Goal: Task Accomplishment & Management: Use online tool/utility

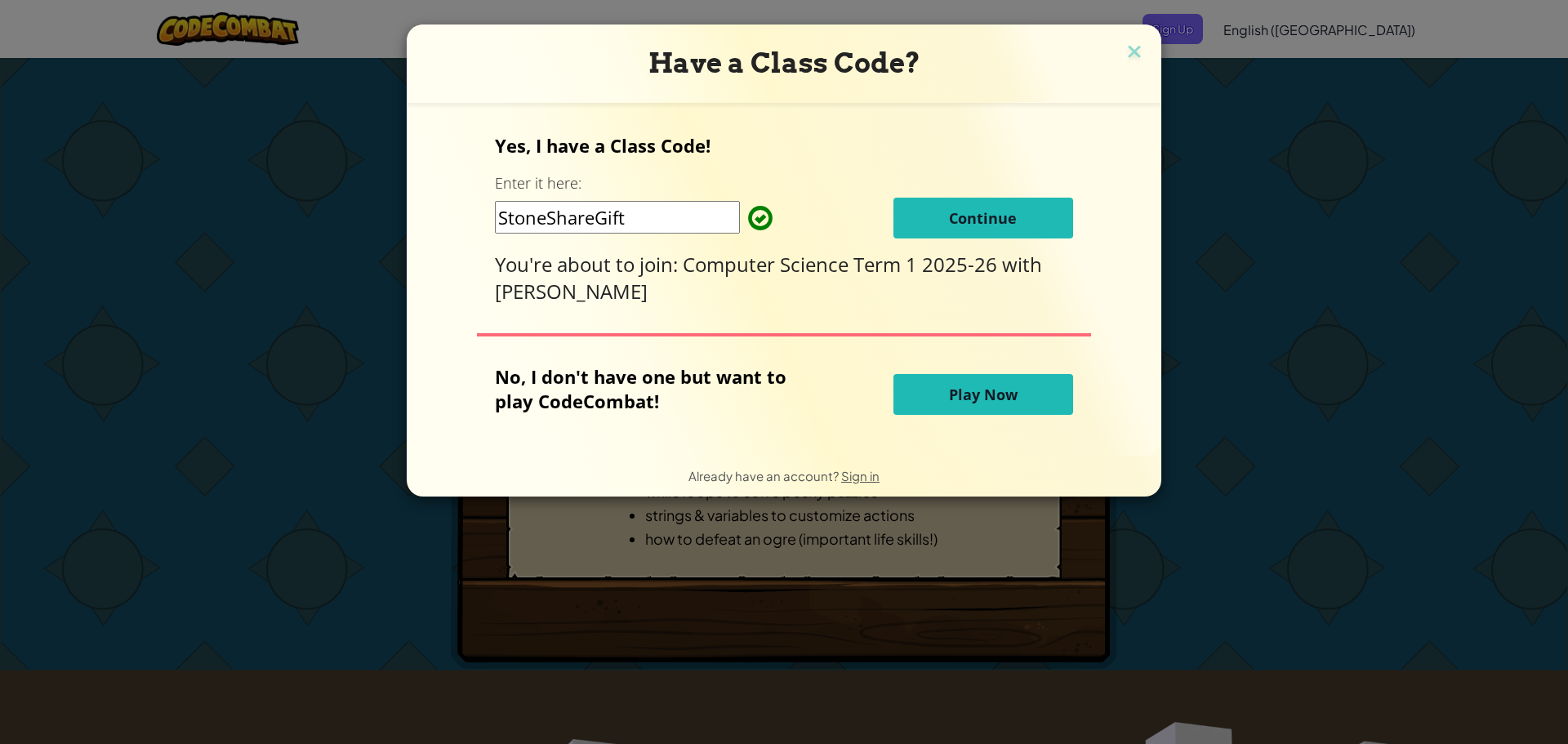
click at [929, 208] on button "Continue" at bounding box center [983, 217] width 179 height 41
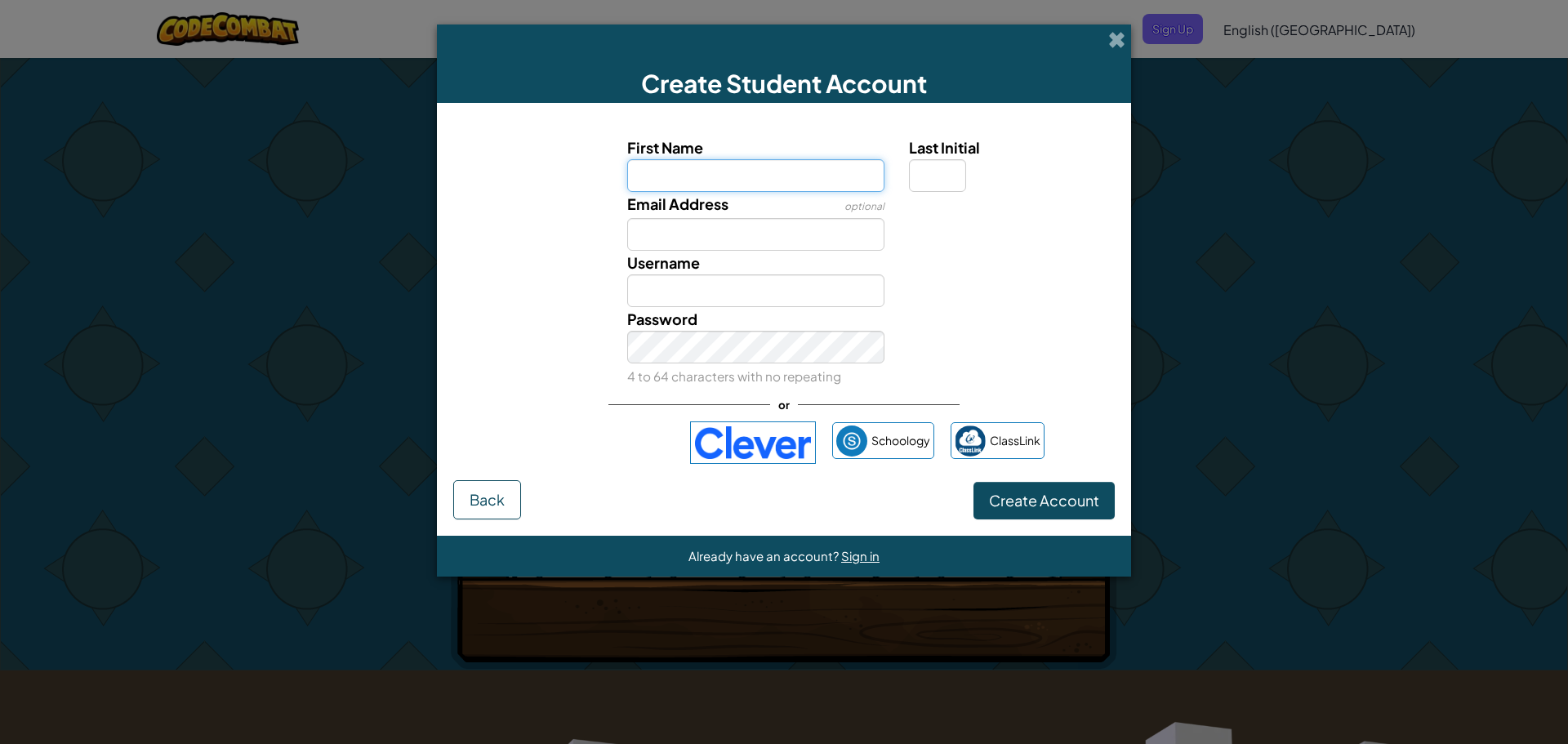
click at [753, 167] on input "First Name" at bounding box center [756, 176] width 258 height 33
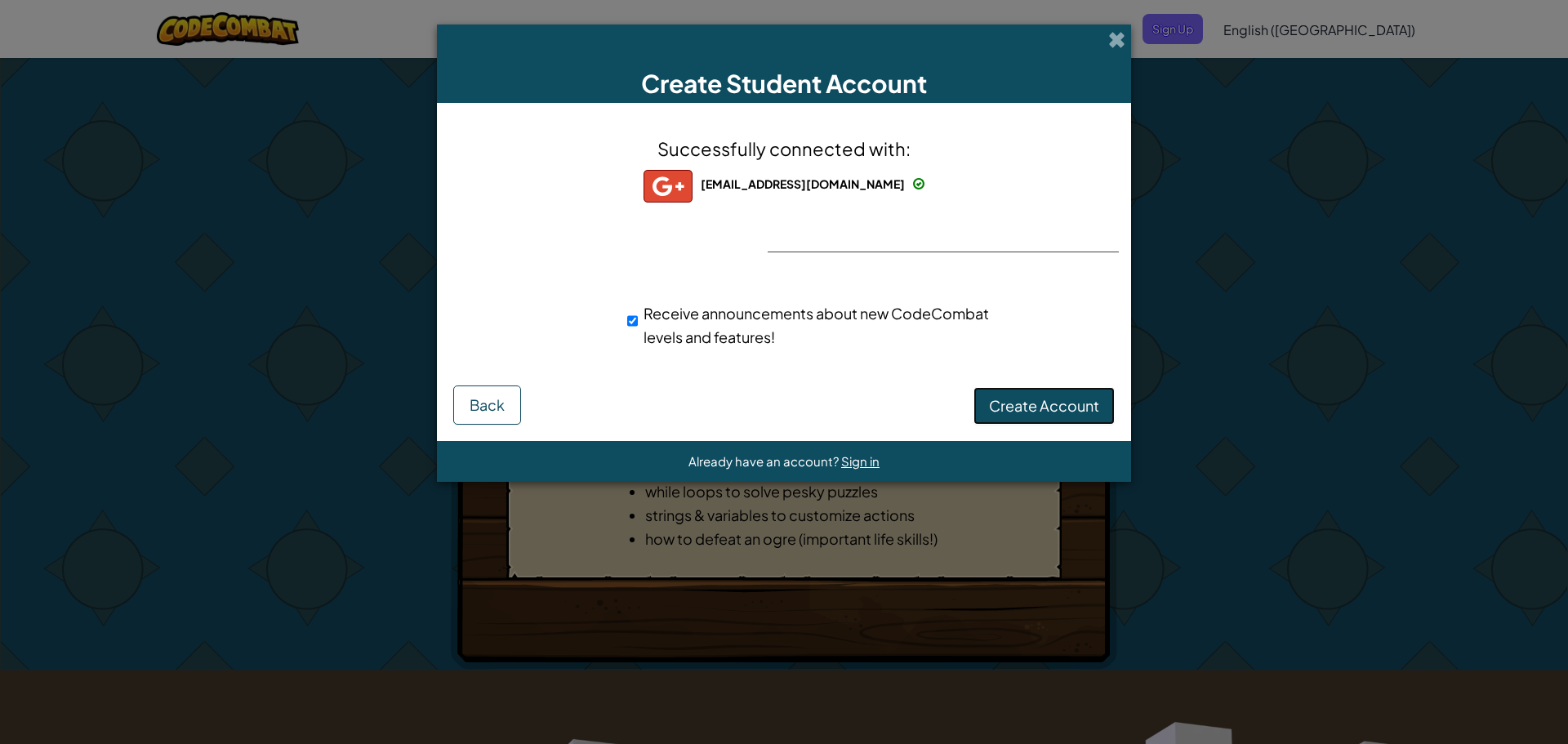
click at [1007, 391] on button "Create Account" at bounding box center [1045, 406] width 142 height 38
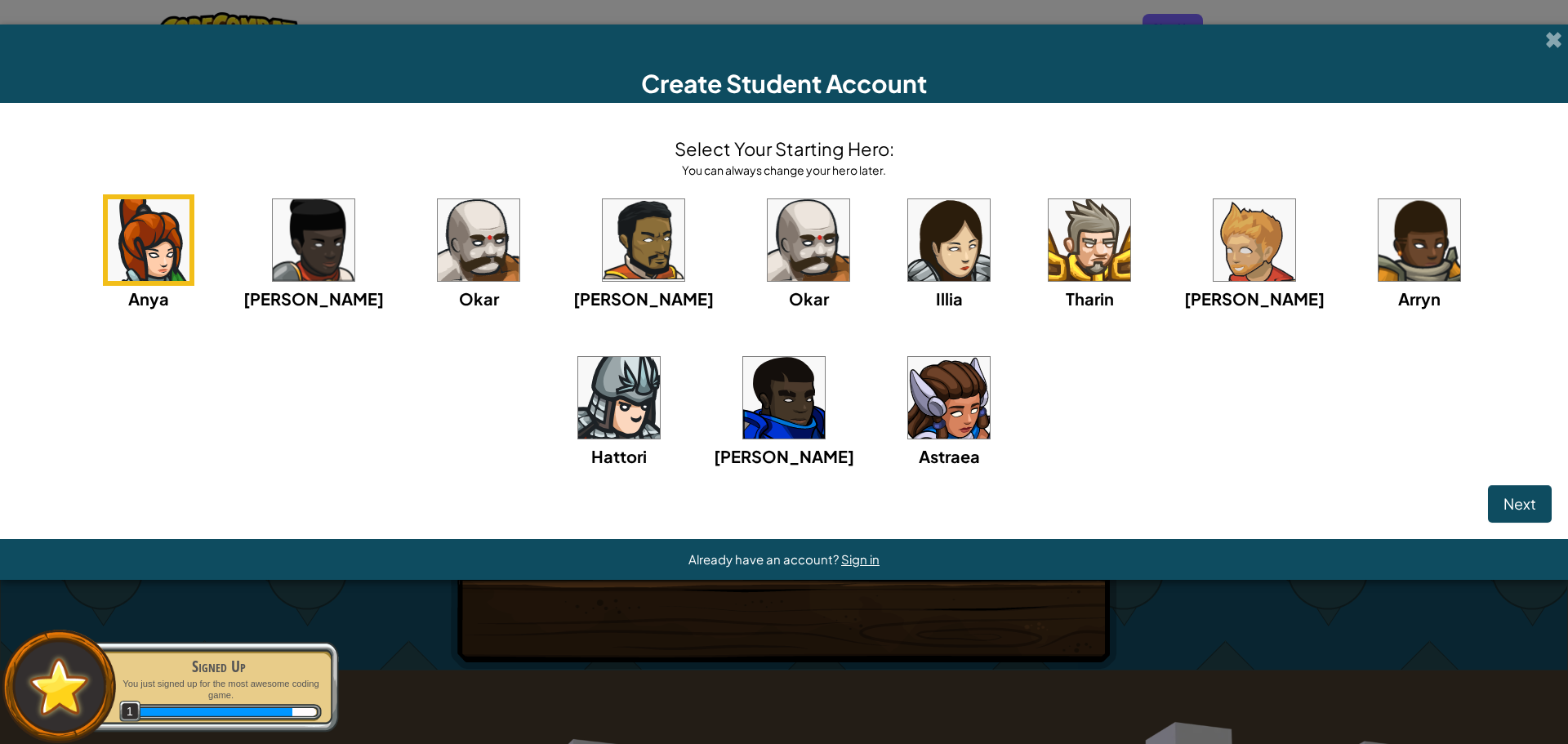
click at [1214, 240] on img at bounding box center [1254, 240] width 81 height 81
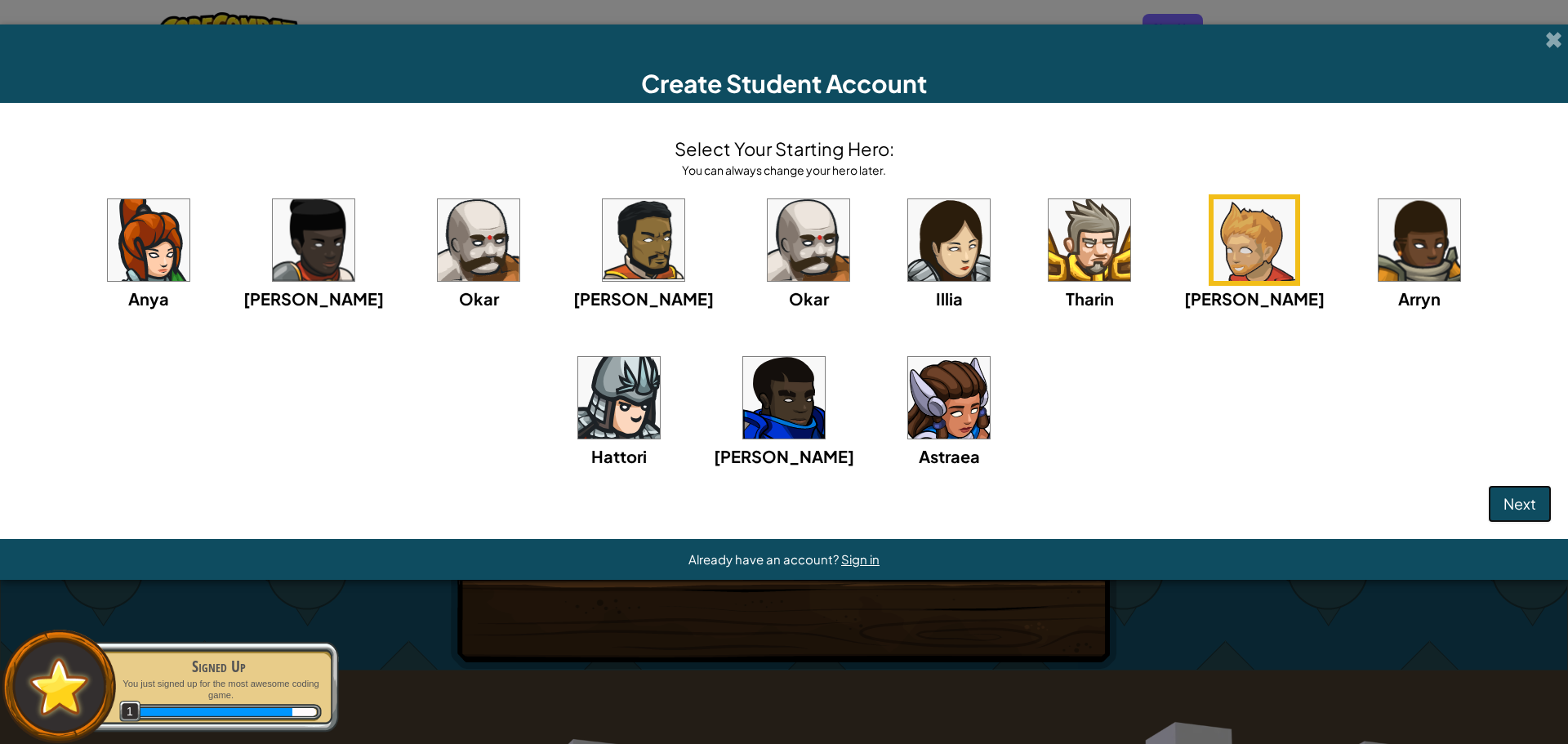
click at [1498, 498] on button "Next" at bounding box center [1520, 504] width 63 height 38
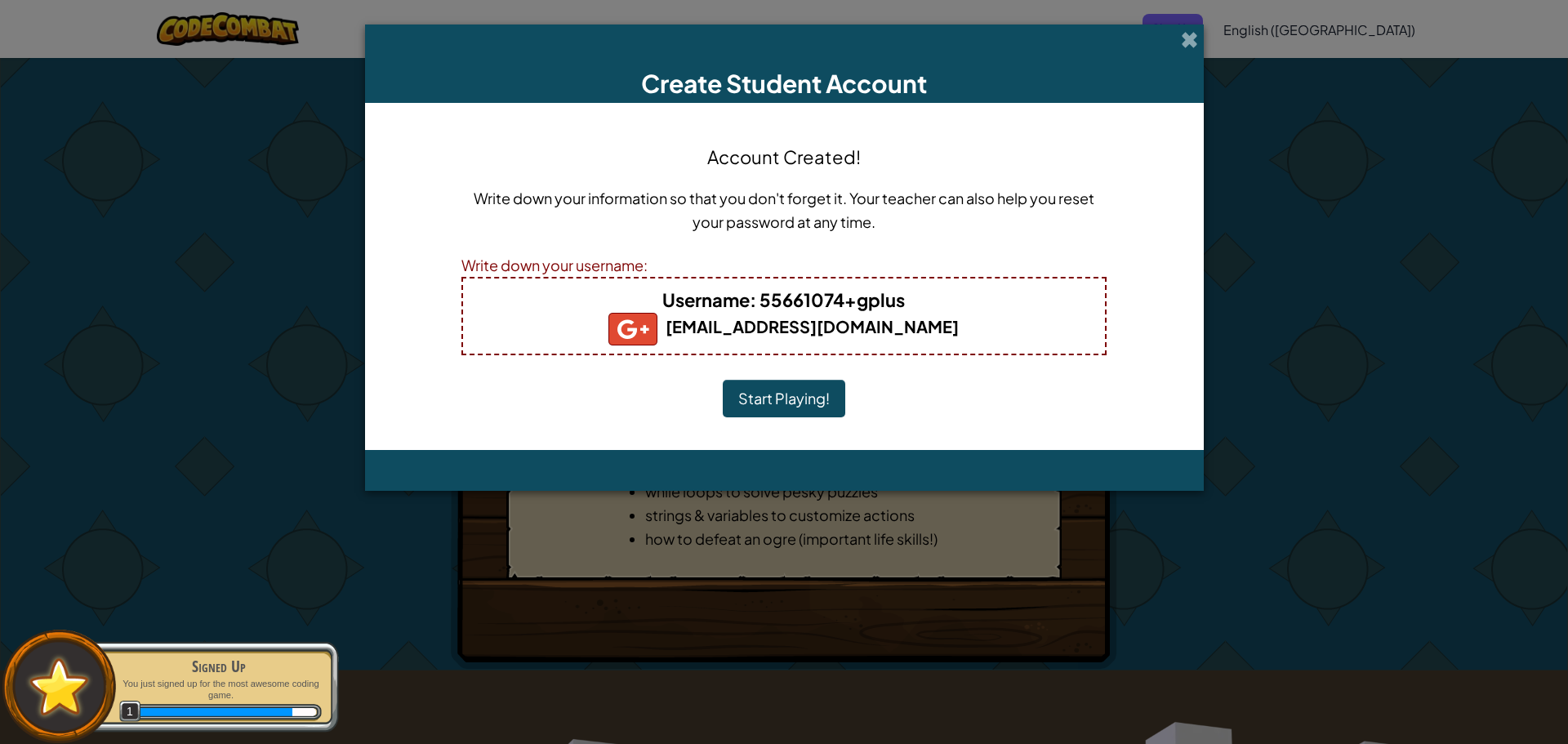
click at [790, 392] on button "Start Playing!" at bounding box center [784, 398] width 123 height 38
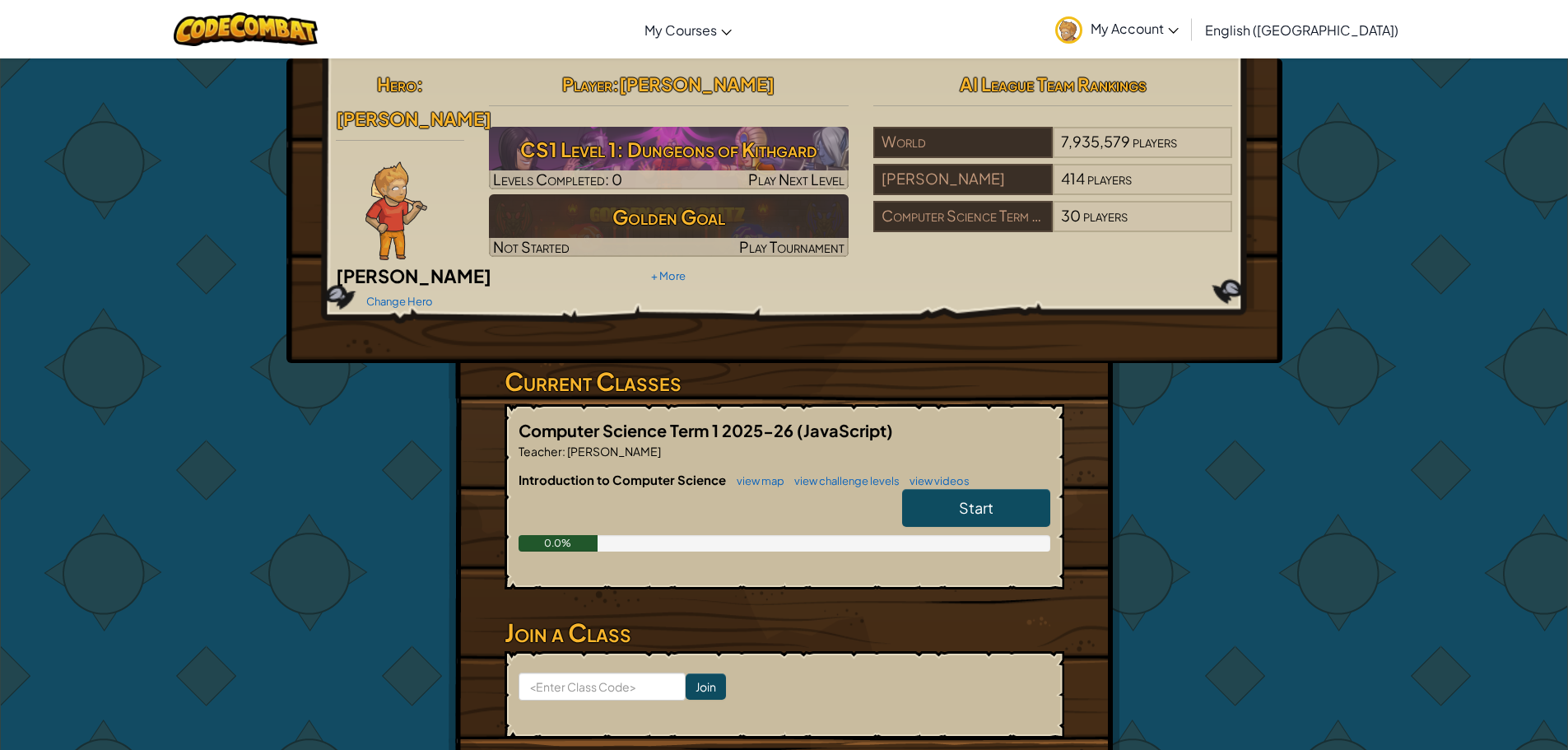
click at [916, 489] on link "Start" at bounding box center [976, 508] width 148 height 38
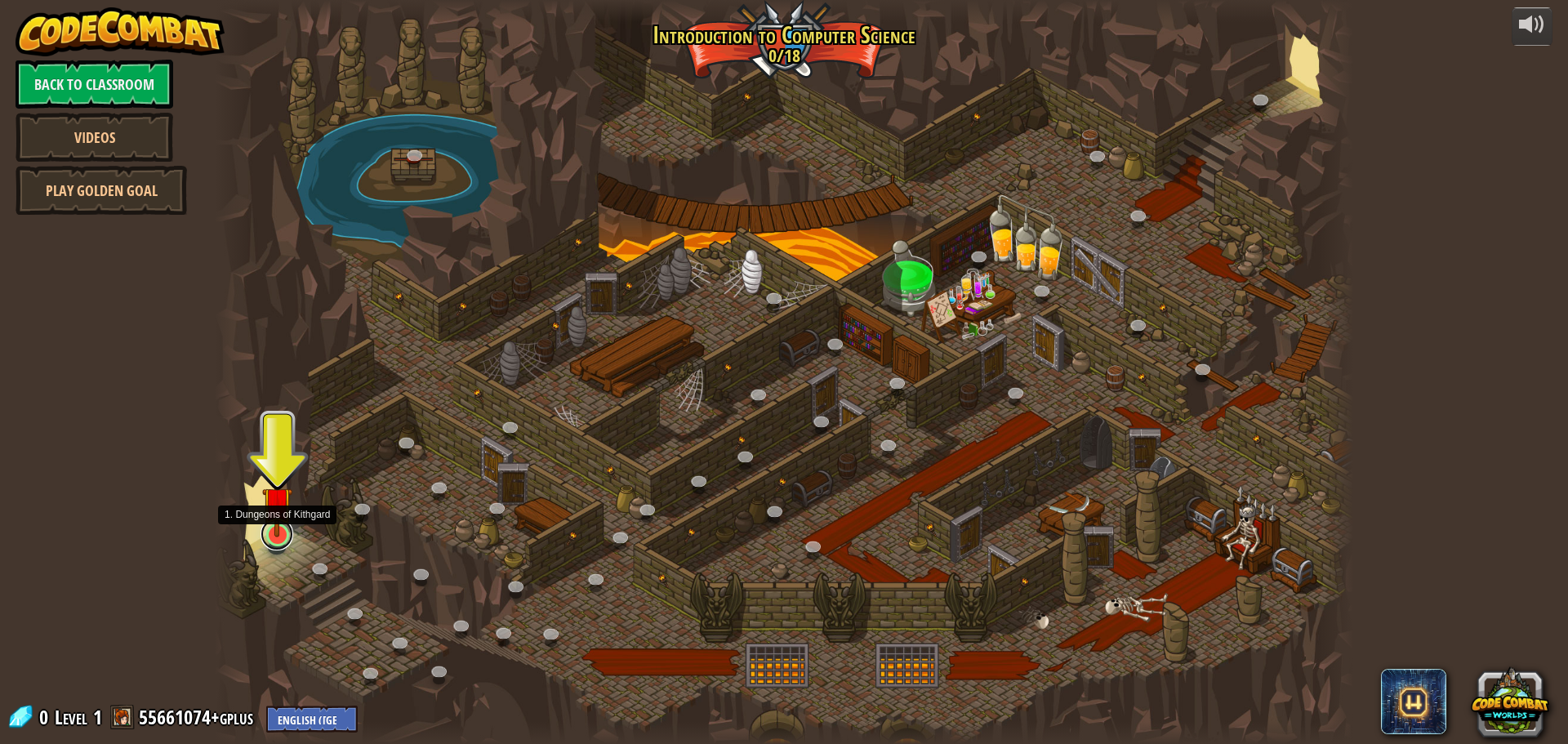
click at [272, 547] on link at bounding box center [277, 533] width 33 height 33
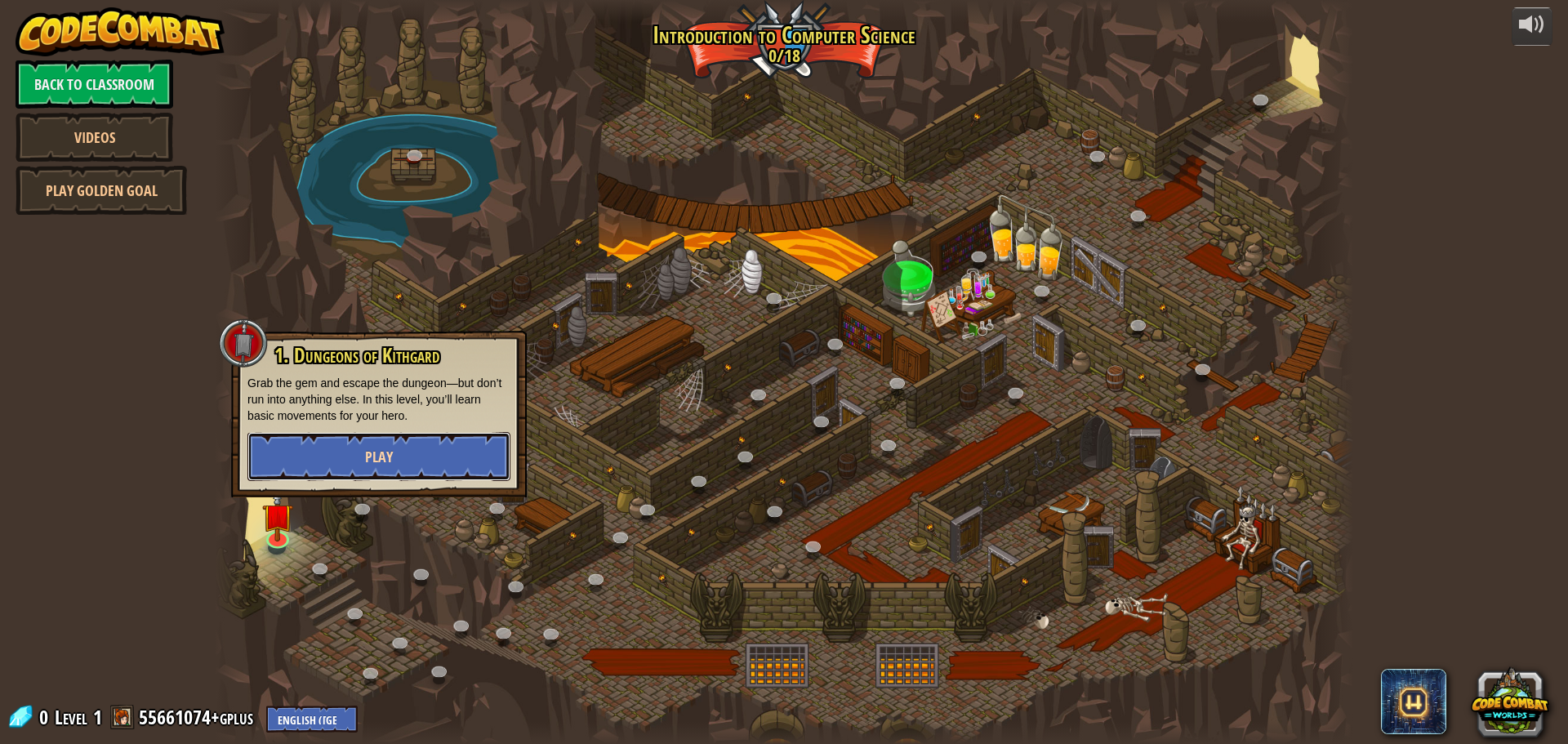
click at [331, 455] on button "Play" at bounding box center [379, 457] width 263 height 49
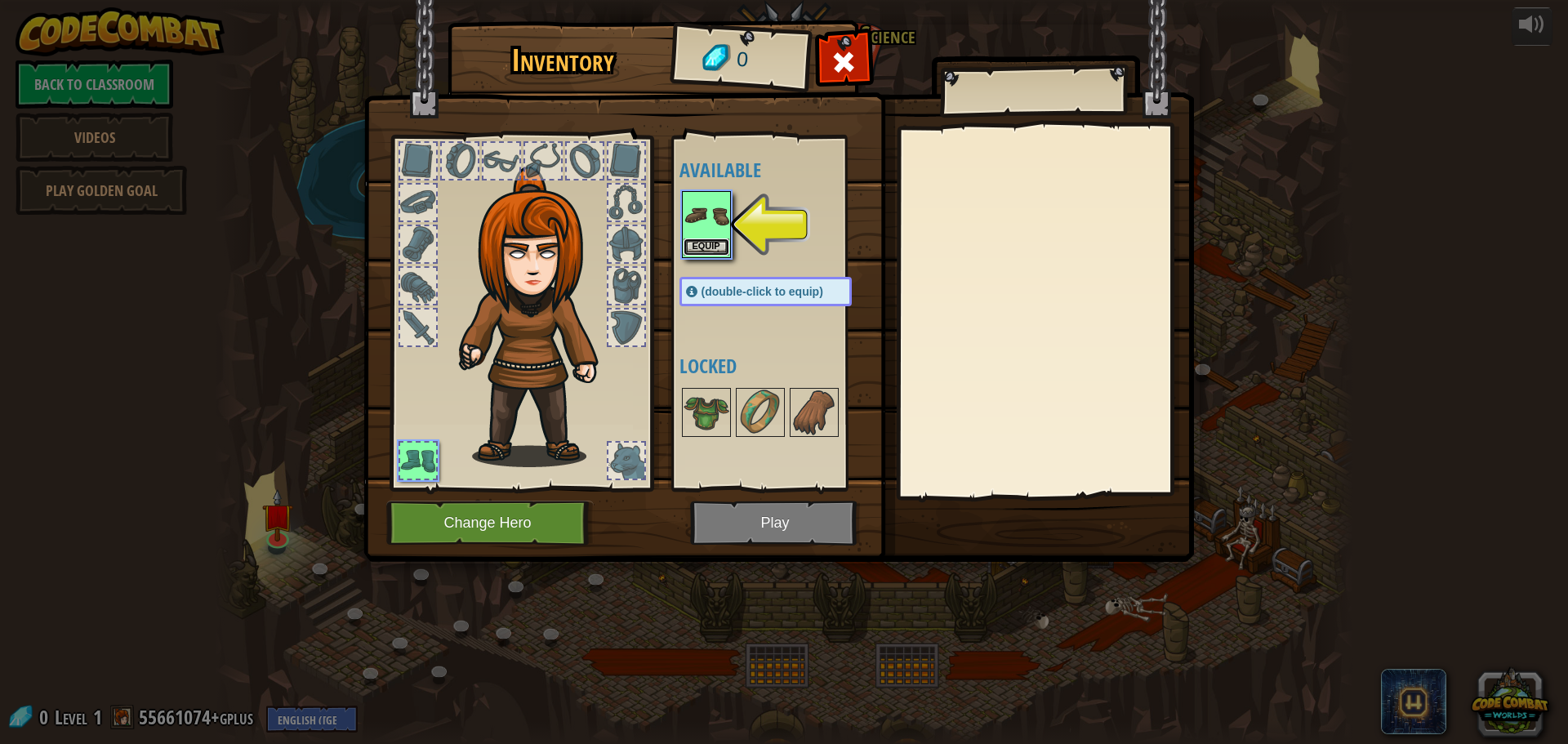
click at [715, 249] on button "Equip" at bounding box center [707, 247] width 45 height 17
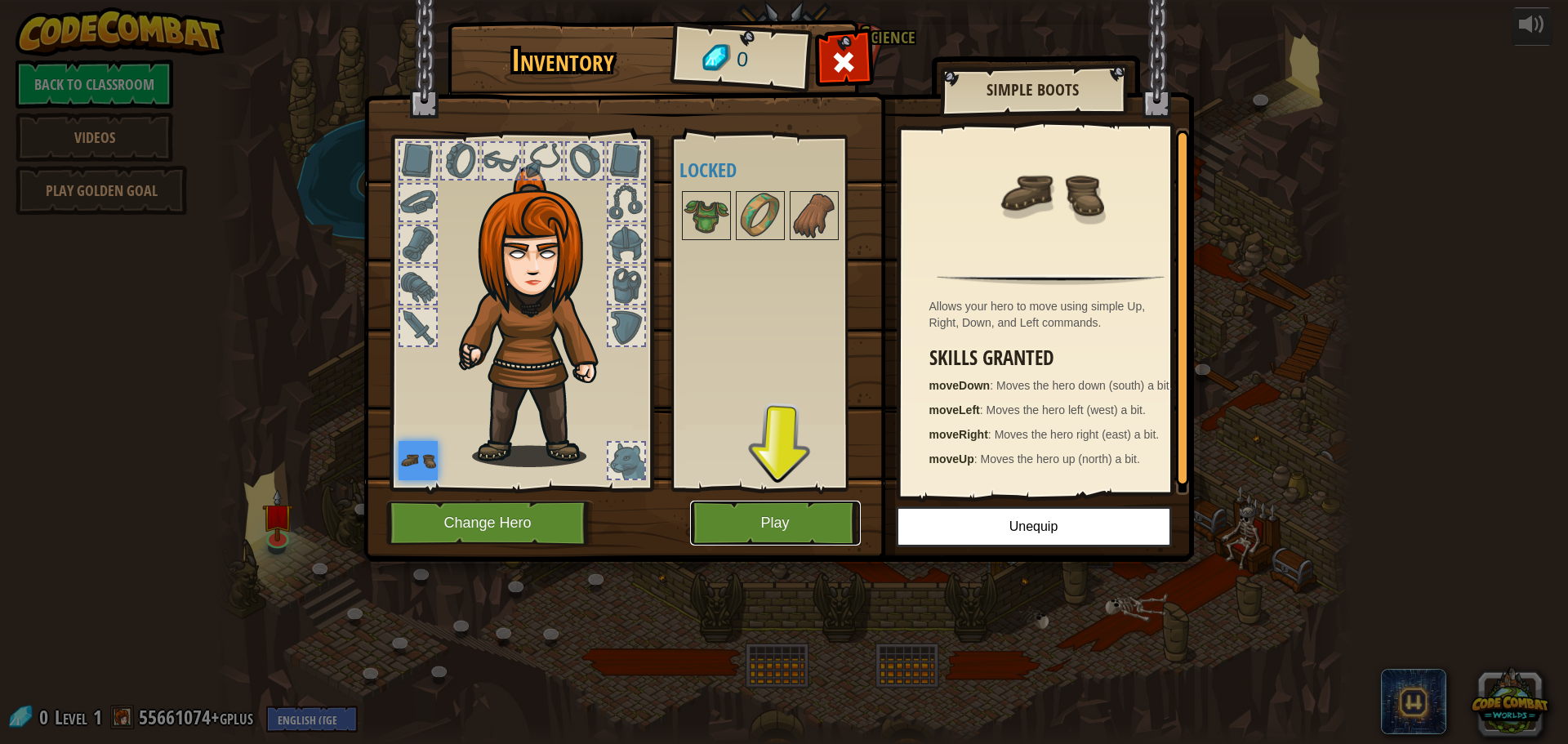
click at [757, 516] on button "Play" at bounding box center [775, 523] width 171 height 45
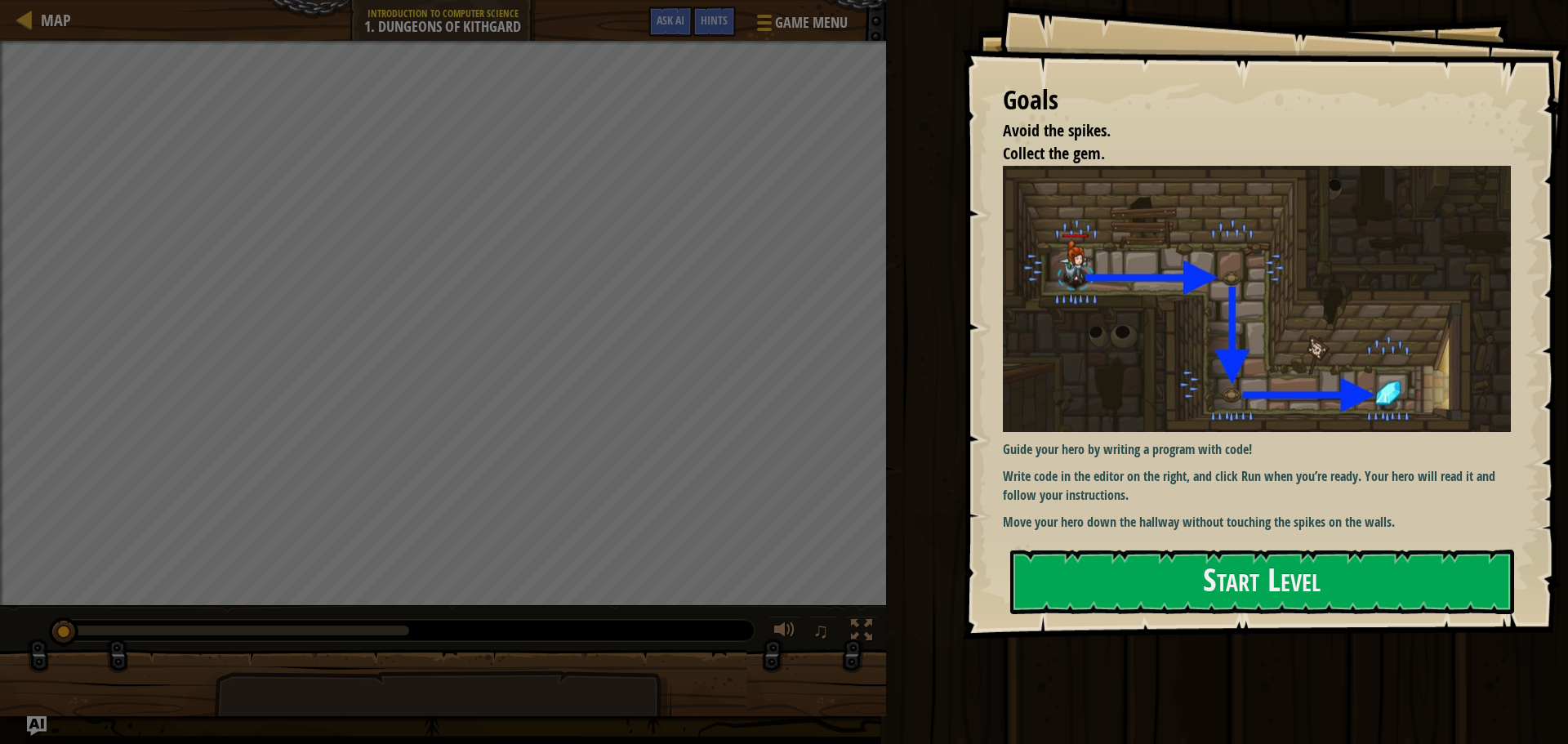
click at [1048, 335] on img at bounding box center [1263, 299] width 520 height 266
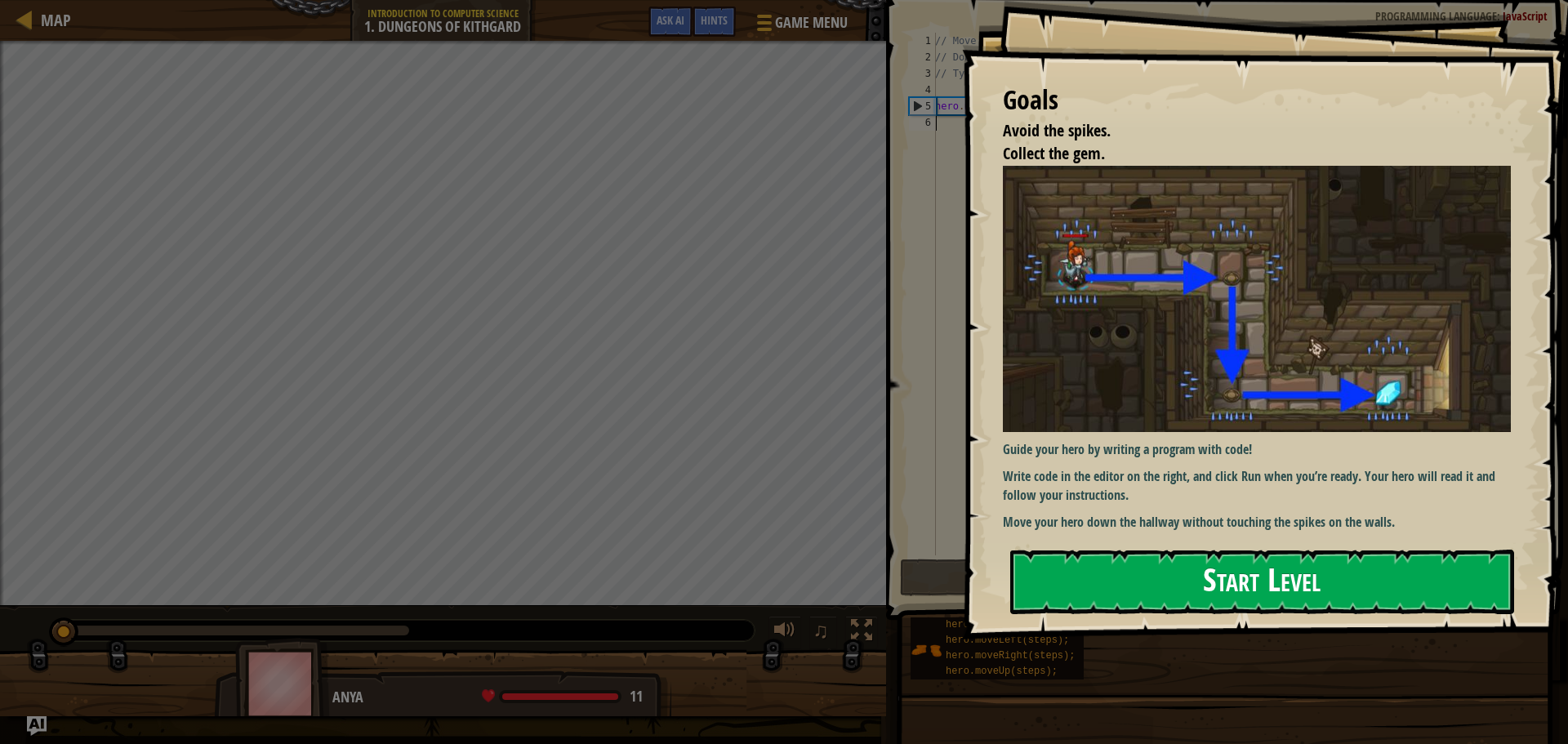
click at [1123, 581] on button "Start Level" at bounding box center [1263, 582] width 504 height 64
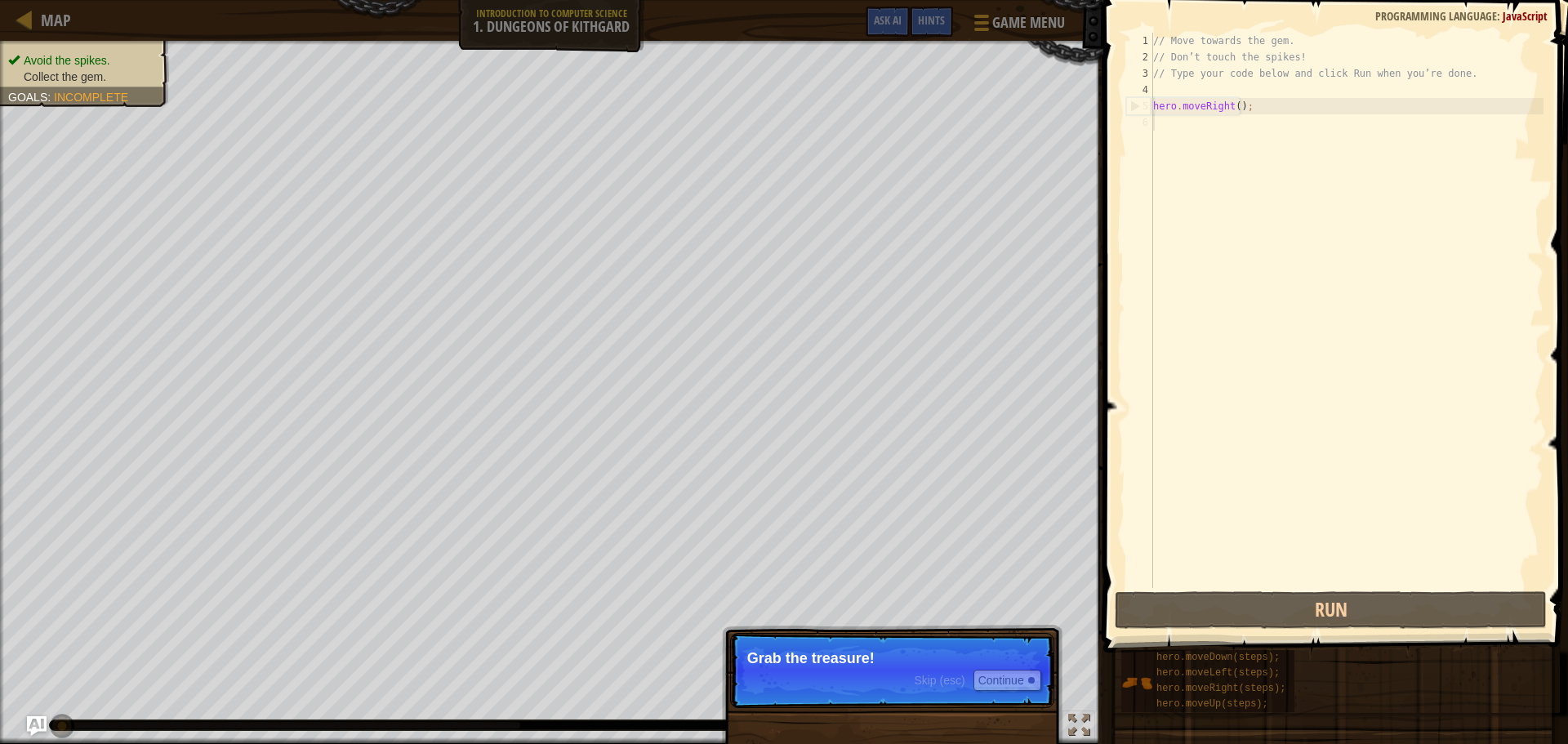
click at [916, 687] on div "Skip (esc) Continue" at bounding box center [978, 680] width 127 height 21
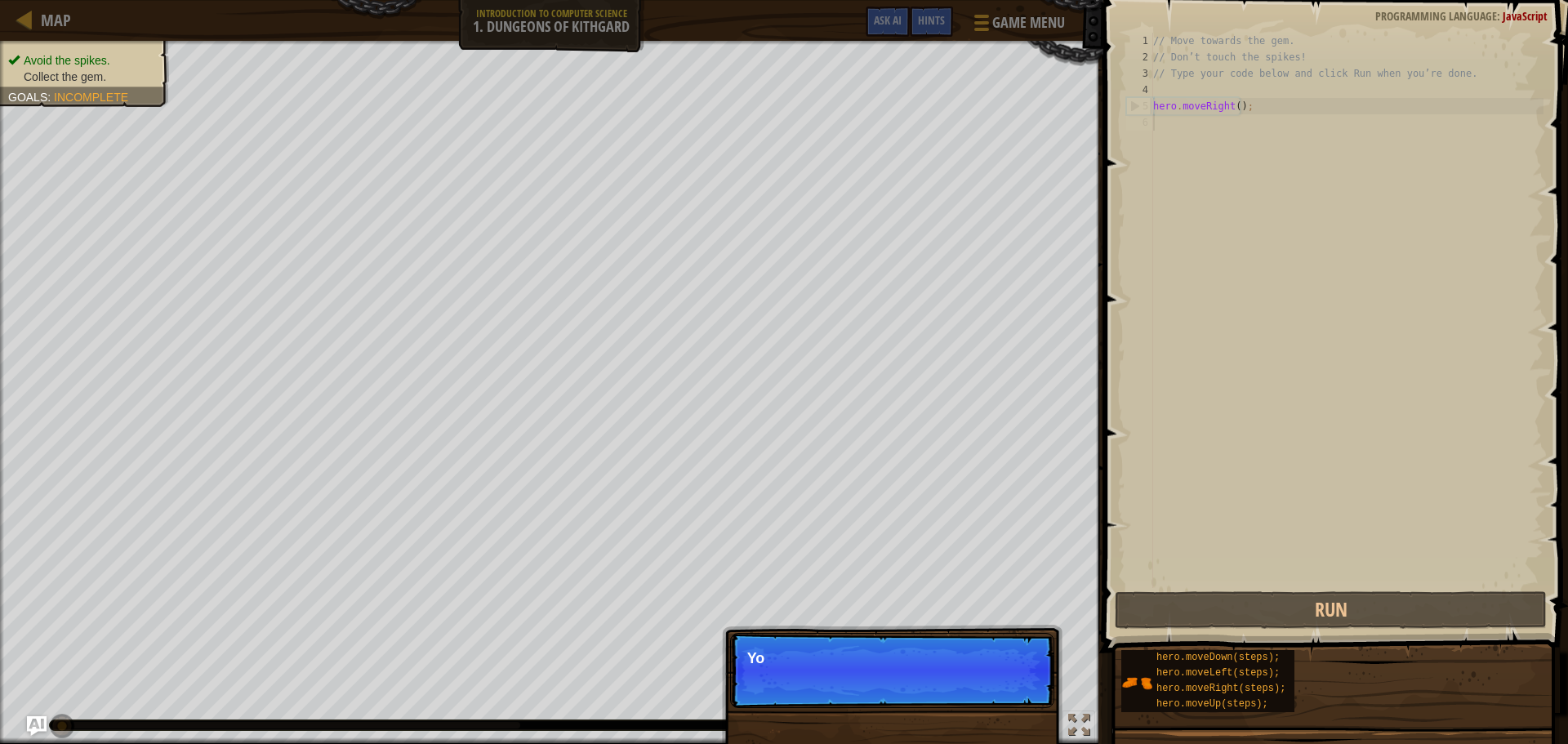
scroll to position [8, 0]
click at [916, 687] on p "Skip (esc) Continue You can use the" at bounding box center [892, 670] width 324 height 76
click at [916, 687] on div "Skip (esc) Continue" at bounding box center [978, 680] width 127 height 21
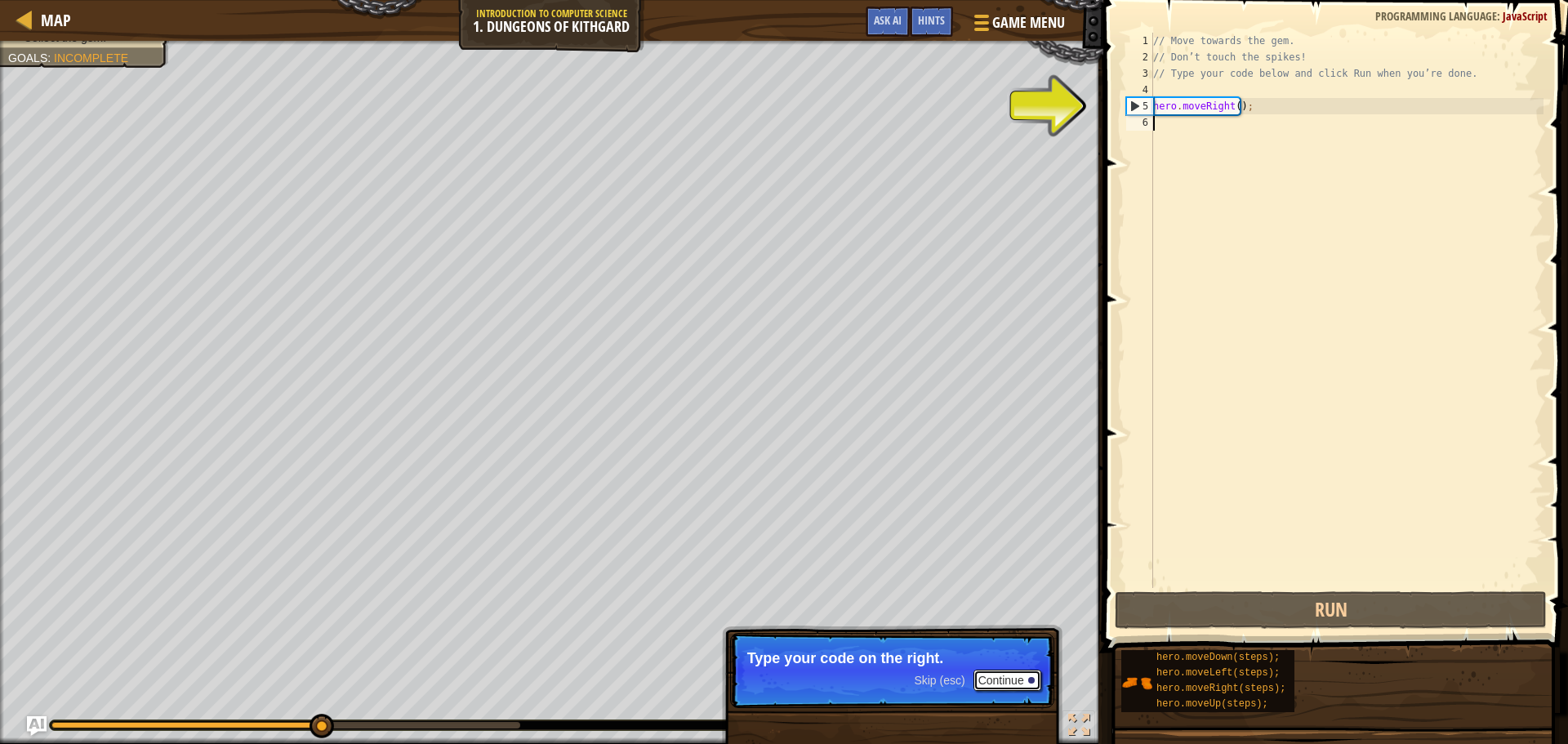
click at [1018, 680] on button "Continue" at bounding box center [1008, 680] width 68 height 21
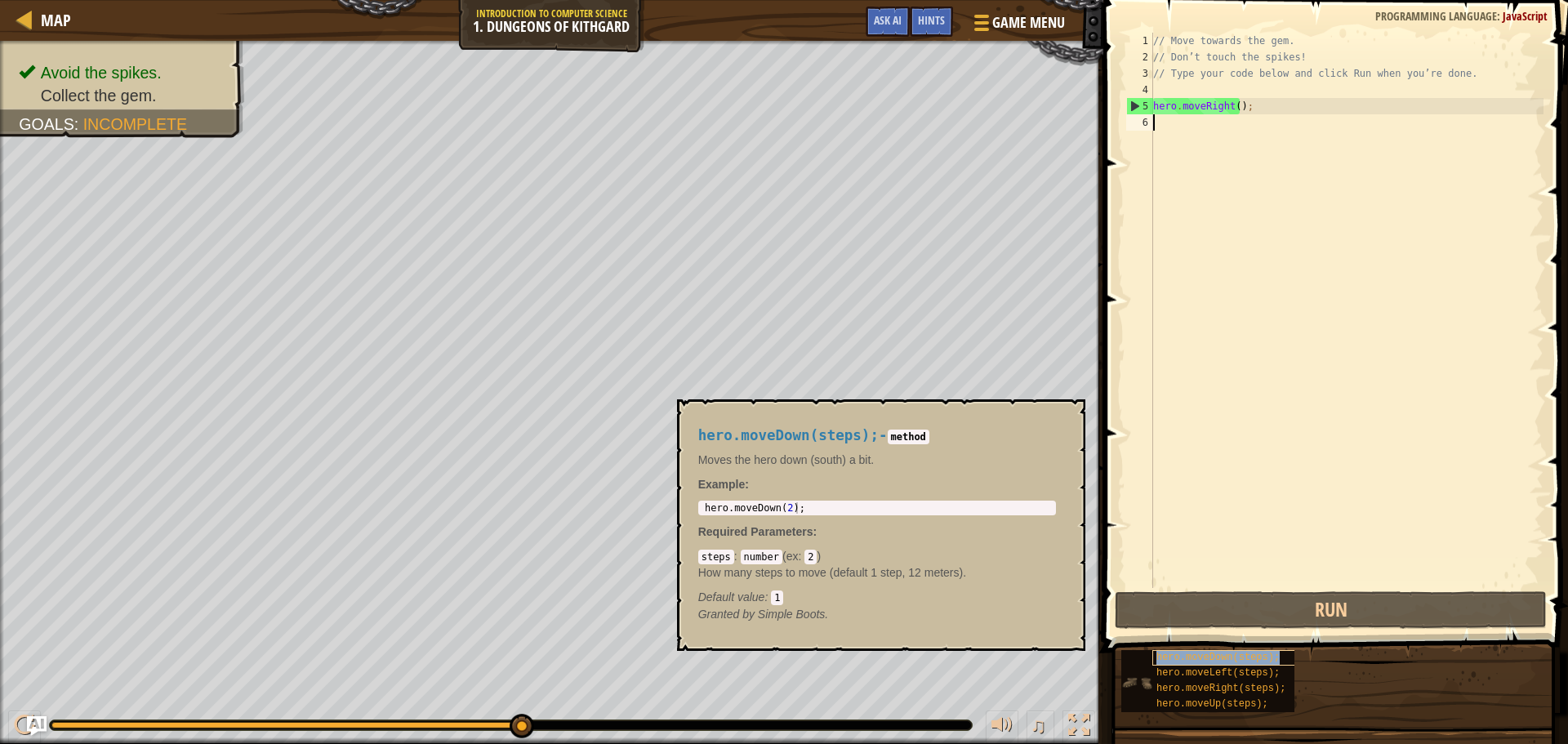
click at [1198, 662] on span "hero.moveDown(steps);" at bounding box center [1219, 657] width 124 height 11
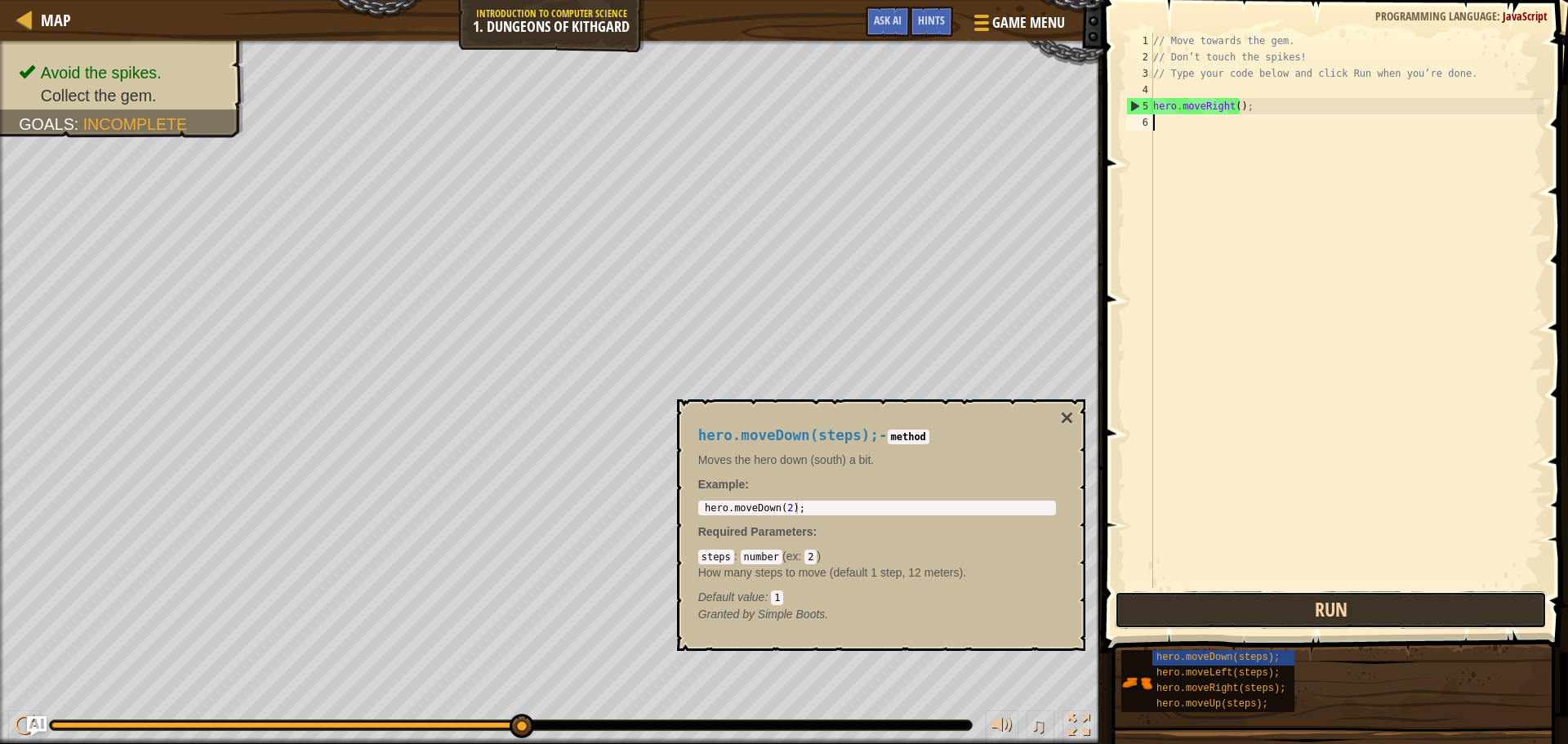
click at [1226, 606] on button "Run" at bounding box center [1332, 610] width 433 height 38
click at [1223, 608] on button "Run" at bounding box center [1332, 610] width 433 height 38
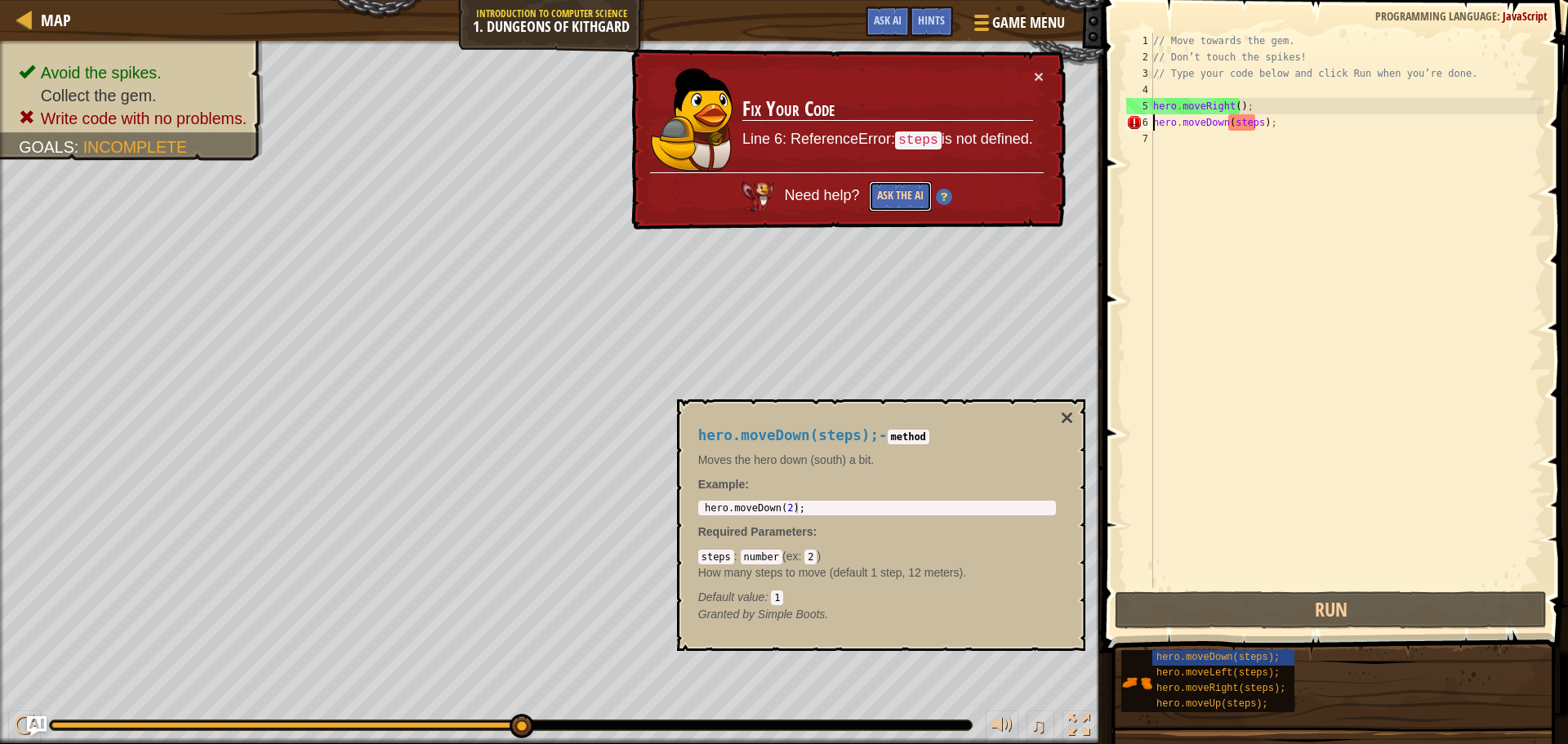
click at [922, 196] on button "Ask the AI" at bounding box center [900, 196] width 63 height 30
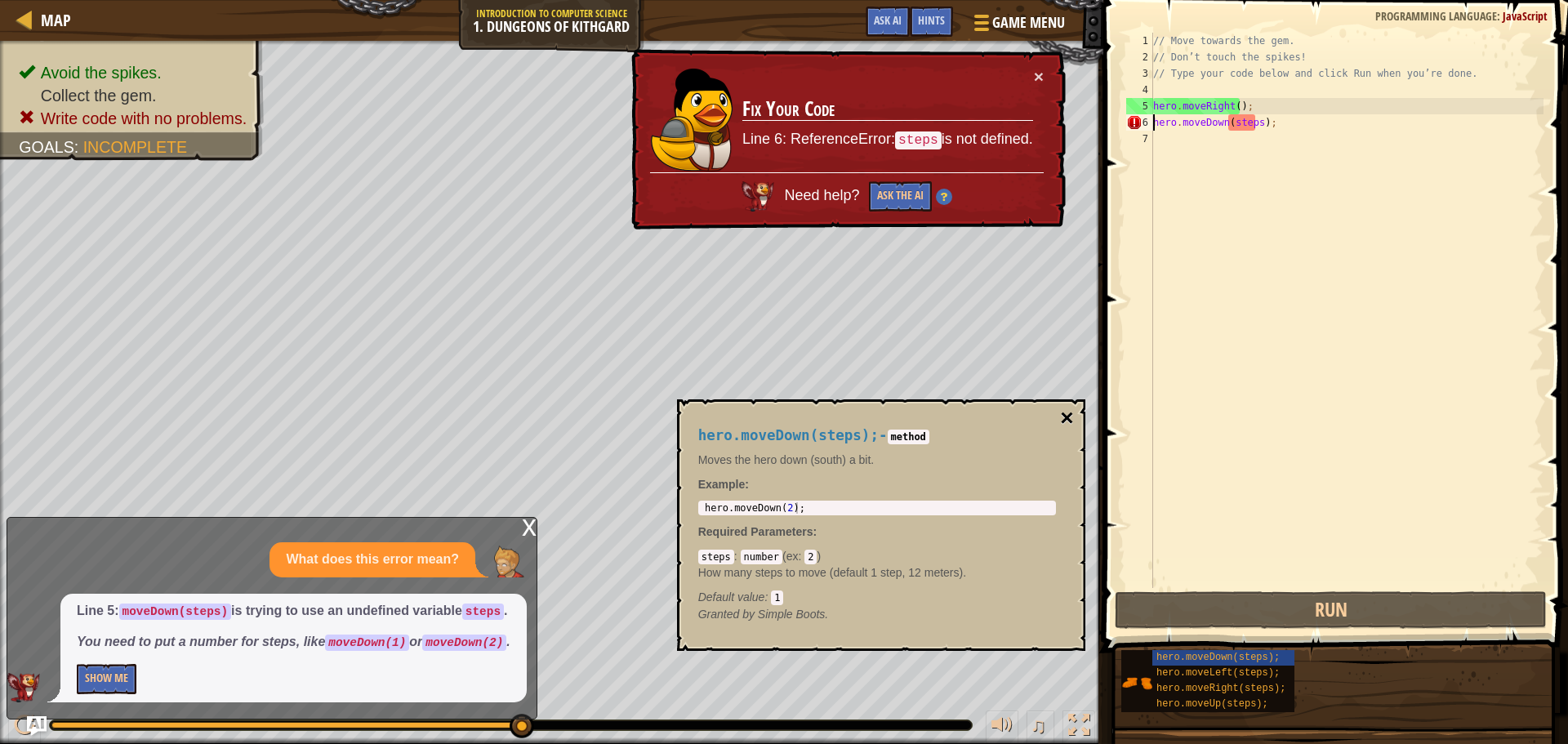
click at [1066, 411] on button "×" at bounding box center [1067, 418] width 13 height 23
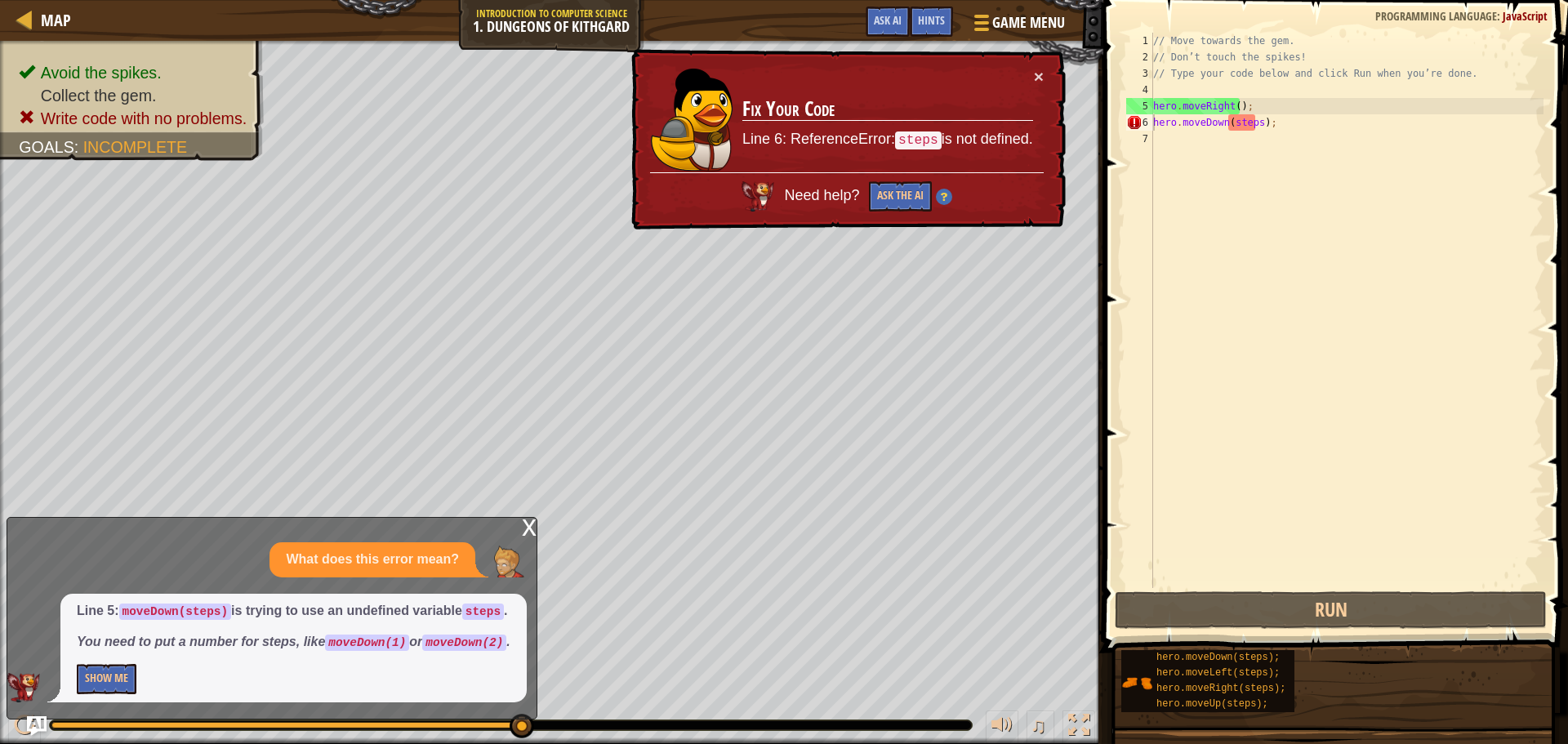
click at [525, 522] on div "x" at bounding box center [530, 525] width 15 height 16
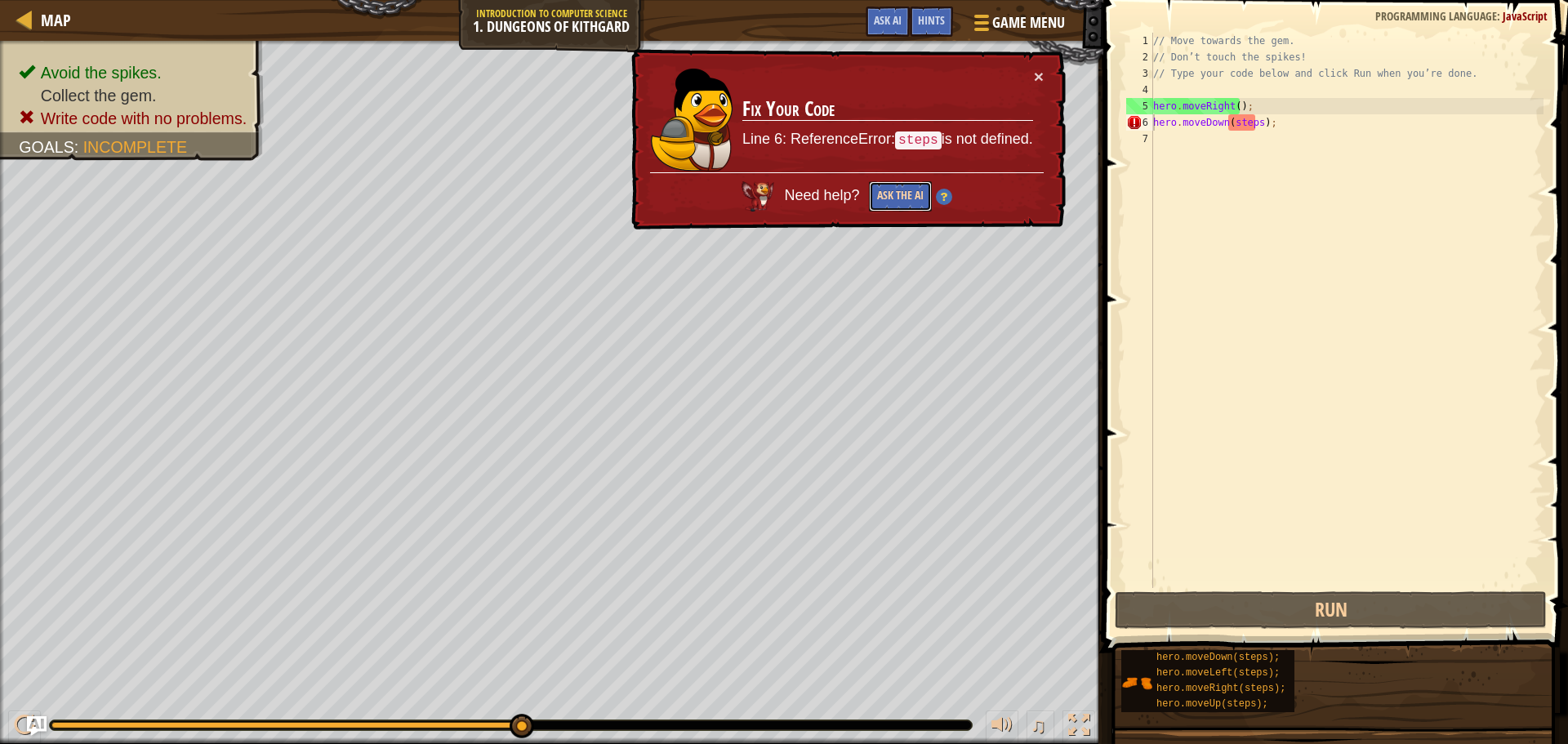
click at [887, 196] on button "Ask the AI" at bounding box center [900, 196] width 63 height 30
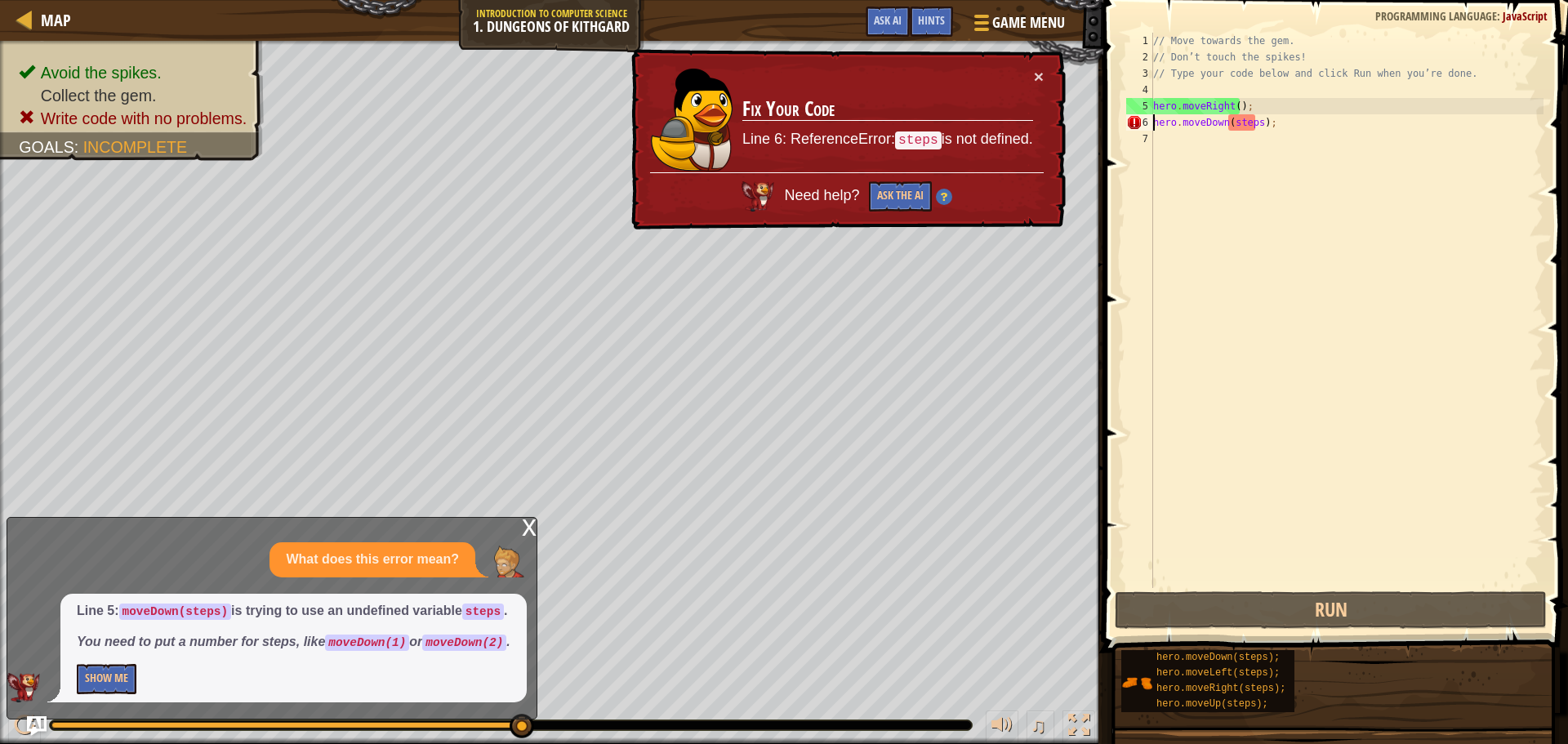
click at [526, 531] on div "x" at bounding box center [530, 525] width 15 height 16
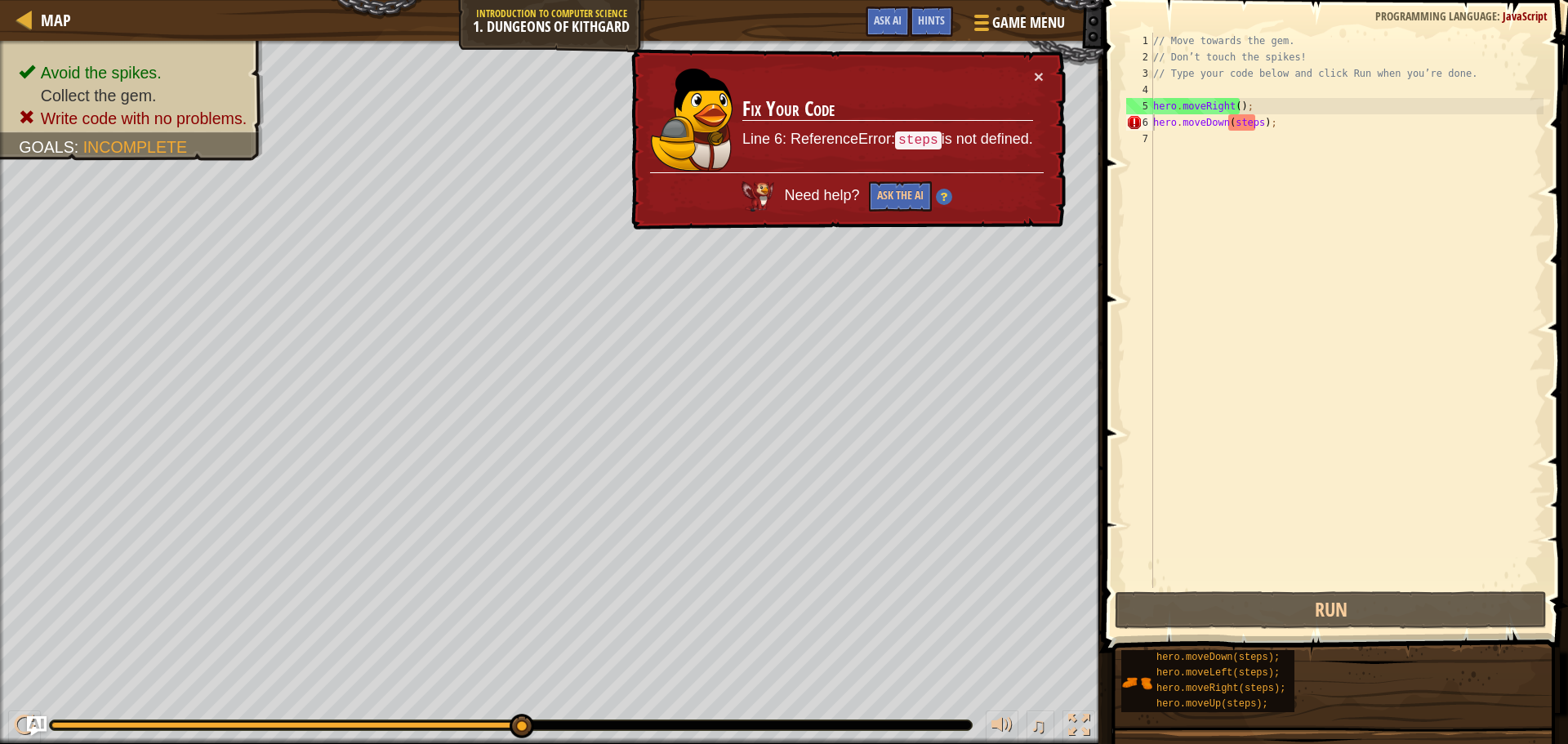
click at [1253, 125] on div "// Move towards the gem. // Don’t touch the spikes! // Type your code below and…" at bounding box center [1347, 327] width 394 height 588
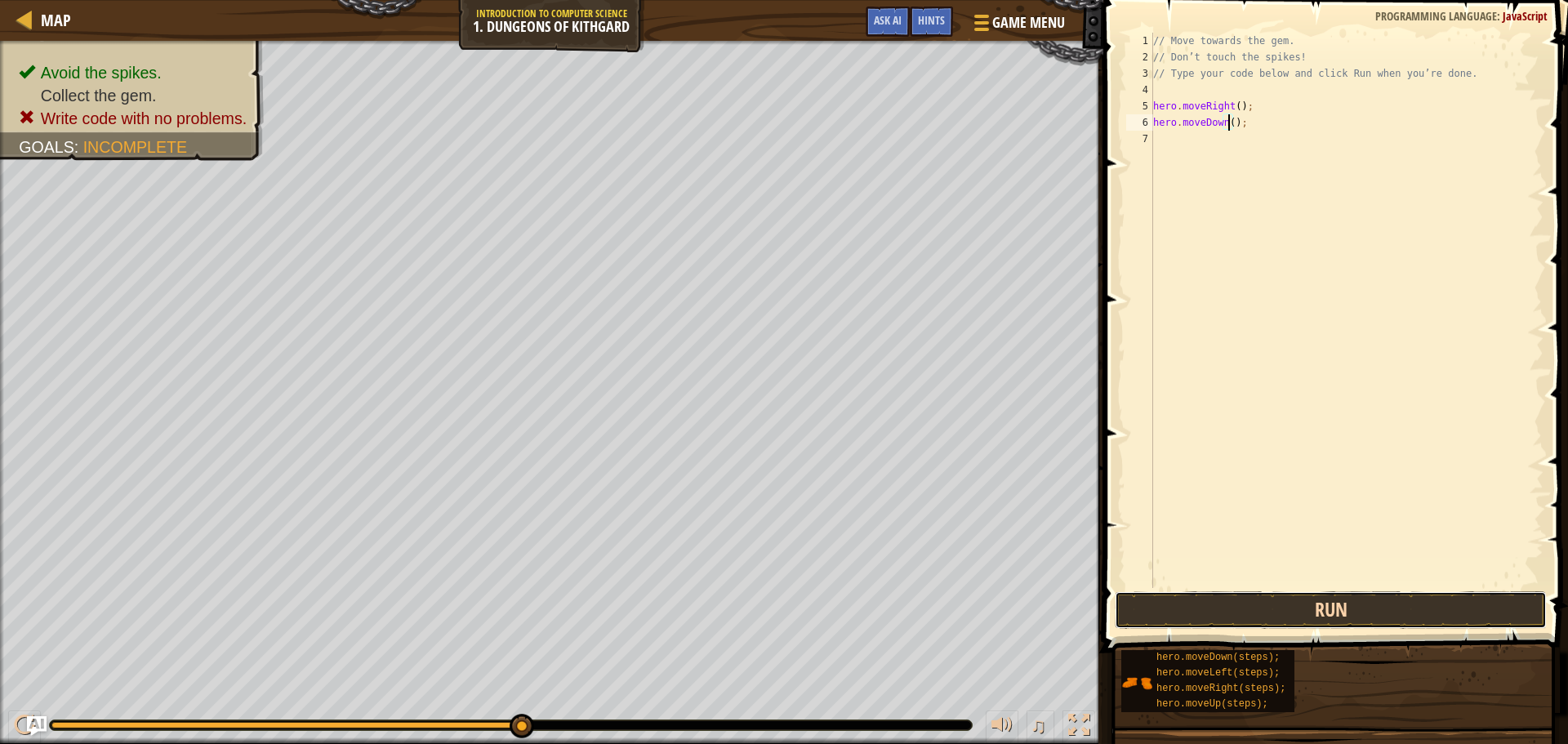
click at [1274, 602] on button "Run" at bounding box center [1332, 610] width 433 height 38
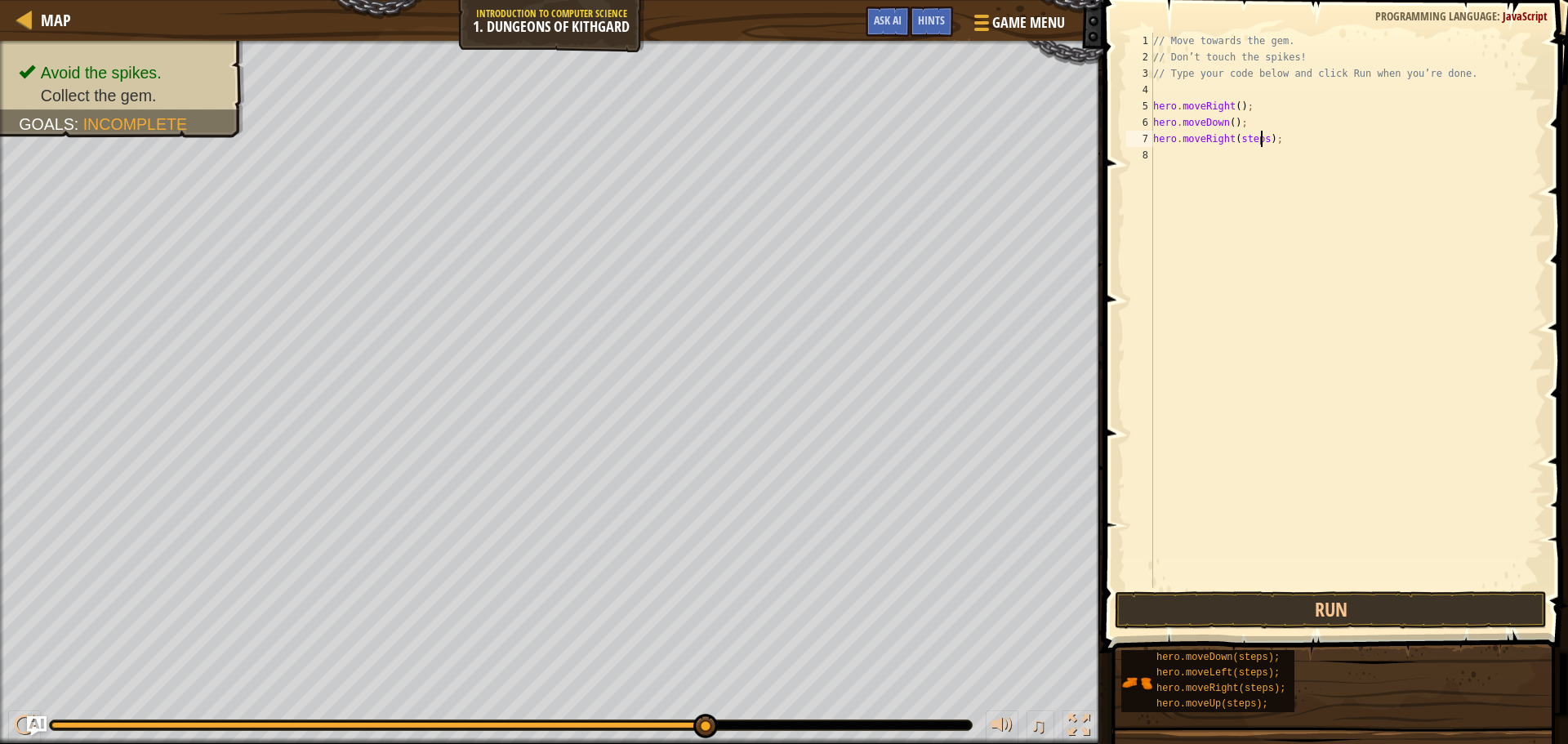
click at [1260, 139] on div "// Move towards the gem. // Don’t touch the spikes! // Type your code below and…" at bounding box center [1347, 327] width 394 height 588
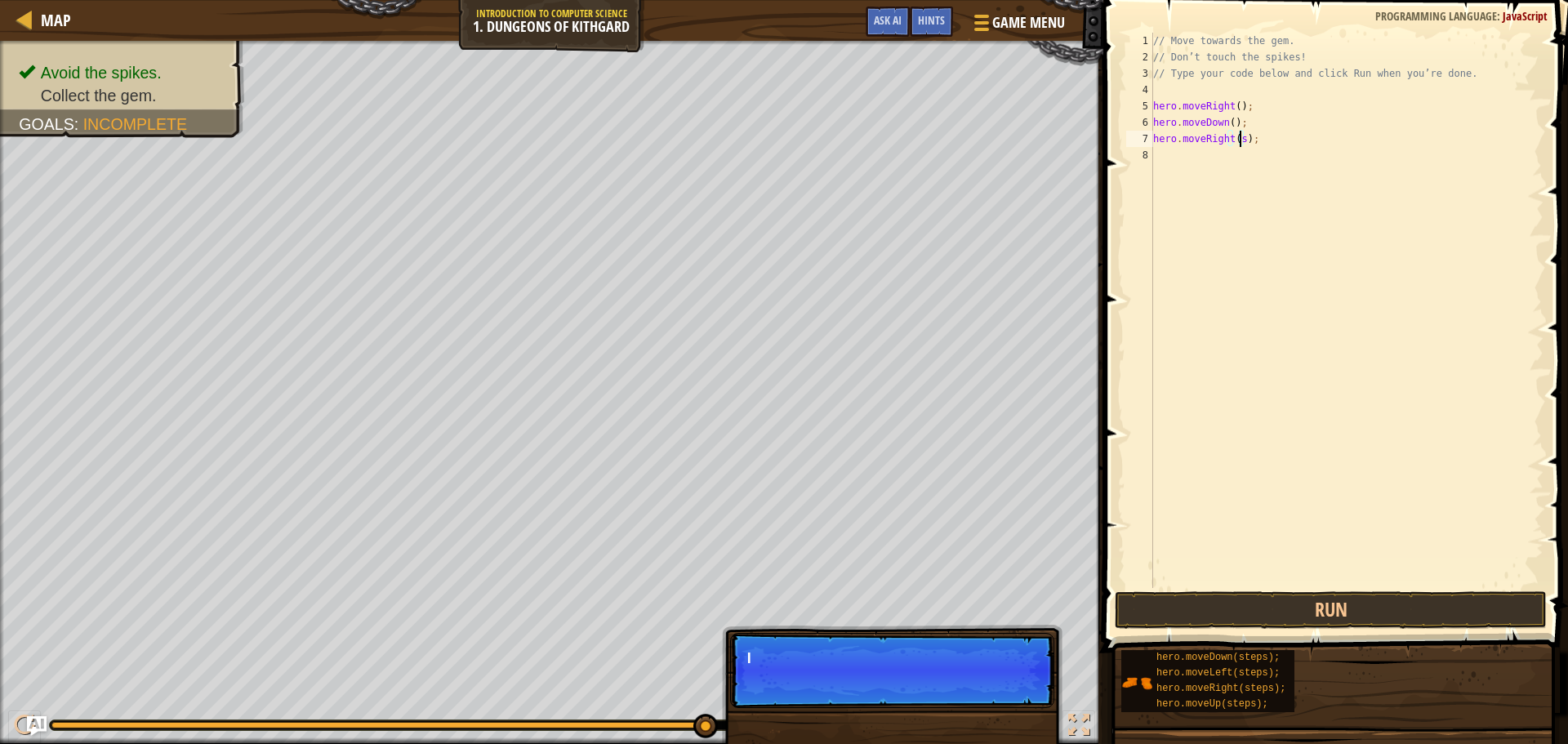
type textarea "hero.moveRight();"
click at [1232, 601] on button "Run" at bounding box center [1332, 610] width 433 height 38
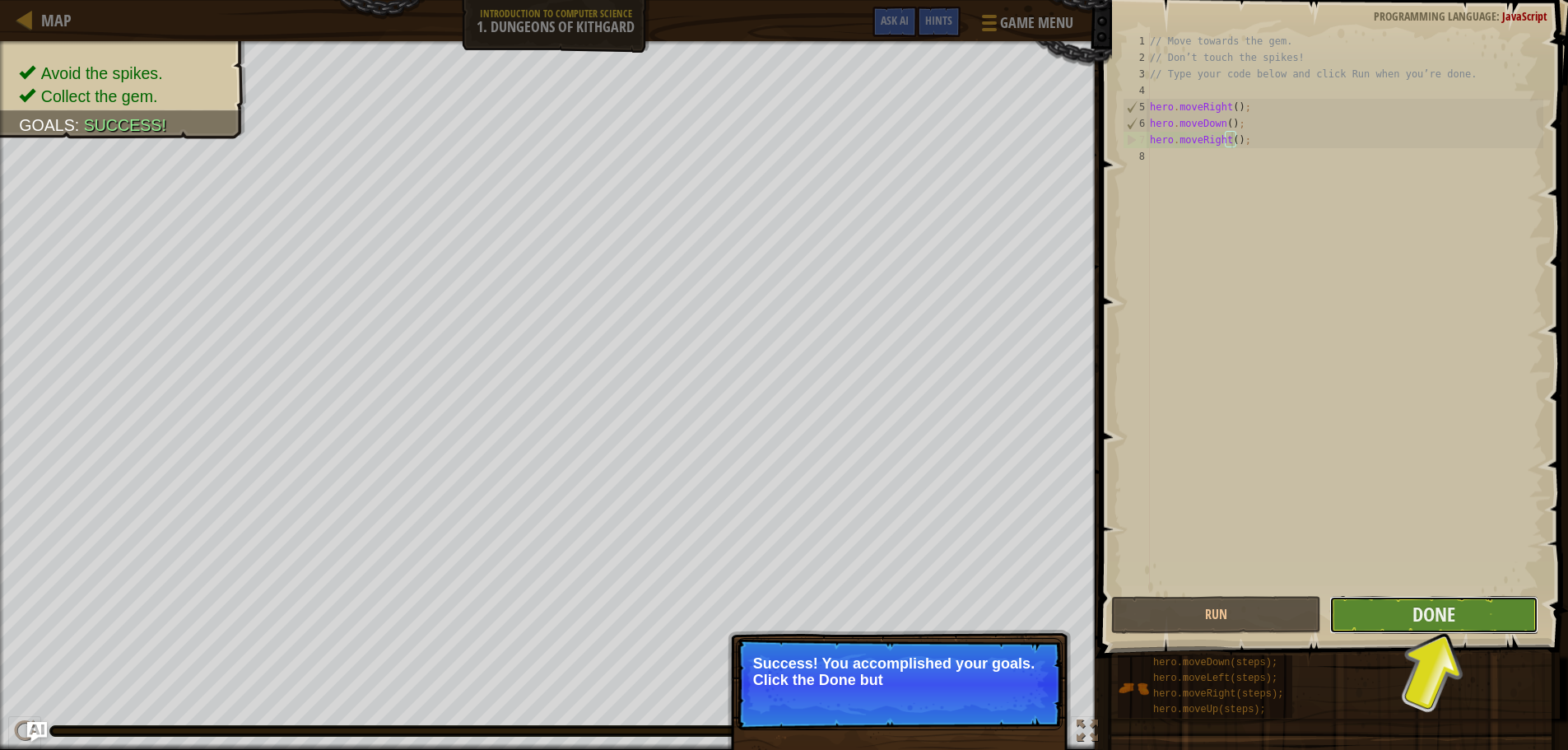
click at [1486, 617] on button "Done" at bounding box center [1434, 615] width 209 height 38
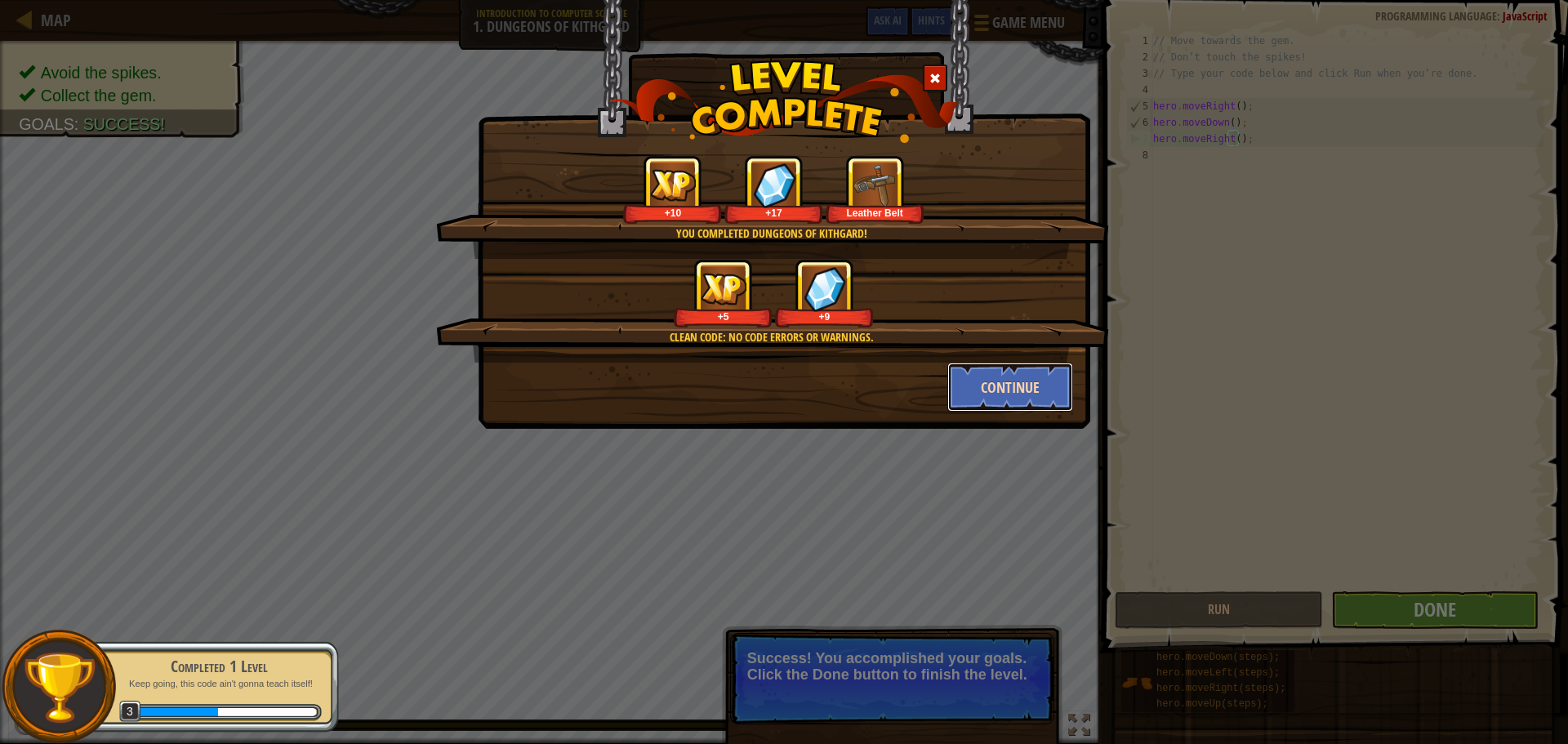
click at [1031, 381] on button "Continue" at bounding box center [1011, 387] width 127 height 49
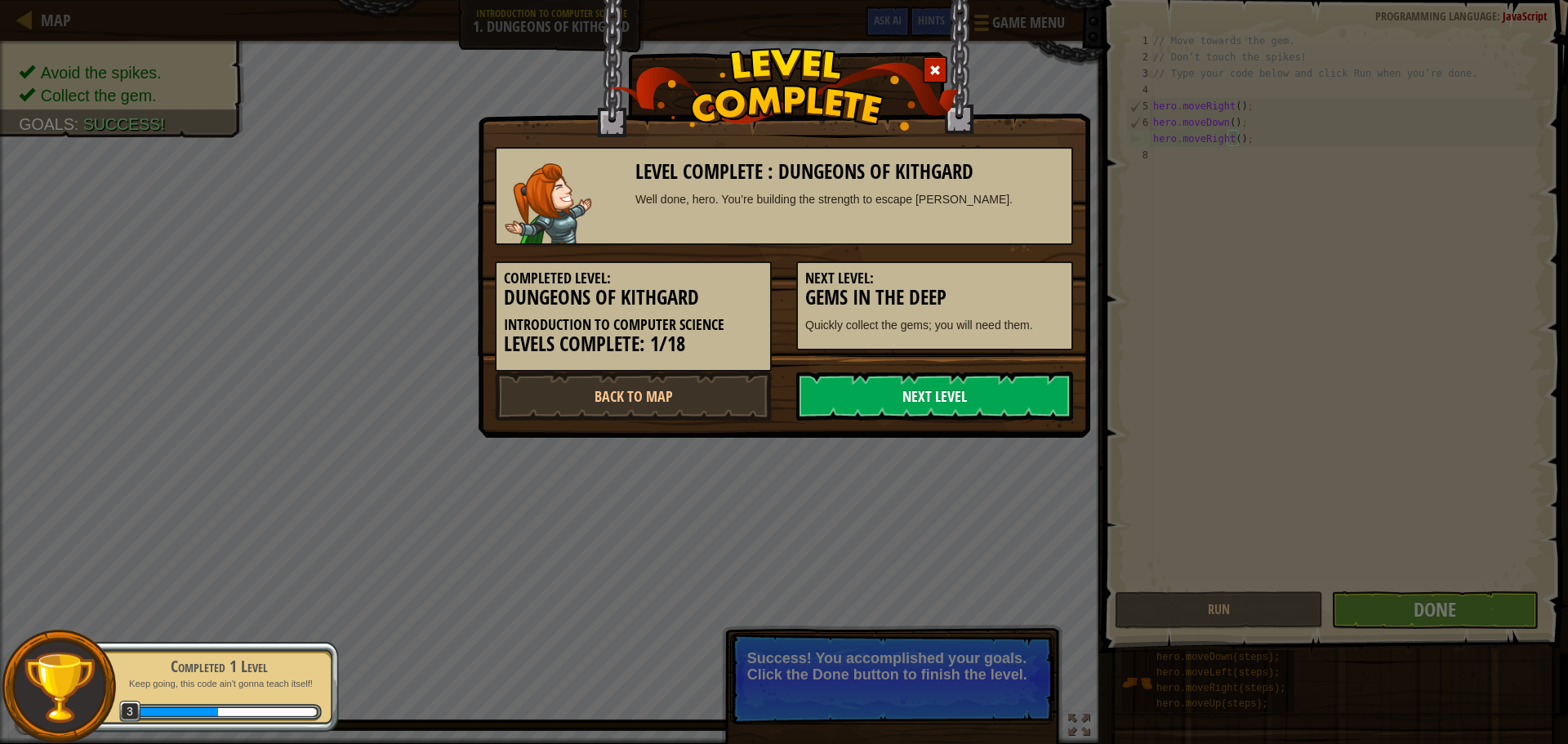
click at [843, 396] on link "Next Level" at bounding box center [934, 397] width 277 height 49
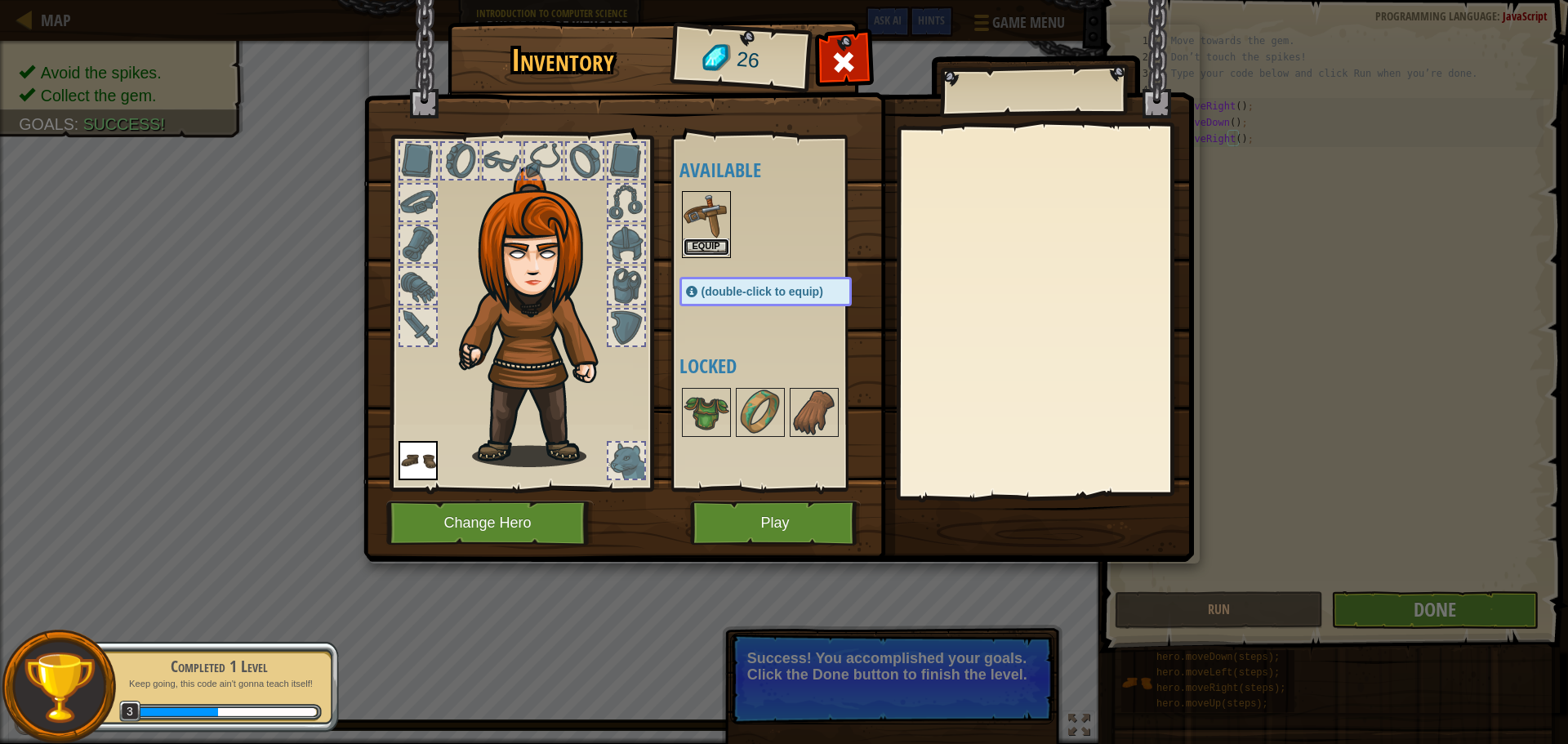
click at [698, 251] on button "Equip" at bounding box center [707, 247] width 45 height 17
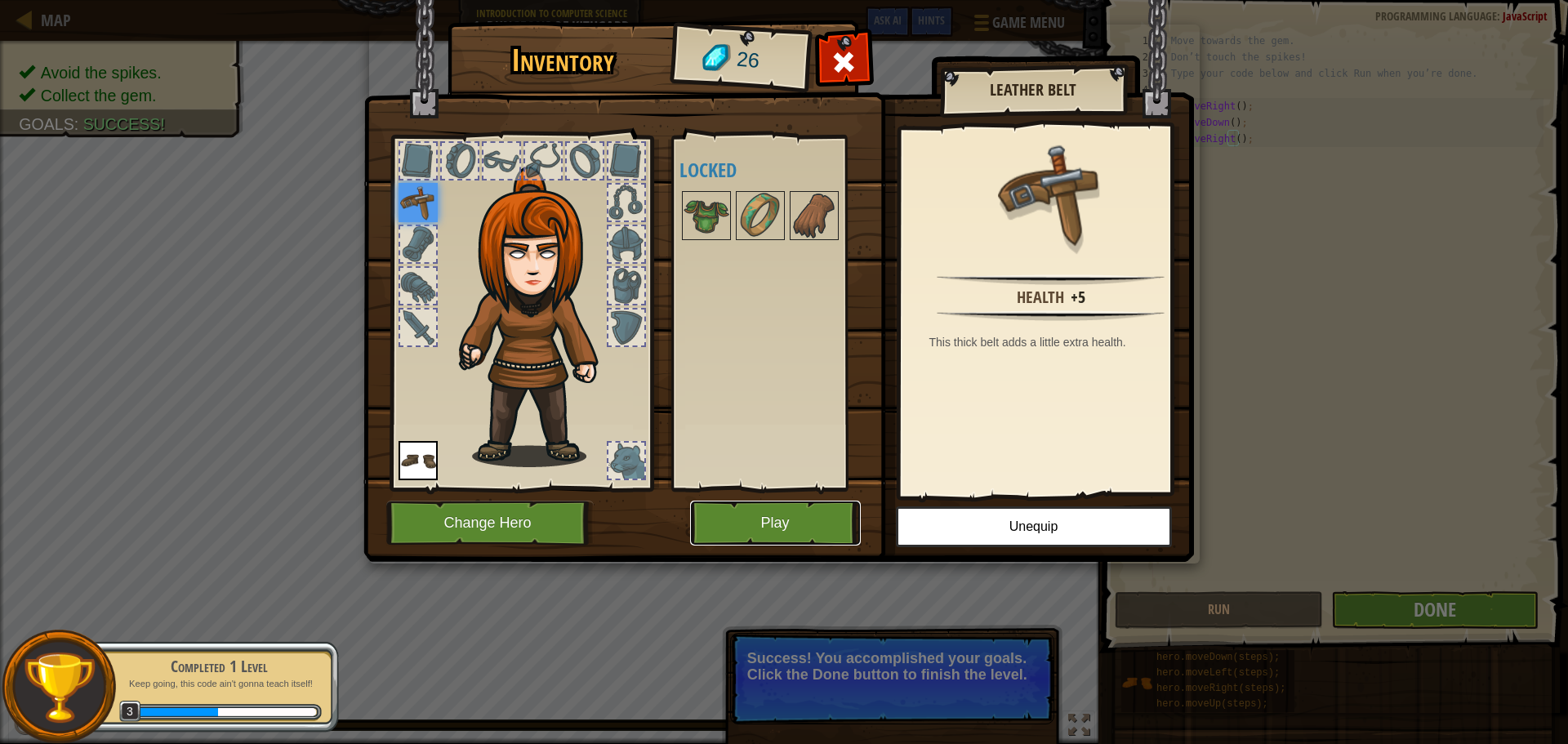
click at [771, 519] on button "Play" at bounding box center [775, 523] width 171 height 45
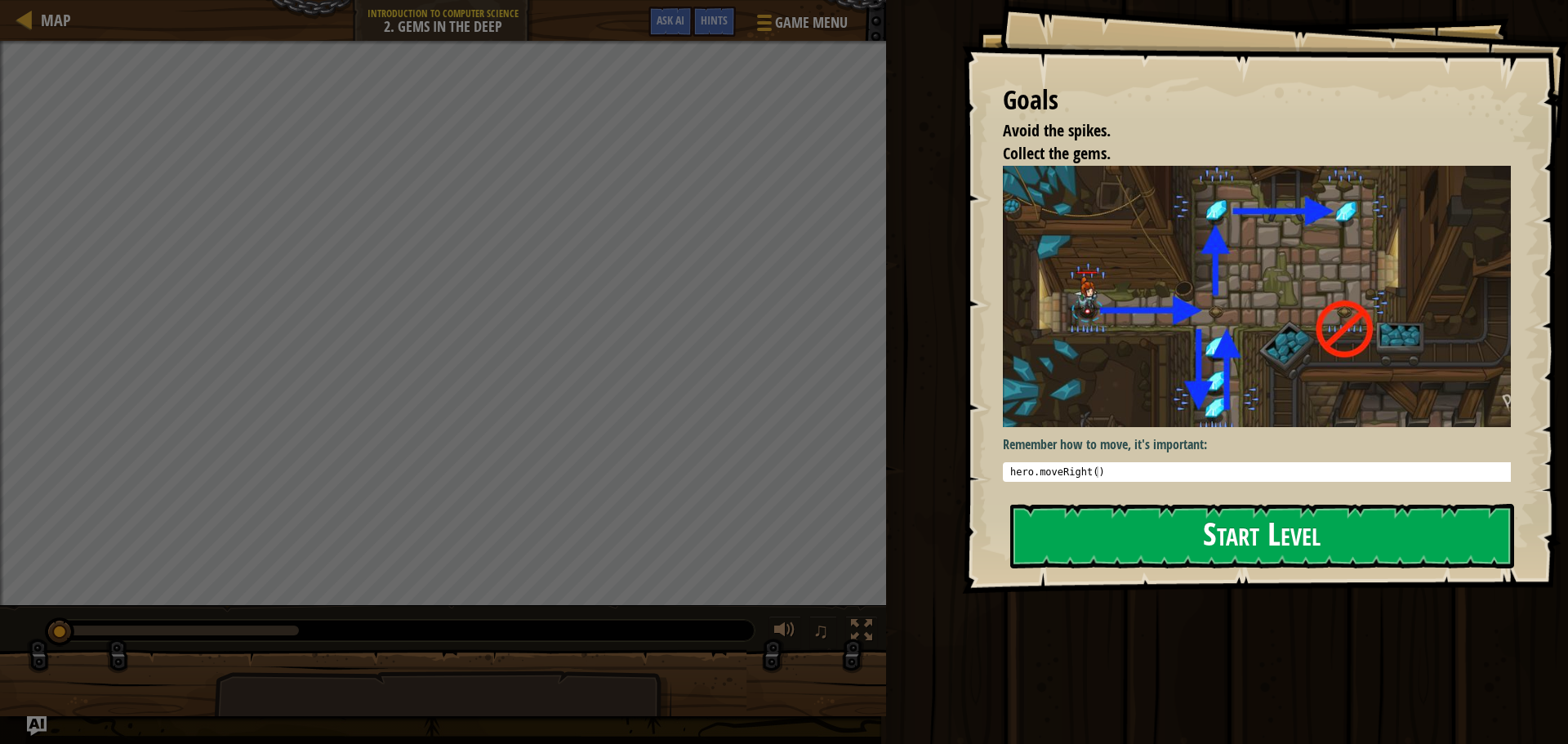
click at [1147, 533] on button "Start Level" at bounding box center [1263, 536] width 504 height 64
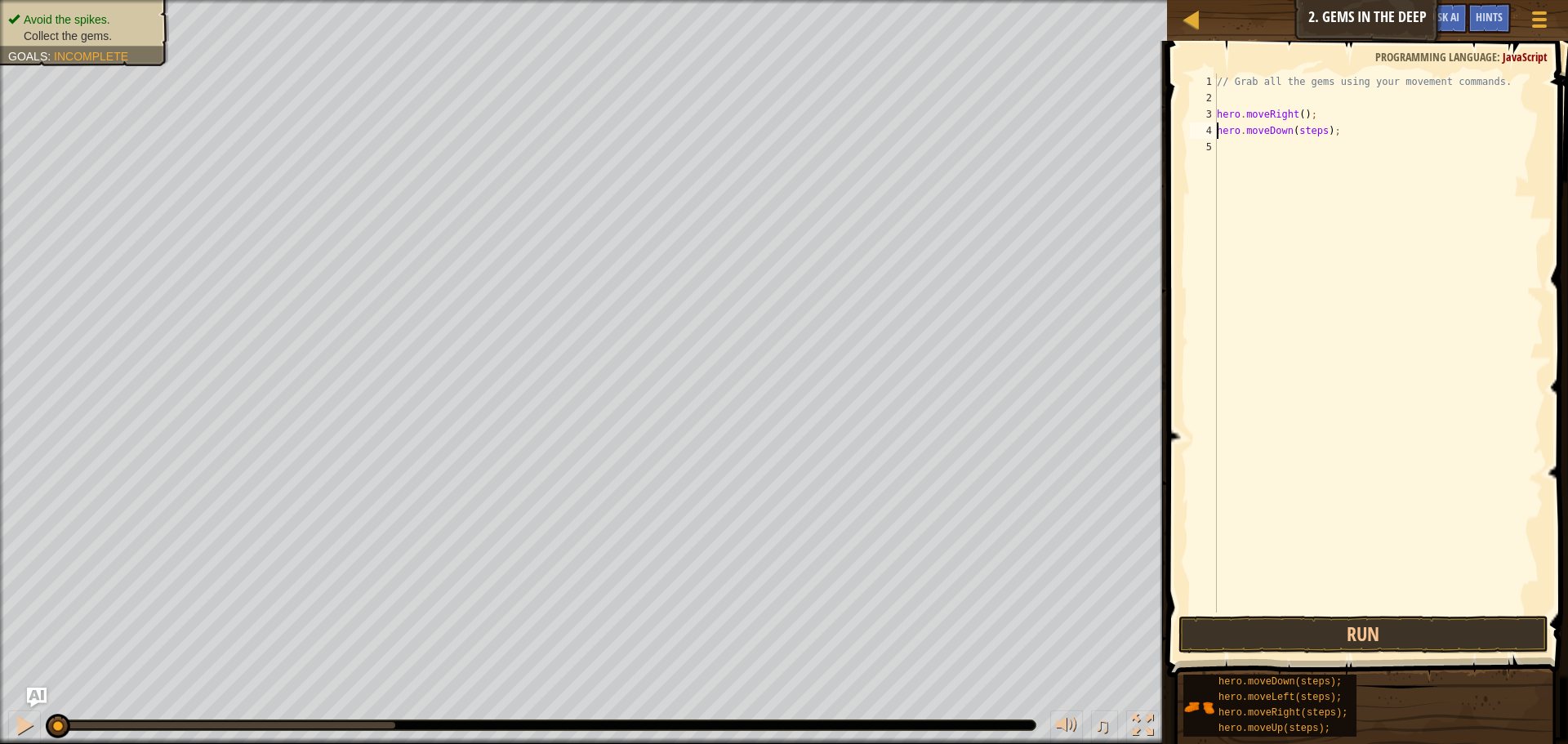
click at [1315, 132] on div "// Grab all the gems using your movement commands. hero . moveRight ( ) ; hero …" at bounding box center [1378, 359] width 330 height 571
click at [1320, 135] on div "// Grab all the gems using your movement commands. hero . moveRight ( ) ; hero …" at bounding box center [1378, 359] width 330 height 571
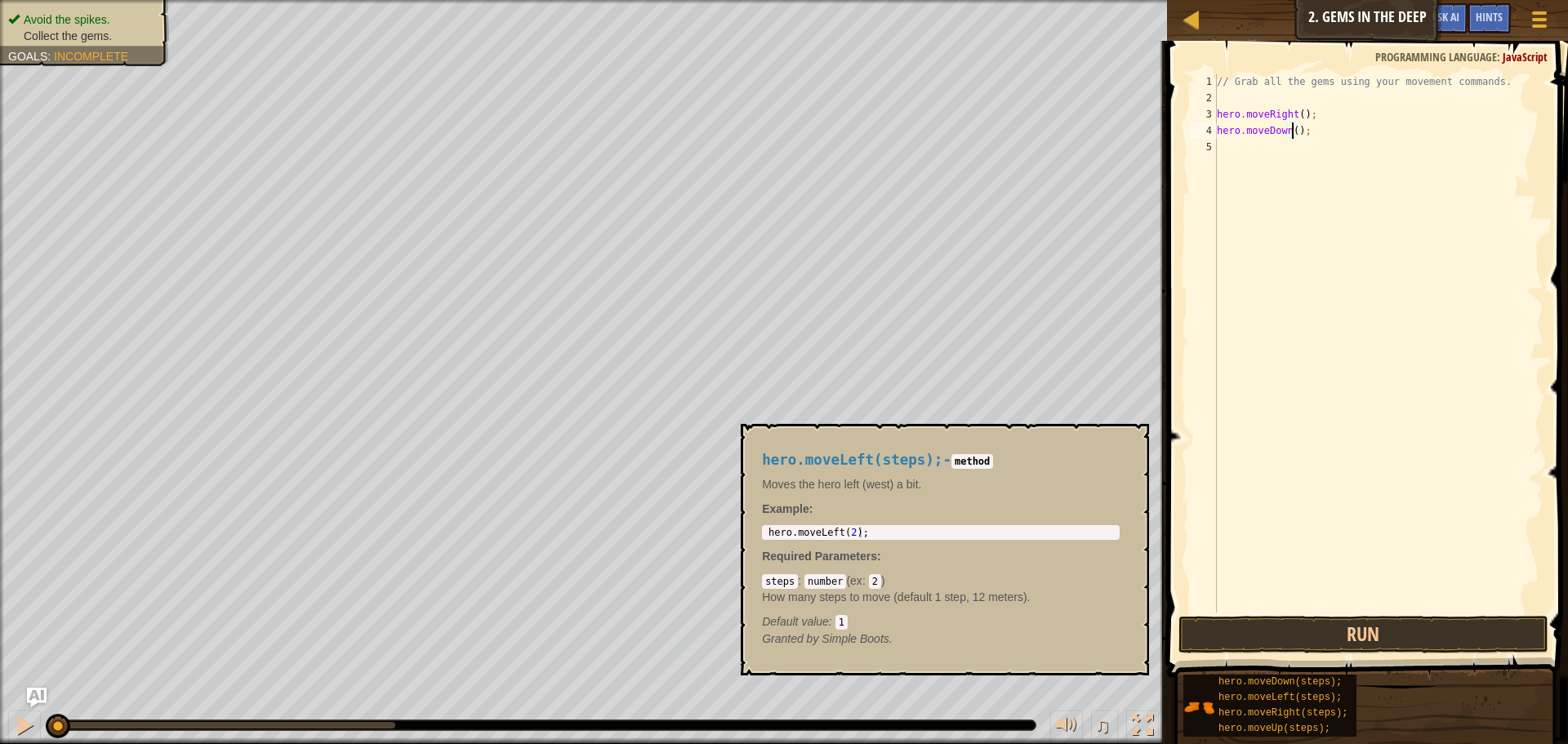
scroll to position [8, 7]
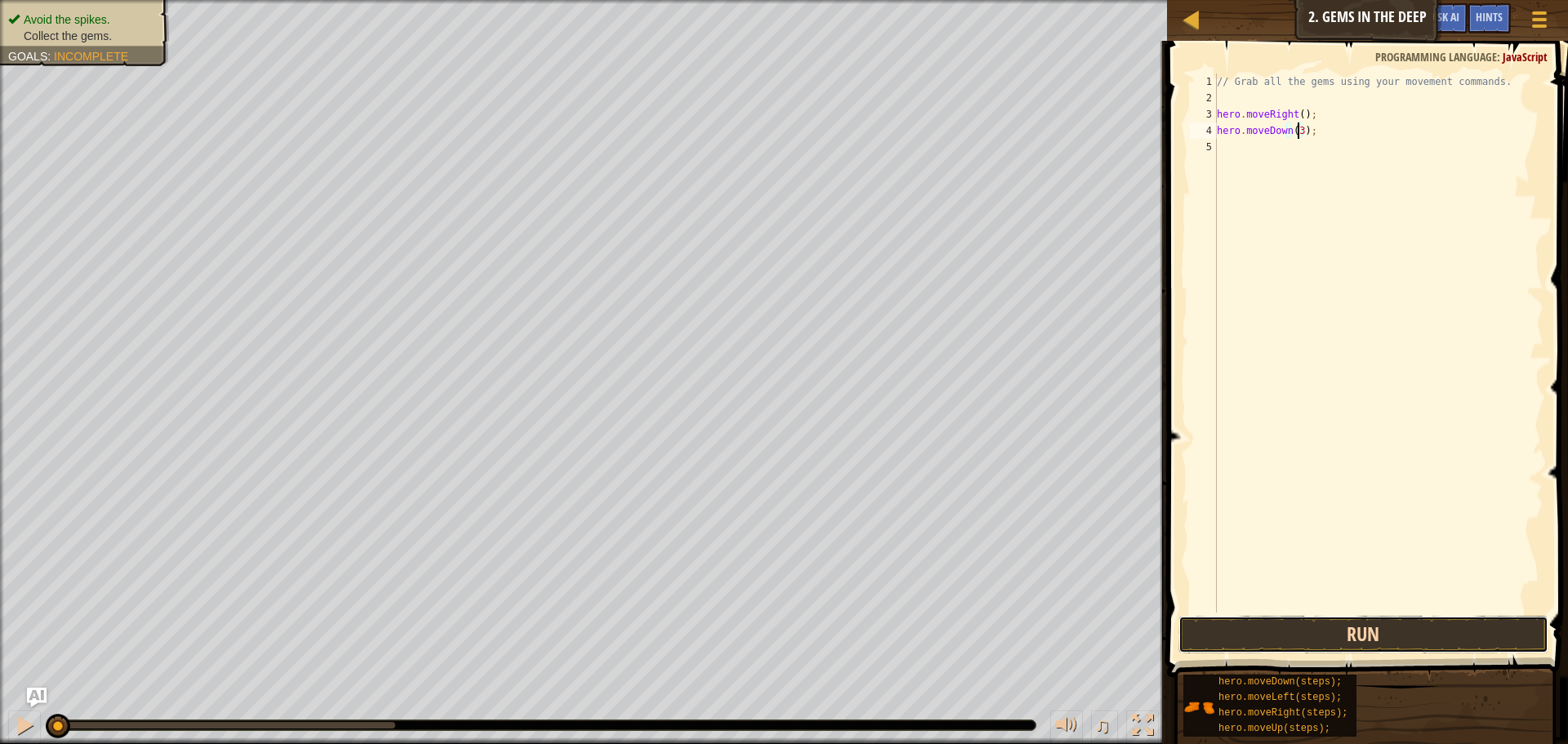
click at [1338, 637] on button "Run" at bounding box center [1364, 634] width 370 height 38
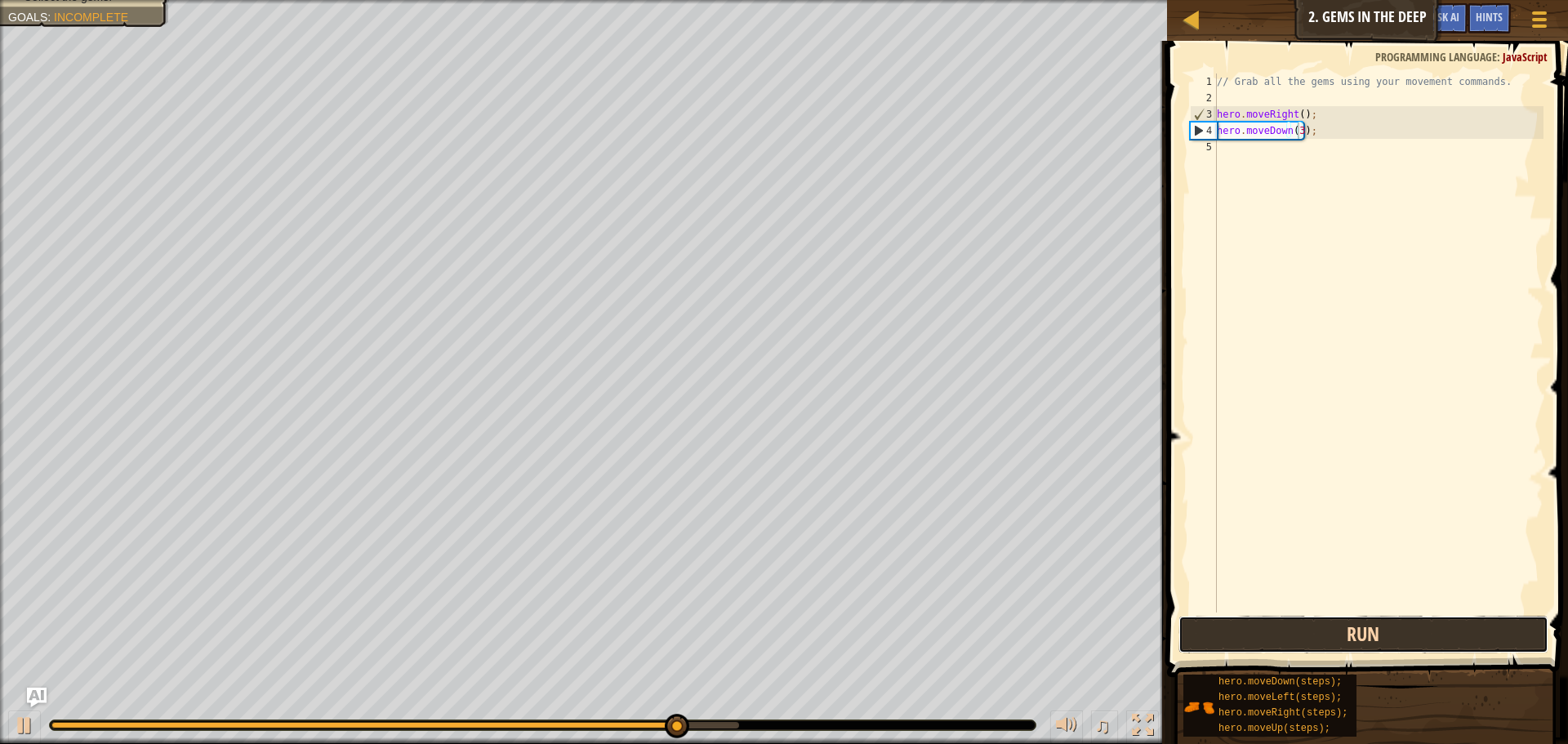
click at [1330, 633] on button "Run" at bounding box center [1364, 634] width 370 height 38
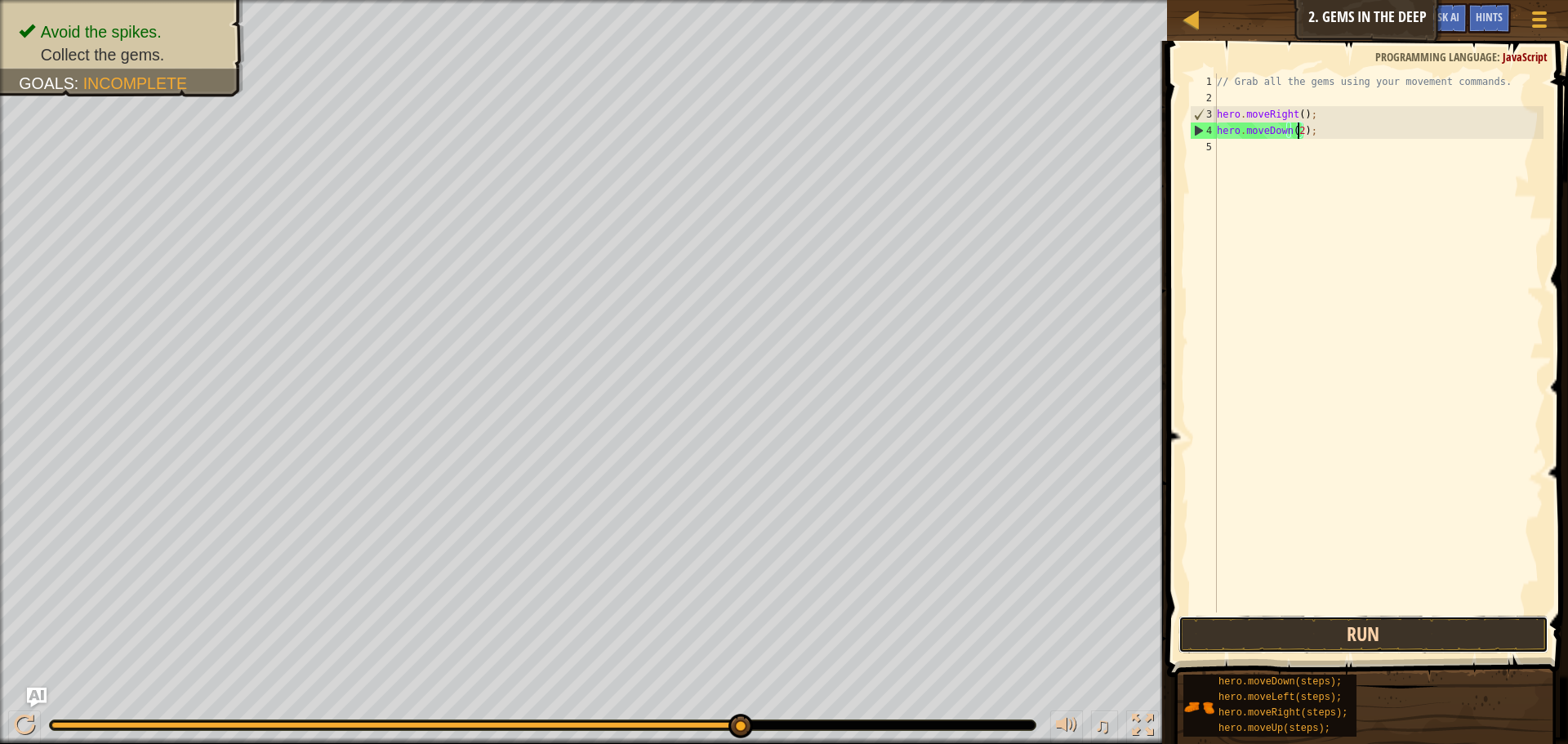
click at [1331, 624] on button "Run" at bounding box center [1364, 634] width 370 height 38
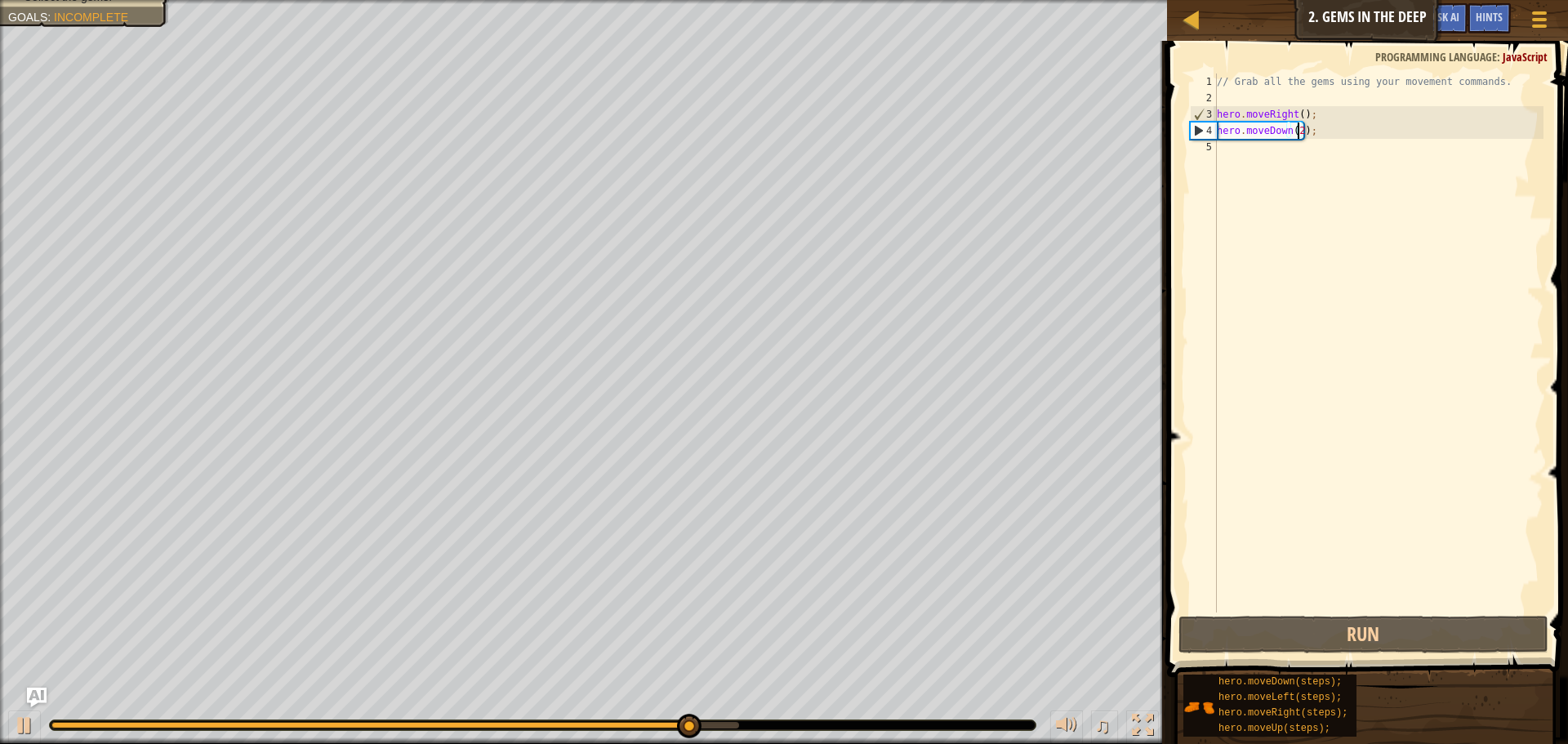
type textarea "hero.moveDown();"
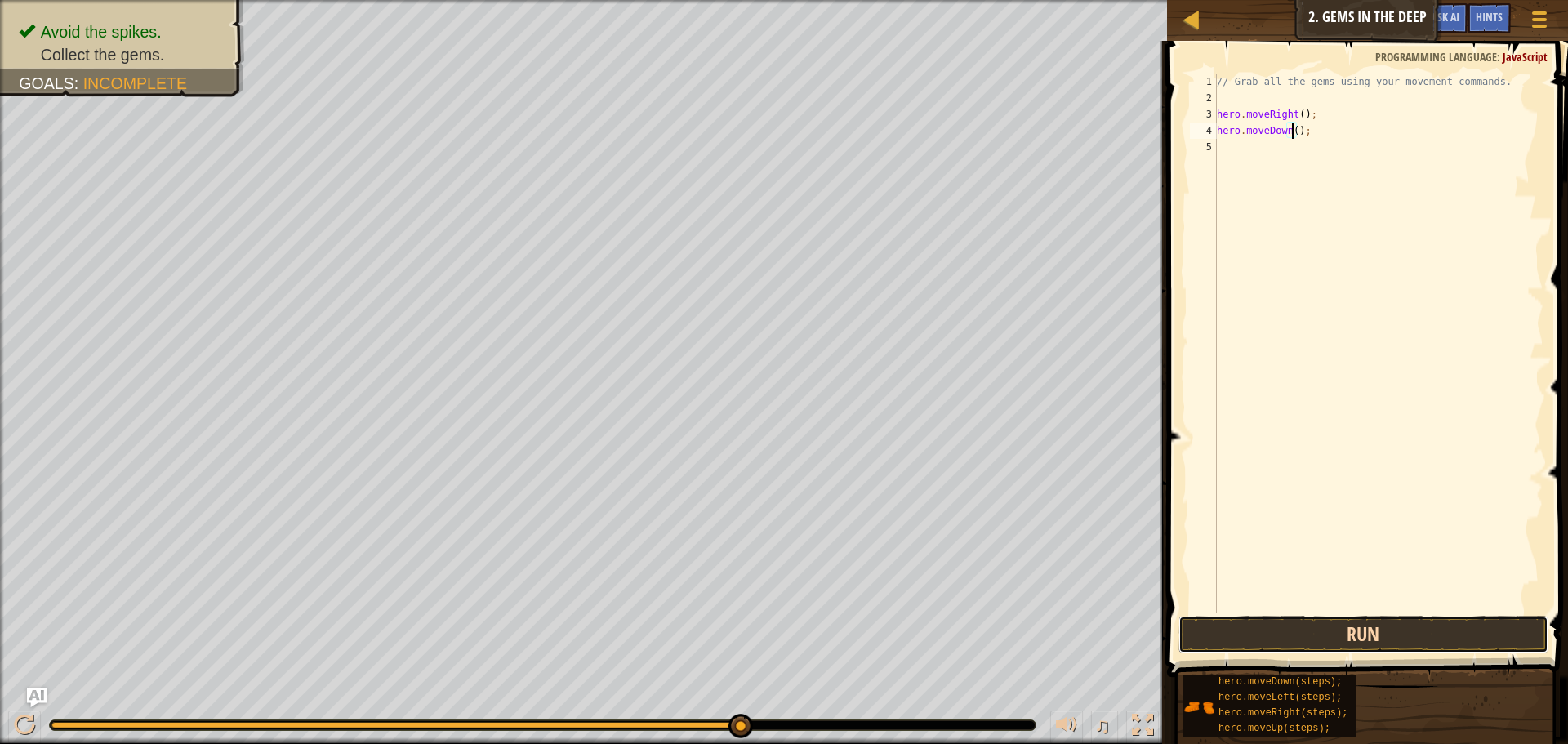
click at [1273, 637] on button "Run" at bounding box center [1364, 634] width 370 height 38
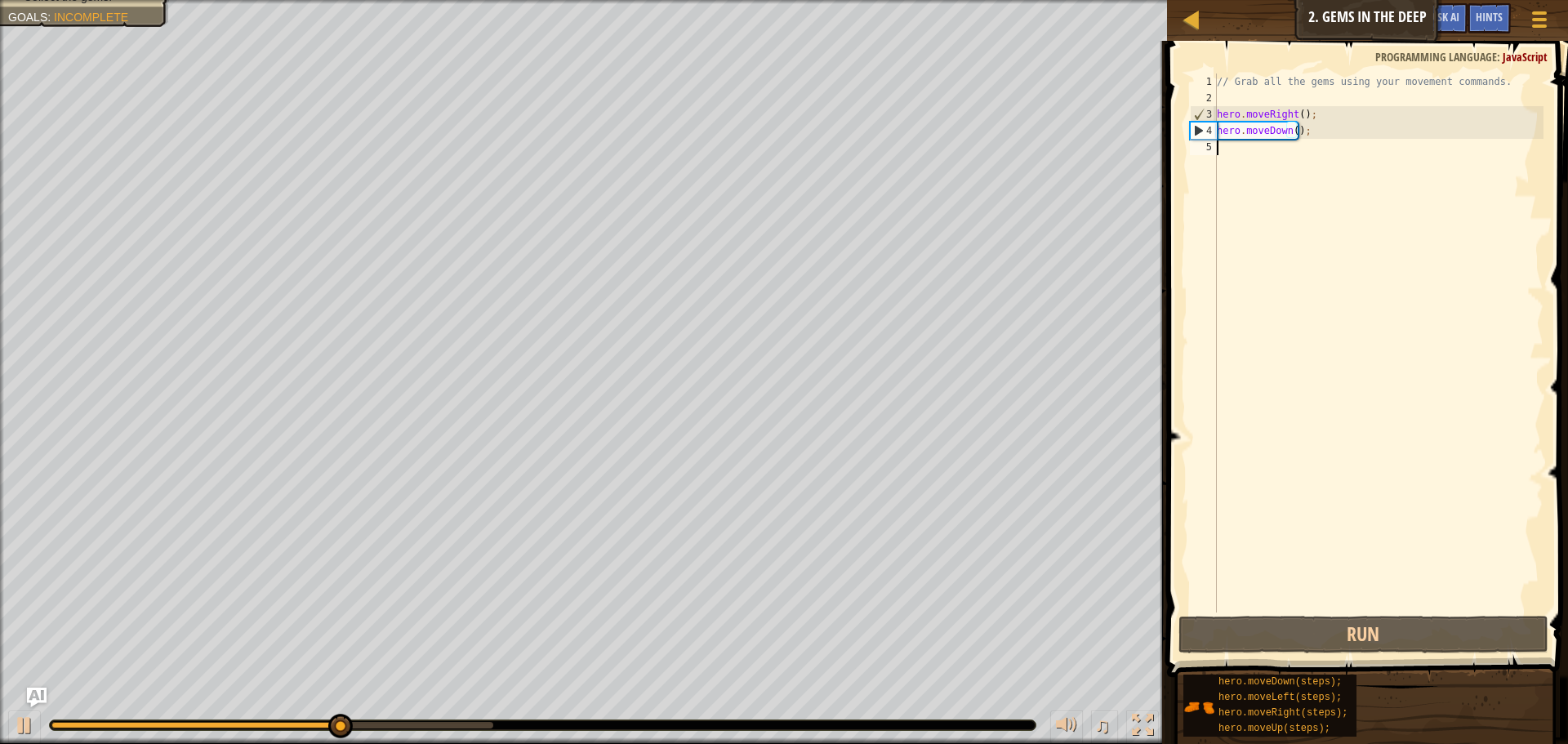
click at [1281, 150] on div "// Grab all the gems using your movement commands. hero . moveRight ( ) ; hero …" at bounding box center [1378, 359] width 330 height 571
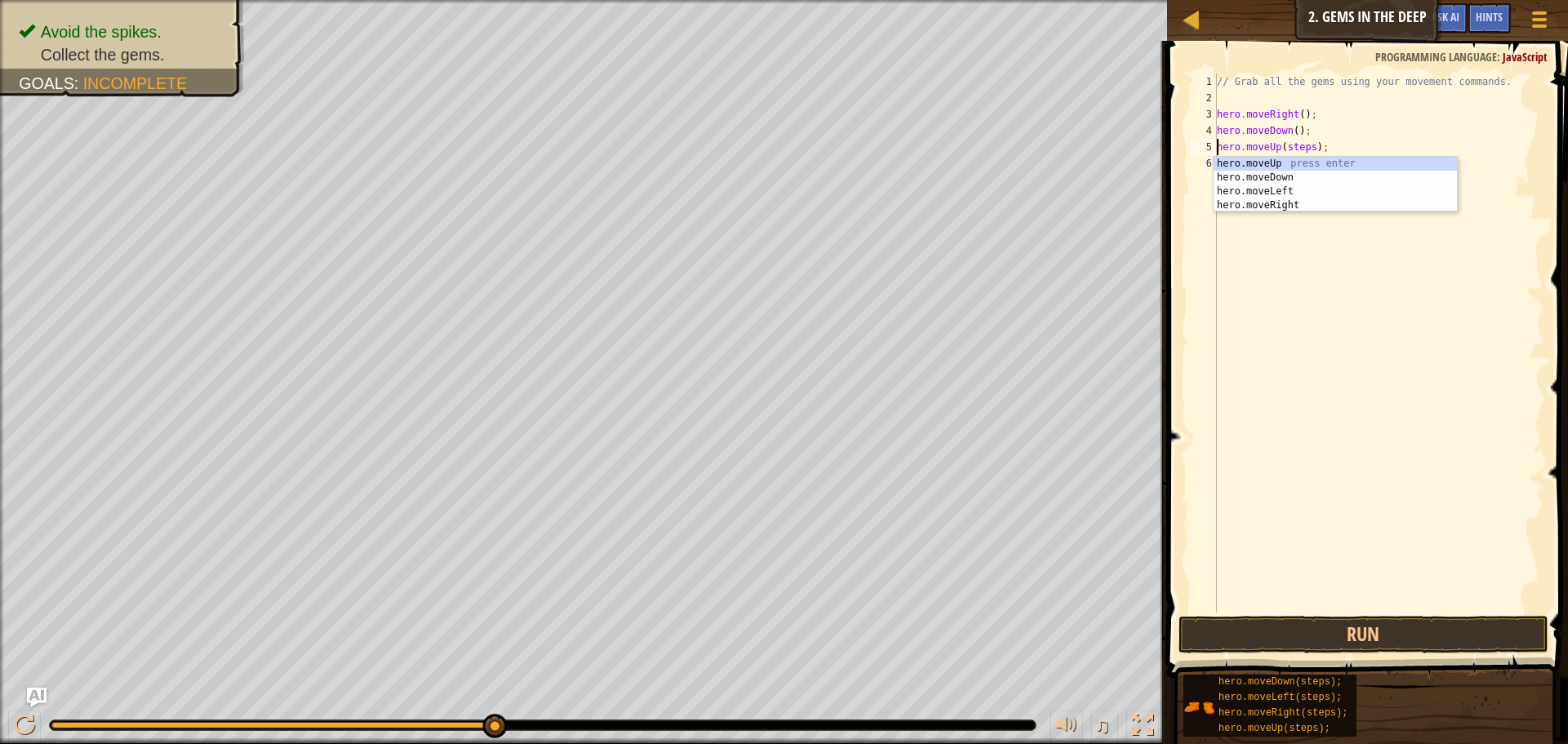
click at [1308, 146] on div "// Grab all the gems using your movement commands. hero . moveRight ( ) ; hero …" at bounding box center [1378, 359] width 330 height 571
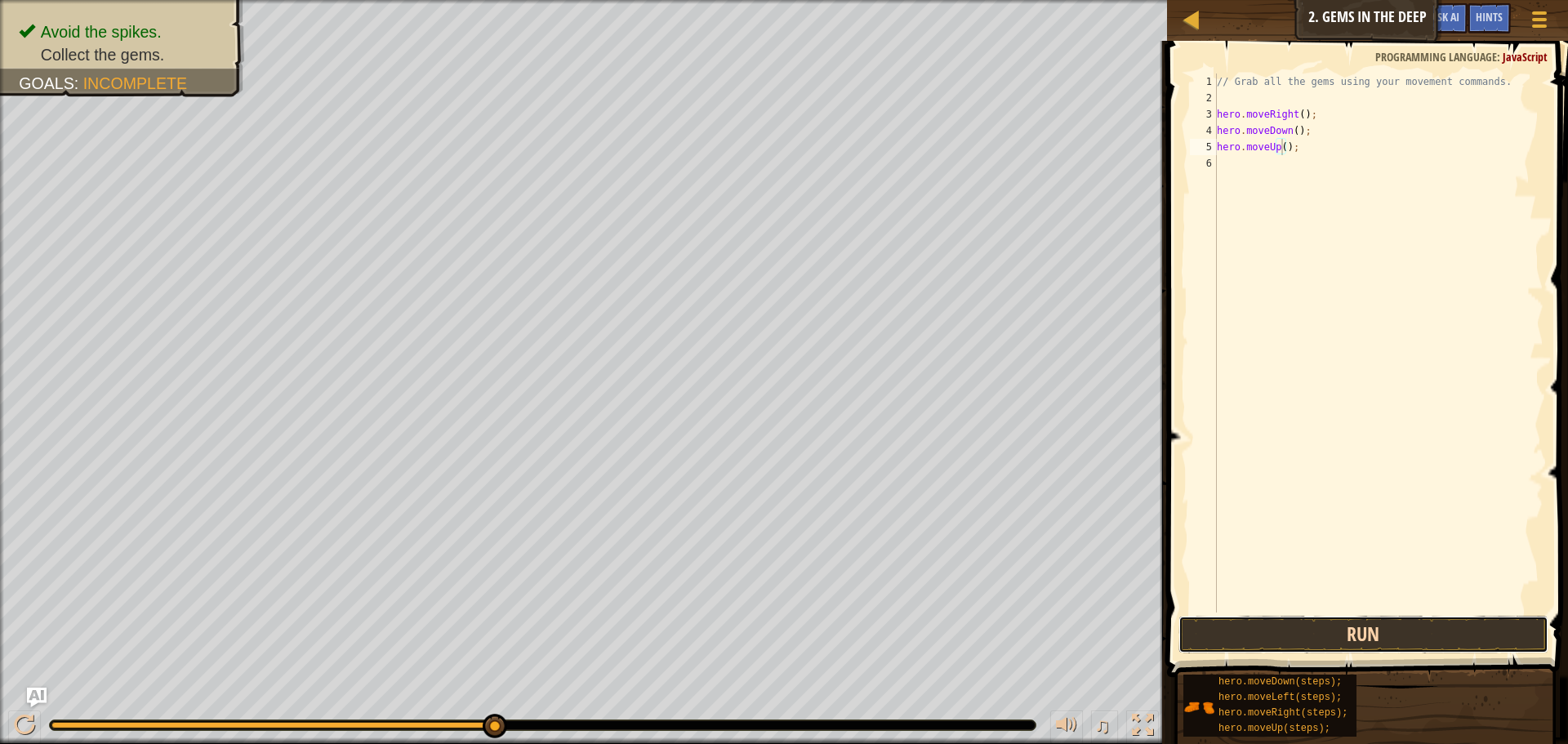
click at [1317, 628] on button "Run" at bounding box center [1364, 634] width 370 height 38
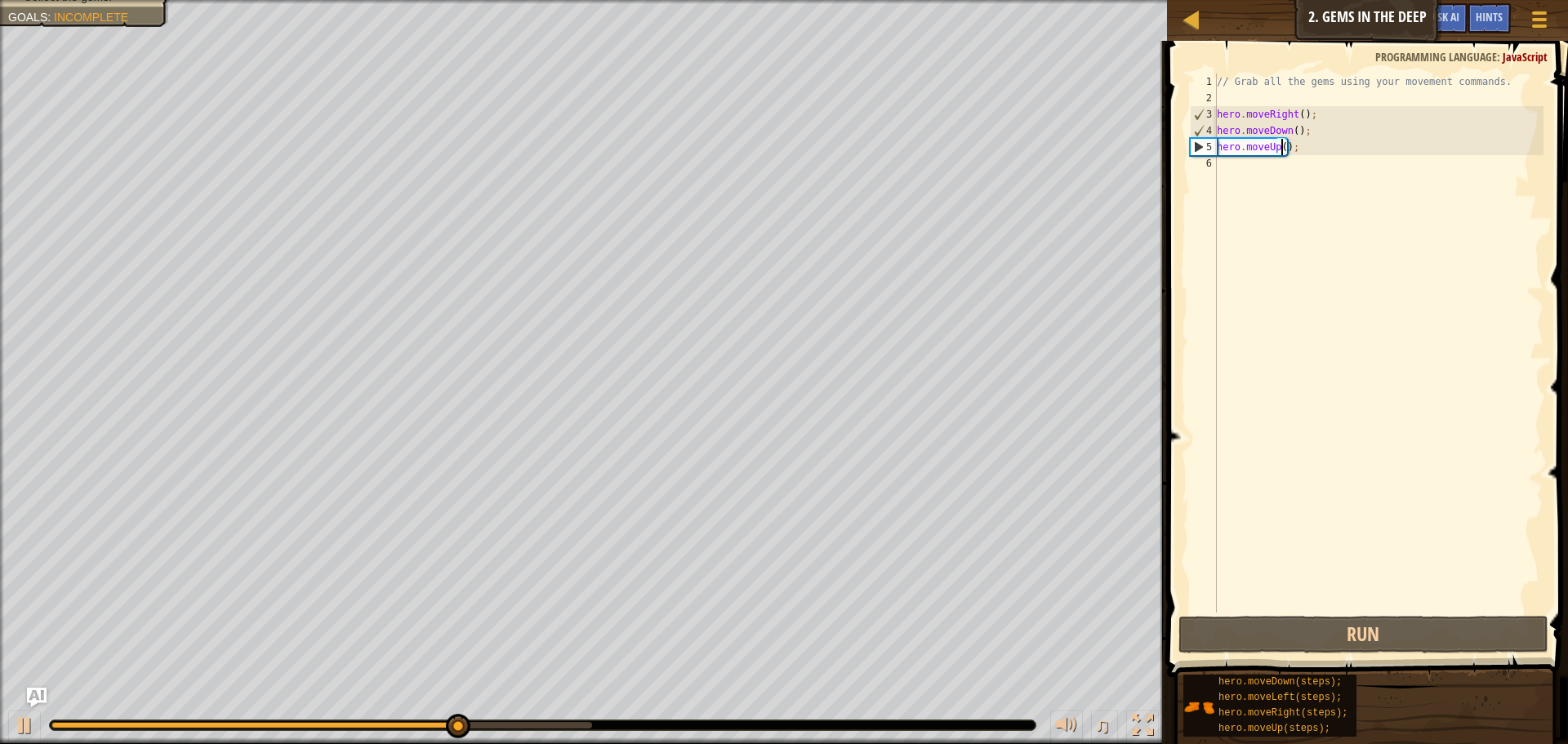
scroll to position [8, 6]
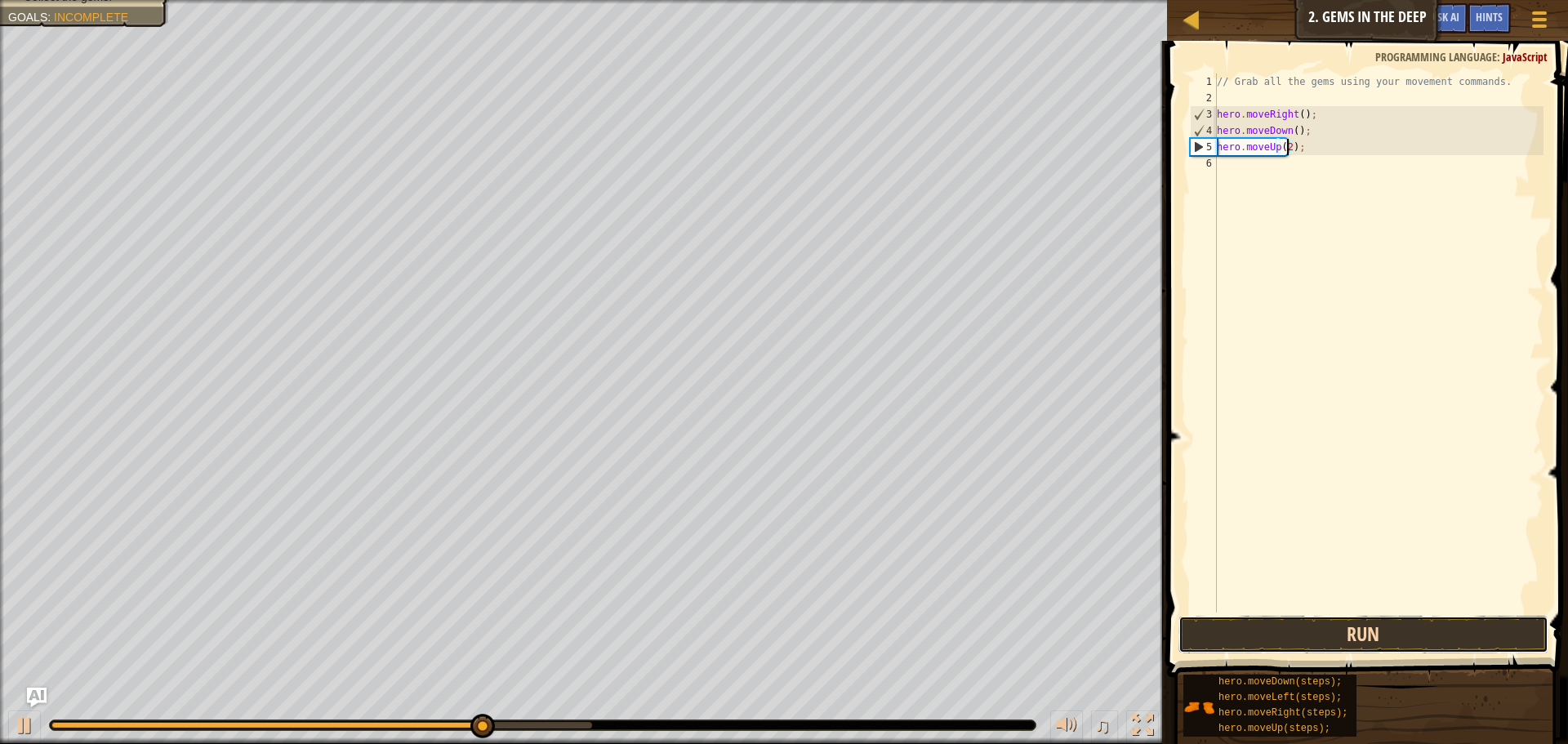
click at [1412, 636] on button "Run" at bounding box center [1364, 634] width 370 height 38
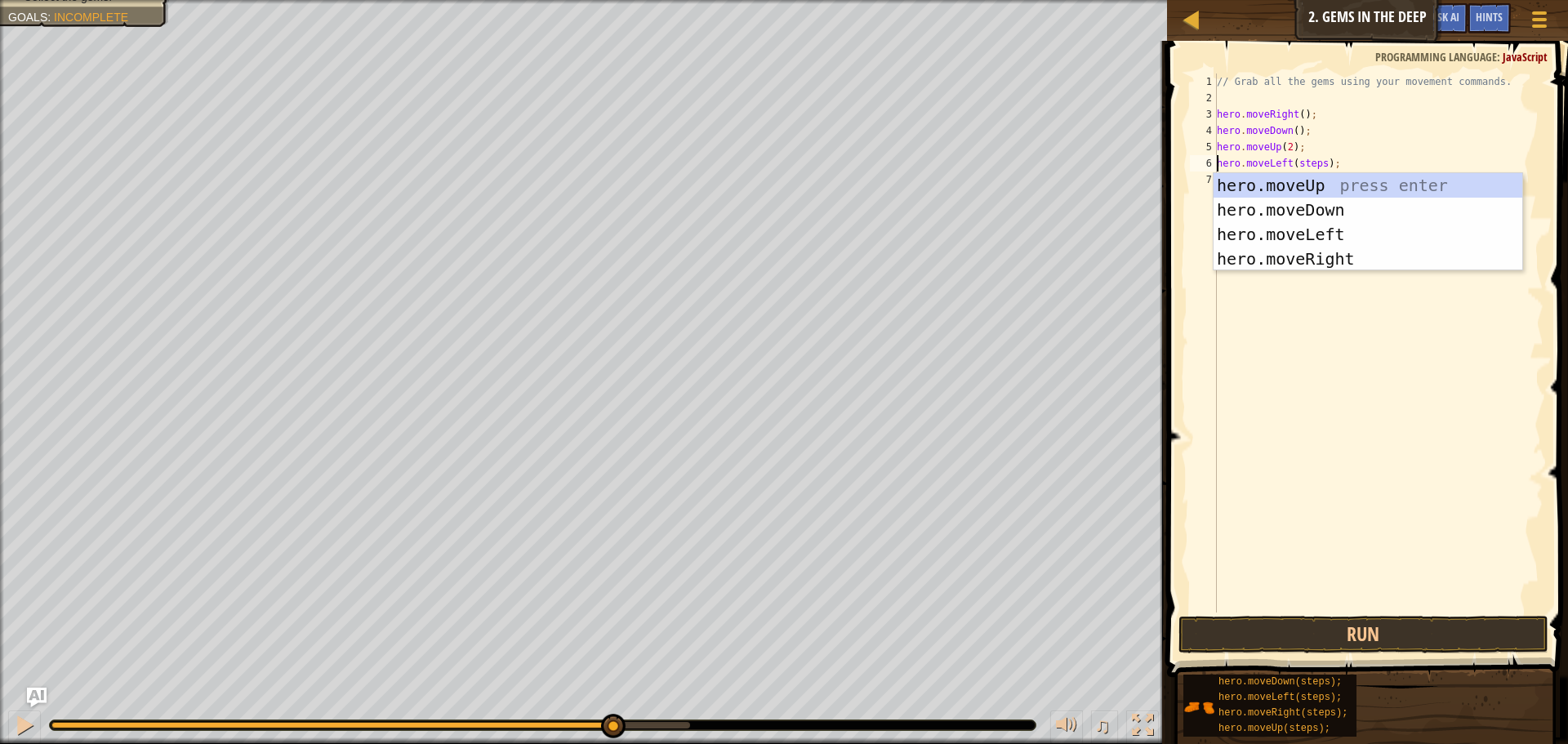
click at [1320, 161] on div "// Grab all the gems using your movement commands. hero . moveRight ( ) ; hero …" at bounding box center [1378, 359] width 330 height 571
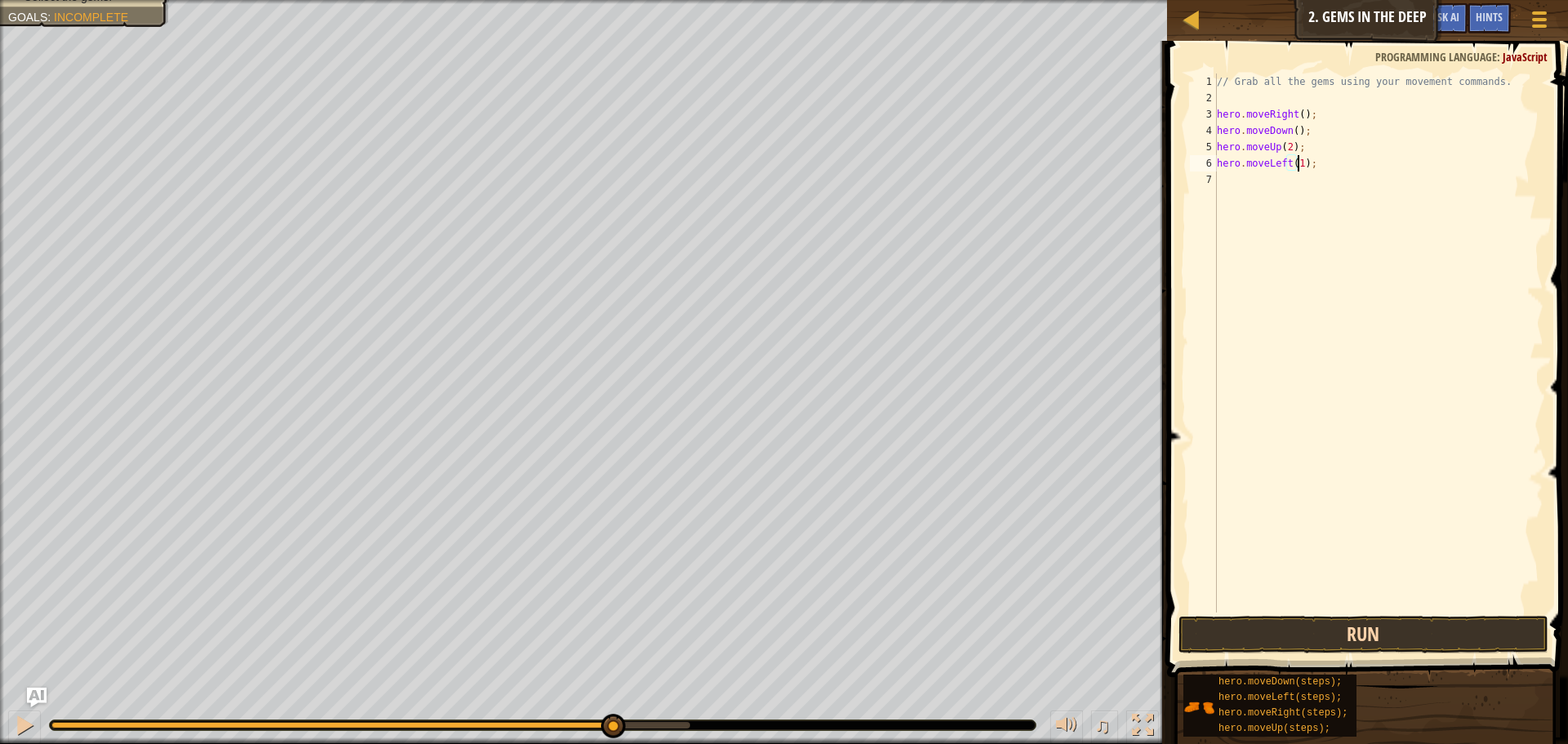
scroll to position [8, 7]
click at [1292, 641] on button "Run" at bounding box center [1364, 634] width 370 height 38
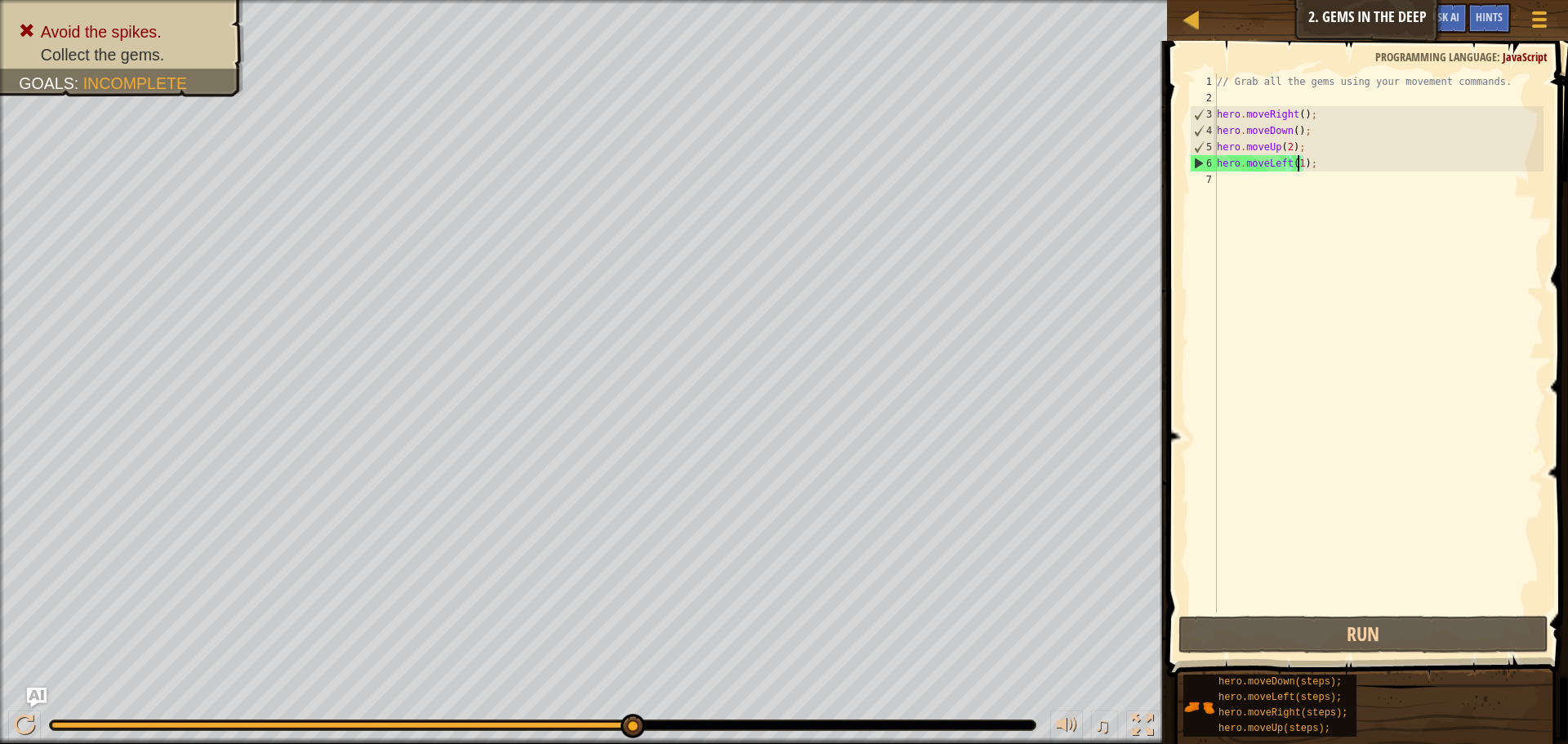
drag, startPoint x: 1288, startPoint y: 166, endPoint x: 1287, endPoint y: 178, distance: 12.0
click at [1287, 166] on div "// Grab all the gems using your movement commands. hero . moveRight ( ) ; hero …" at bounding box center [1378, 359] width 330 height 571
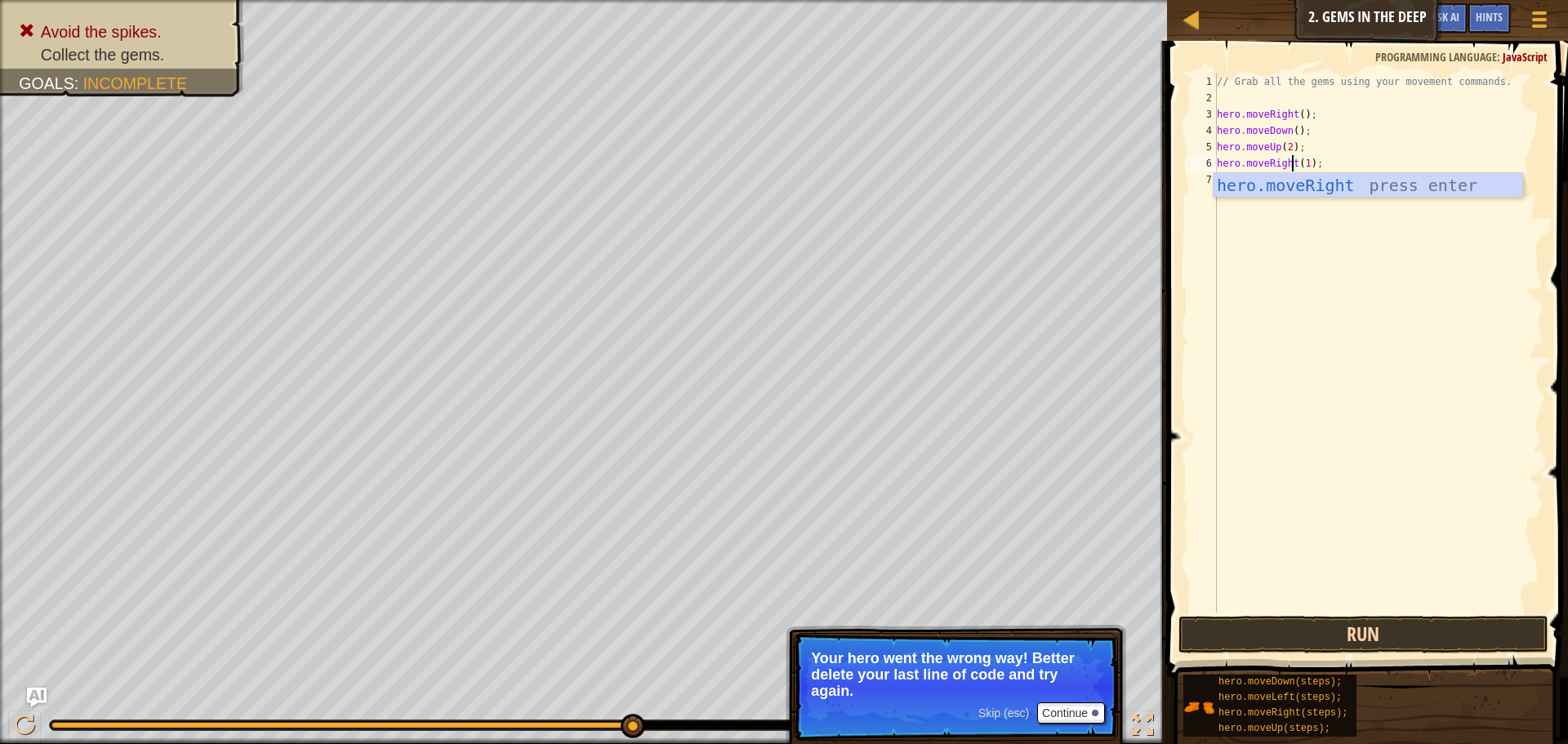
type textarea "hero.moveRight(1);"
click at [1313, 630] on button "Run" at bounding box center [1364, 634] width 370 height 38
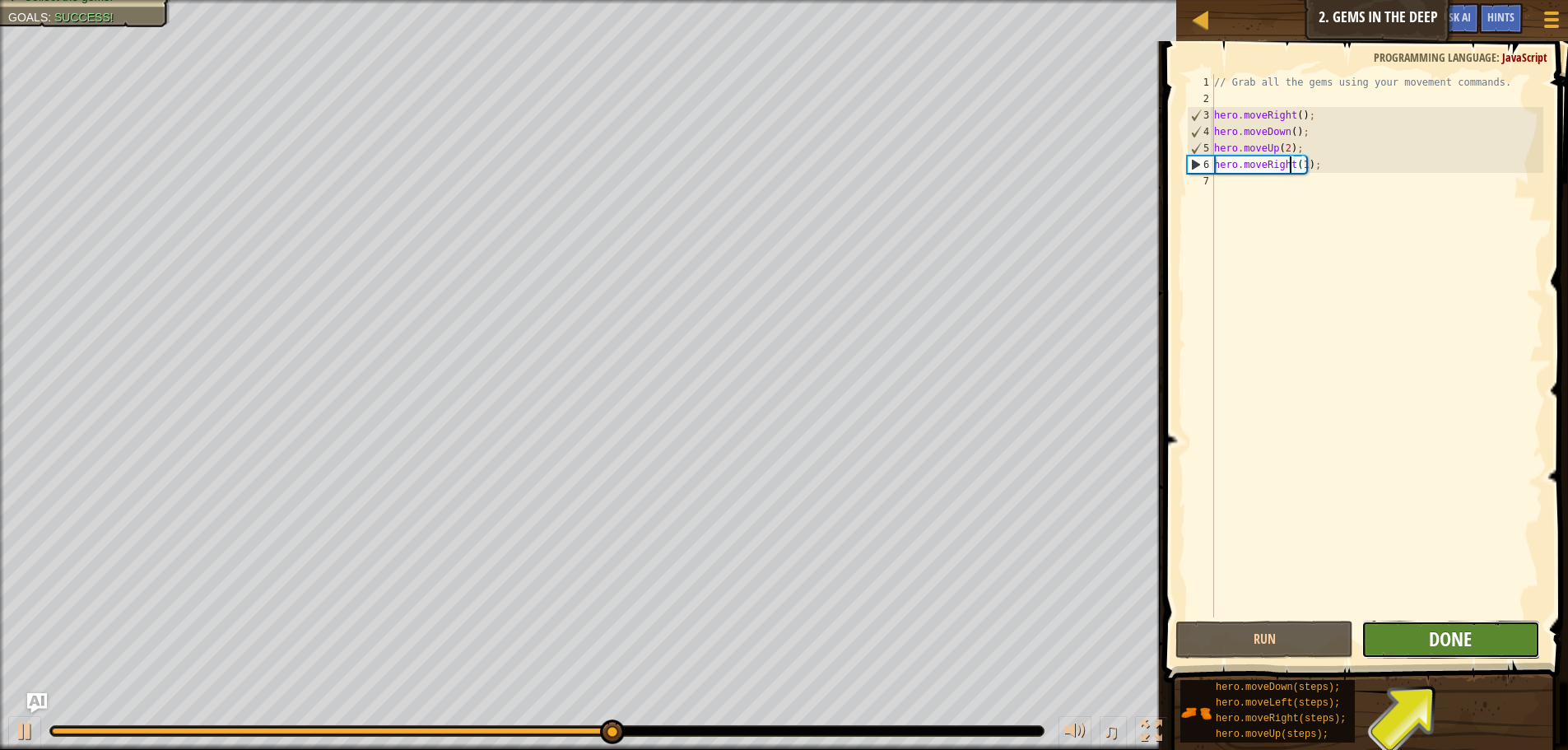
click at [1453, 649] on span "Done" at bounding box center [1449, 639] width 43 height 27
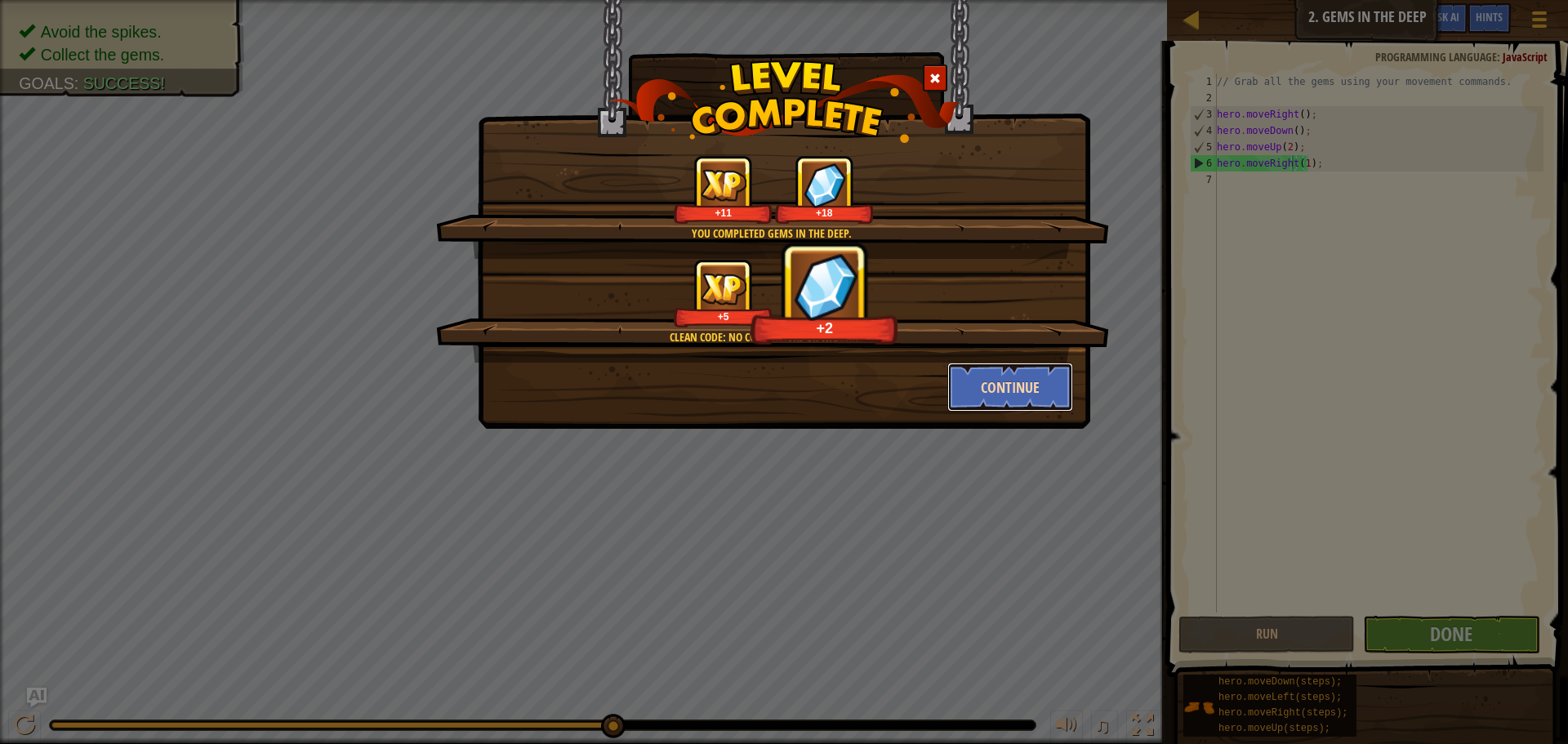
click at [1004, 380] on button "Continue" at bounding box center [1011, 387] width 127 height 49
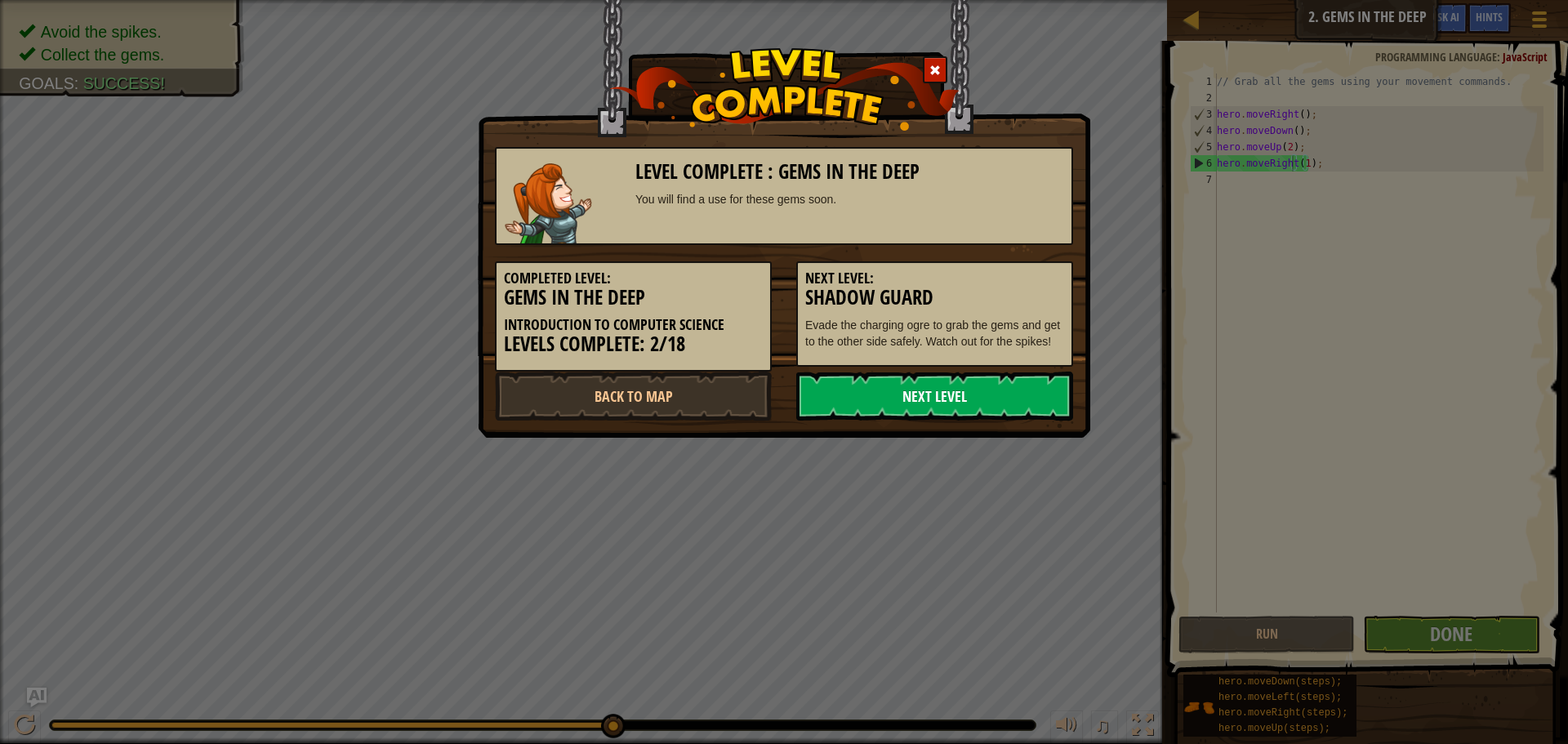
click at [928, 396] on link "Next Level" at bounding box center [934, 397] width 277 height 49
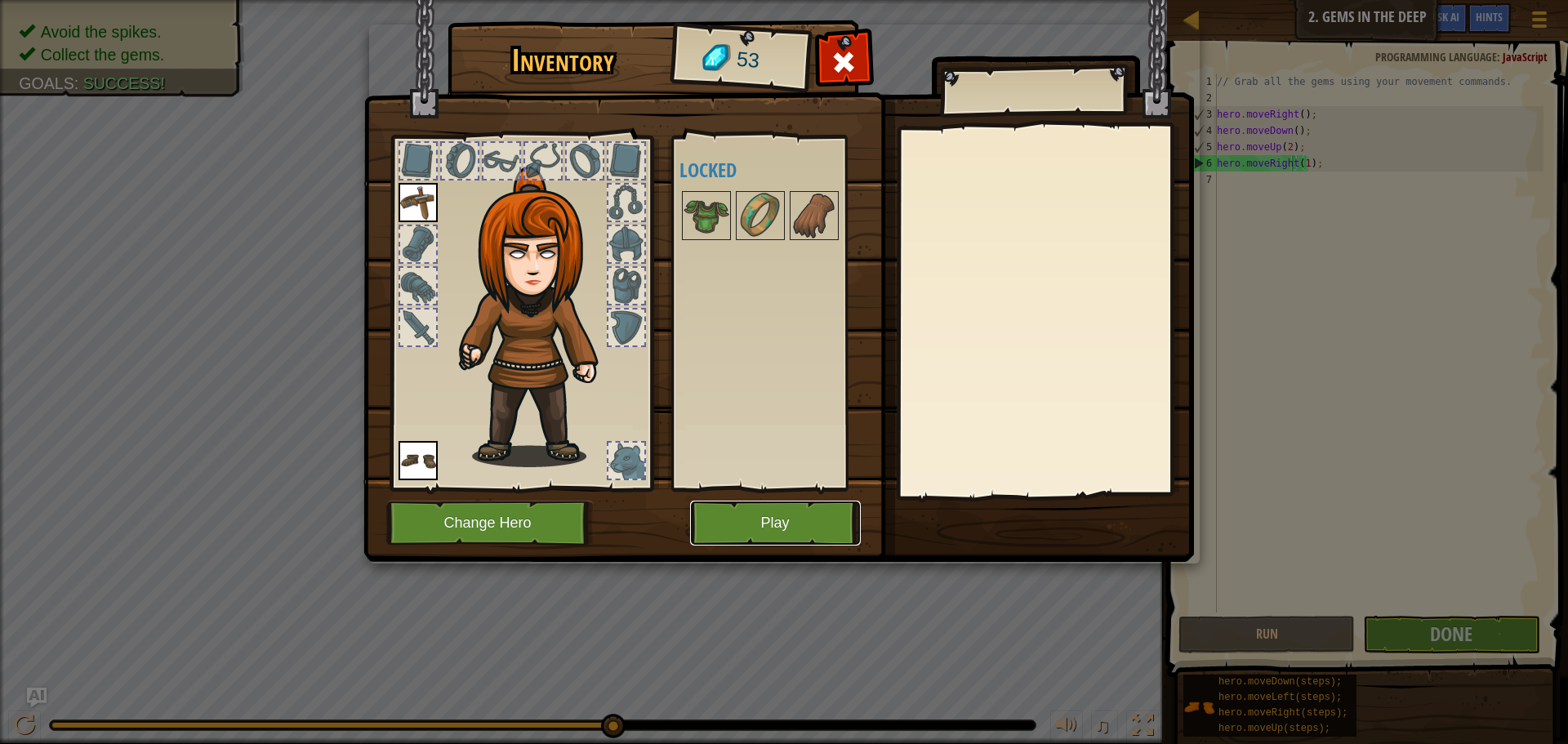
click at [753, 522] on button "Play" at bounding box center [775, 523] width 171 height 45
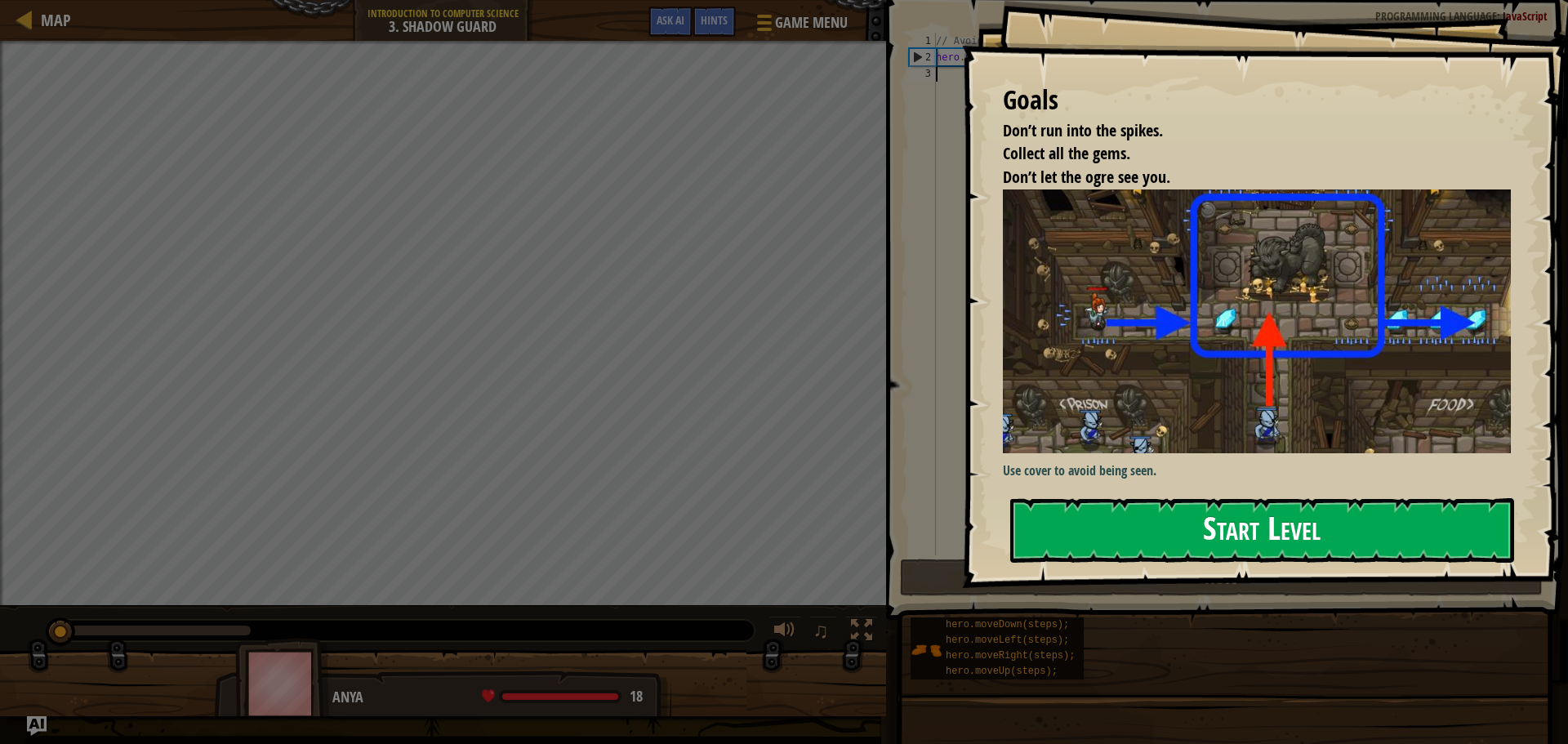
click at [1120, 504] on button "Start Level" at bounding box center [1263, 531] width 504 height 64
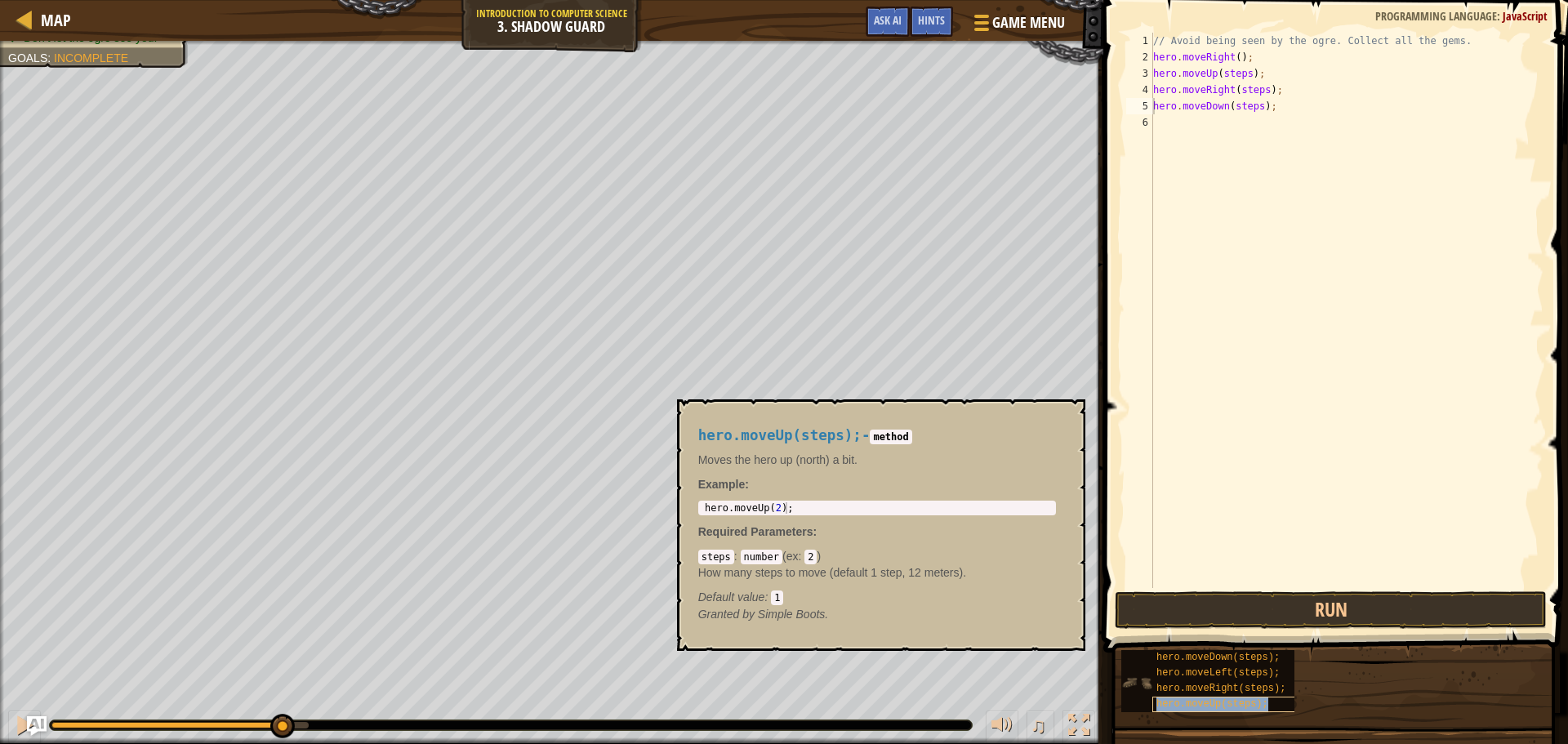
click at [1239, 700] on span "hero.moveUp(steps);" at bounding box center [1213, 703] width 111 height 11
click at [1266, 90] on div "// Avoid being seen by the ogre. Collect all the gems. hero . moveRight ( ) ; h…" at bounding box center [1347, 327] width 394 height 588
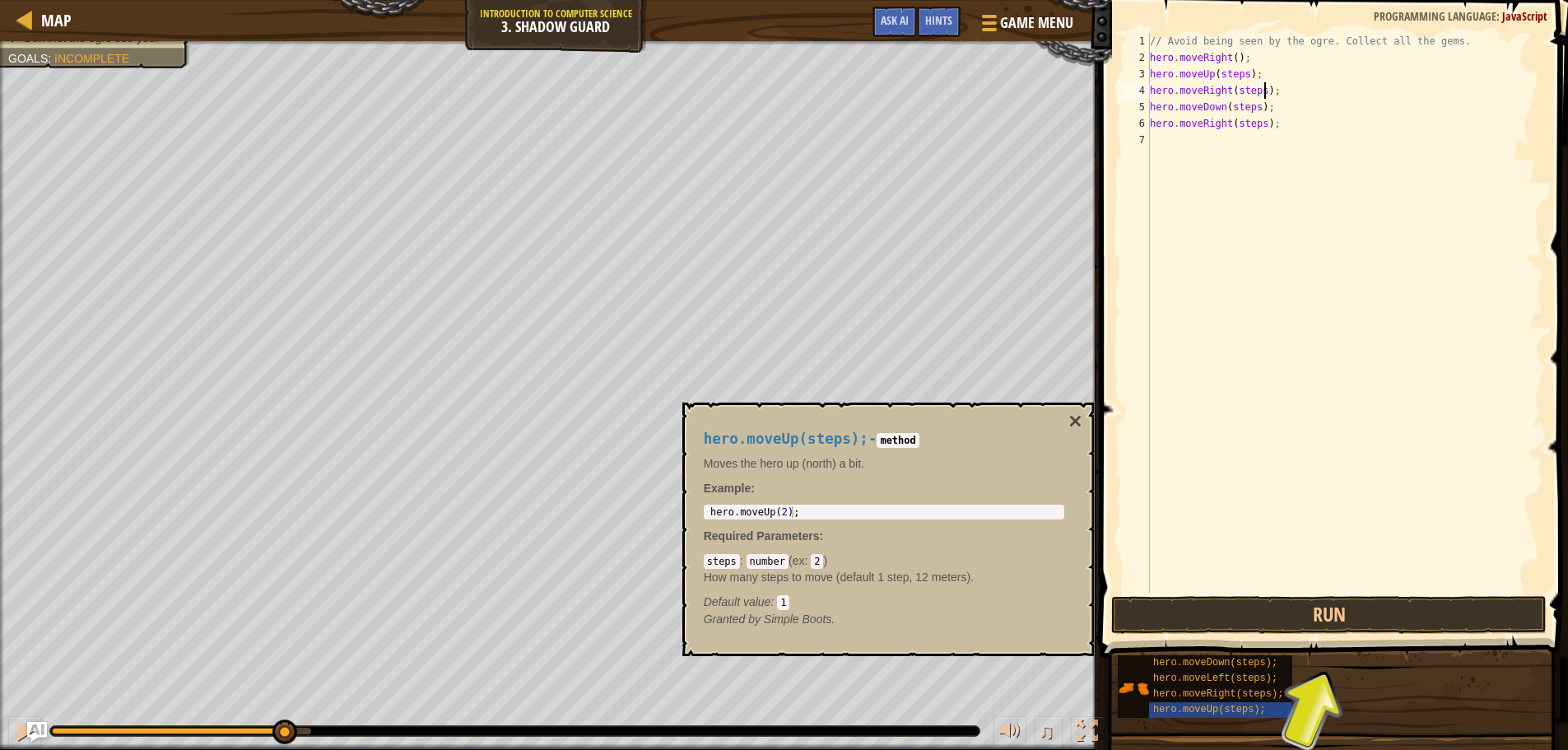
click at [1270, 90] on div "// Avoid being seen by the ogre. Collect all the gems. hero . moveRight ( ) ; h…" at bounding box center [1344, 329] width 397 height 593
click at [1258, 91] on div "// Avoid being seen by the ogre. Collect all the gems. hero . moveRight ( ) ; h…" at bounding box center [1344, 329] width 397 height 593
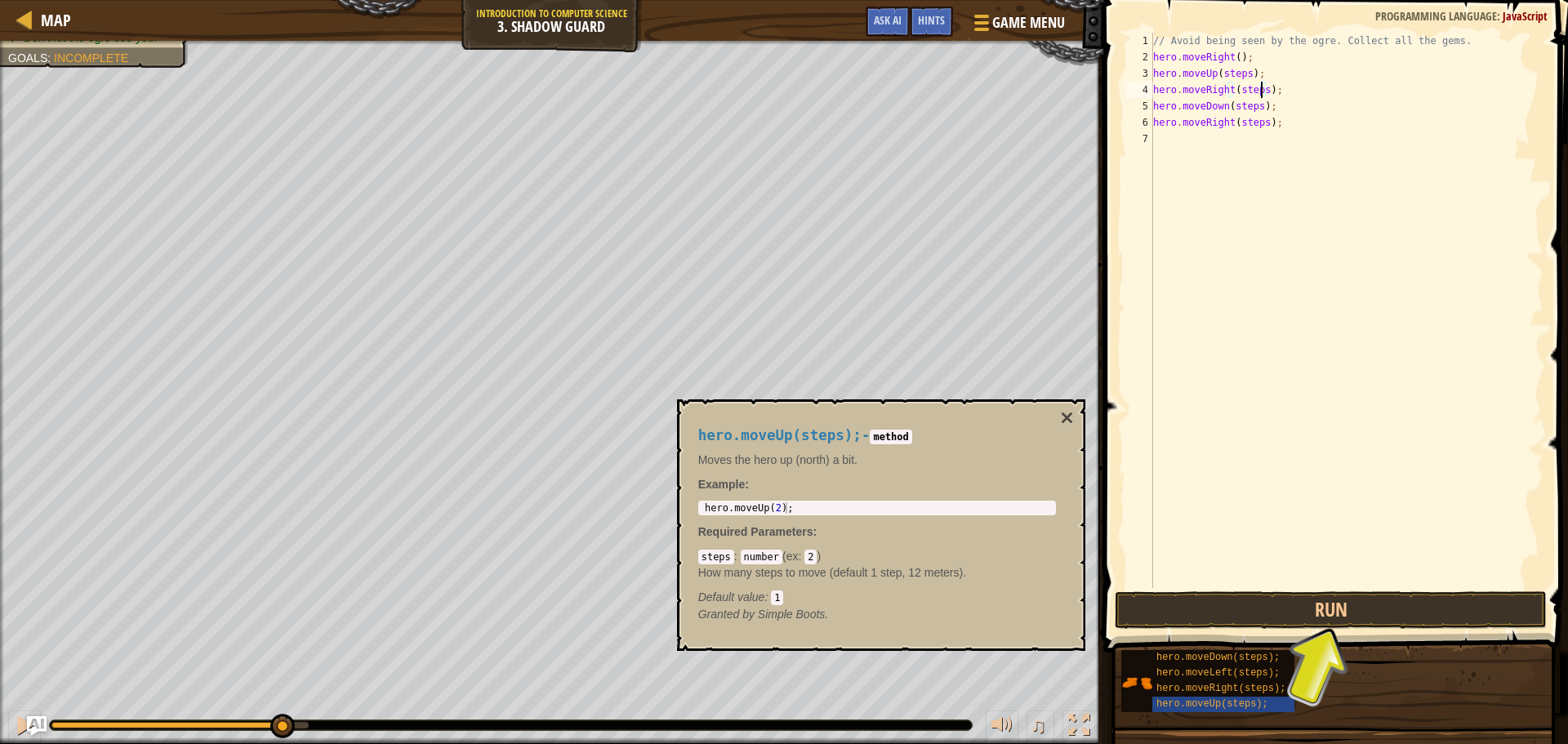
click at [1252, 93] on div "// Avoid being seen by the ogre. Collect all the gems. hero . moveRight ( ) ; h…" at bounding box center [1347, 327] width 394 height 588
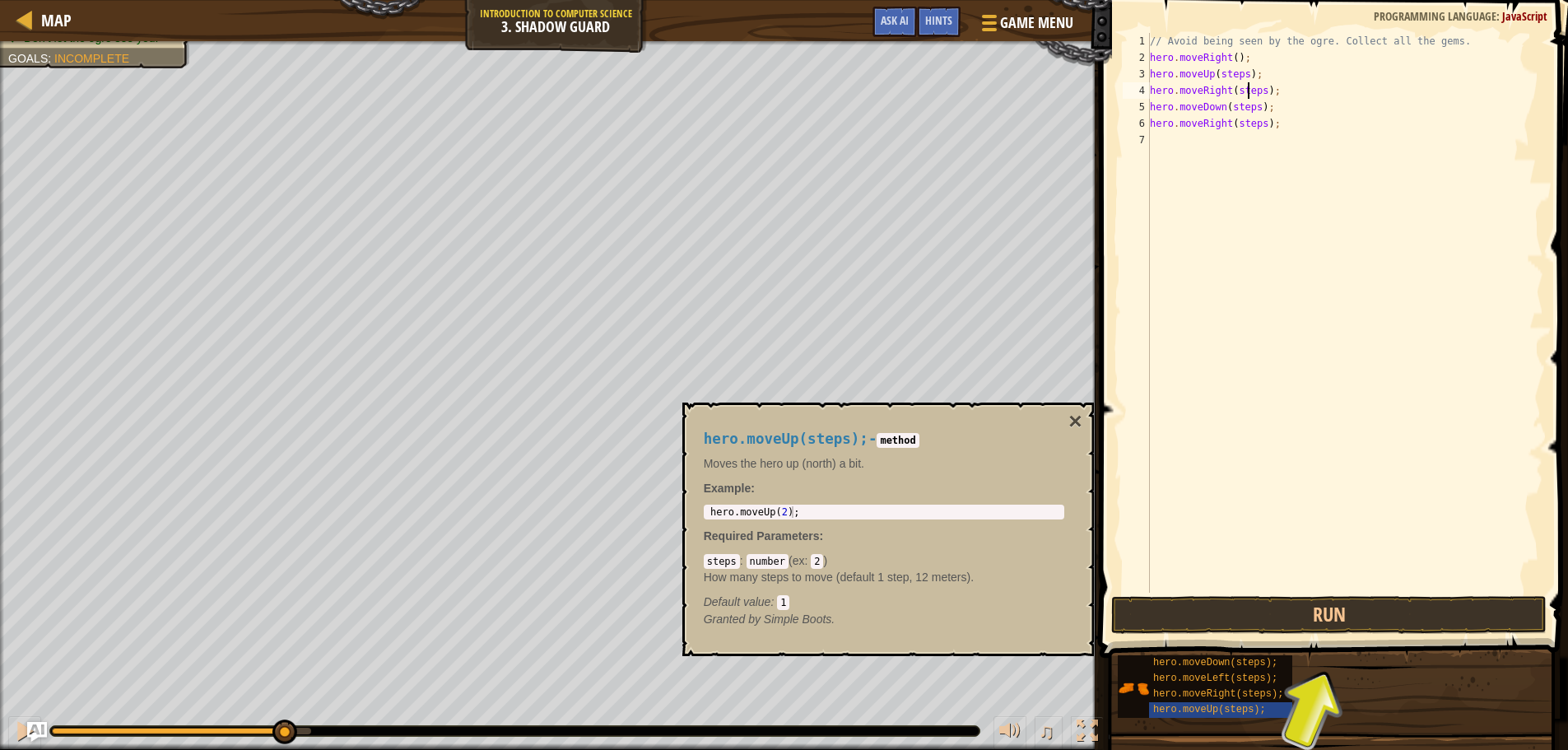
click at [1261, 89] on div "// Avoid being seen by the ogre. Collect all the gems. hero . moveRight ( ) ; h…" at bounding box center [1344, 329] width 397 height 593
click at [1368, 687] on div "hero.moveDown(steps); hero.moveLeft(steps); hero.moveRight(steps); hero.moveUp(…" at bounding box center [1337, 686] width 440 height 64
click at [1276, 711] on div "hero.moveUp(steps);" at bounding box center [1226, 710] width 157 height 15
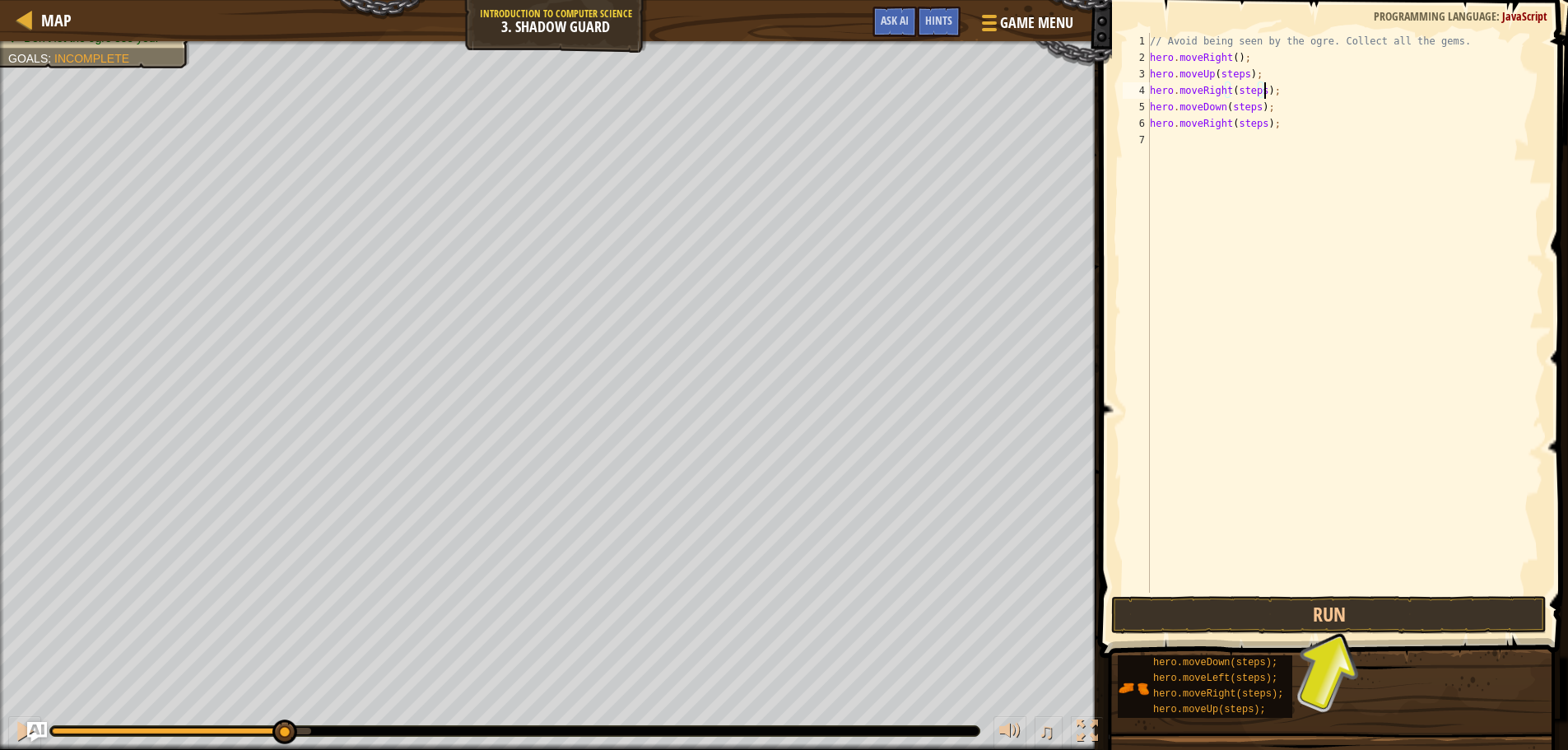
click at [1257, 92] on div "// Avoid being seen by the ogre. Collect all the gems. hero . moveRight ( ) ; h…" at bounding box center [1344, 329] width 397 height 593
click at [1262, 120] on div "// Avoid being seen by the ogre. Collect all the gems. hero . moveRight ( ) ; h…" at bounding box center [1344, 329] width 397 height 593
click at [1261, 127] on div "// Avoid being seen by the ogre. Collect all the gems. hero . moveRight ( ) ; h…" at bounding box center [1344, 329] width 397 height 593
click at [1261, 127] on div "// Avoid being seen by the ogre. Collect all the gems. hero . moveRight ( ) ; h…" at bounding box center [1344, 313] width 397 height 560
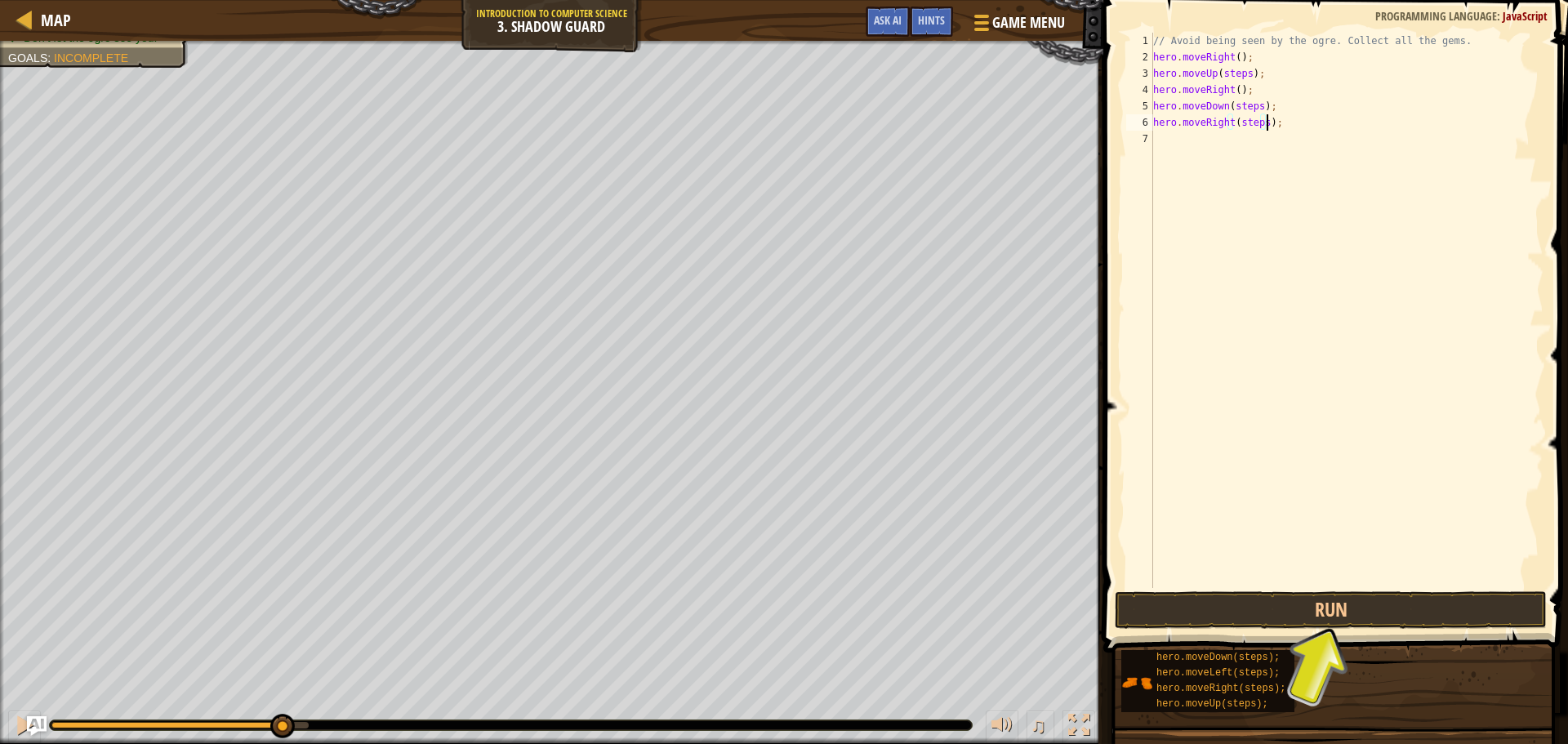
click at [1252, 126] on div "// Avoid being seen by the ogre. Collect all the gems. hero . moveRight ( ) ; h…" at bounding box center [1347, 327] width 394 height 588
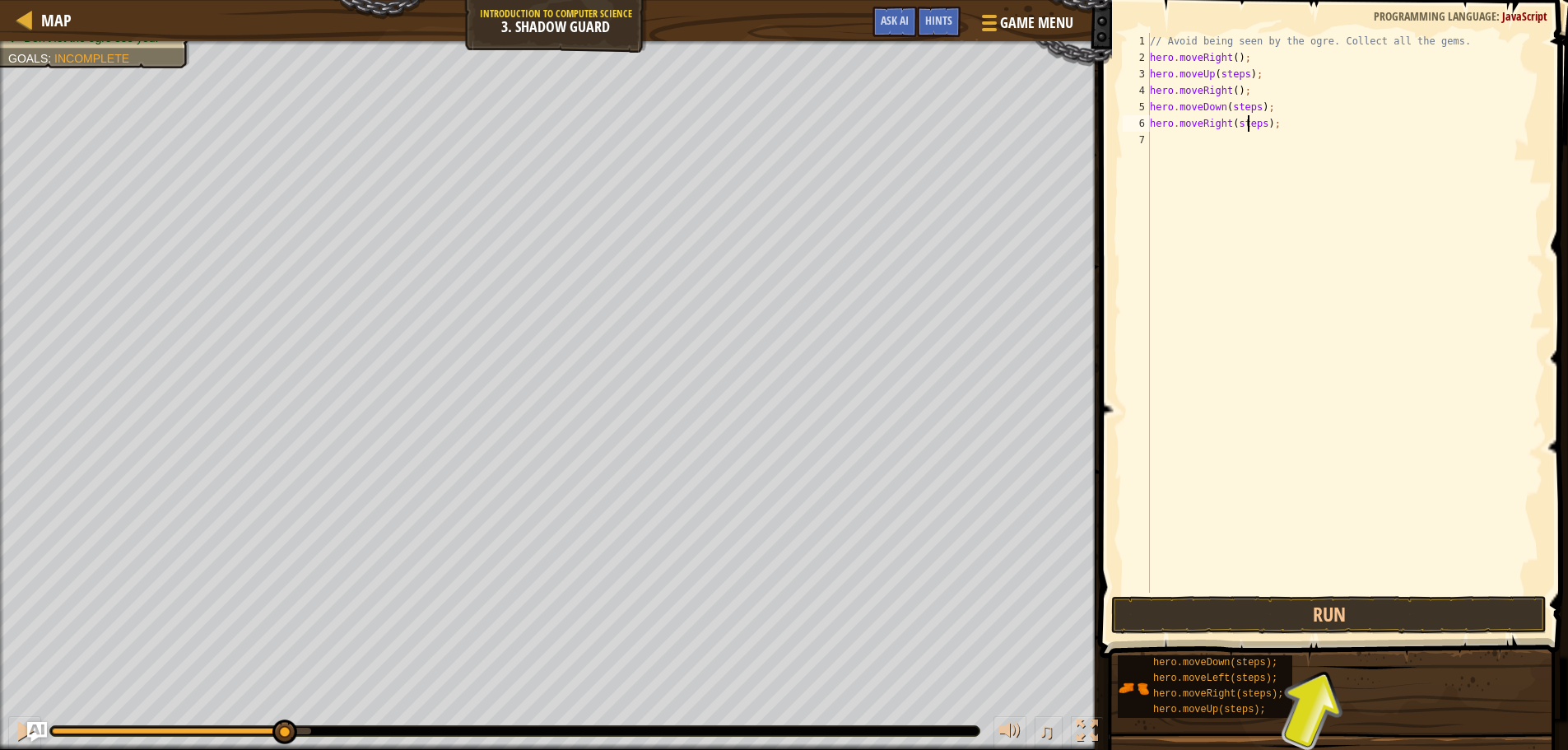
click at [1261, 126] on div "// Avoid being seen by the ogre. Collect all the gems. hero . moveRight ( ) ; h…" at bounding box center [1344, 329] width 397 height 593
click at [1259, 125] on div "// Avoid being seen by the ogre. Collect all the gems. hero . moveRight ( ) ; h…" at bounding box center [1344, 329] width 397 height 593
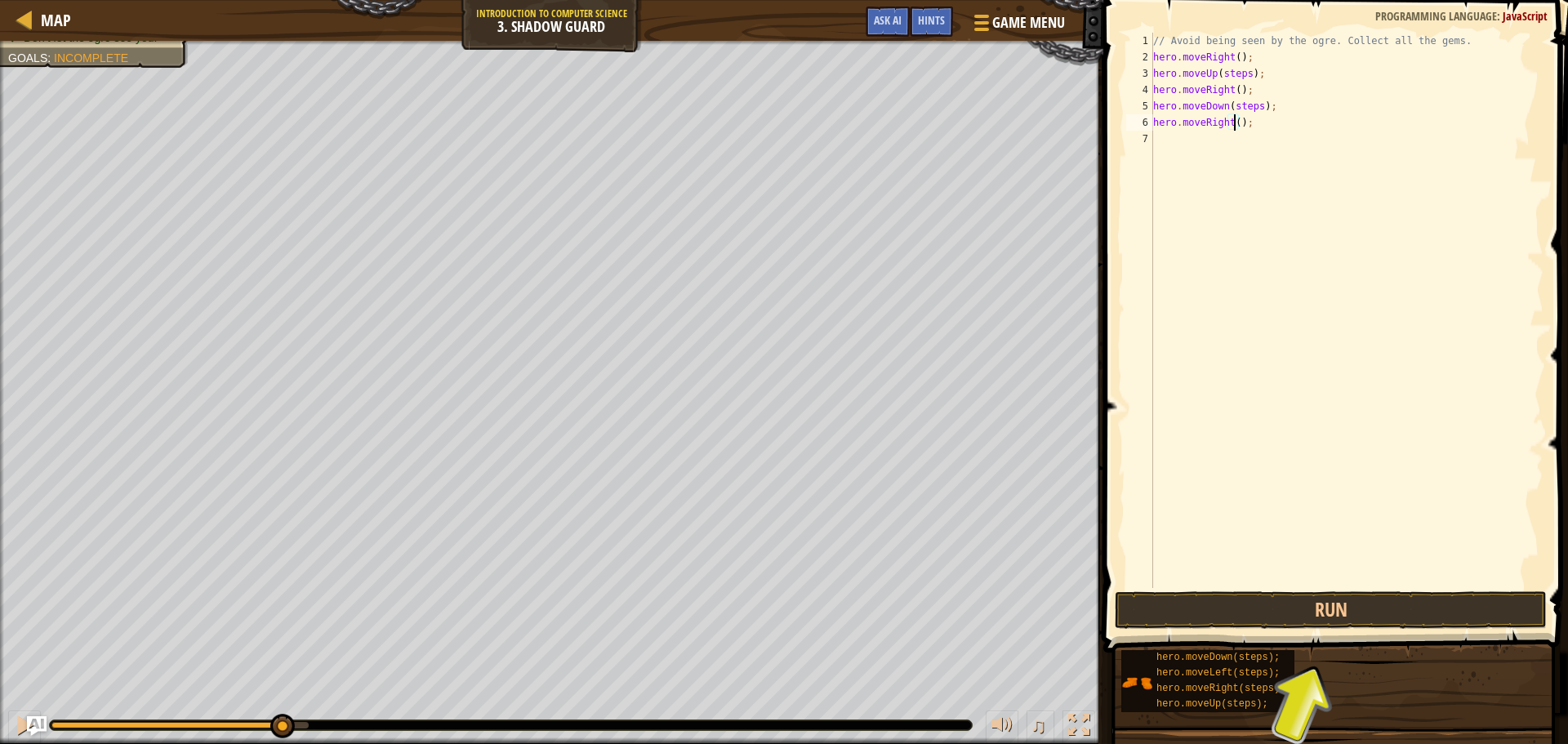
click at [1248, 106] on div "// Avoid being seen by the ogre. Collect all the gems. hero . moveRight ( ) ; h…" at bounding box center [1347, 327] width 394 height 588
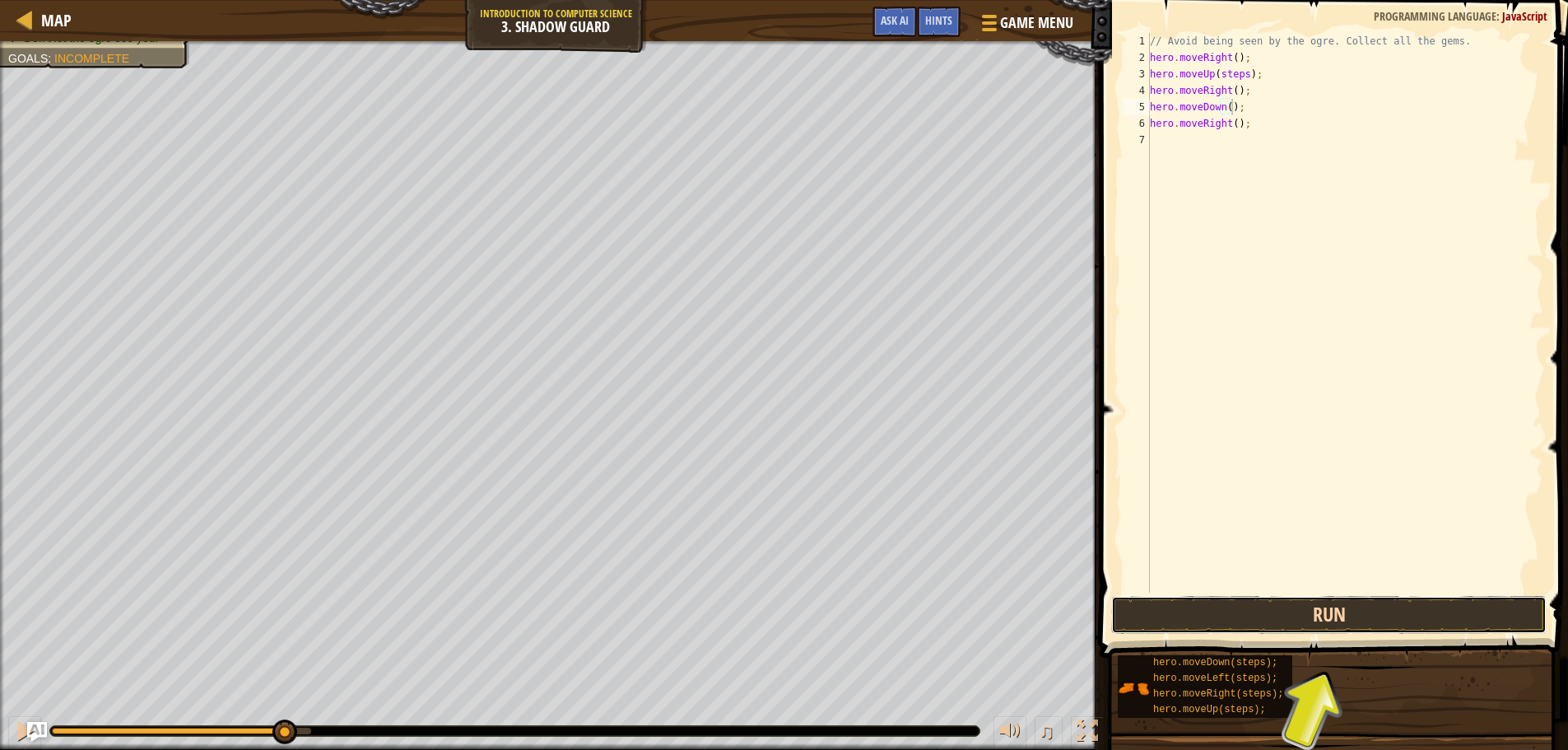
drag, startPoint x: 1300, startPoint y: 602, endPoint x: 1314, endPoint y: 603, distance: 14.0
click at [1302, 605] on button "Run" at bounding box center [1329, 615] width 436 height 38
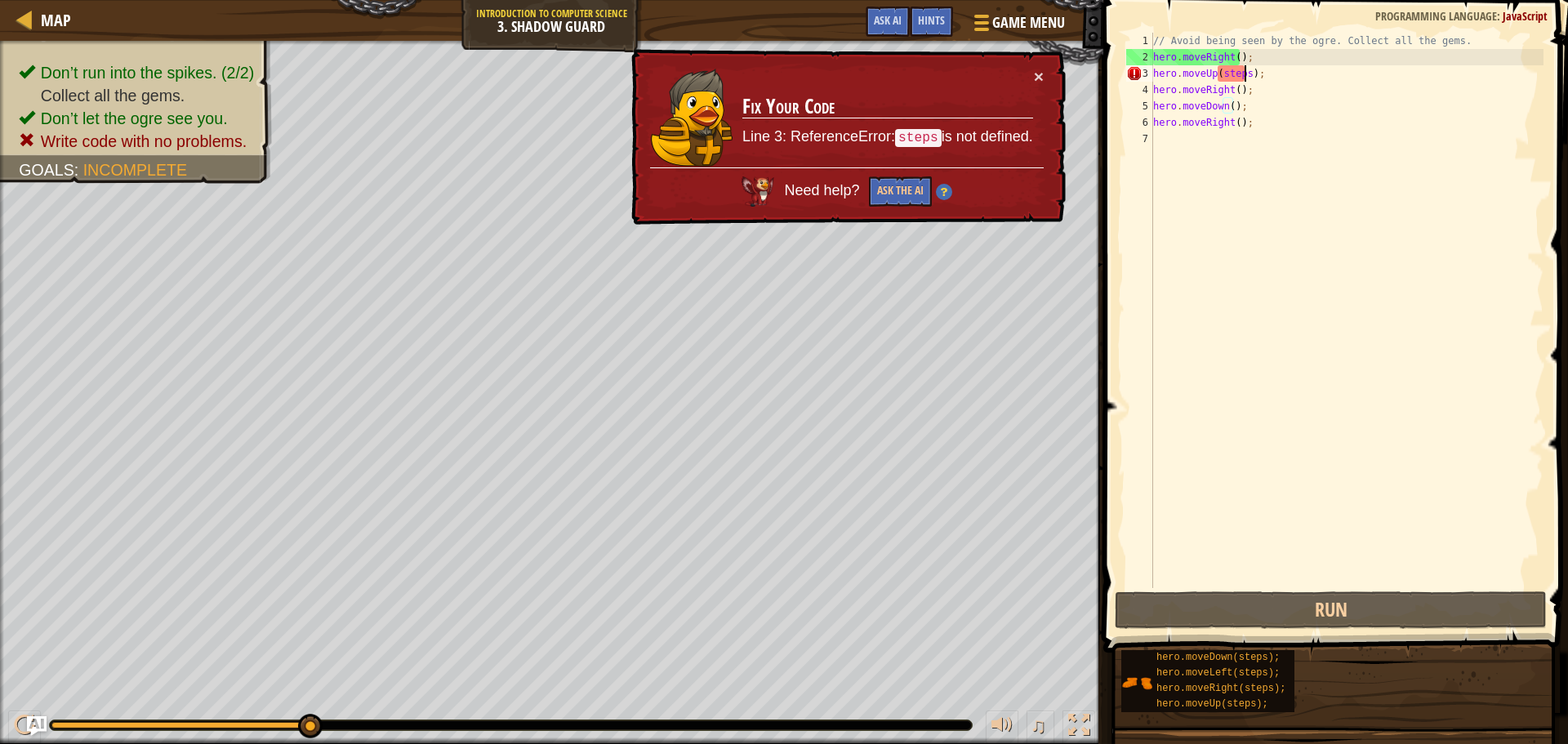
click at [1244, 76] on div "// Avoid being seen by the ogre. Collect all the gems. hero . moveRight ( ) ; h…" at bounding box center [1347, 327] width 394 height 588
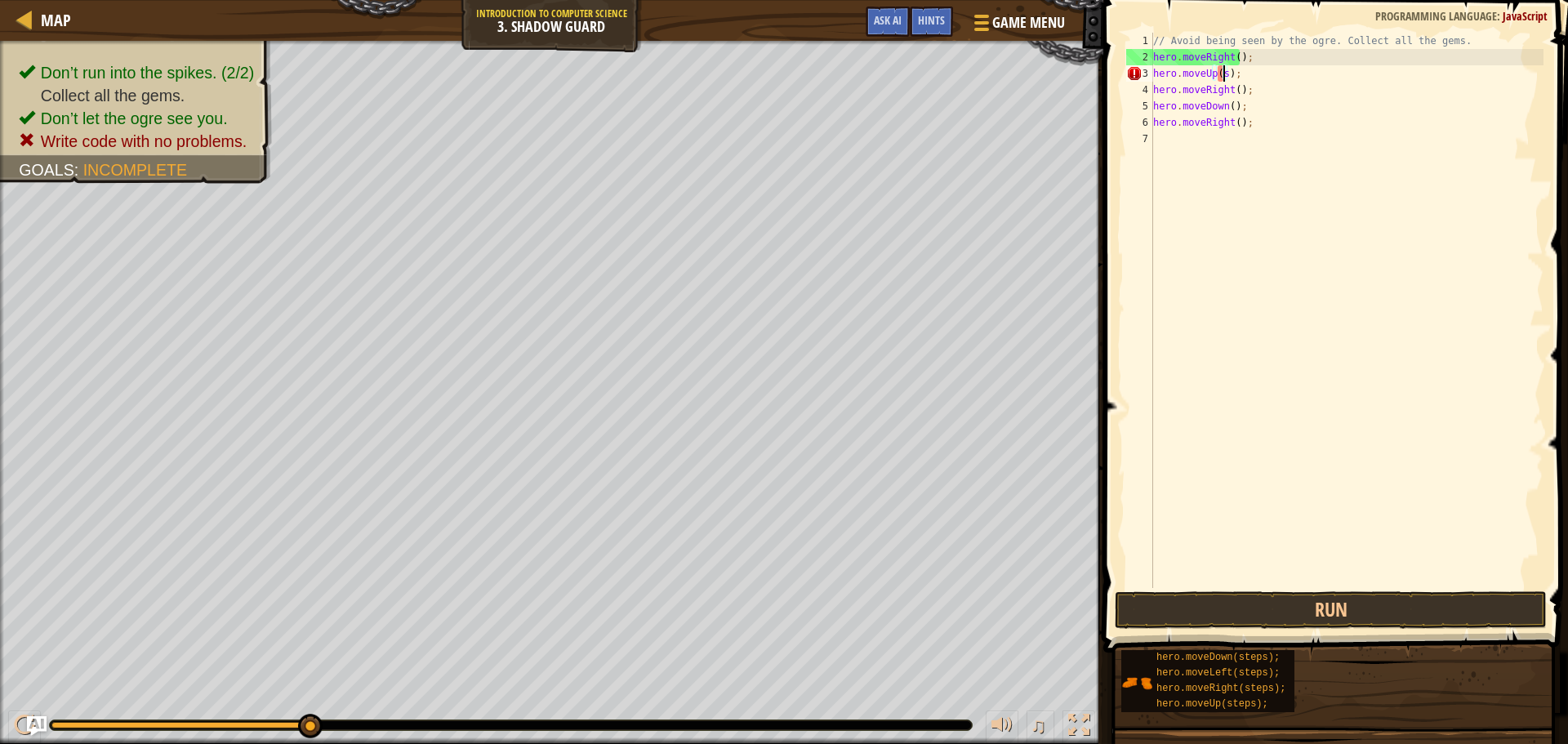
type textarea "hero.moveUp();"
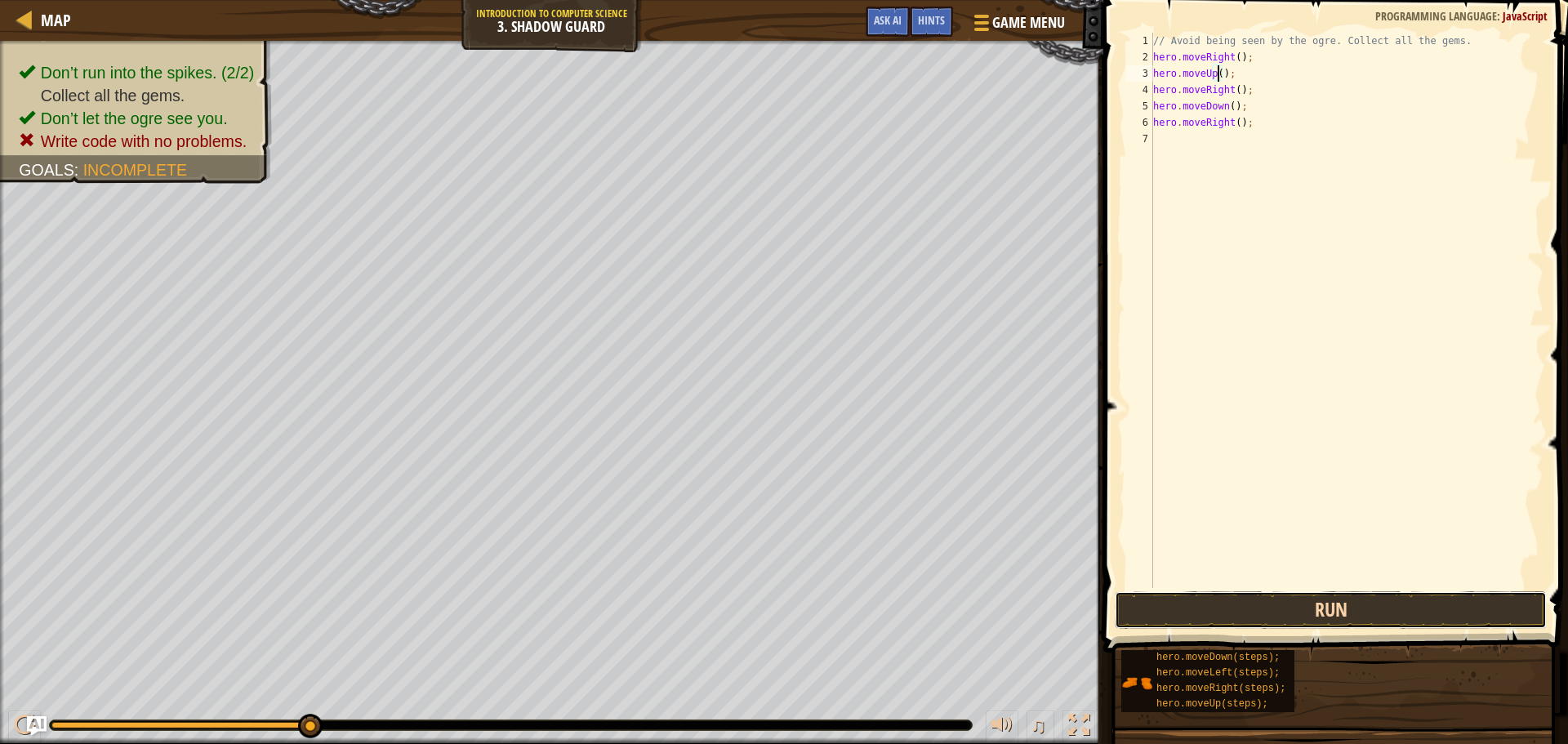
click at [1254, 598] on button "Run" at bounding box center [1332, 610] width 433 height 38
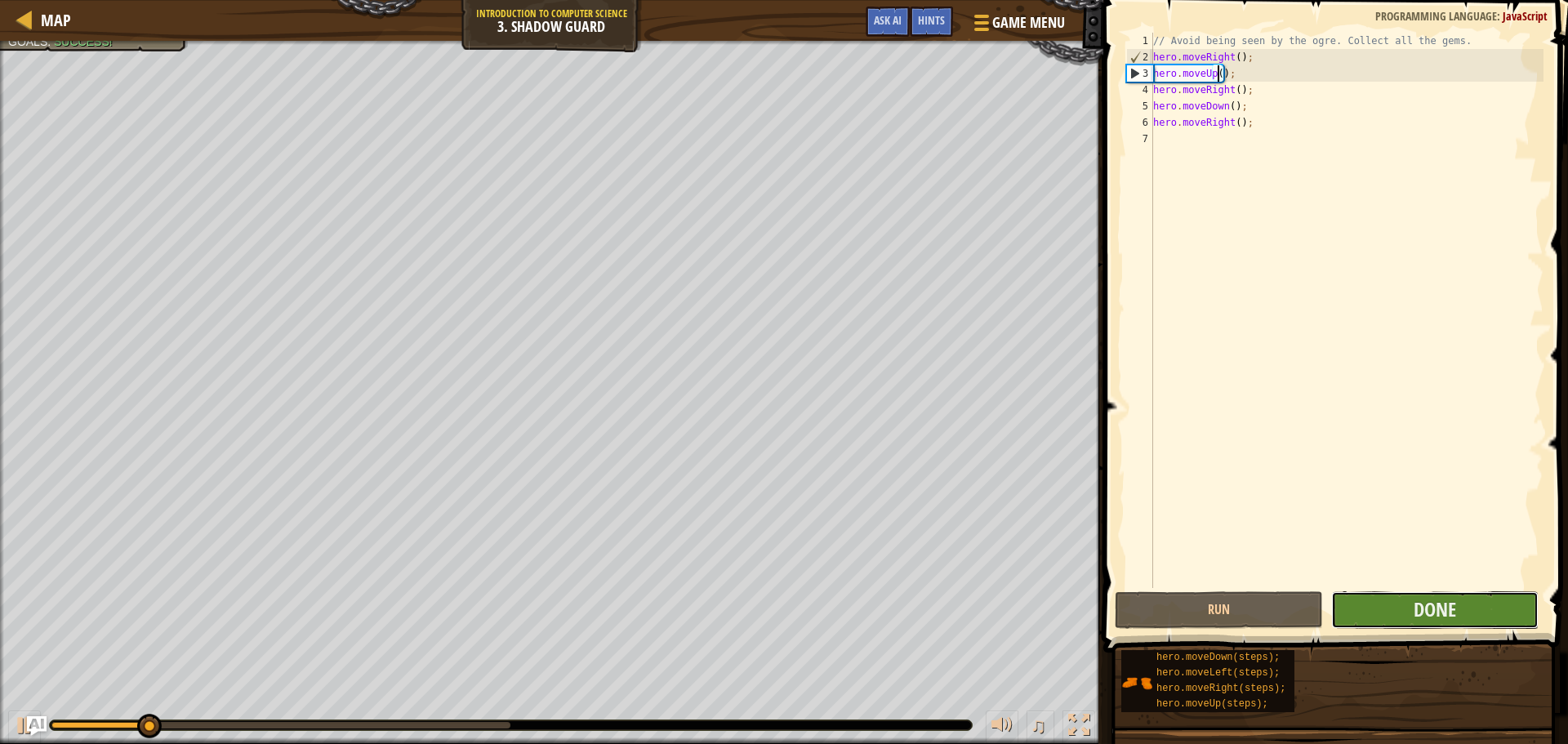
click at [1411, 613] on button "Done" at bounding box center [1436, 610] width 208 height 38
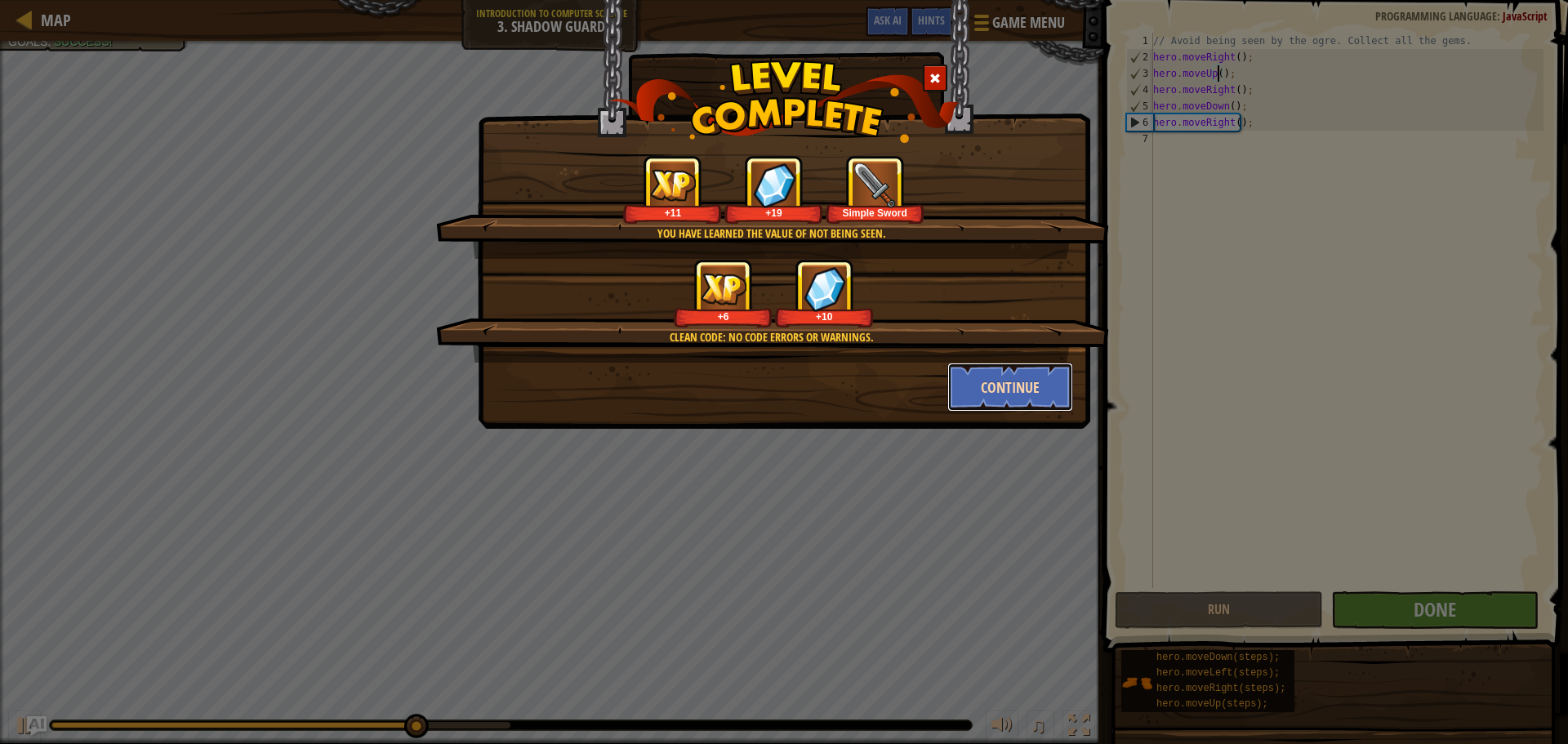
click at [1025, 381] on button "Continue" at bounding box center [1011, 387] width 127 height 49
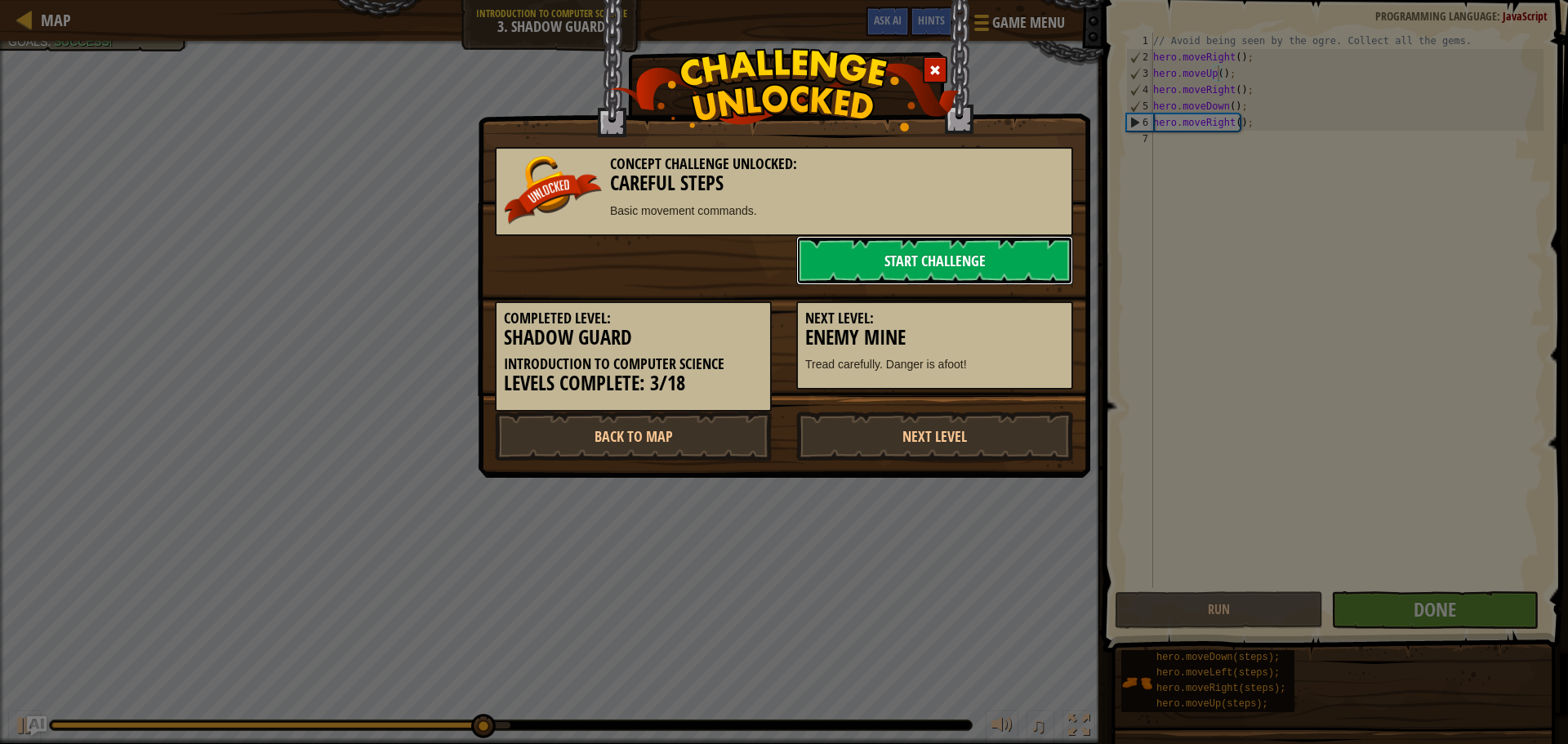
click at [894, 251] on link "Start Challenge" at bounding box center [934, 261] width 277 height 49
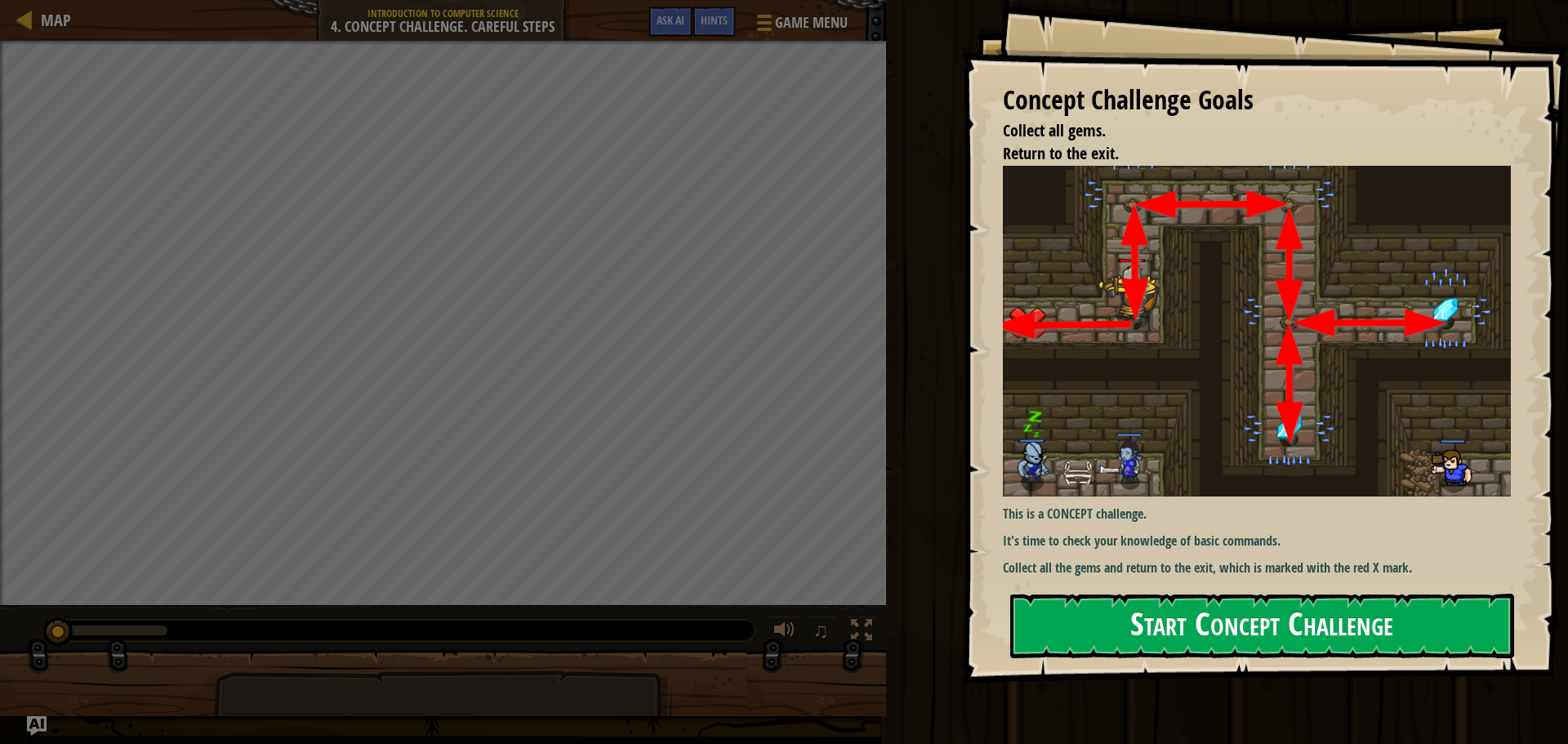
click at [1093, 318] on div "Concept Challenge Goals Collect all gems. Return to the exit. This is a CONCEPT…" at bounding box center [1266, 342] width 606 height 684
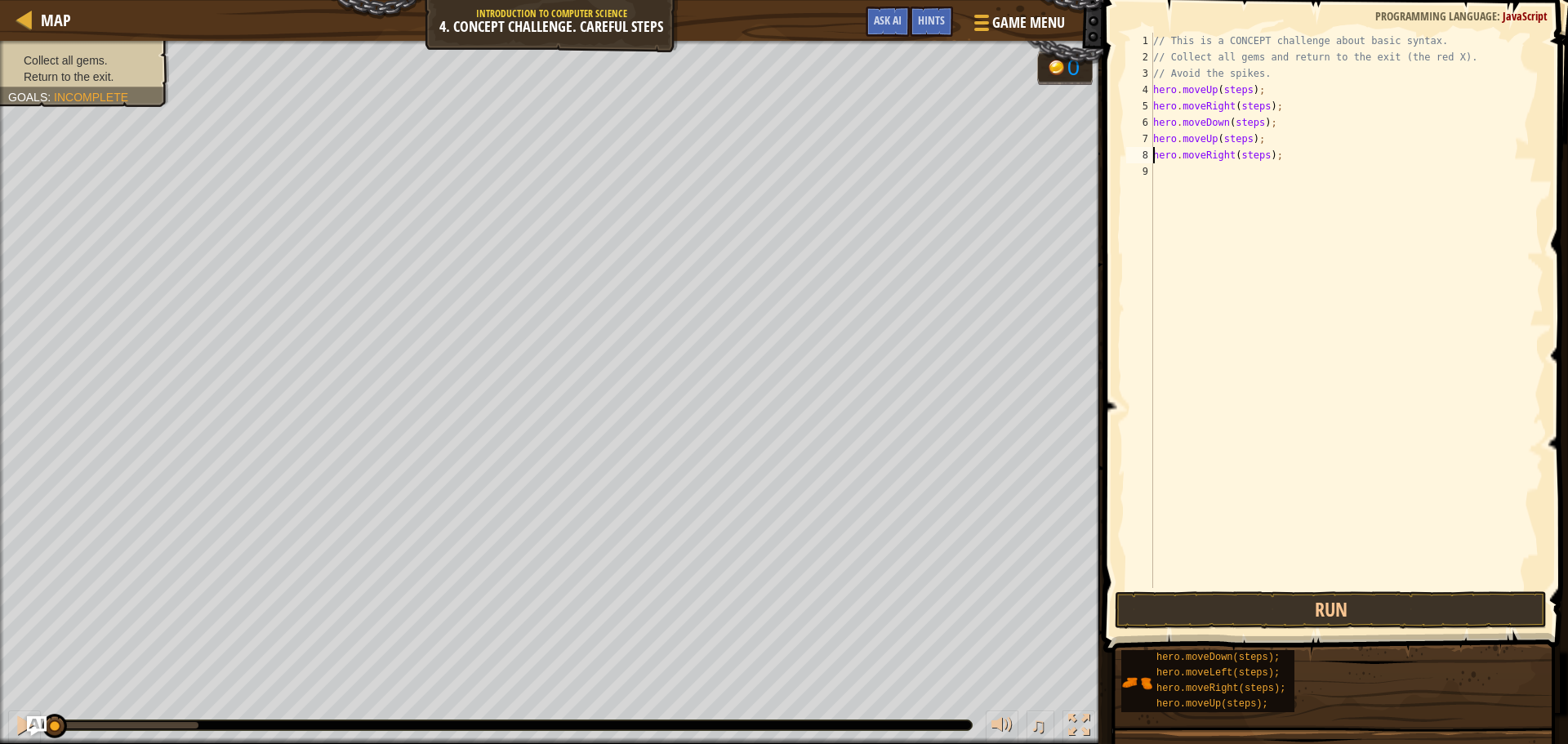
click at [1243, 91] on div "// This is a CONCEPT challenge about basic syntax. // Collect all gems and retu…" at bounding box center [1347, 327] width 394 height 588
drag, startPoint x: 1261, startPoint y: 106, endPoint x: 1235, endPoint y: 106, distance: 26.0
click at [1235, 106] on div "// This is a CONCEPT challenge about basic syntax. // Collect all gems and retu…" at bounding box center [1347, 327] width 394 height 588
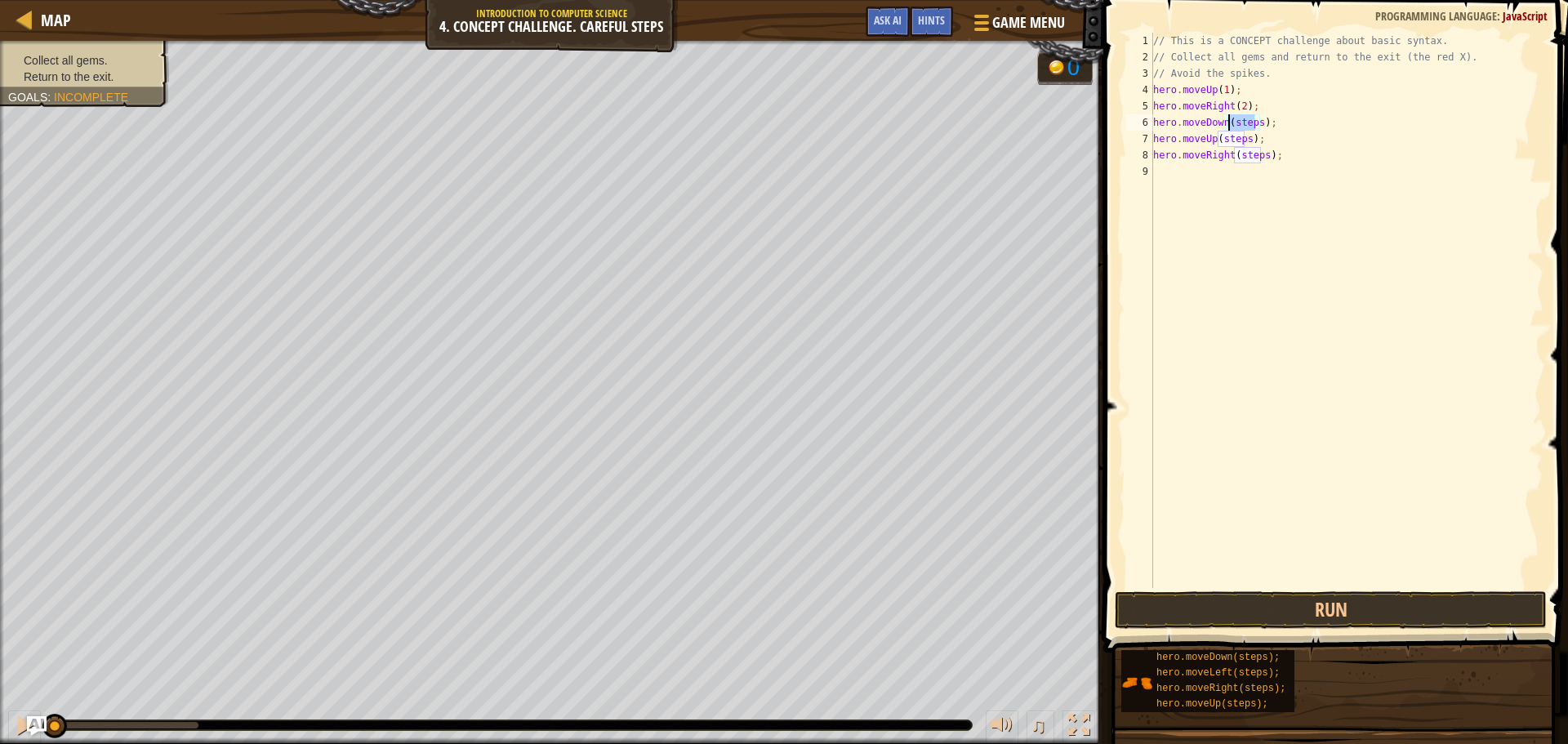
drag, startPoint x: 1254, startPoint y: 125, endPoint x: 1227, endPoint y: 127, distance: 27.1
click at [1227, 127] on div "// This is a CONCEPT challenge about basic syntax. // Collect all gems and retu…" at bounding box center [1347, 327] width 394 height 588
drag, startPoint x: 1244, startPoint y: 139, endPoint x: 1218, endPoint y: 139, distance: 26.0
click at [1218, 139] on div "// This is a CONCEPT challenge about basic syntax. // Collect all gems and retu…" at bounding box center [1347, 327] width 394 height 588
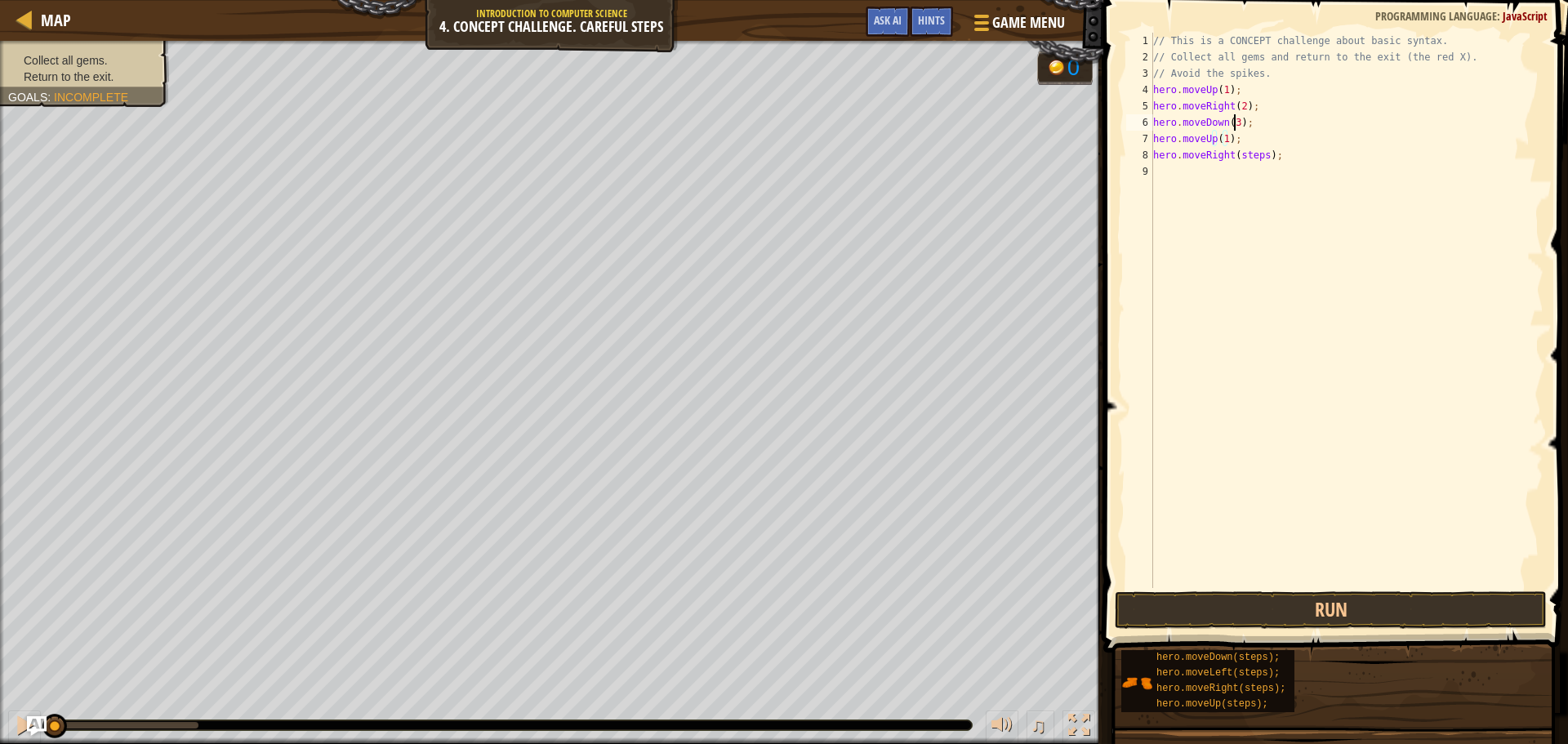
click at [1235, 125] on div "// This is a CONCEPT challenge about basic syntax. // Collect all gems and retu…" at bounding box center [1347, 327] width 394 height 588
drag, startPoint x: 1260, startPoint y: 161, endPoint x: 1236, endPoint y: 159, distance: 24.1
click at [1236, 159] on div "// This is a CONCEPT challenge about basic syntax. // Collect all gems and retu…" at bounding box center [1347, 327] width 394 height 588
click at [1285, 613] on button "Run" at bounding box center [1332, 610] width 433 height 38
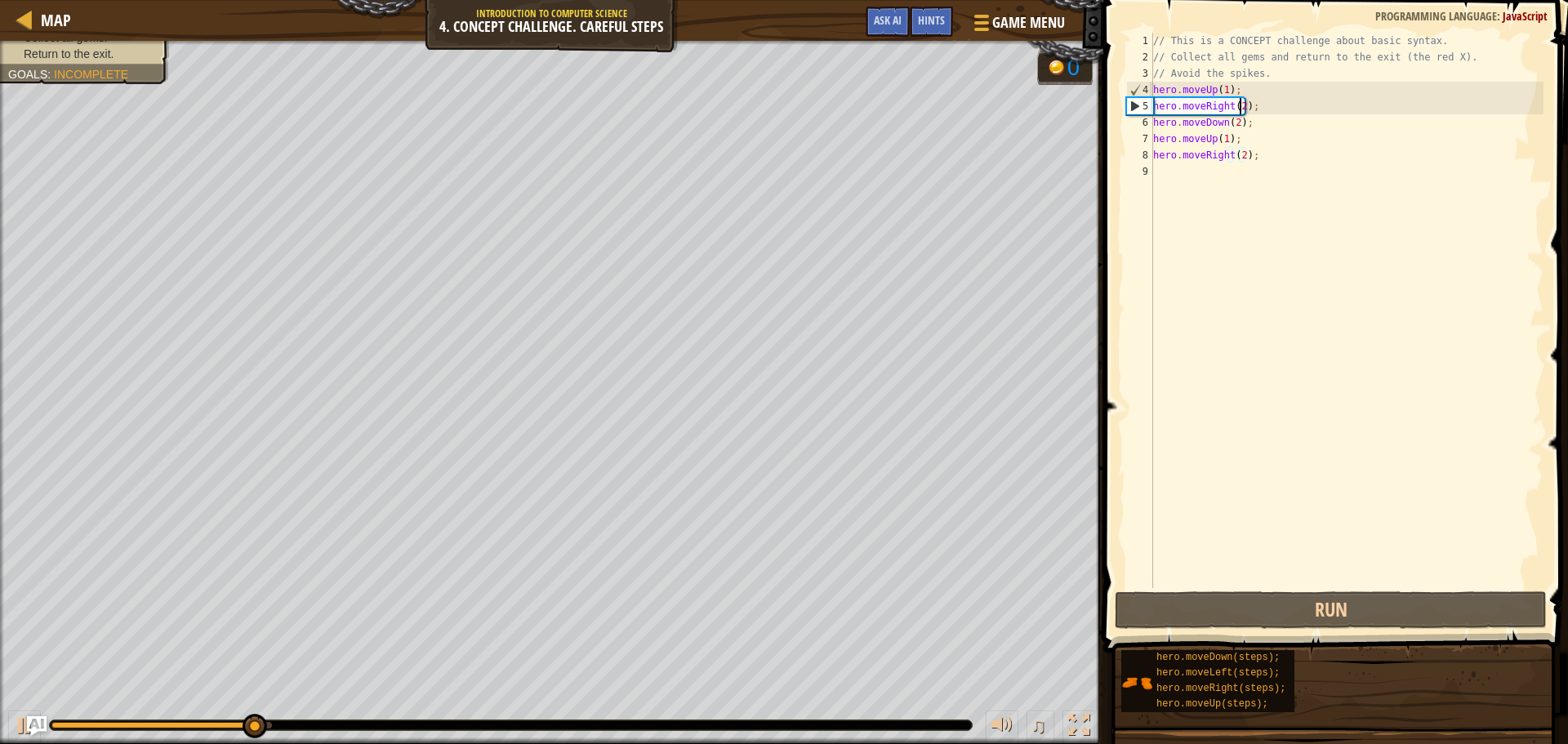
click at [1237, 103] on div "// This is a CONCEPT challenge about basic syntax. // Collect all gems and retu…" at bounding box center [1347, 327] width 394 height 588
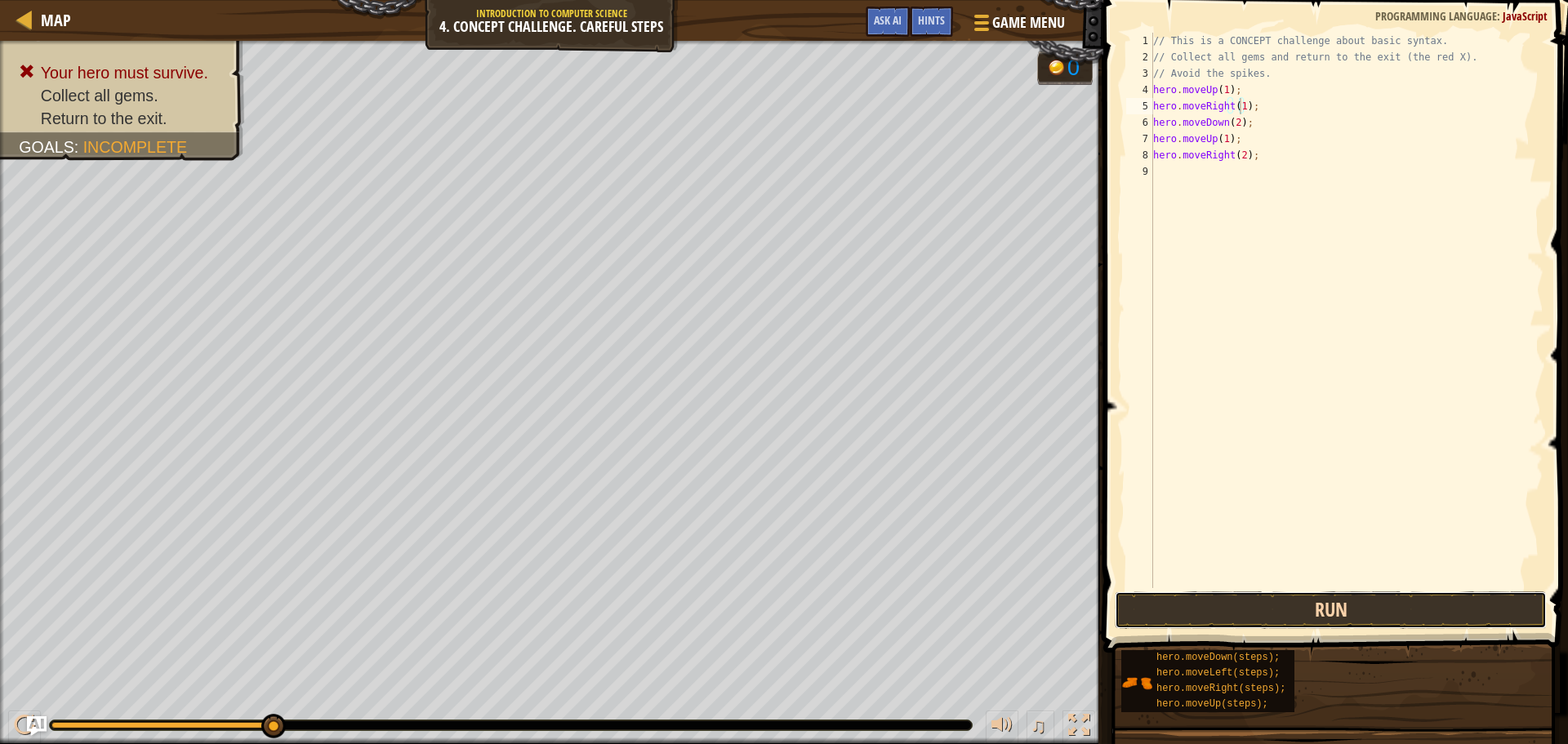
click at [1273, 608] on button "Run" at bounding box center [1332, 610] width 433 height 38
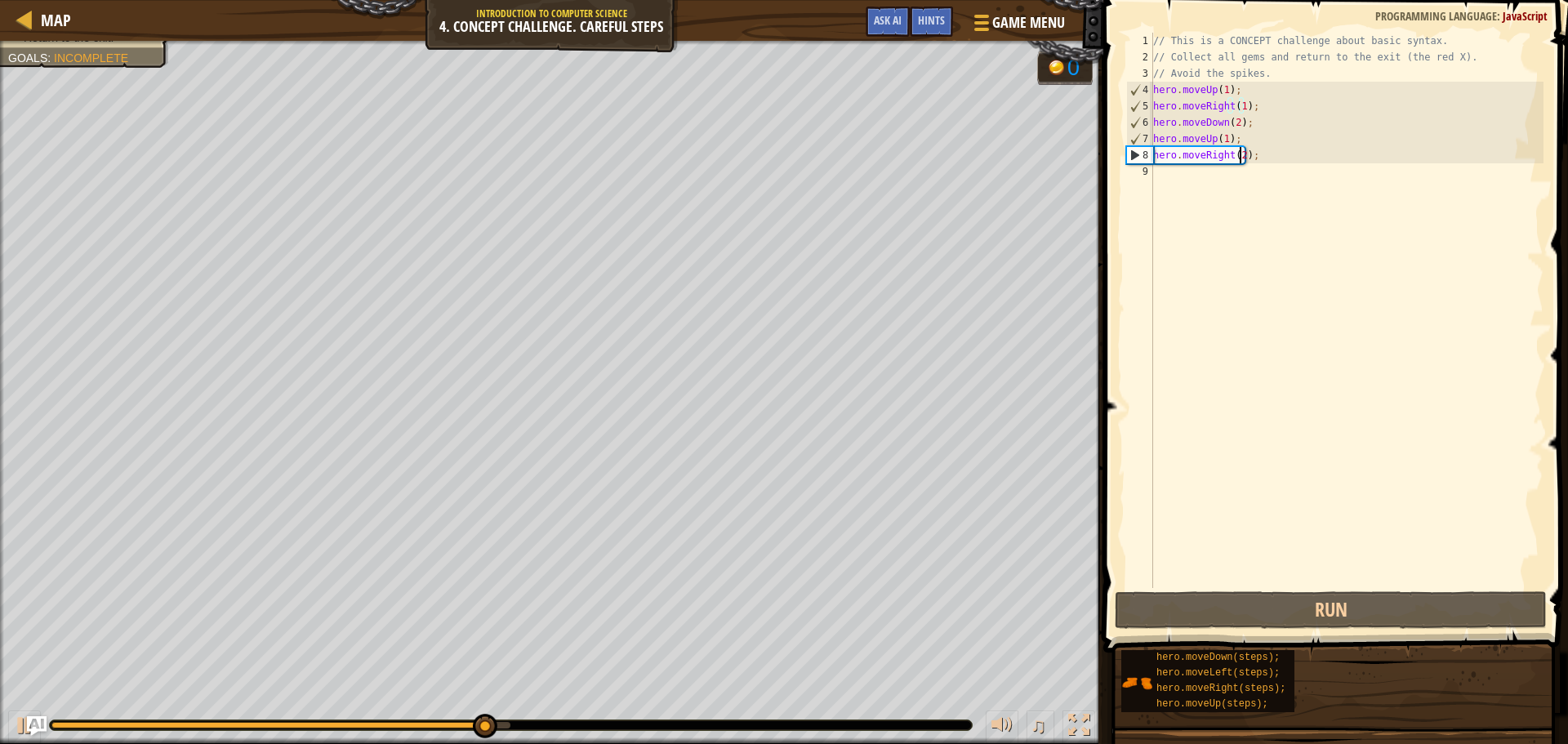
click at [1238, 155] on div "// This is a CONCEPT challenge about basic syntax. // Collect all gems and retu…" at bounding box center [1347, 327] width 394 height 588
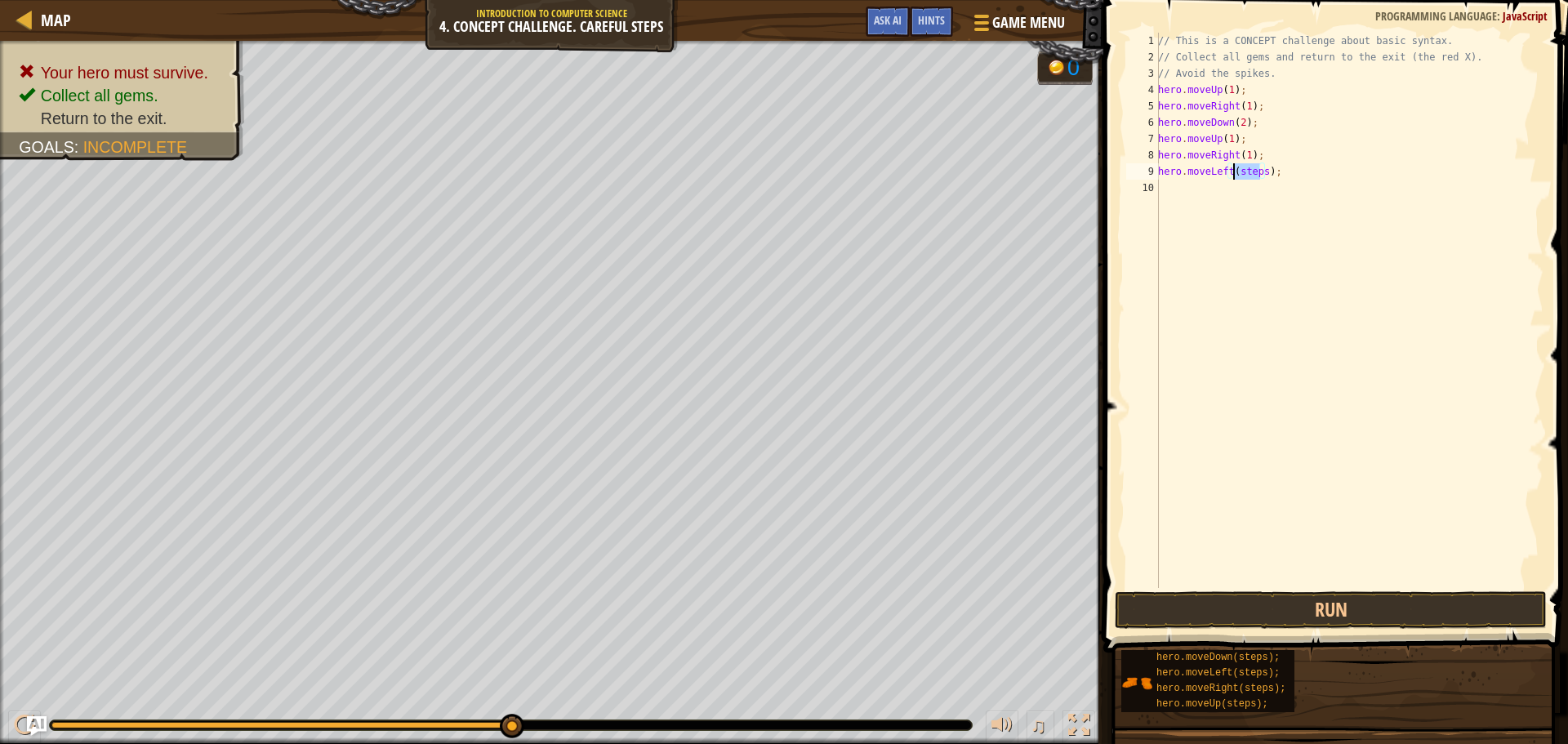
drag, startPoint x: 1259, startPoint y: 172, endPoint x: 1234, endPoint y: 174, distance: 25.1
click at [1234, 174] on div "// This is a CONCEPT challenge about basic syntax. // Collect all gems and retu…" at bounding box center [1350, 327] width 389 height 588
drag, startPoint x: 1248, startPoint y: 189, endPoint x: 1223, endPoint y: 189, distance: 25.0
click at [1223, 189] on div "// This is a CONCEPT challenge about basic syntax. // Collect all gems and retu…" at bounding box center [1350, 327] width 389 height 588
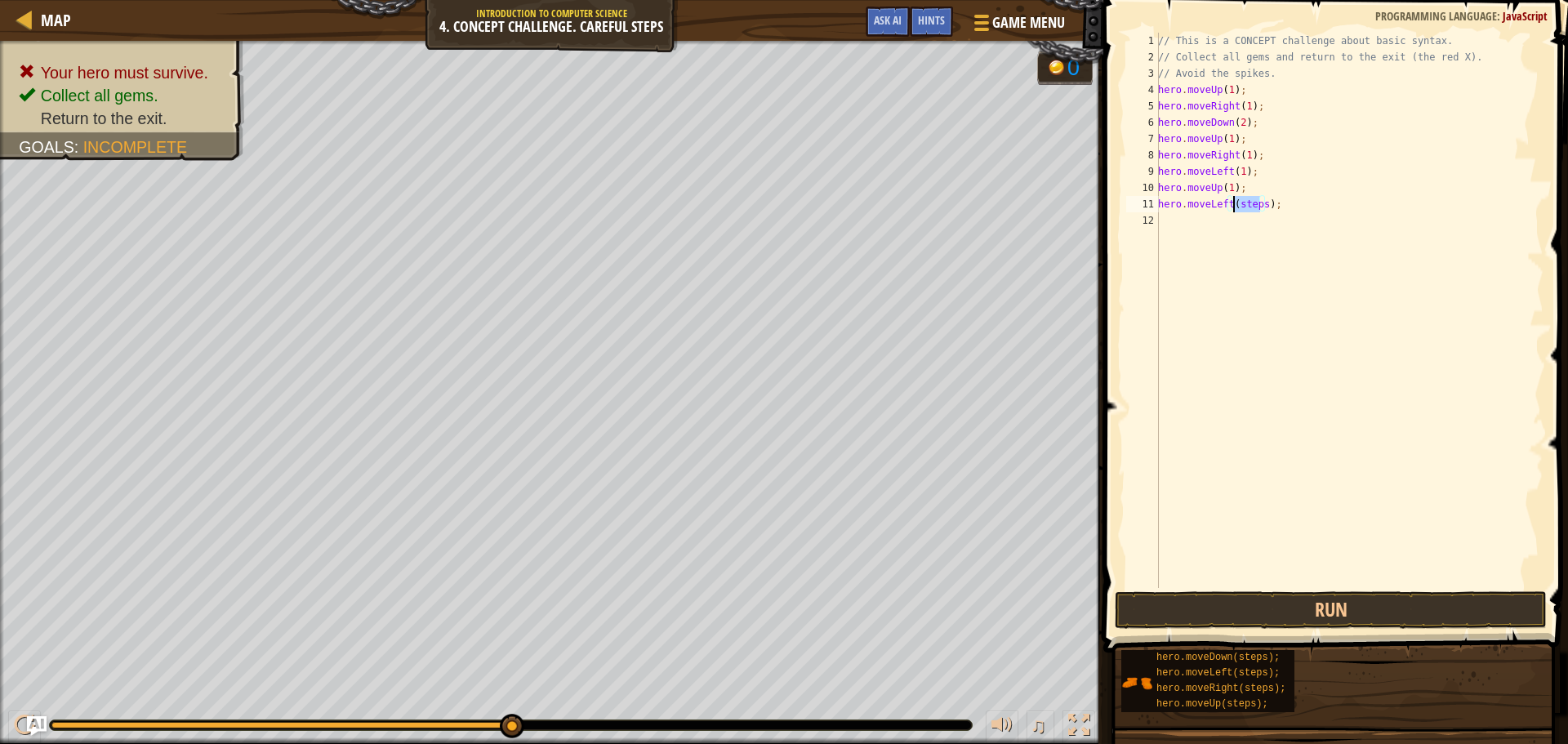
drag, startPoint x: 1260, startPoint y: 205, endPoint x: 1235, endPoint y: 205, distance: 25.0
click at [1235, 205] on div "// This is a CONCEPT challenge about basic syntax. // Collect all gems and retu…" at bounding box center [1350, 327] width 389 height 588
drag, startPoint x: 1260, startPoint y: 221, endPoint x: 1234, endPoint y: 221, distance: 26.0
click at [1234, 221] on div "// This is a CONCEPT challenge about basic syntax. // Collect all gems and retu…" at bounding box center [1350, 327] width 389 height 588
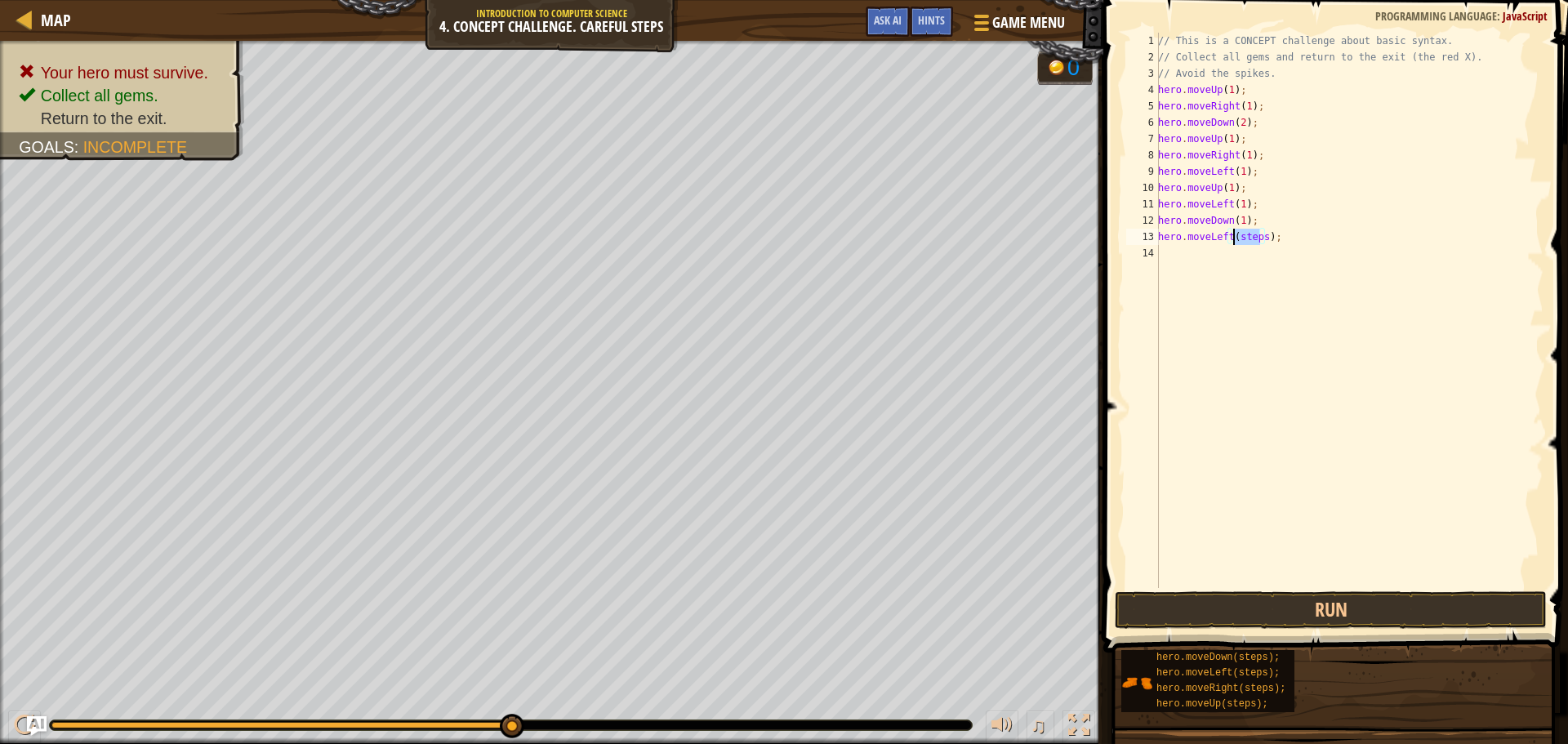
drag, startPoint x: 1259, startPoint y: 239, endPoint x: 1232, endPoint y: 237, distance: 27.1
click at [1232, 237] on div "// This is a CONCEPT challenge about basic syntax. // Collect all gems and retu…" at bounding box center [1350, 327] width 389 height 588
type textarea "hero.moveLeft();"
click at [1234, 614] on button "Run" at bounding box center [1332, 610] width 433 height 38
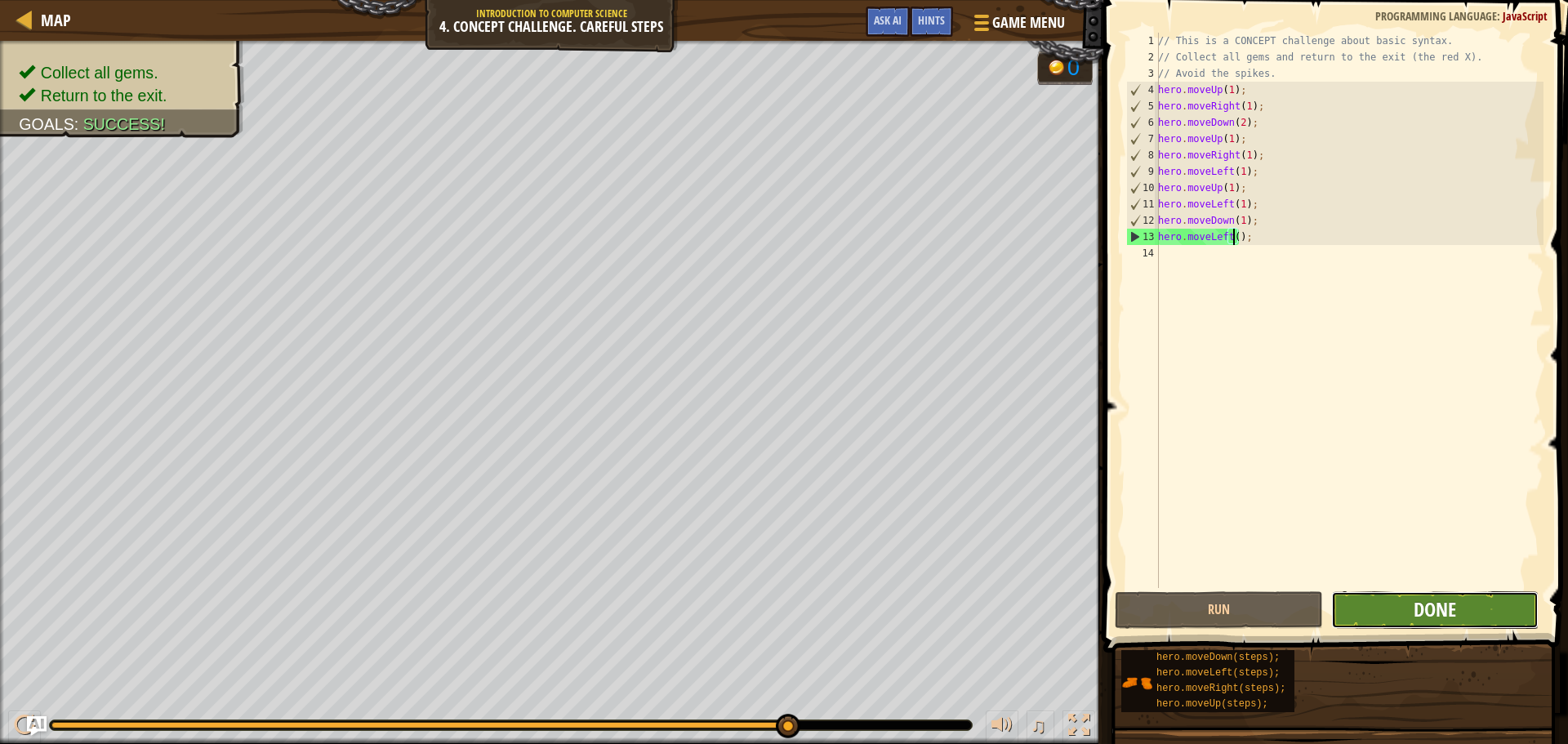
click at [1417, 605] on span "Done" at bounding box center [1435, 609] width 43 height 26
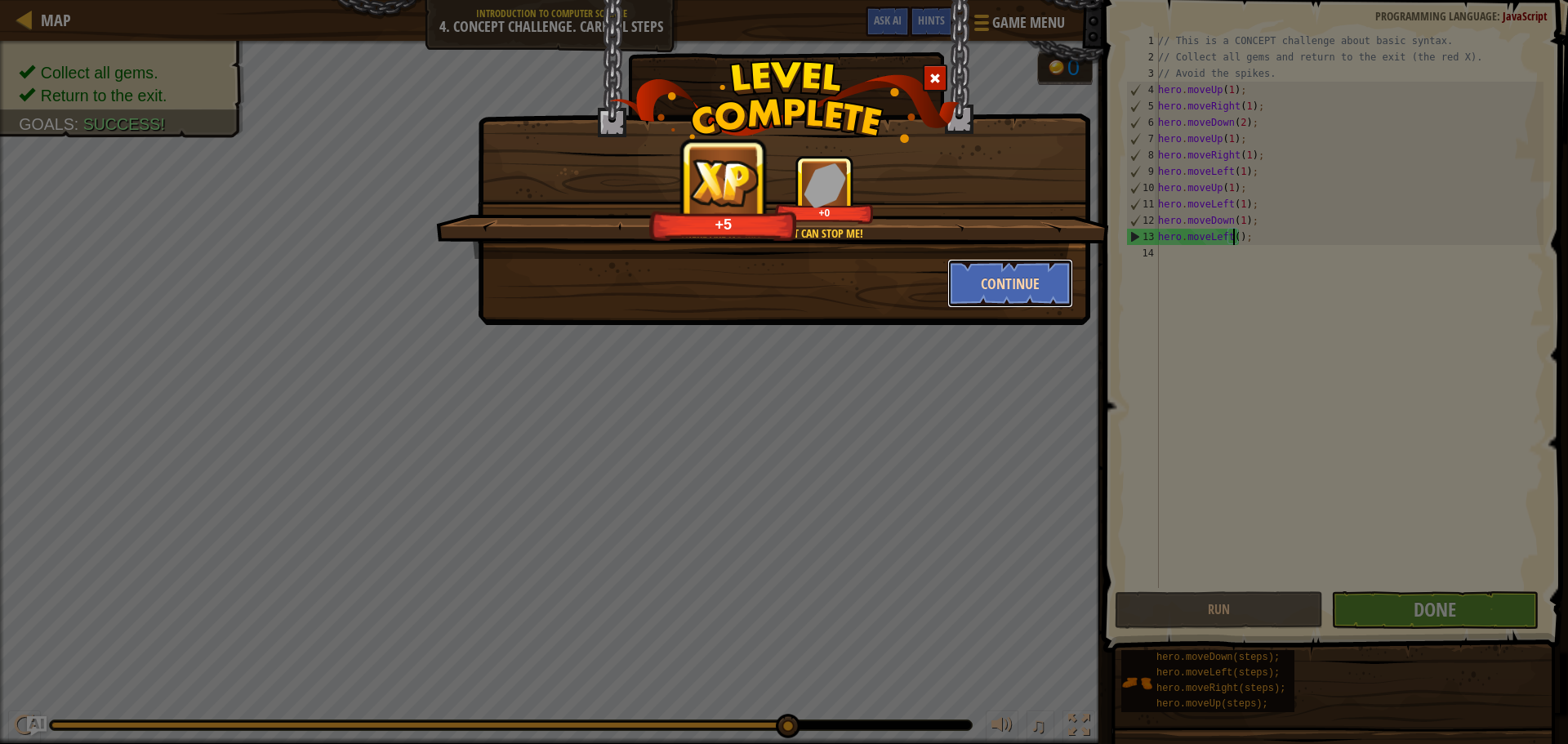
click at [1013, 287] on button "Continue" at bounding box center [1011, 283] width 127 height 49
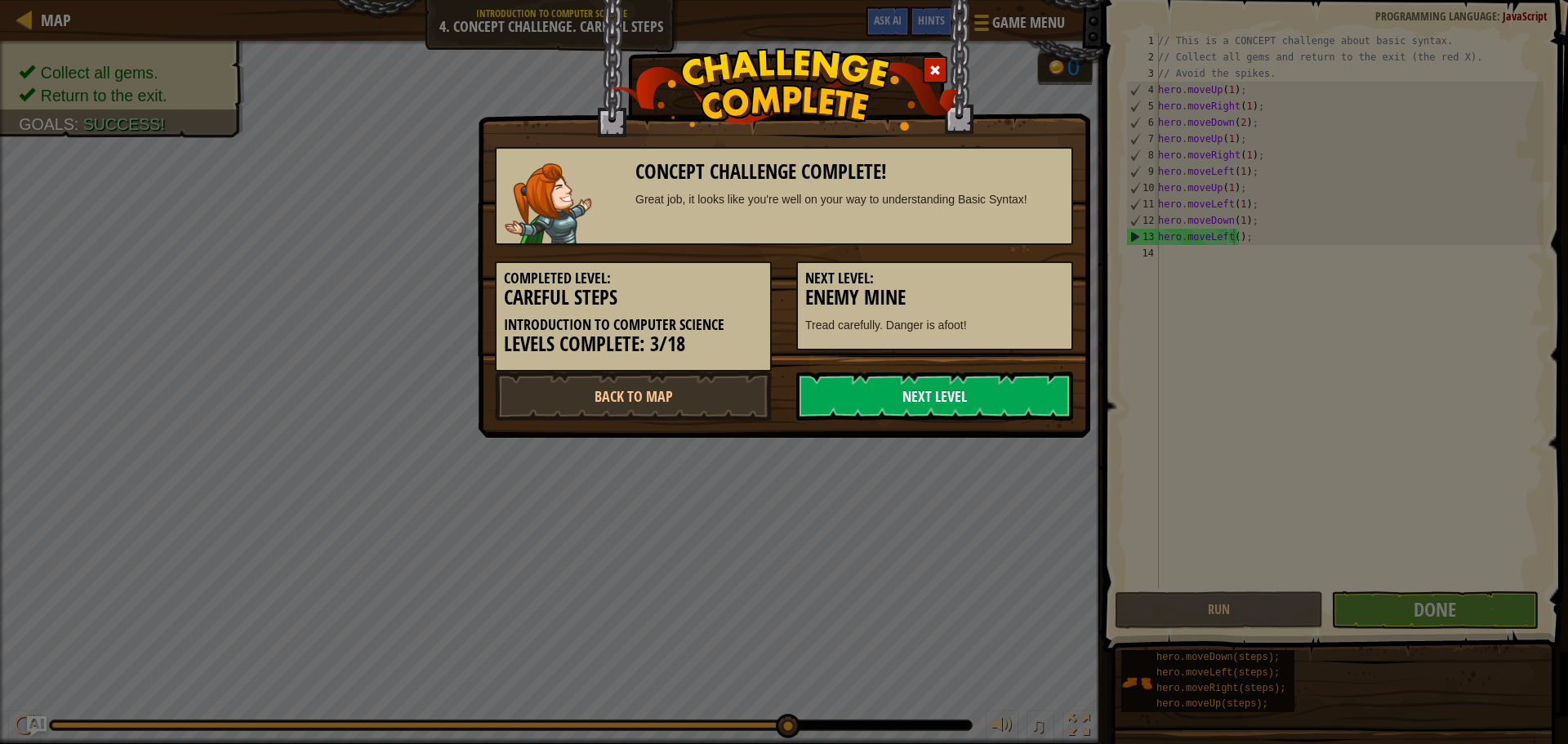
click at [946, 401] on link "Next Level" at bounding box center [934, 397] width 277 height 49
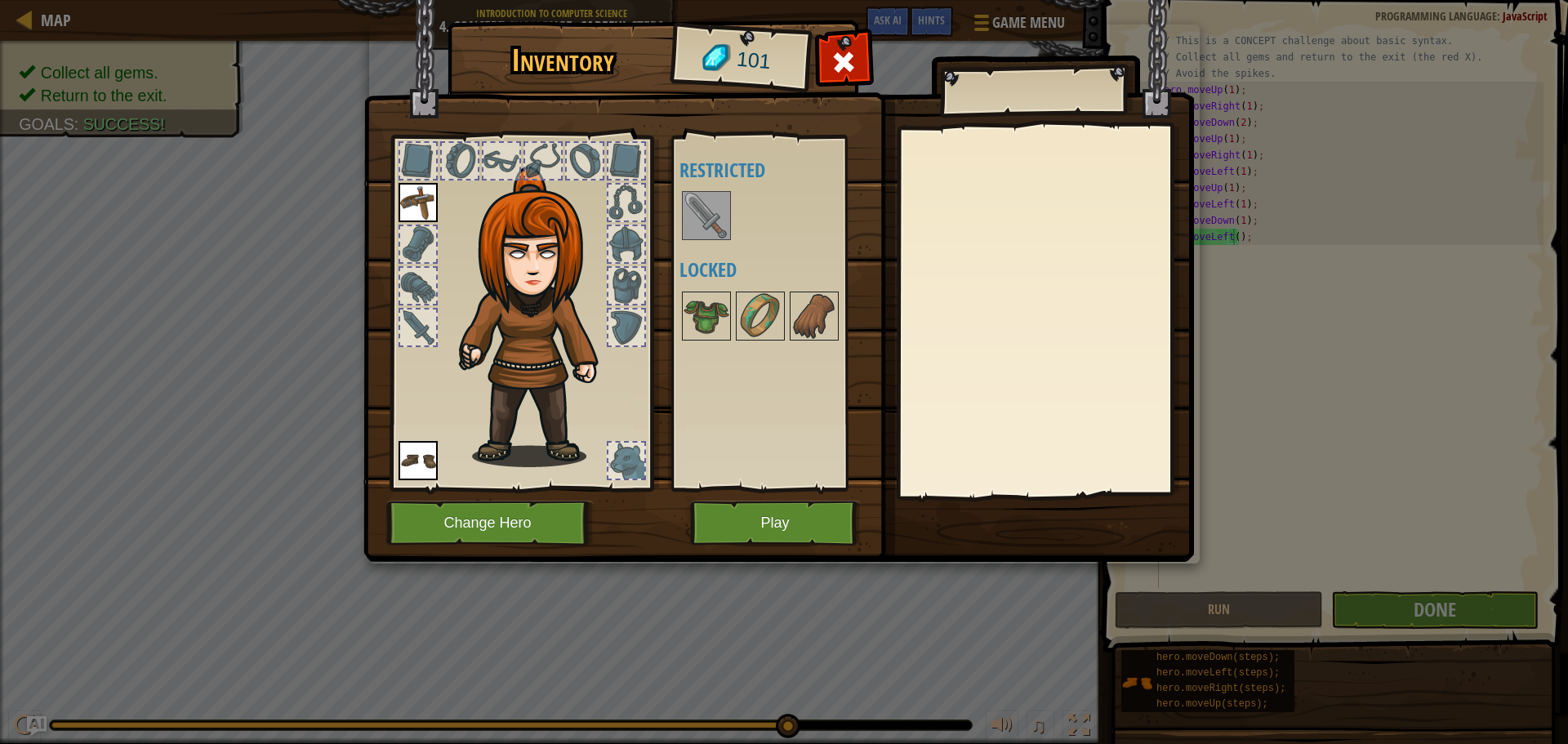
click at [725, 228] on img at bounding box center [707, 215] width 45 height 45
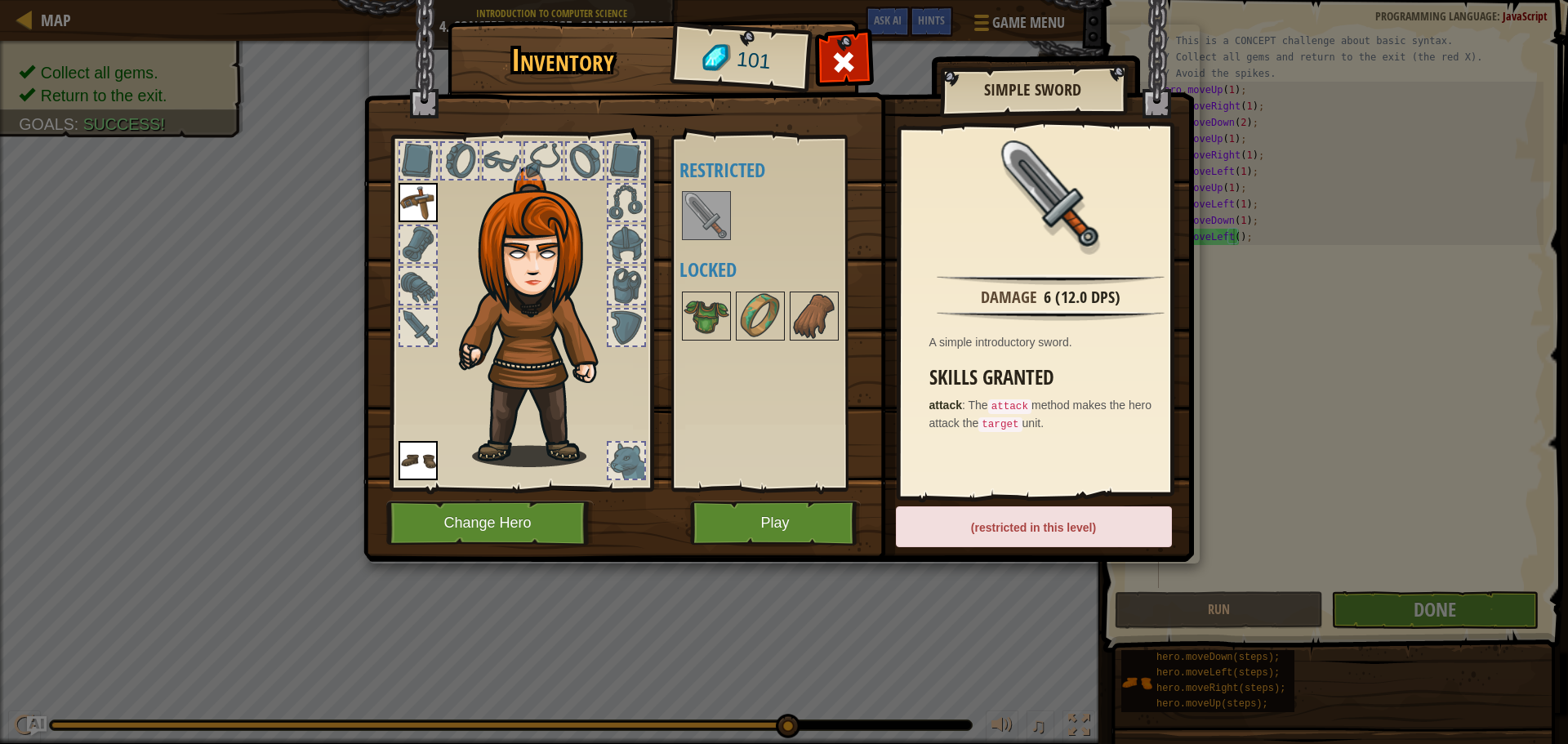
click at [625, 250] on div at bounding box center [626, 245] width 36 height 36
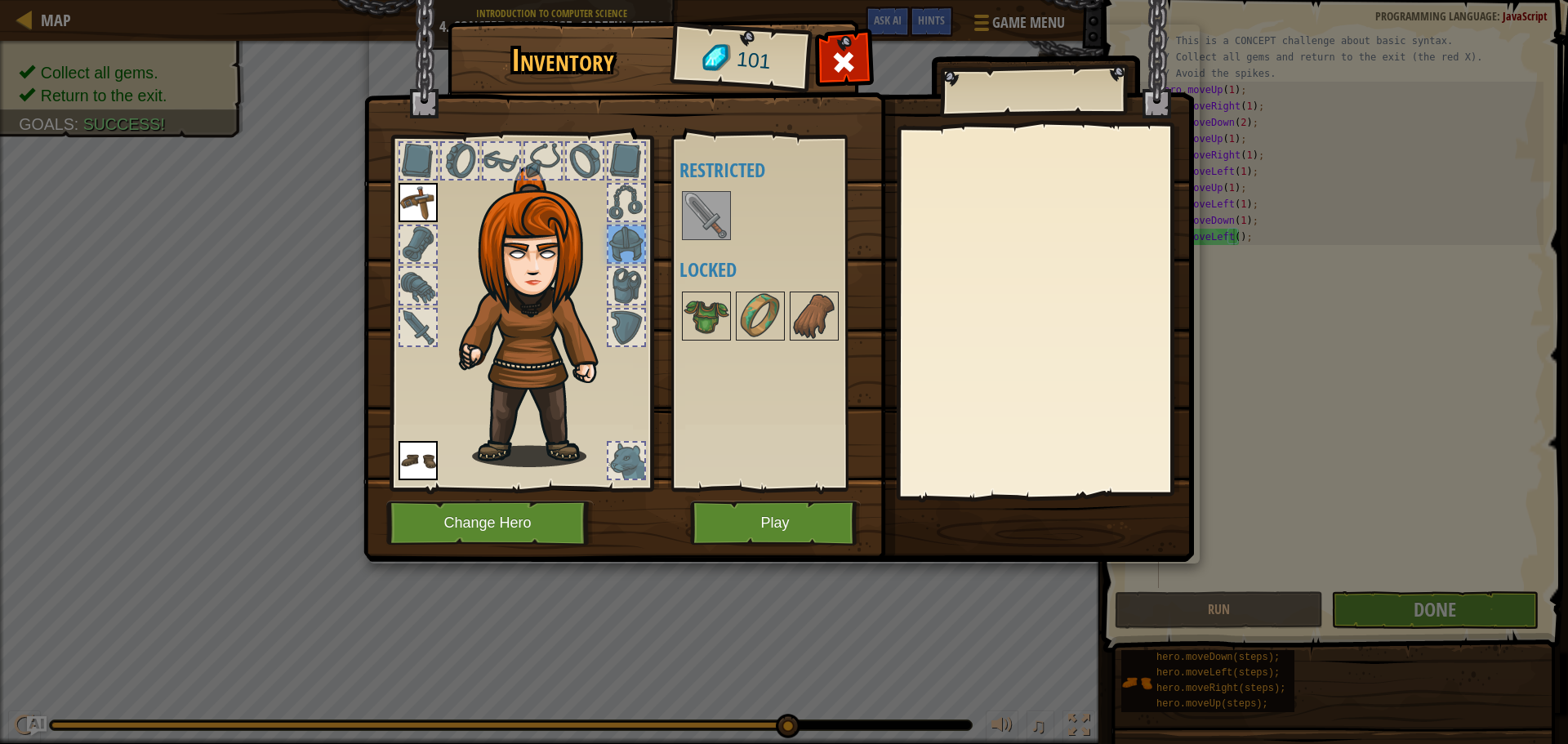
click at [625, 196] on div at bounding box center [626, 202] width 36 height 36
click at [693, 194] on img at bounding box center [707, 215] width 45 height 45
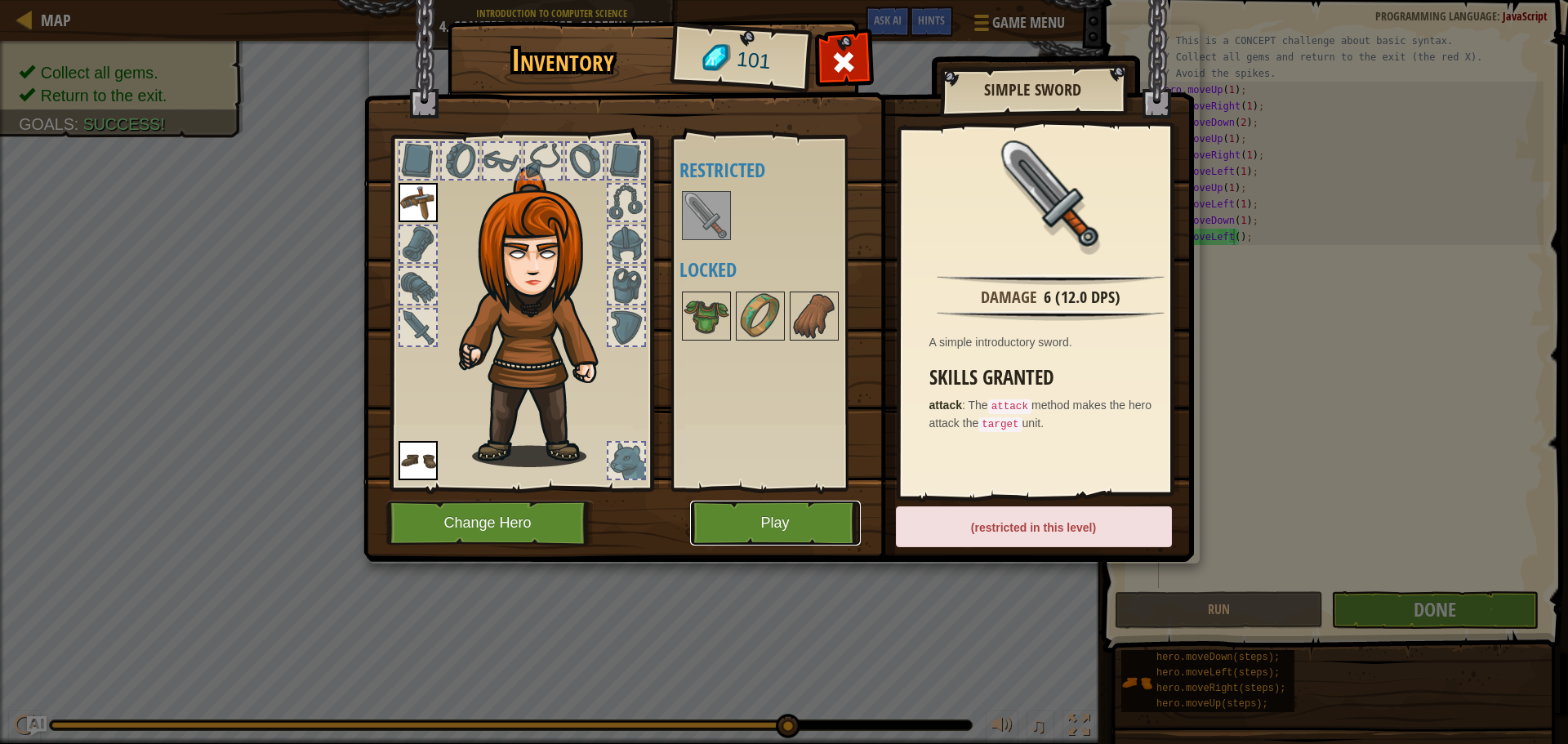
click at [833, 522] on button "Play" at bounding box center [775, 523] width 171 height 45
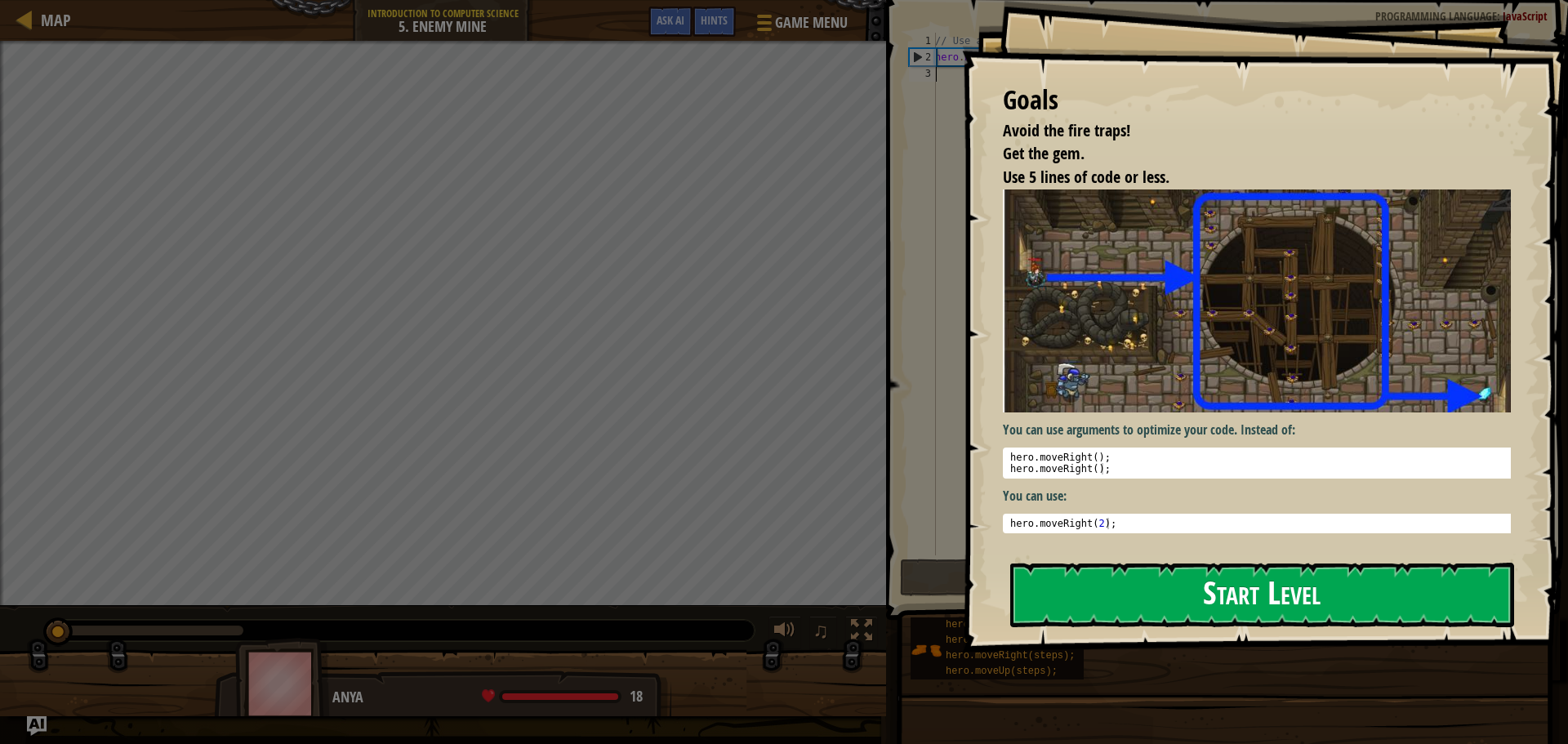
click at [1043, 563] on button "Start Level" at bounding box center [1263, 595] width 504 height 64
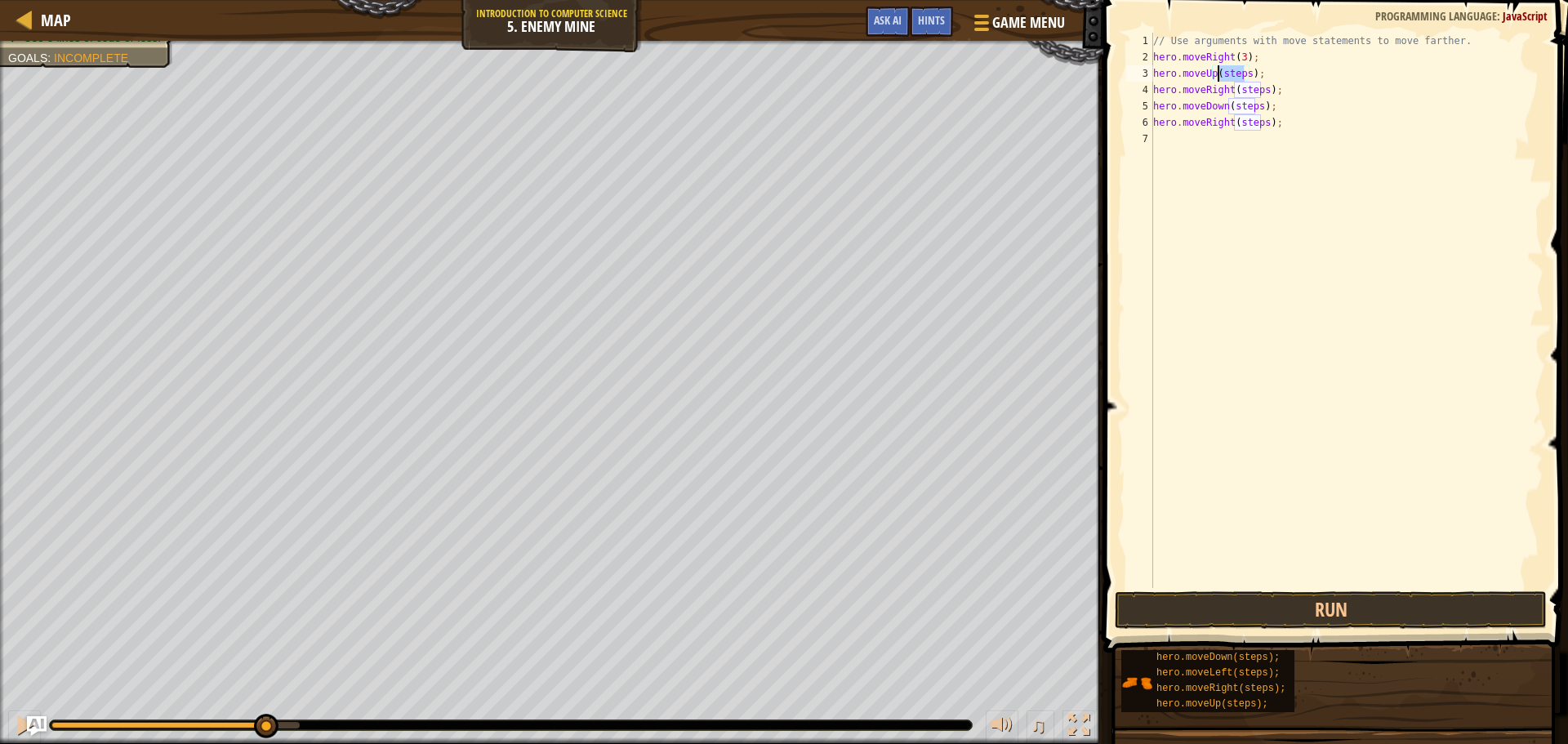
drag, startPoint x: 1247, startPoint y: 71, endPoint x: 1218, endPoint y: 70, distance: 29.0
click at [1218, 70] on div "// Use arguments with move statements to move farther. hero . moveRight ( 3 ) ;…" at bounding box center [1347, 327] width 394 height 588
click at [1264, 93] on div "// Use arguments with move statements to move farther. hero . moveRight ( 3 ) ;…" at bounding box center [1347, 327] width 394 height 588
drag, startPoint x: 1260, startPoint y: 90, endPoint x: 1234, endPoint y: 91, distance: 26.0
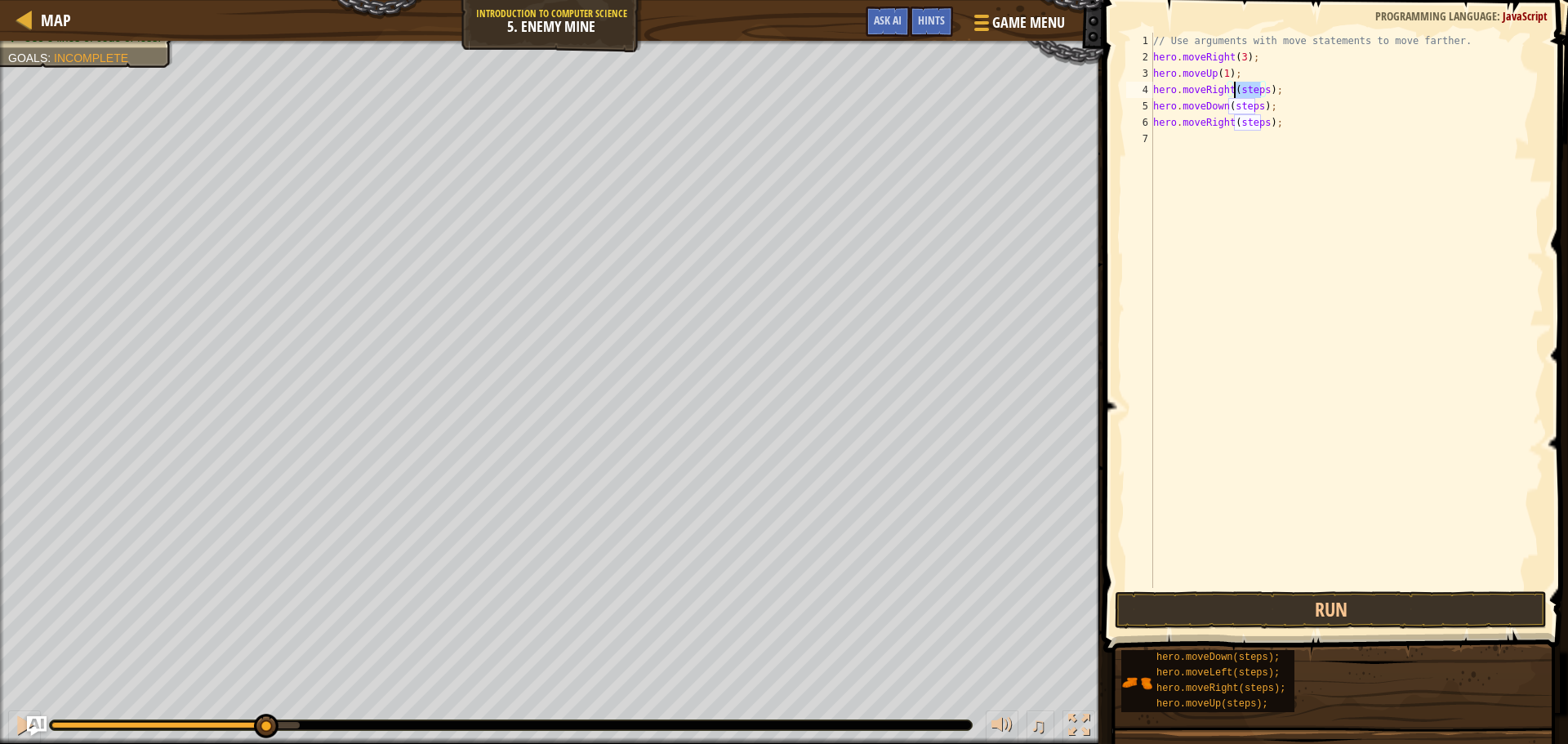
click at [1234, 91] on div "// Use arguments with move statements to move farther. hero . moveRight ( 3 ) ;…" at bounding box center [1347, 327] width 394 height 588
drag, startPoint x: 1256, startPoint y: 109, endPoint x: 1228, endPoint y: 104, distance: 28.4
click at [1228, 104] on div "// Use arguments with move statements to move farther. hero . moveRight ( 3 ) ;…" at bounding box center [1347, 327] width 394 height 588
drag, startPoint x: 1260, startPoint y: 126, endPoint x: 1235, endPoint y: 125, distance: 25.0
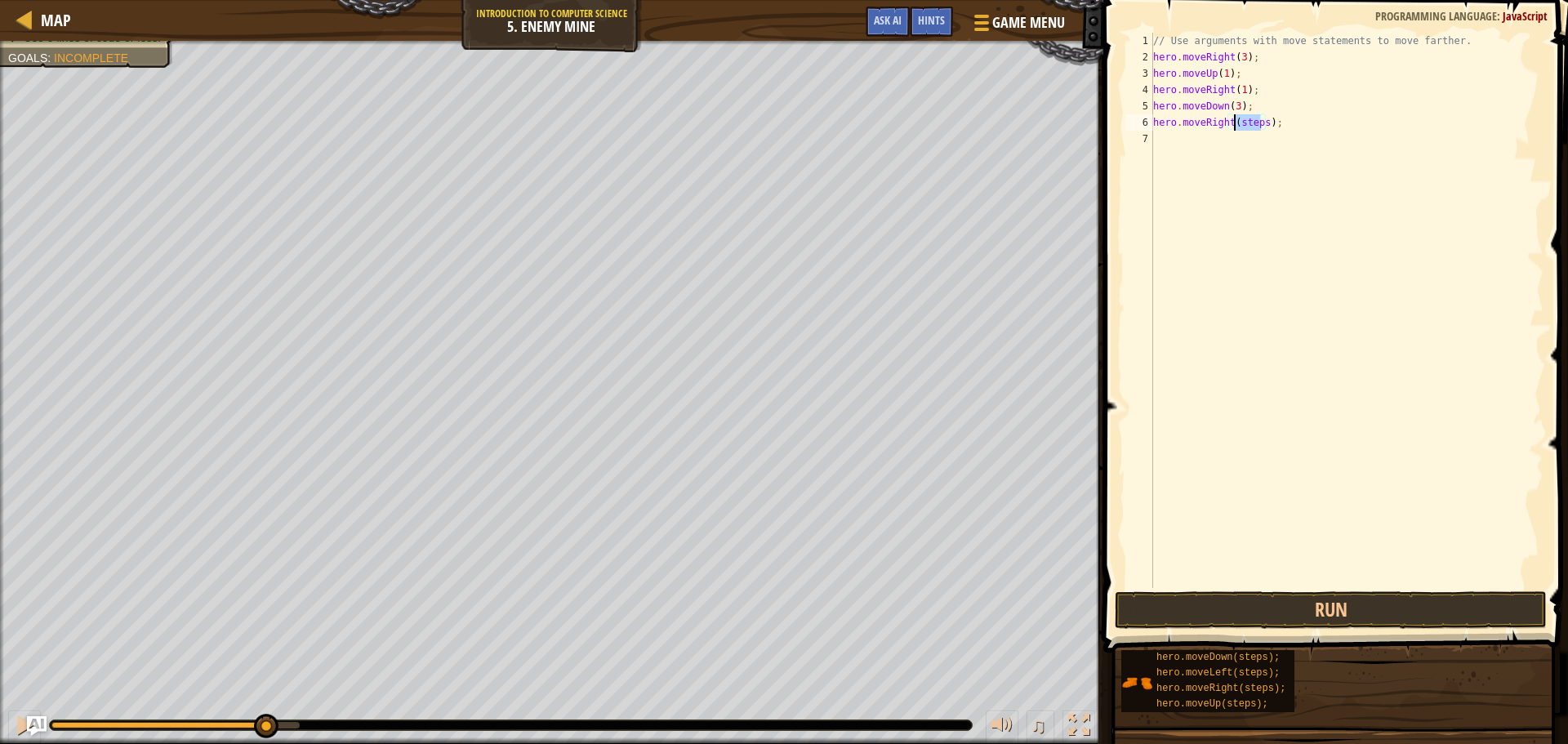
click at [1235, 125] on div "// Use arguments with move statements to move farther. hero . moveRight ( 3 ) ;…" at bounding box center [1347, 327] width 394 height 588
type textarea "hero.moveRight(2);"
click at [1268, 602] on button "Run" at bounding box center [1332, 610] width 433 height 38
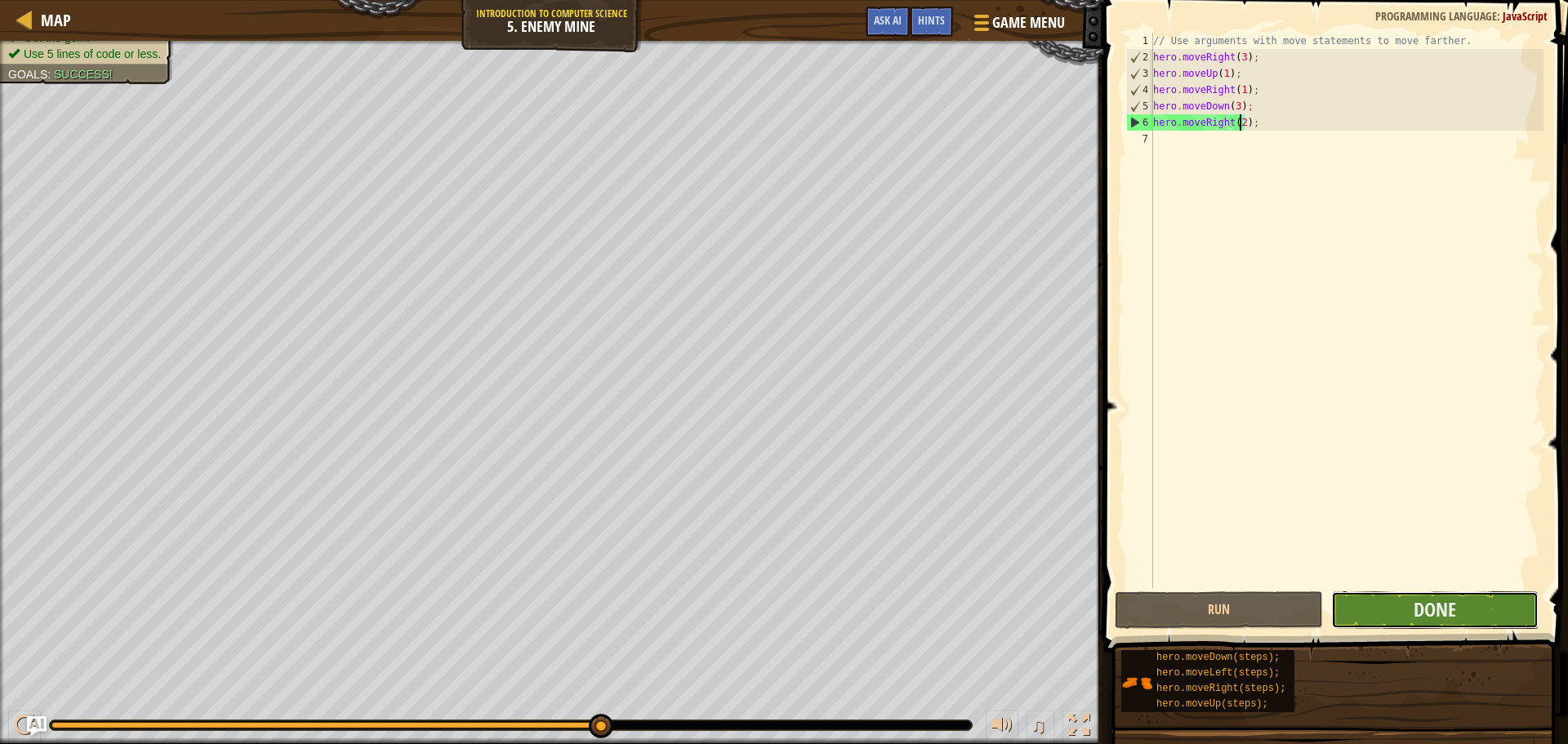
click at [1385, 621] on button "Done" at bounding box center [1436, 610] width 208 height 38
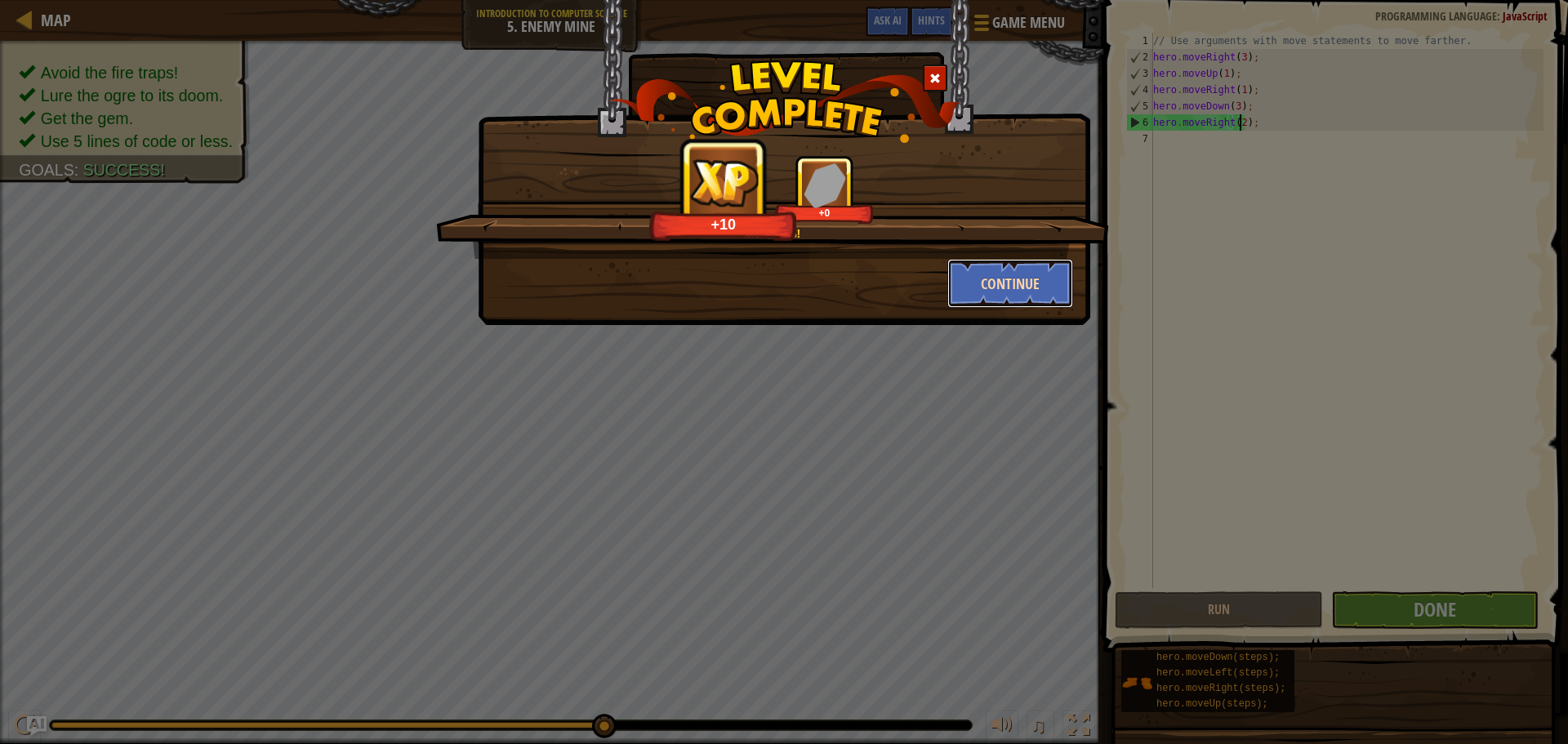
click at [1001, 269] on button "Continue" at bounding box center [1011, 283] width 127 height 49
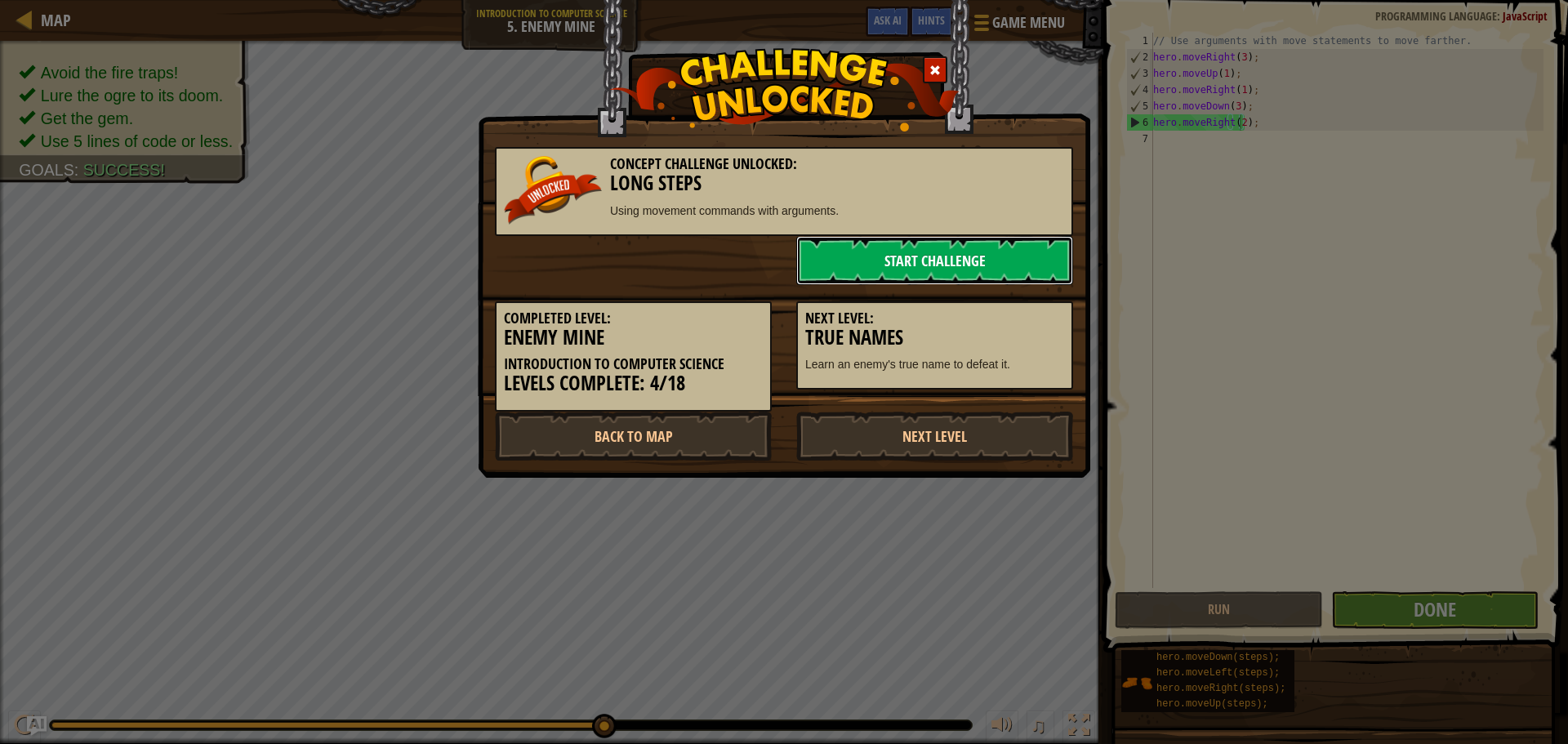
click at [919, 271] on link "Start Challenge" at bounding box center [934, 261] width 277 height 49
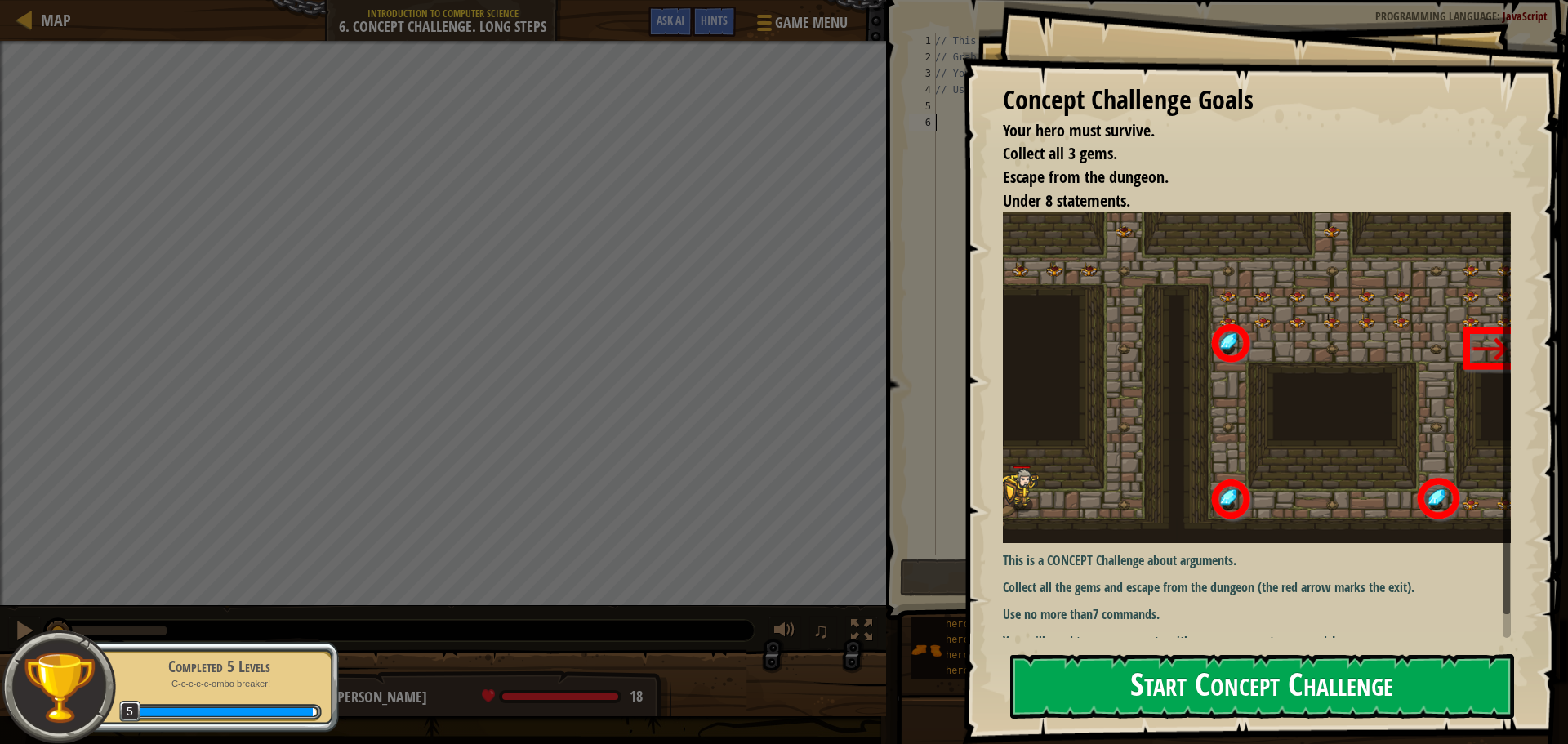
click at [1167, 680] on button "Start Concept Challenge" at bounding box center [1263, 686] width 504 height 64
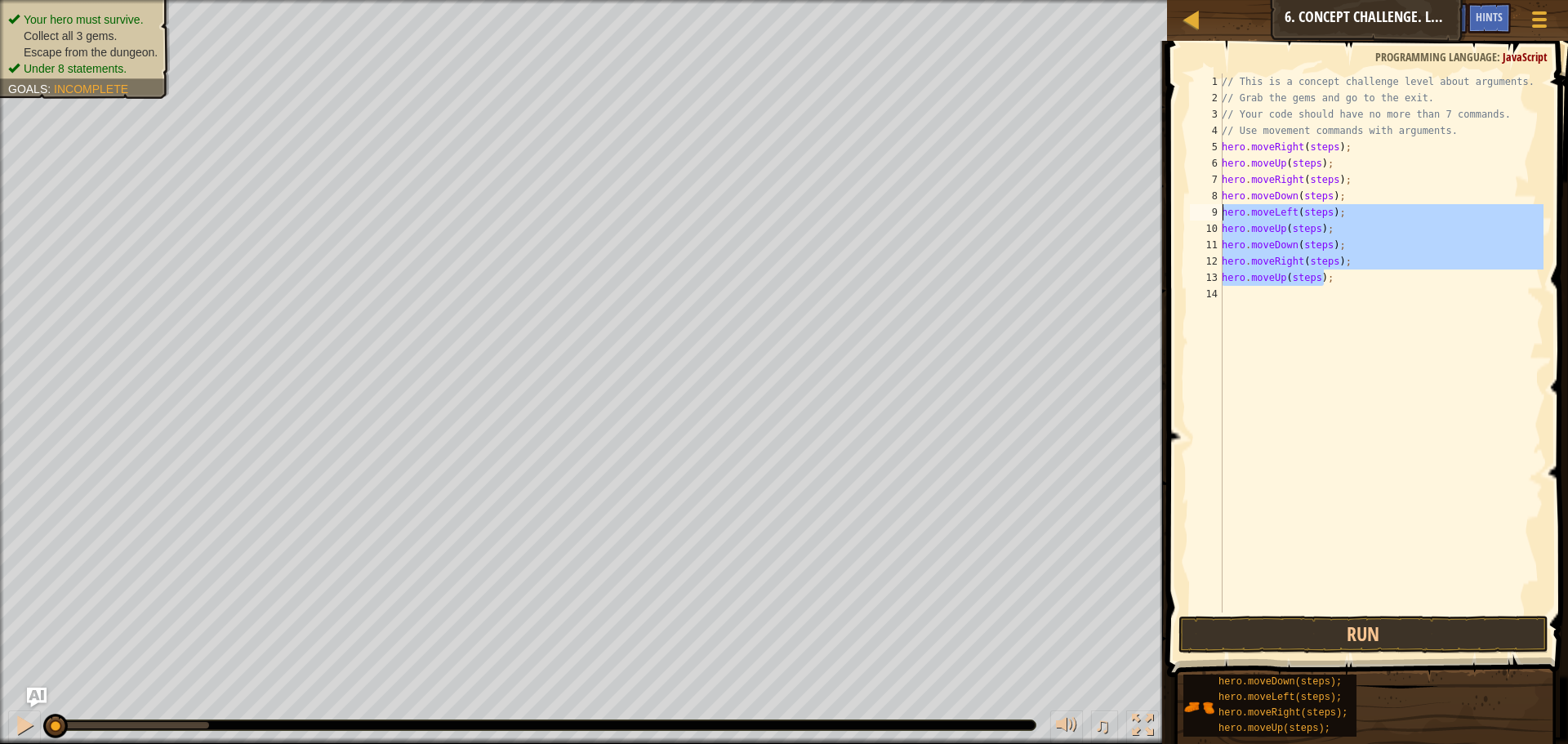
drag, startPoint x: 1331, startPoint y: 280, endPoint x: 1200, endPoint y: 210, distance: 148.5
click at [1200, 210] on div "hero.moveUp(steps); 1 2 3 4 5 6 7 8 9 10 11 12 13 14 // This is a concept chall…" at bounding box center [1366, 343] width 357 height 539
type textarea "hero.moveLeft(steps); hero.moveUp(steps);"
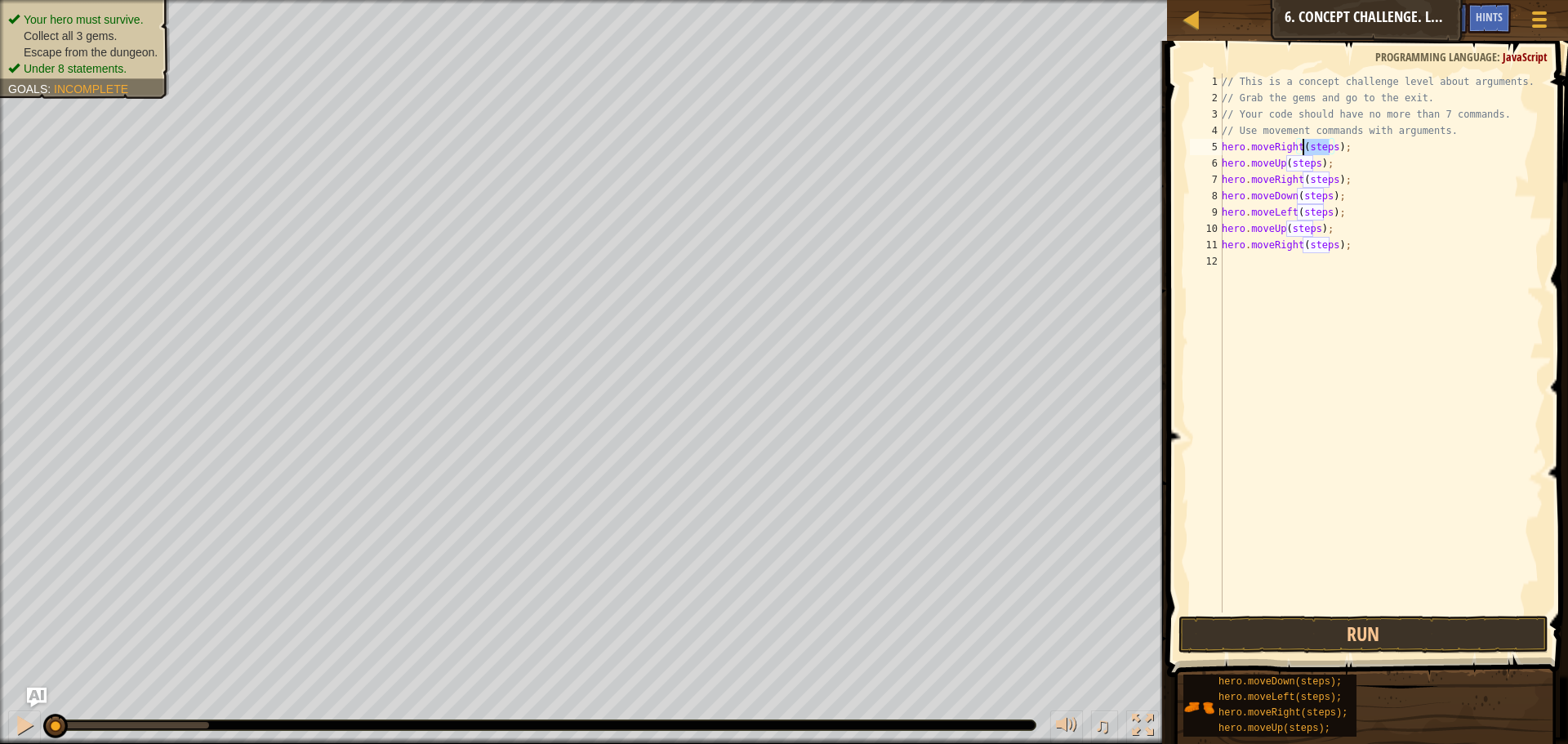
drag, startPoint x: 1331, startPoint y: 144, endPoint x: 1304, endPoint y: 146, distance: 27.1
click at [1304, 146] on div "// This is a concept challenge level about arguments. // Grab the gems and go t…" at bounding box center [1381, 359] width 325 height 571
drag, startPoint x: 1315, startPoint y: 164, endPoint x: 1287, endPoint y: 161, distance: 28.2
click at [1287, 161] on div "// This is a concept challenge level about arguments. // Grab the gems and go t…" at bounding box center [1381, 359] width 325 height 571
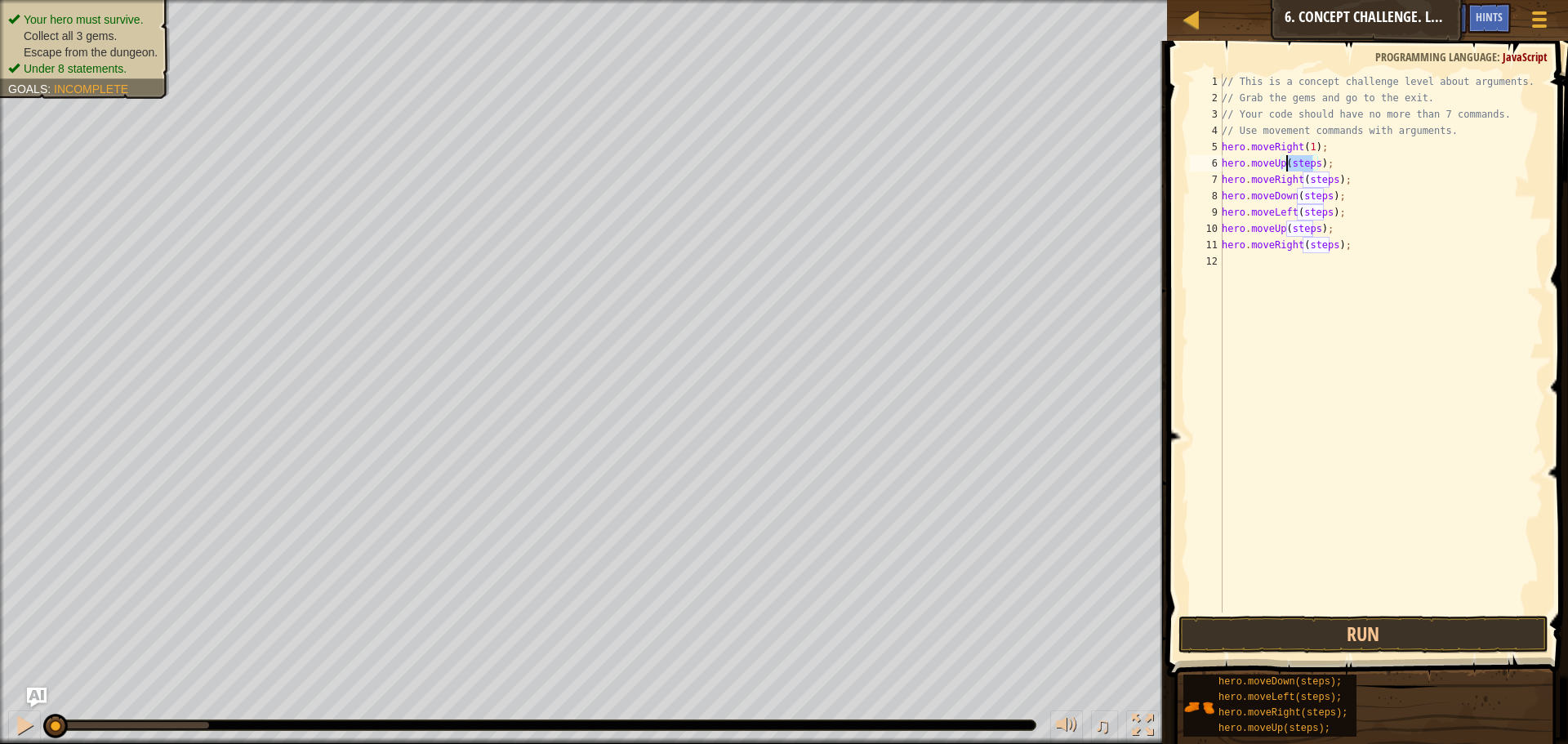
scroll to position [8, 6]
drag, startPoint x: 1331, startPoint y: 178, endPoint x: 1302, endPoint y: 178, distance: 29.0
click at [1302, 178] on div "// This is a concept challenge level about arguments. // Grab the gems and go t…" at bounding box center [1381, 359] width 325 height 571
drag, startPoint x: 1322, startPoint y: 195, endPoint x: 1299, endPoint y: 193, distance: 23.1
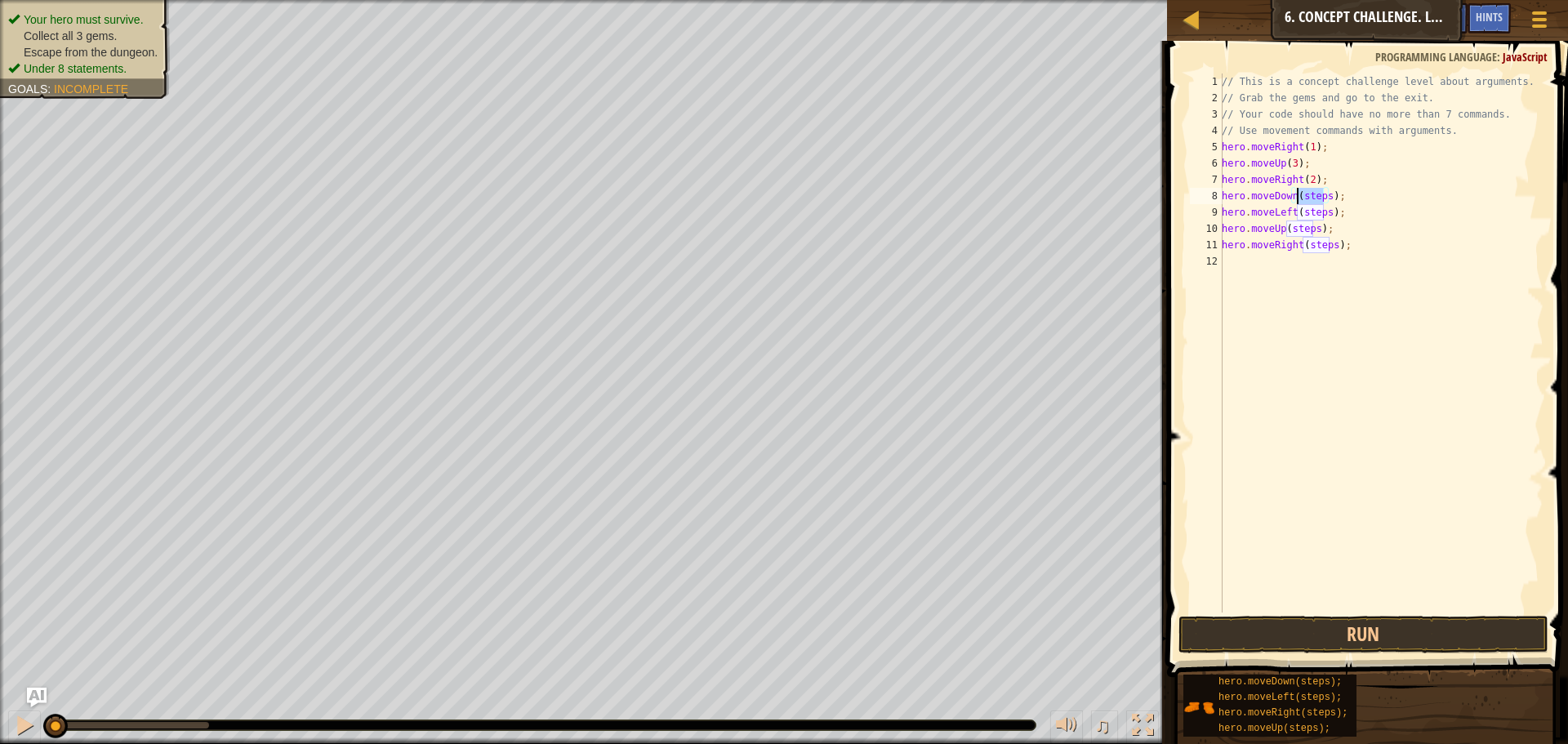
click at [1299, 193] on div "// This is a concept challenge level about arguments. // Grab the gems and go t…" at bounding box center [1381, 359] width 325 height 571
drag, startPoint x: 1325, startPoint y: 211, endPoint x: 1299, endPoint y: 211, distance: 26.0
click at [1299, 211] on div "// This is a concept challenge level about arguments. // Grab the gems and go t…" at bounding box center [1381, 359] width 325 height 571
drag, startPoint x: 1314, startPoint y: 231, endPoint x: 1287, endPoint y: 231, distance: 27.0
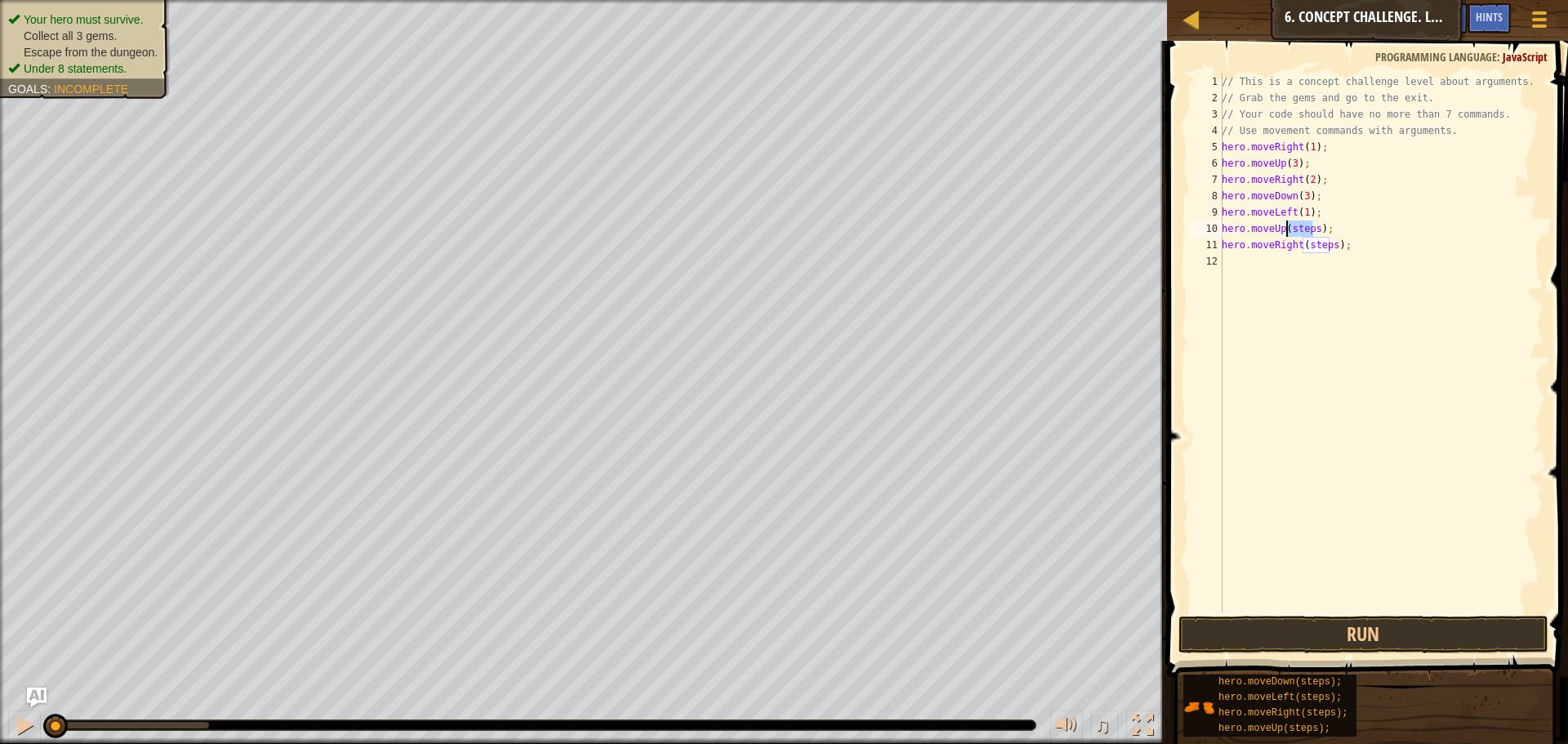
click at [1287, 231] on div "// This is a concept challenge level about arguments. // Grab the gems and go t…" at bounding box center [1381, 359] width 325 height 571
drag, startPoint x: 1331, startPoint y: 245, endPoint x: 1302, endPoint y: 245, distance: 29.0
click at [1302, 245] on div "// This is a concept challenge level about arguments. // Grab the gems and go t…" at bounding box center [1381, 359] width 325 height 571
click at [1344, 635] on button "Run" at bounding box center [1364, 634] width 370 height 38
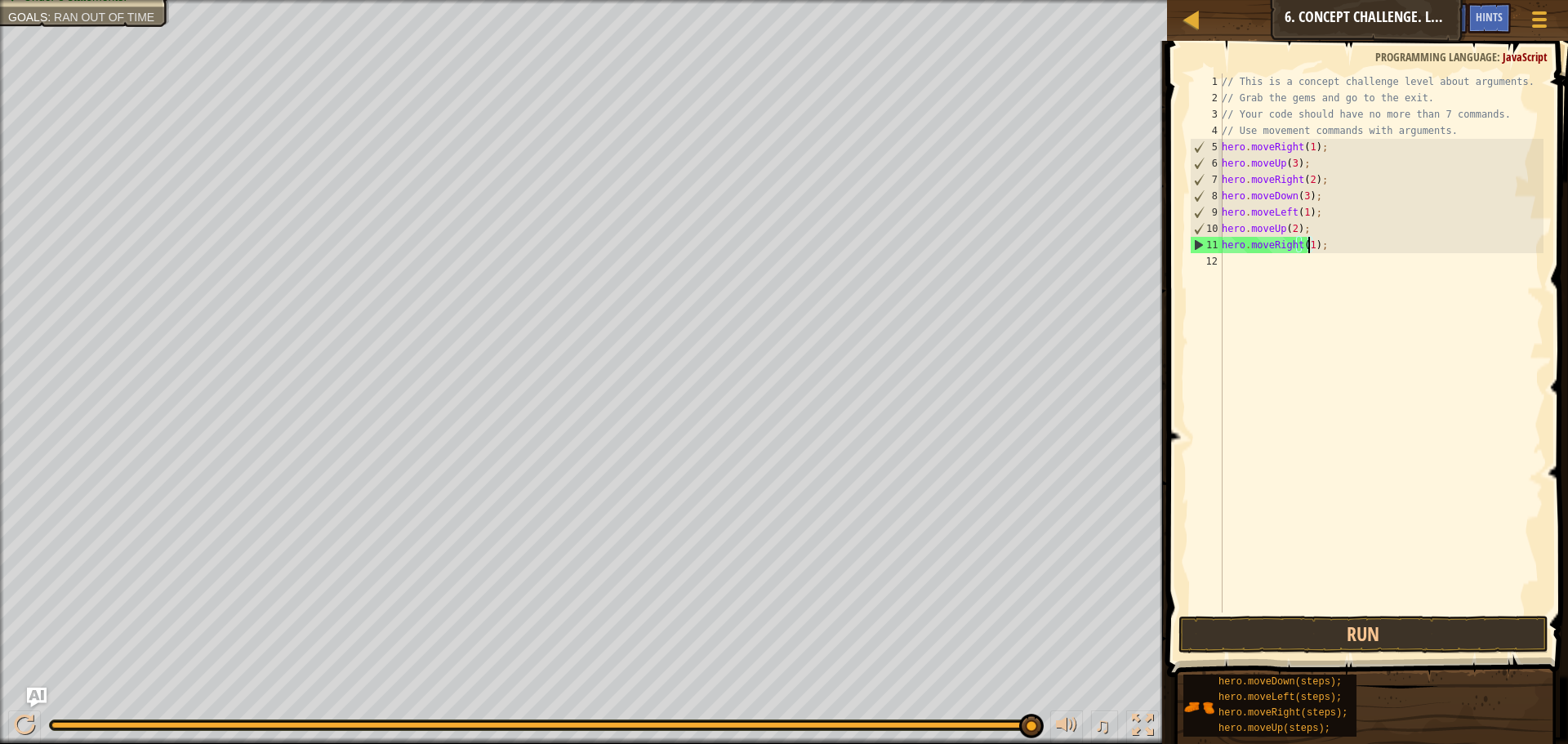
scroll to position [8, 8]
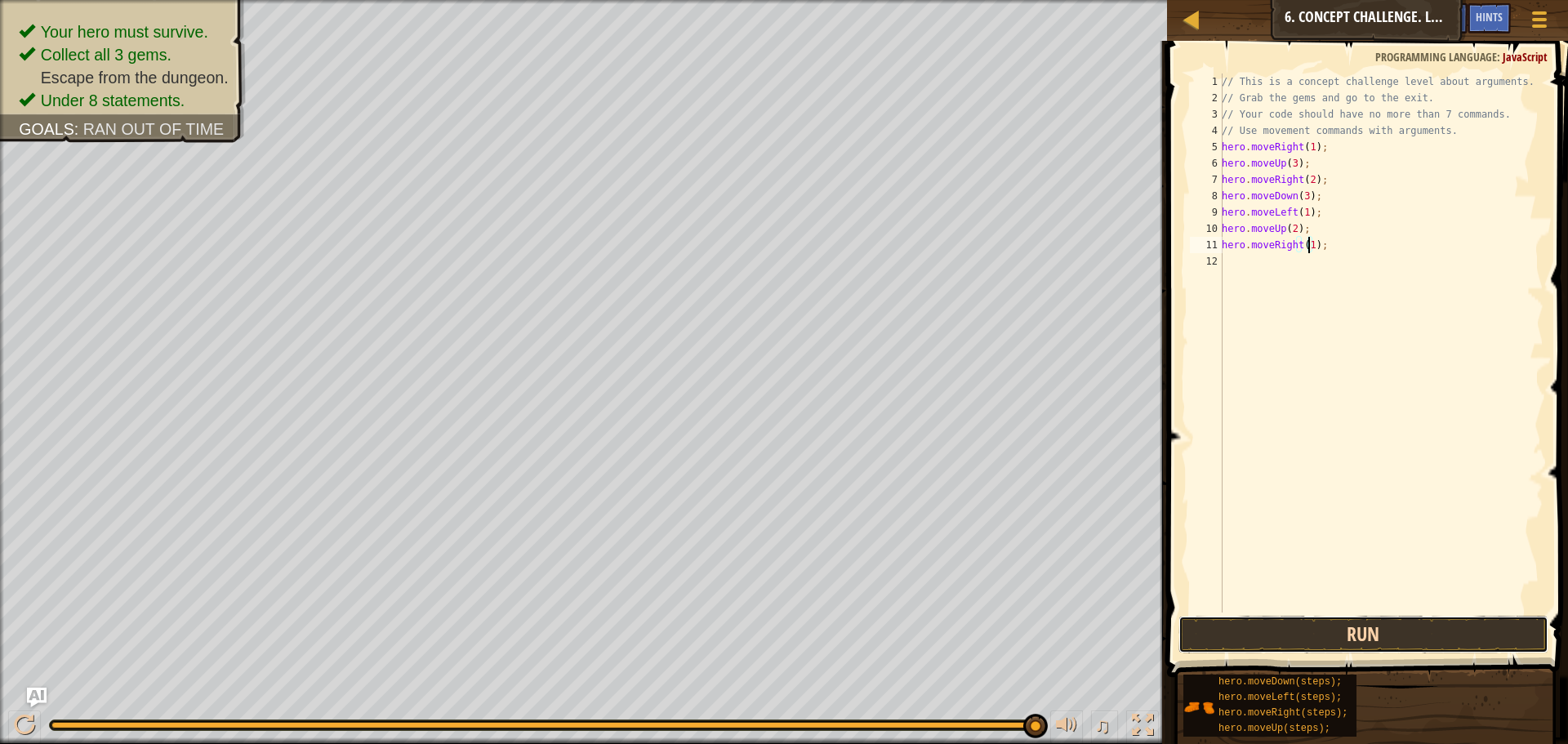
click at [1344, 625] on button "Run" at bounding box center [1364, 634] width 370 height 38
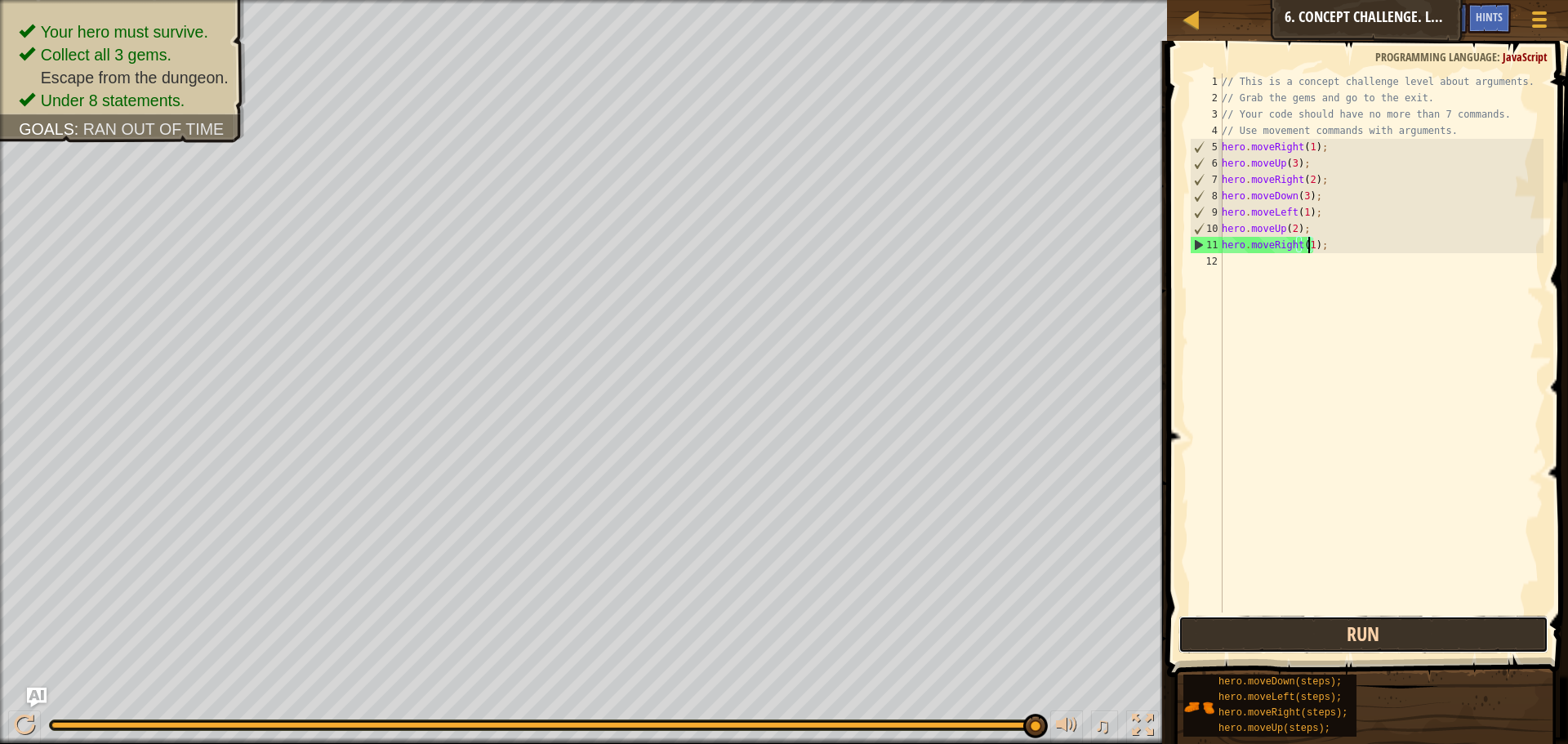
click at [1253, 643] on button "Run" at bounding box center [1364, 634] width 370 height 38
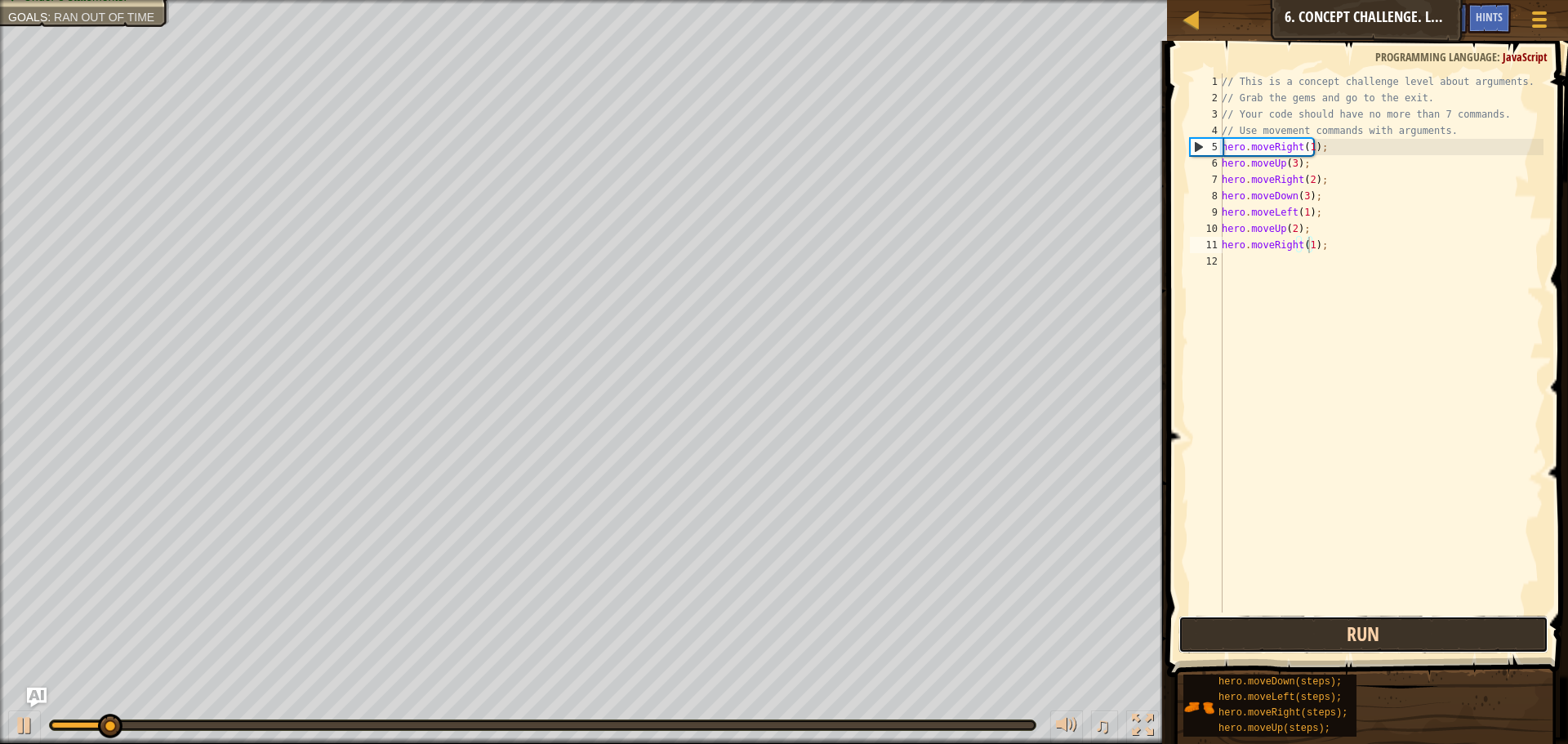
click at [1253, 643] on button "Run" at bounding box center [1364, 634] width 370 height 38
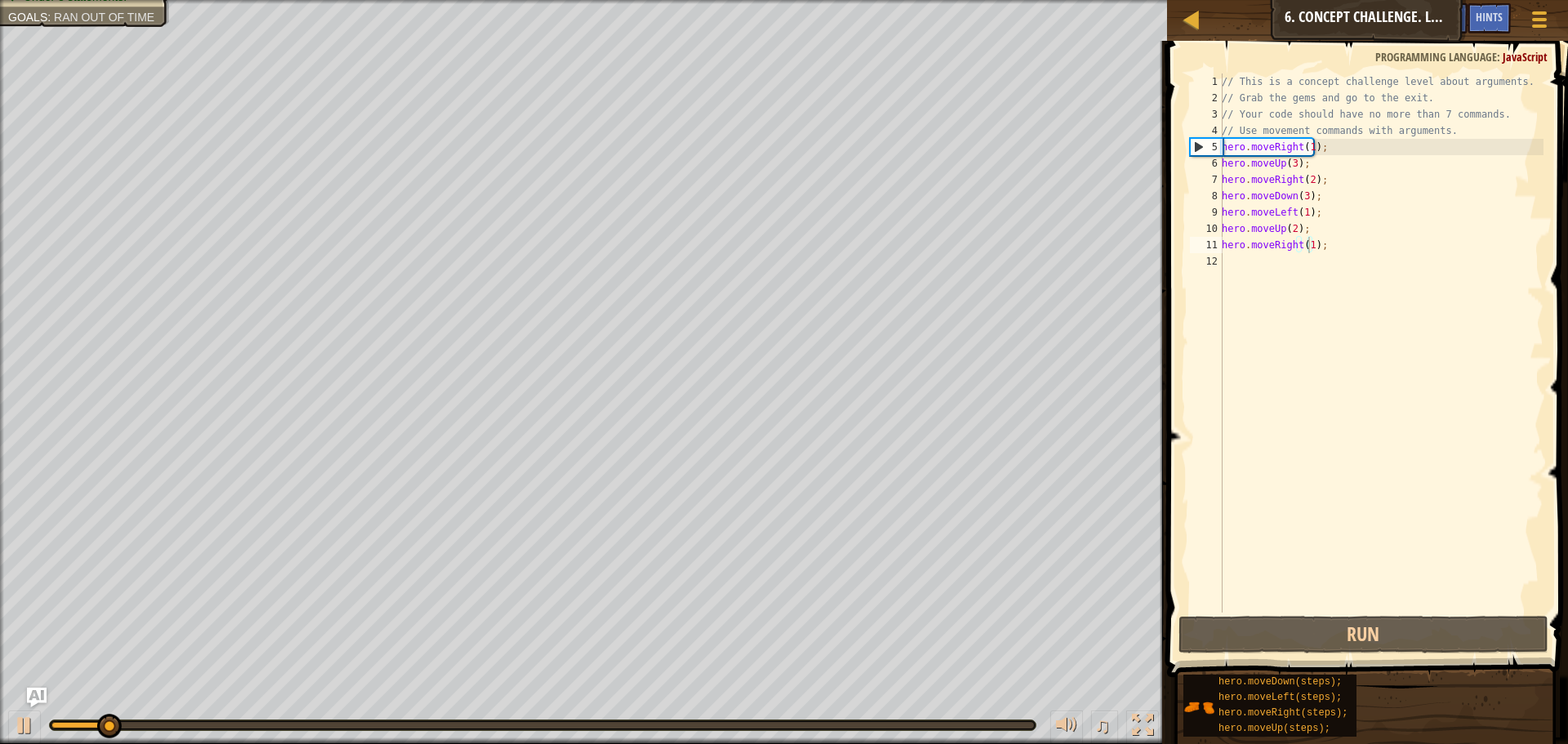
click at [340, 733] on div "♫" at bounding box center [584, 721] width 1167 height 49
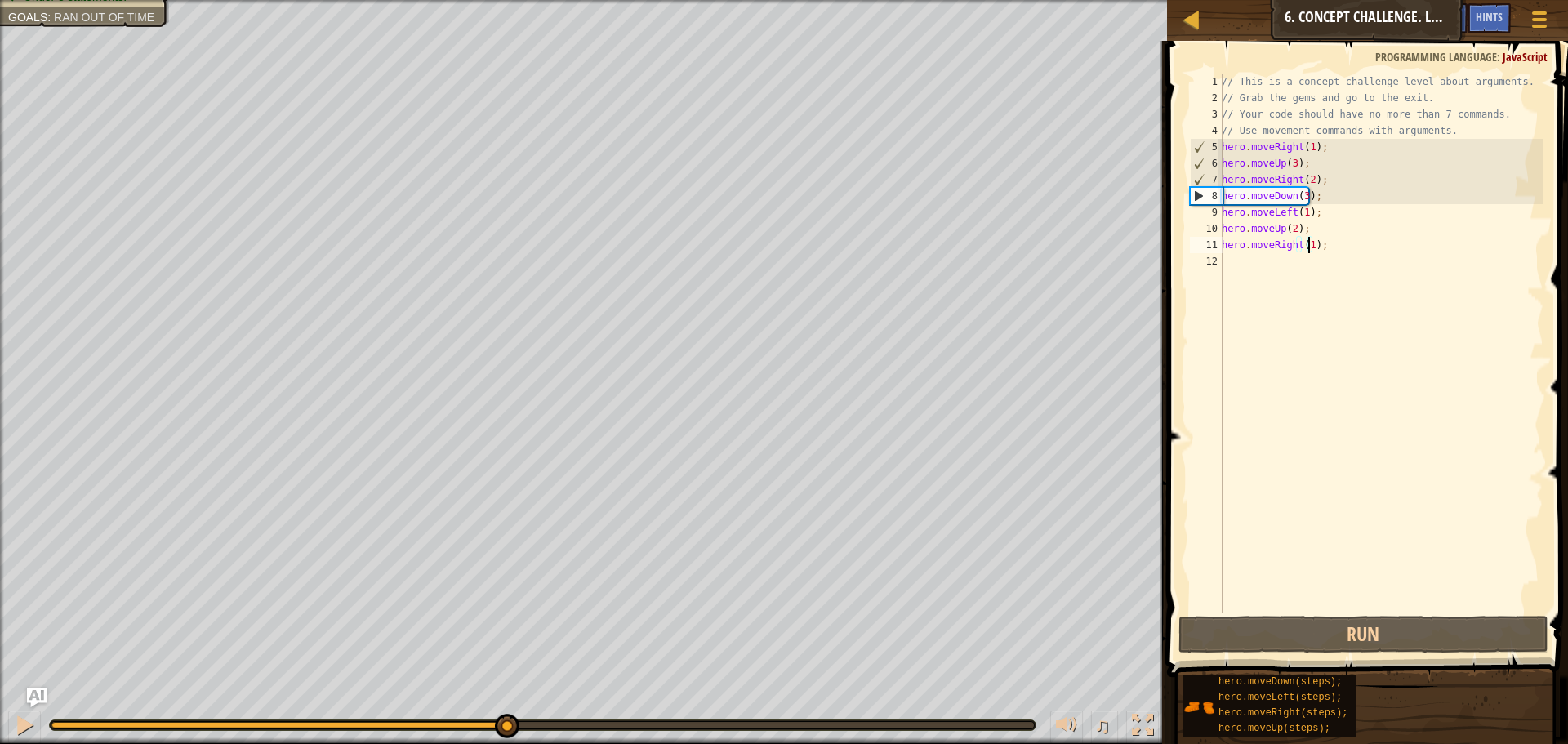
drag, startPoint x: 349, startPoint y: 724, endPoint x: 505, endPoint y: 759, distance: 159.9
click at [505, 0] on html "Map Introduction to Computer Science 6. Concept Challenge. Long Steps Game Menu…" at bounding box center [784, 0] width 1568 height 0
click at [25, 722] on div at bounding box center [25, 725] width 21 height 21
click at [1299, 196] on div "// This is a concept challenge level about arguments. // Grab the gems and go t…" at bounding box center [1381, 359] width 325 height 571
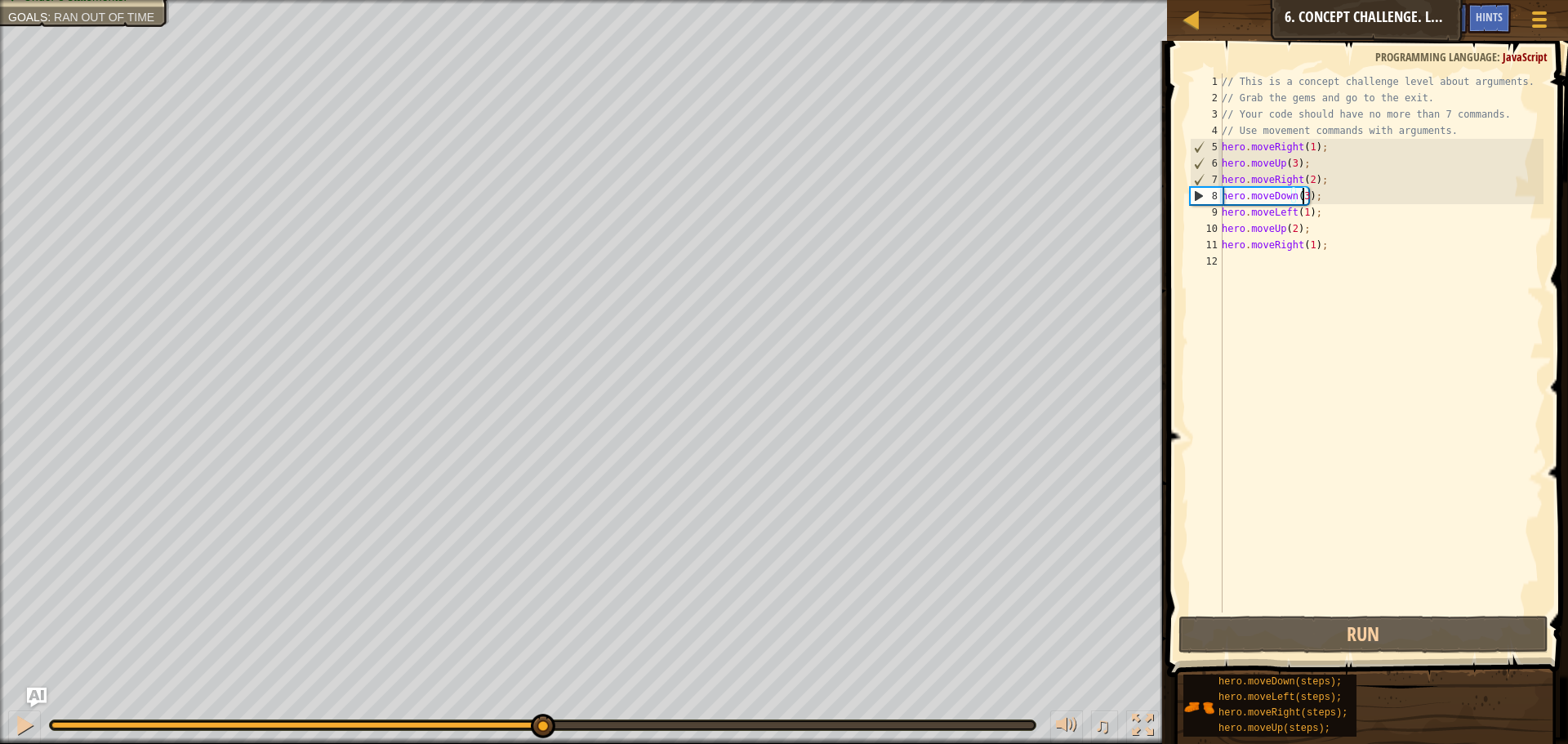
click at [1302, 199] on div "// This is a concept challenge level about arguments. // Grab the gems and go t…" at bounding box center [1381, 359] width 325 height 571
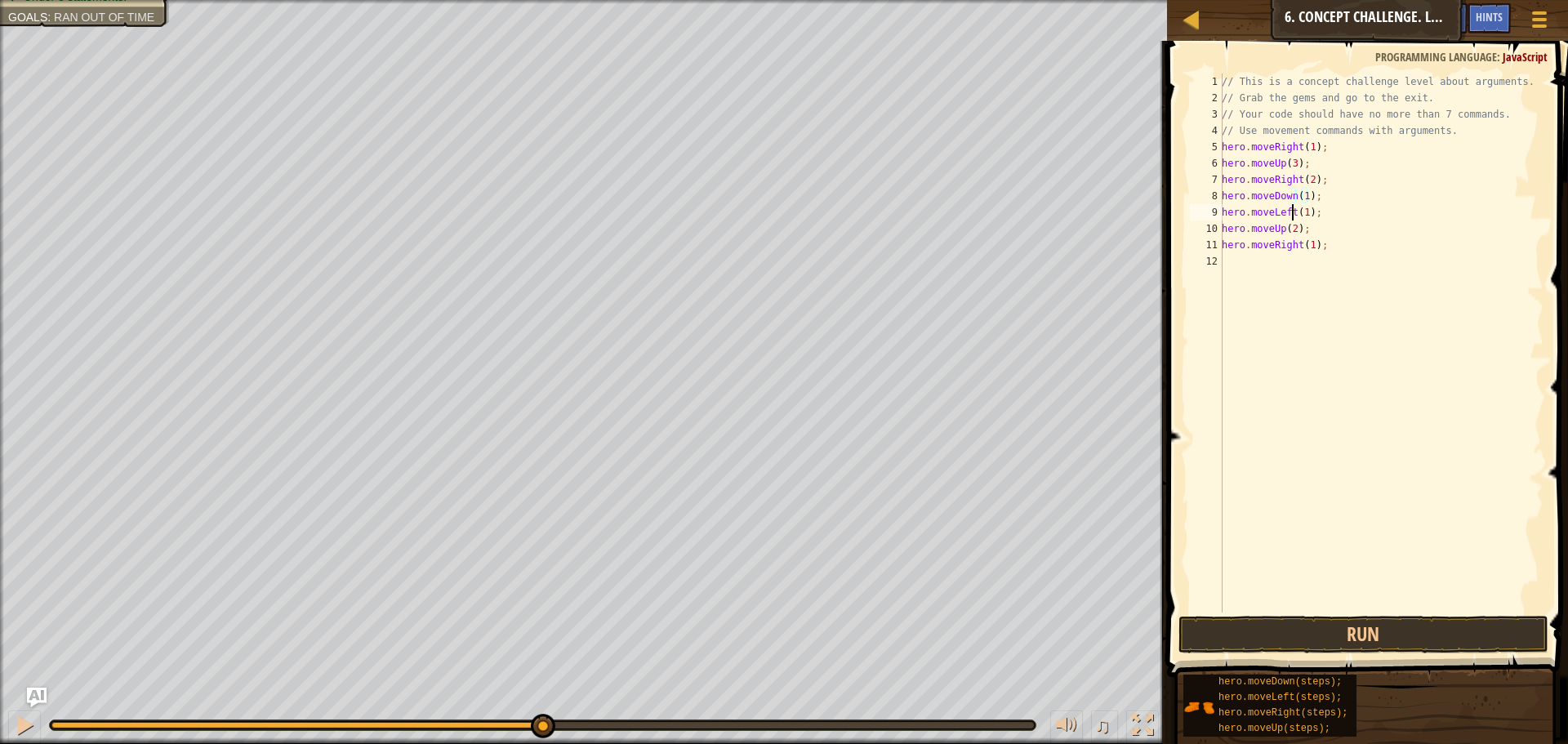
click at [1292, 214] on div "// This is a concept challenge level about arguments. // Grab the gems and go t…" at bounding box center [1381, 359] width 325 height 571
click at [1281, 231] on div "// This is a concept challenge level about arguments. // Grab the gems and go t…" at bounding box center [1381, 359] width 325 height 571
click at [1358, 211] on div "// This is a concept challenge level about arguments. // Grab the gems and go t…" at bounding box center [1381, 359] width 325 height 571
click at [1308, 247] on div "// This is a concept challenge level about arguments. // Grab the gems and go t…" at bounding box center [1381, 359] width 325 height 571
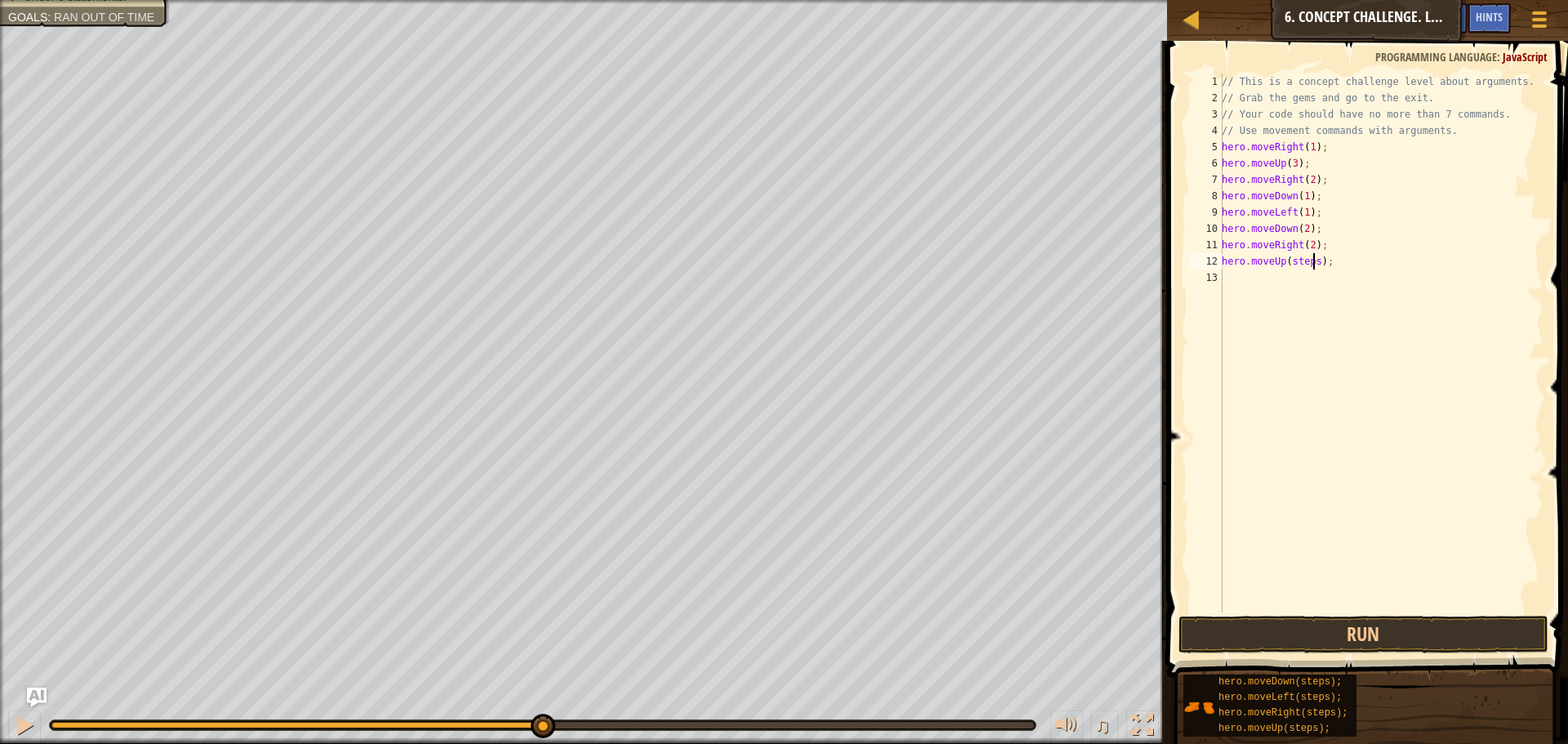
click at [1314, 259] on div "// This is a concept challenge level about arguments. // Grab the gems and go t…" at bounding box center [1381, 359] width 325 height 571
click at [1316, 639] on button "Run" at bounding box center [1364, 634] width 370 height 38
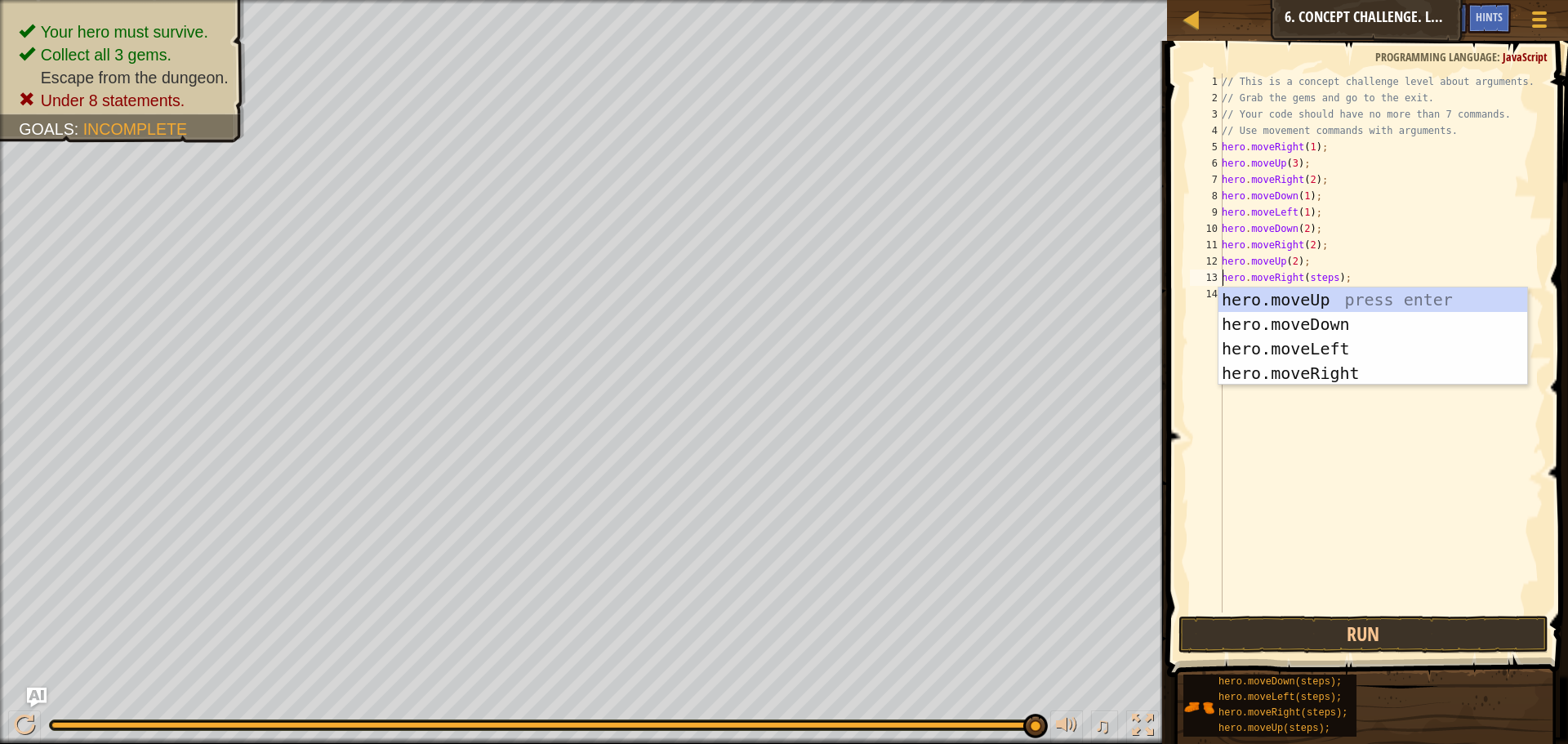
click at [1331, 281] on div "// This is a concept challenge level about arguments. // Grab the gems and go t…" at bounding box center [1381, 359] width 325 height 571
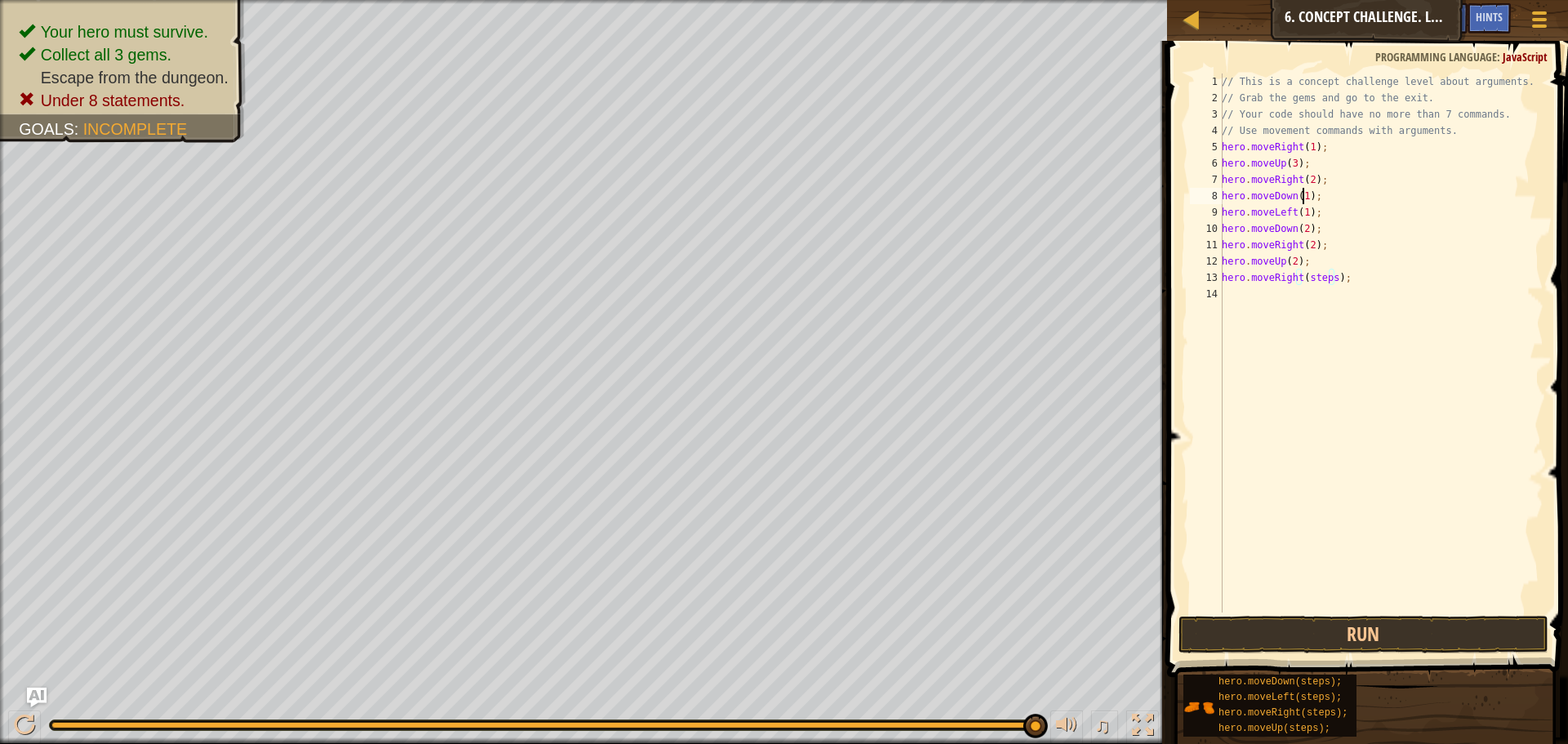
click at [1304, 193] on div "// This is a concept challenge level about arguments. // Grab the gems and go t…" at bounding box center [1381, 359] width 325 height 571
click at [1291, 228] on div "// This is a concept challenge level about arguments. // Grab the gems and go t…" at bounding box center [1381, 359] width 325 height 571
type textarea "hero.moveUp(2);"
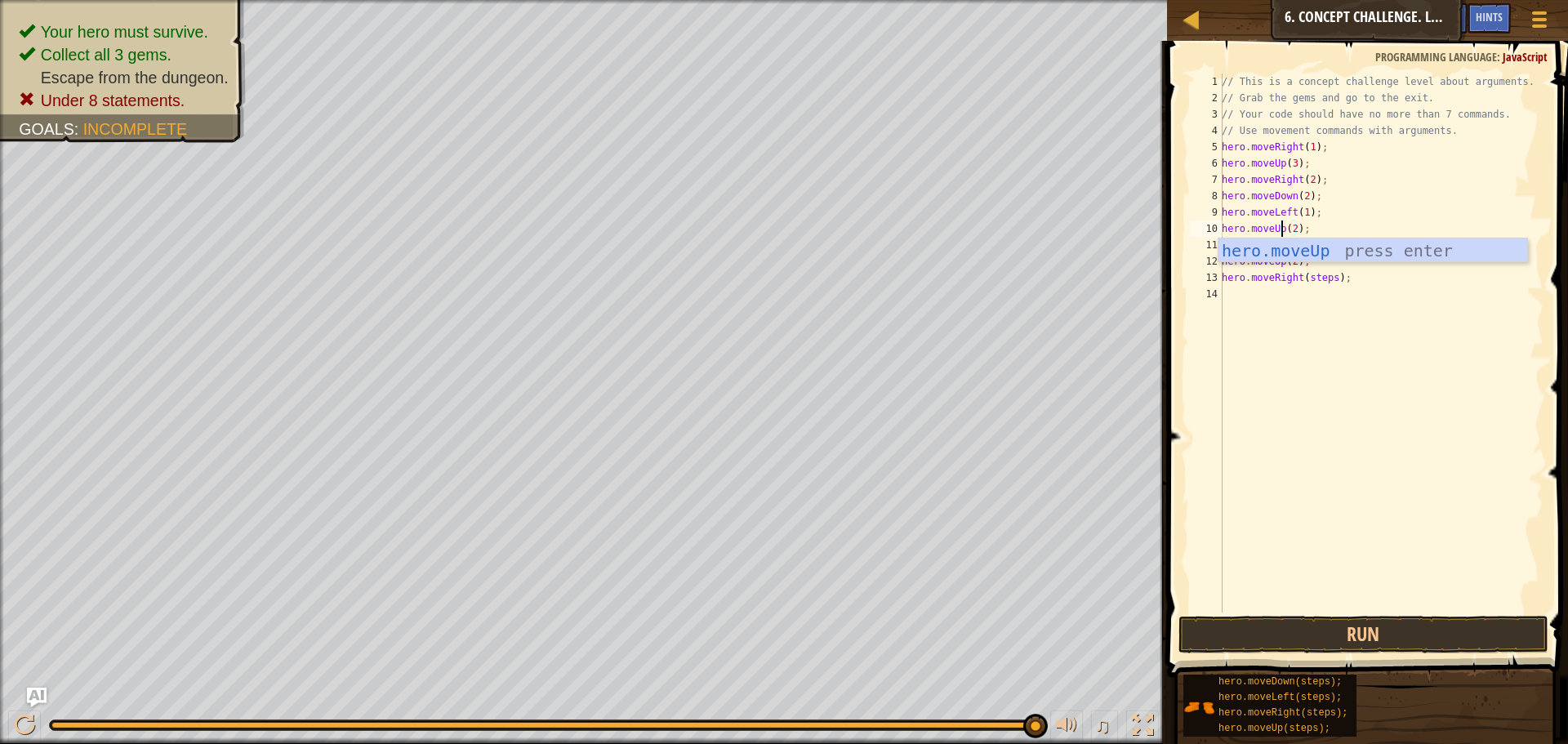
scroll to position [8, 6]
click at [1348, 336] on div "// This is a concept challenge level about arguments. // Grab the gems and go t…" at bounding box center [1381, 359] width 325 height 571
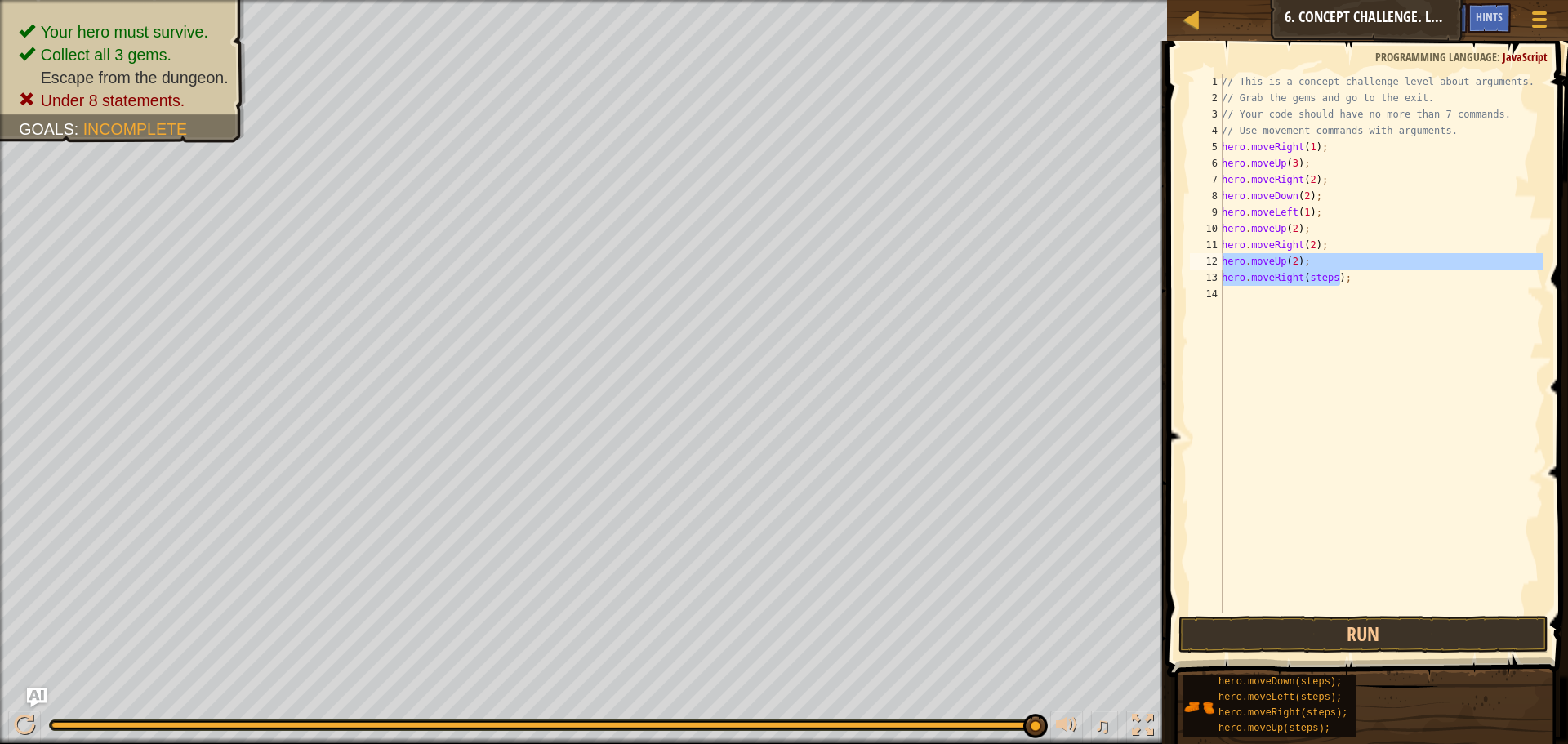
drag, startPoint x: 1361, startPoint y: 279, endPoint x: 1203, endPoint y: 264, distance: 158.7
click at [1203, 264] on div "1 2 3 4 5 6 7 8 9 10 11 12 13 14 // This is a concept challenge level about arg…" at bounding box center [1366, 343] width 357 height 539
type textarea "hero.moveUp(2); hero.moveRight(steps);"
click at [1343, 650] on button "Run" at bounding box center [1364, 634] width 370 height 38
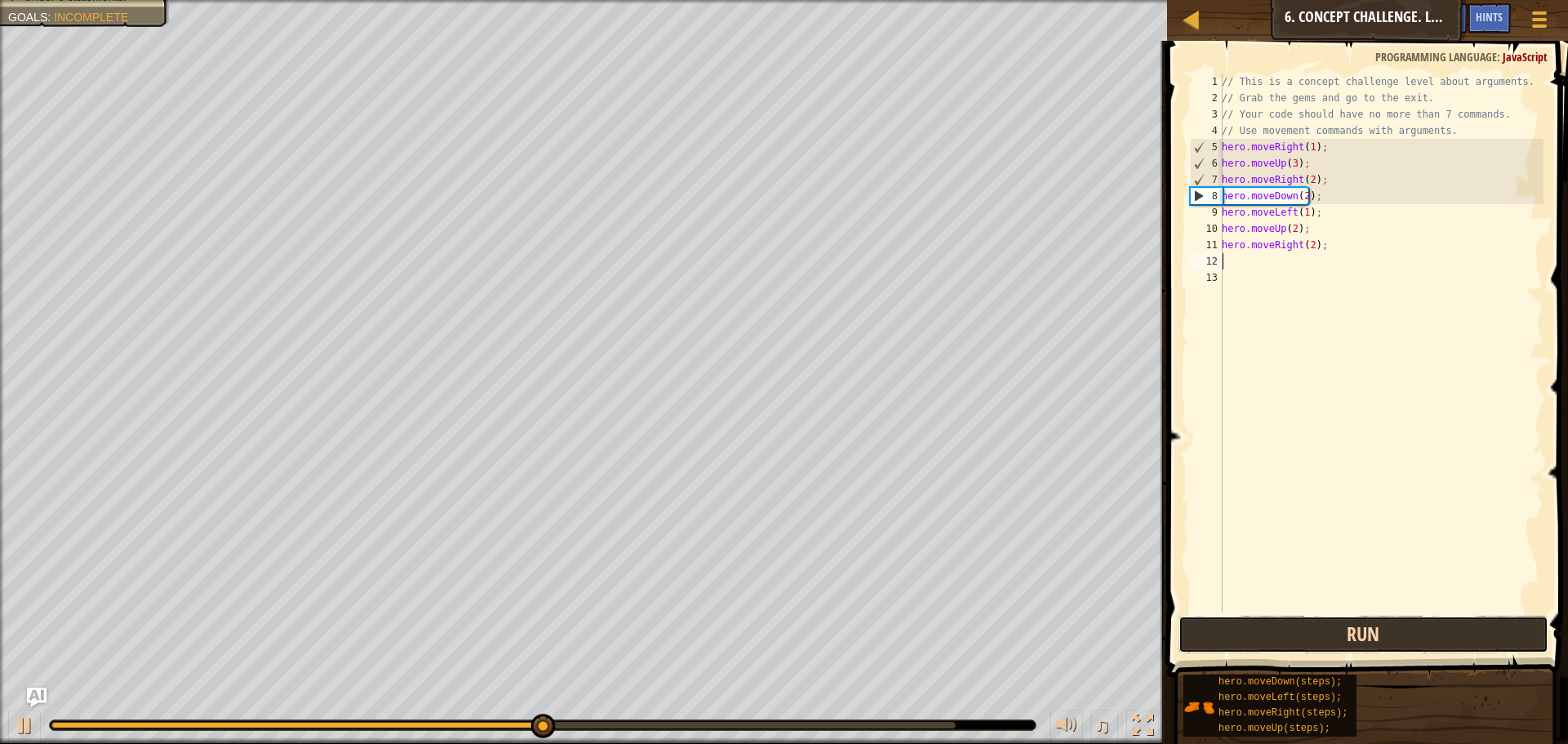
click at [1366, 632] on button "Run" at bounding box center [1364, 634] width 370 height 38
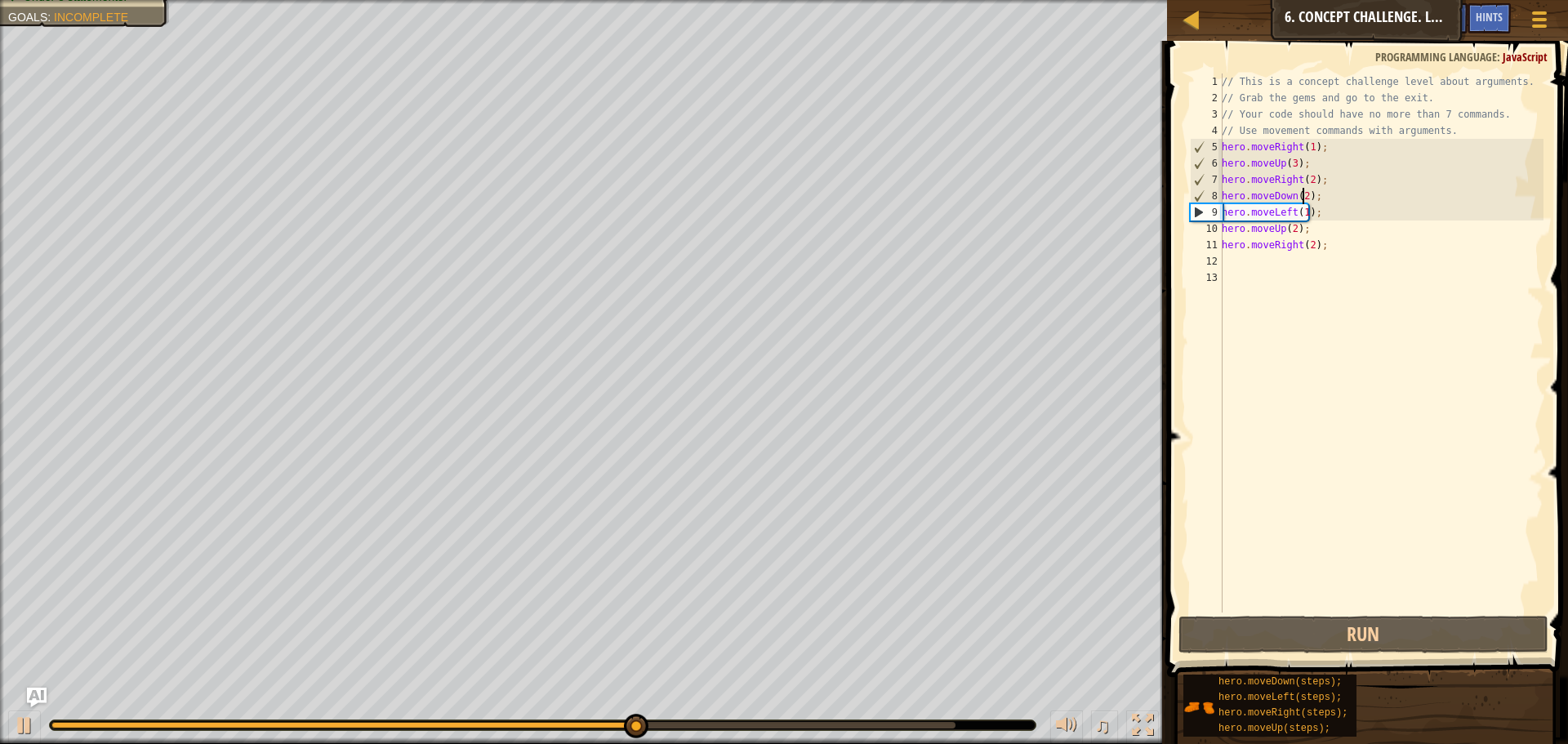
click at [1303, 196] on div "// This is a concept challenge level about arguments. // Grab the gems and go t…" at bounding box center [1381, 359] width 325 height 571
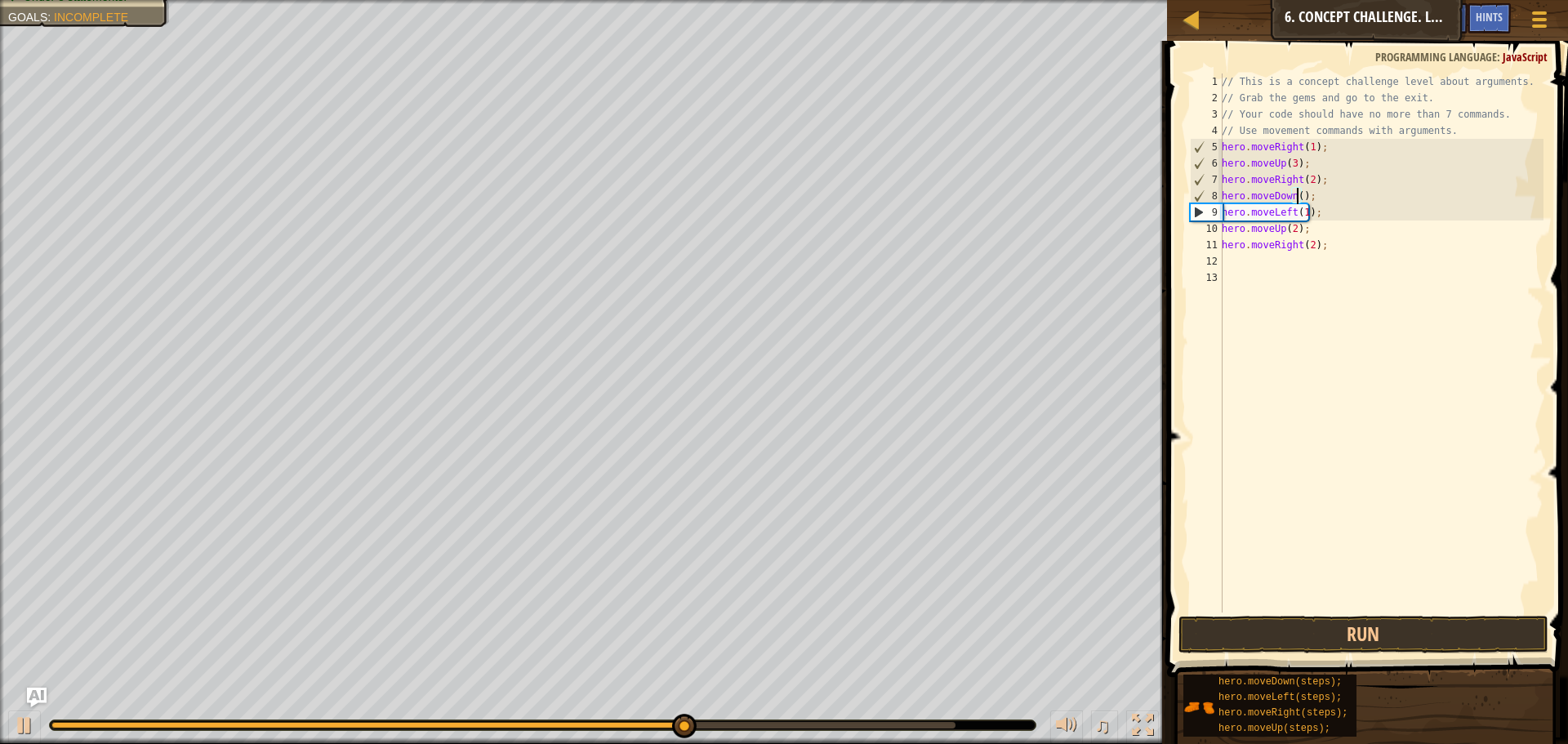
scroll to position [8, 7]
click at [1342, 643] on button "Run" at bounding box center [1364, 634] width 370 height 38
click at [1360, 623] on button "Run" at bounding box center [1364, 634] width 370 height 38
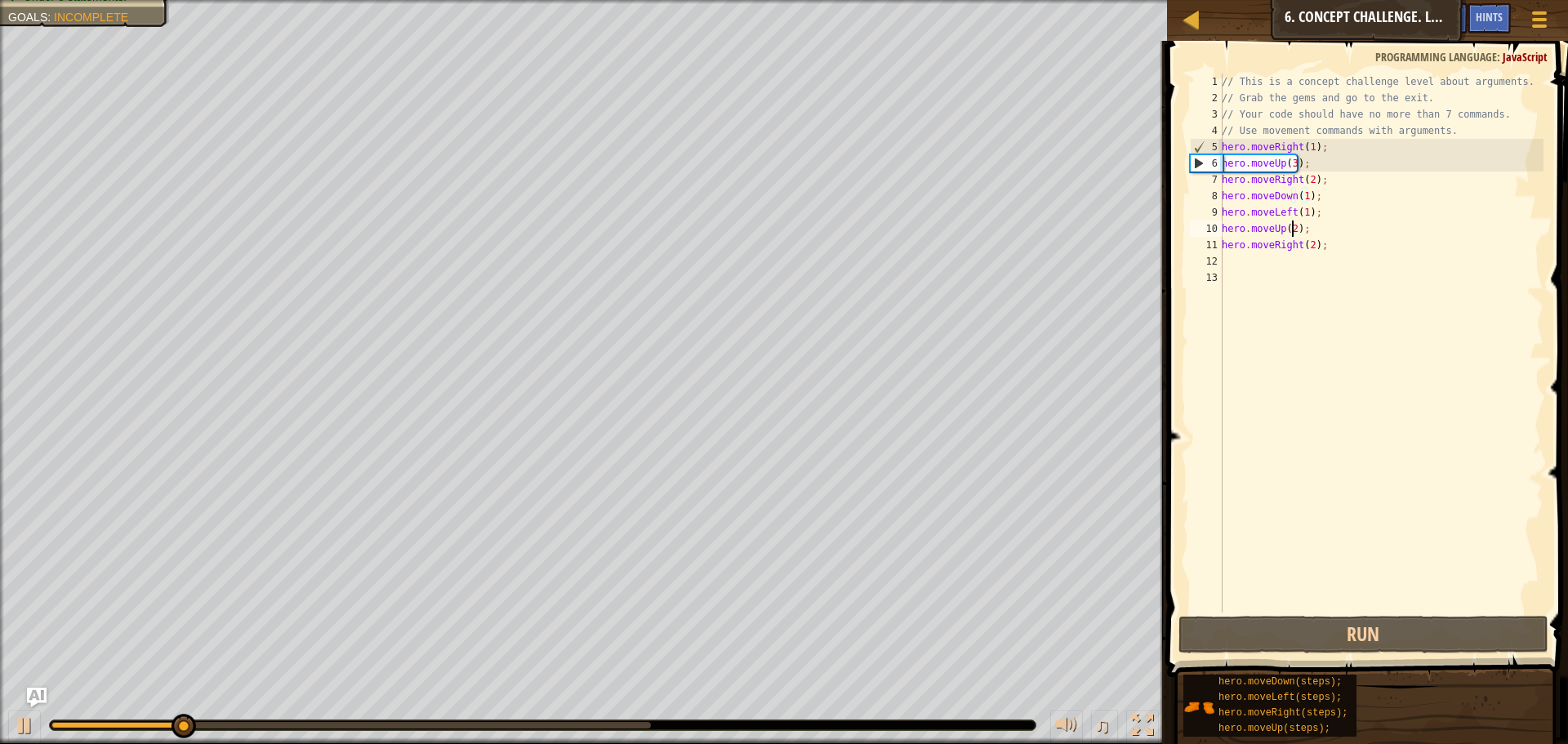
click at [1292, 230] on div "// This is a concept challenge level about arguments. // Grab the gems and go t…" at bounding box center [1381, 359] width 325 height 571
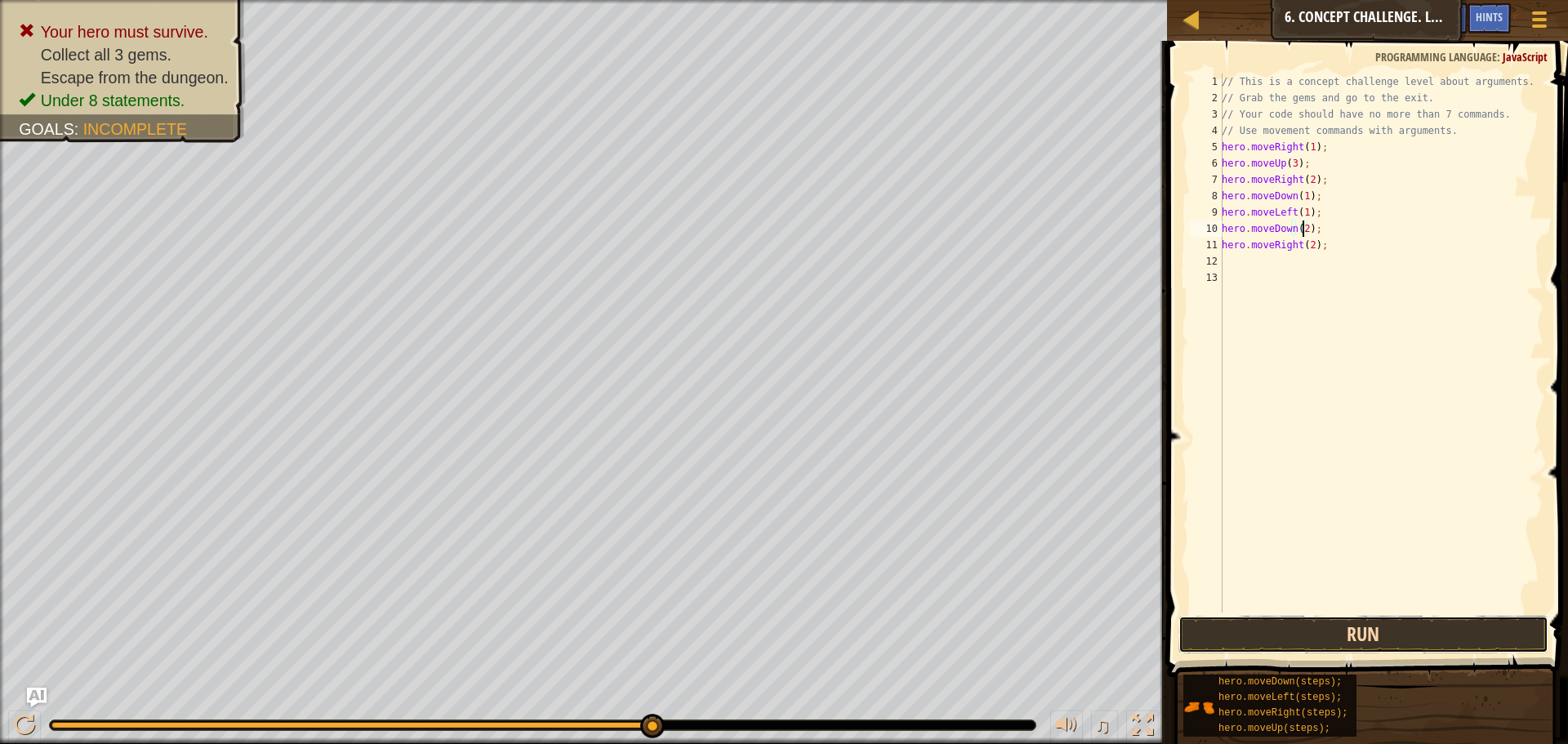
click at [1383, 642] on button "Run" at bounding box center [1364, 634] width 370 height 38
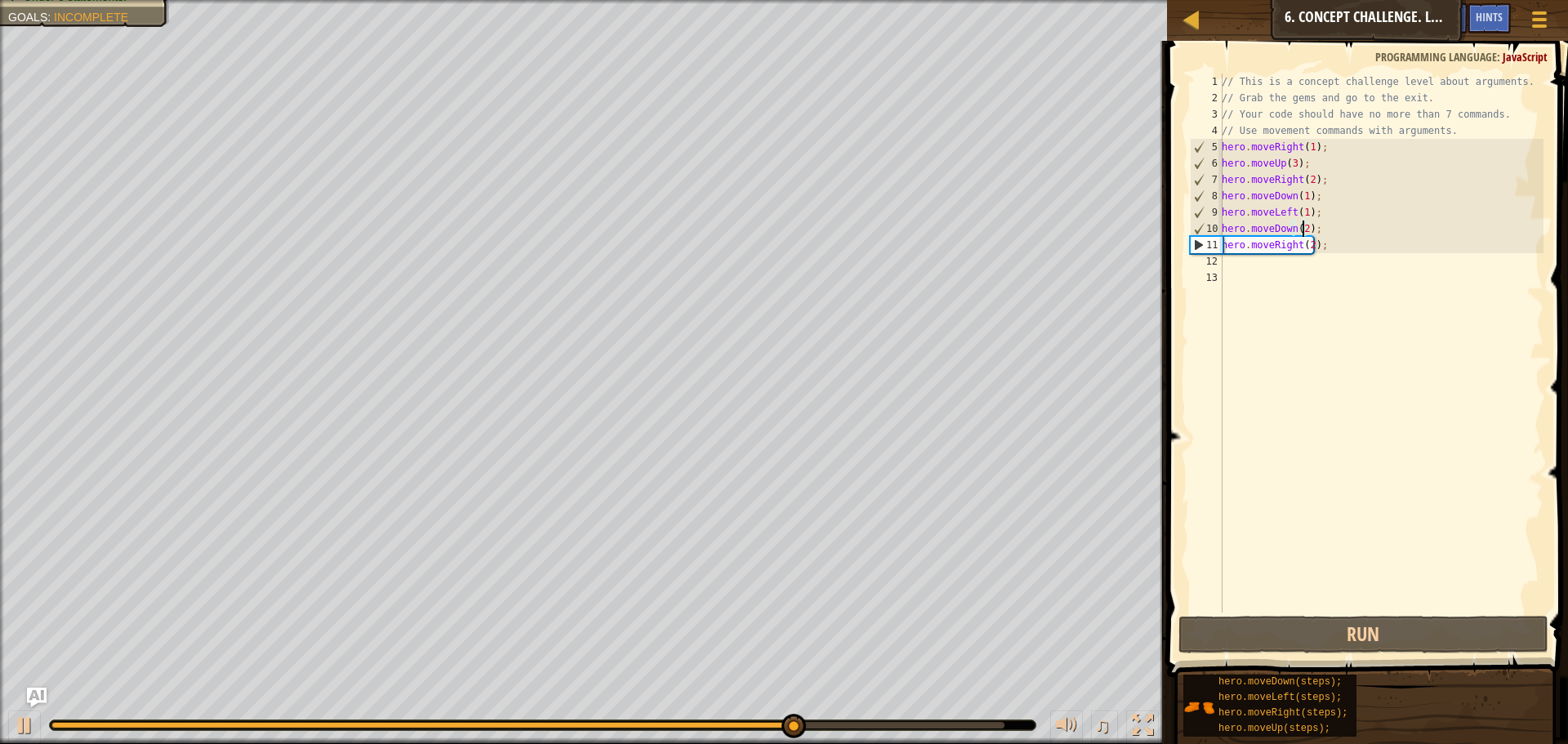
click at [1301, 196] on div "// This is a concept challenge level about arguments. // Grab the gems and go t…" at bounding box center [1381, 359] width 325 height 571
click at [1304, 196] on div "// This is a concept challenge level about arguments. // Grab the gems and go t…" at bounding box center [1381, 359] width 325 height 571
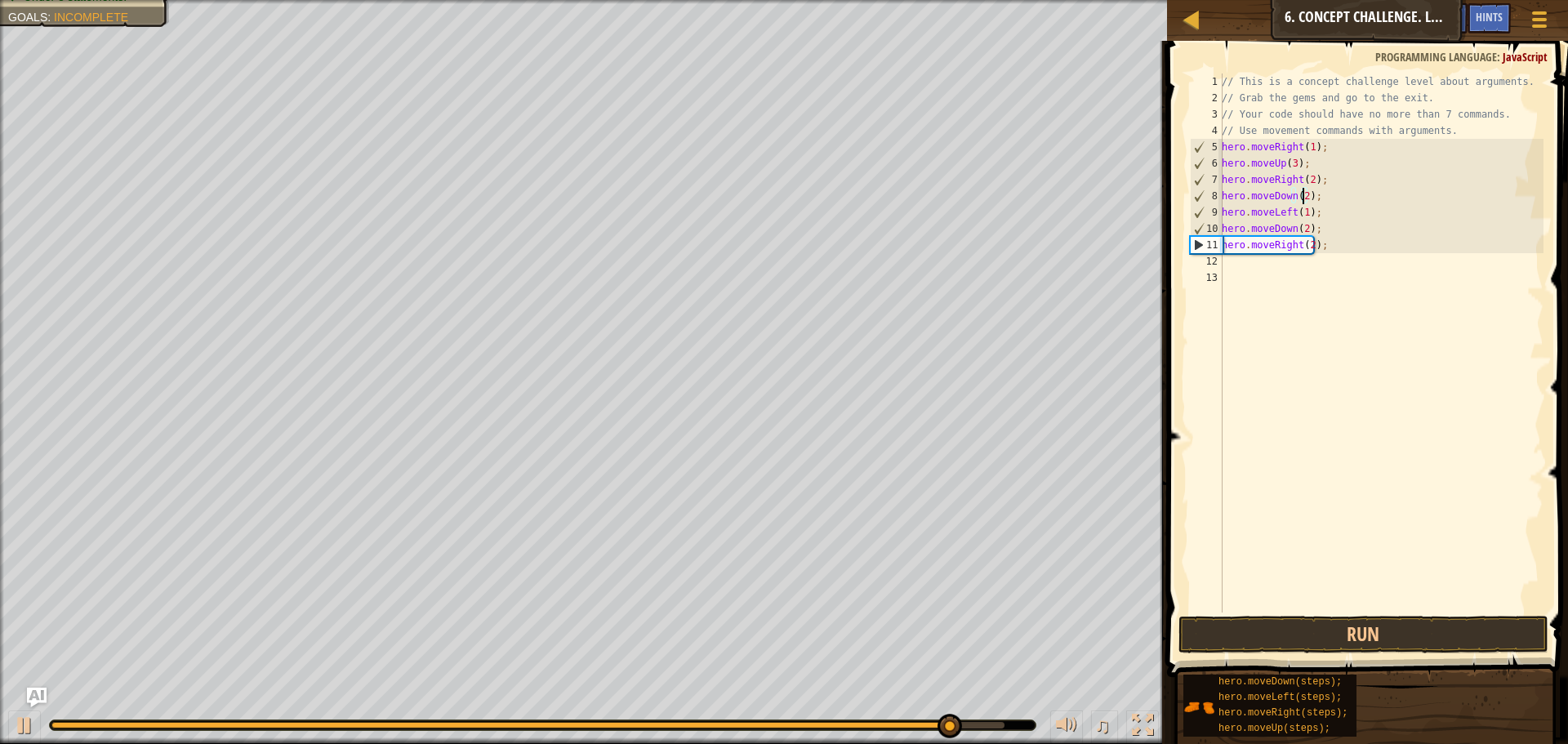
click at [1291, 229] on div "// This is a concept challenge level about arguments. // Grab the gems and go t…" at bounding box center [1381, 359] width 325 height 571
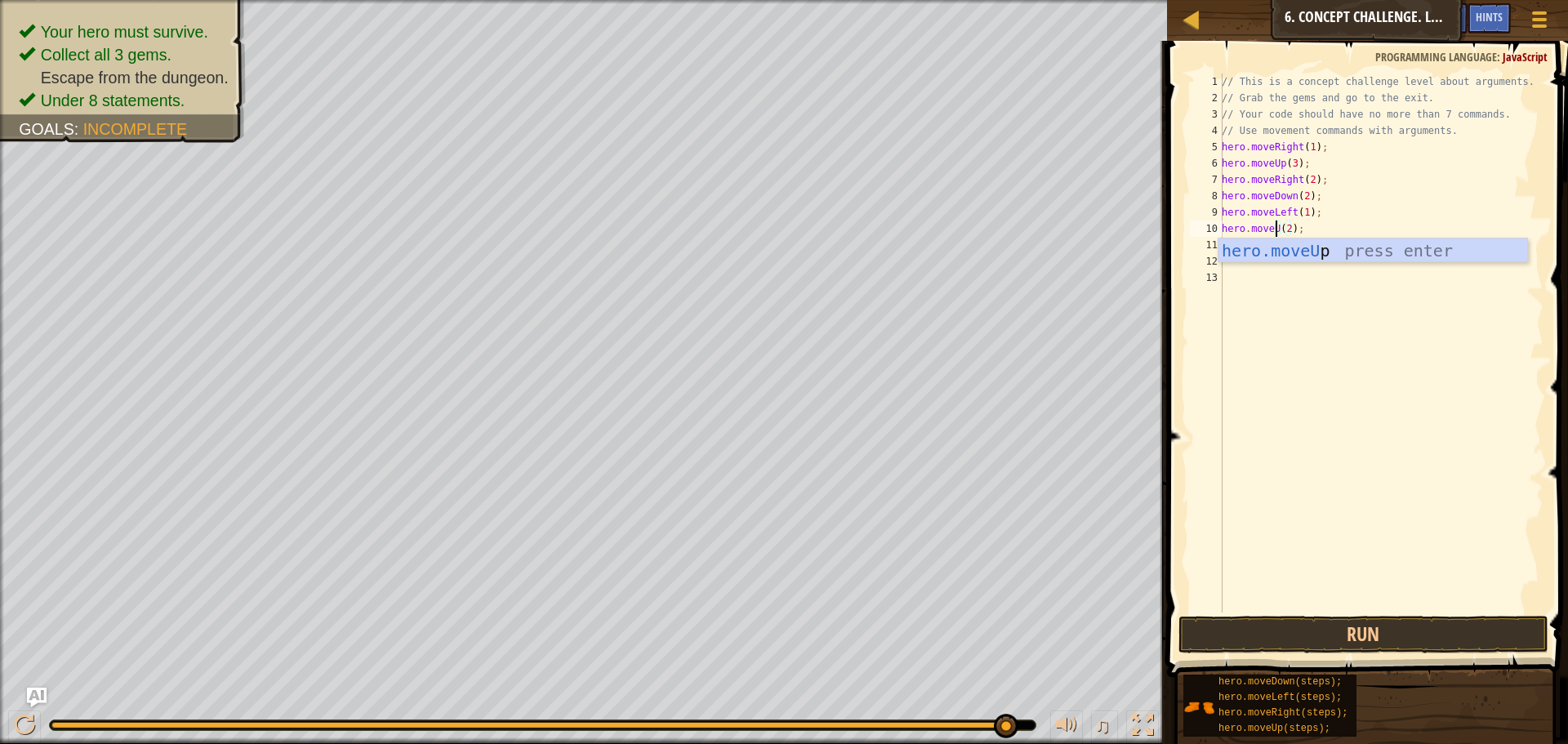
type textarea "hero.moveUp(2);"
click at [1382, 319] on div "// This is a concept challenge level about arguments. // Grab the gems and go t…" at bounding box center [1381, 359] width 325 height 571
click at [1307, 639] on button "Run" at bounding box center [1364, 634] width 370 height 38
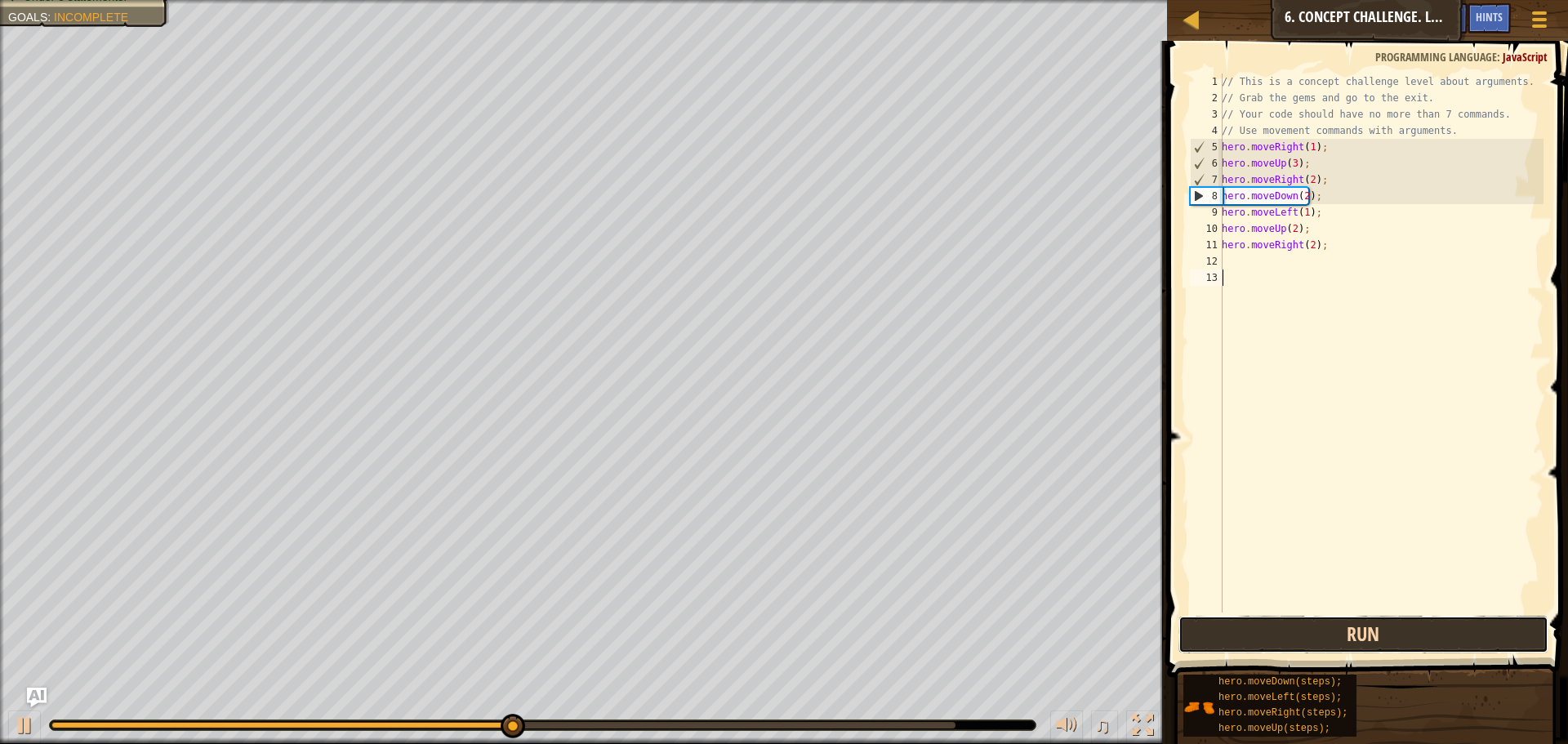
click at [1308, 635] on button "Run" at bounding box center [1364, 634] width 370 height 38
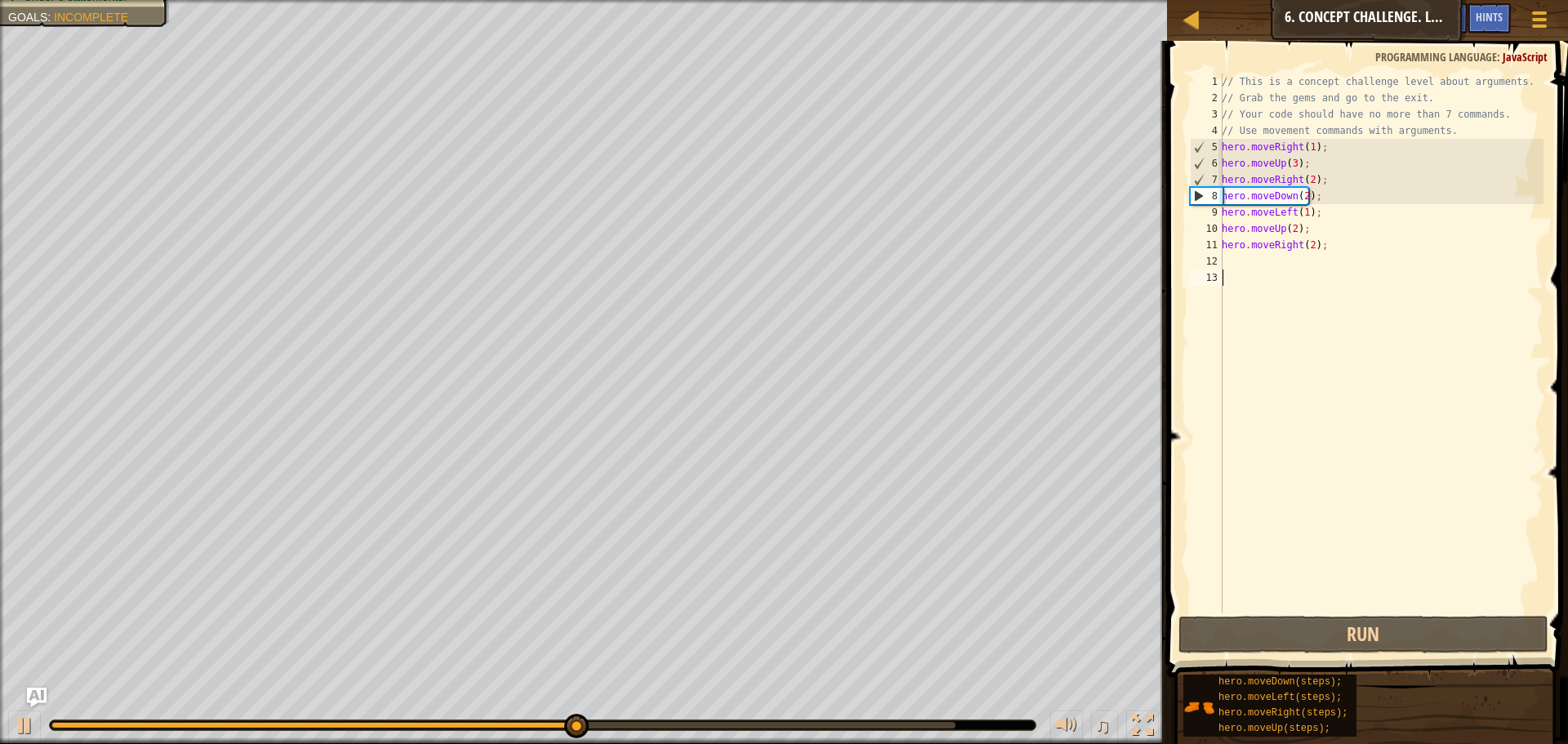
click at [1302, 195] on div "// This is a concept challenge level about arguments. // Grab the gems and go t…" at bounding box center [1381, 359] width 325 height 571
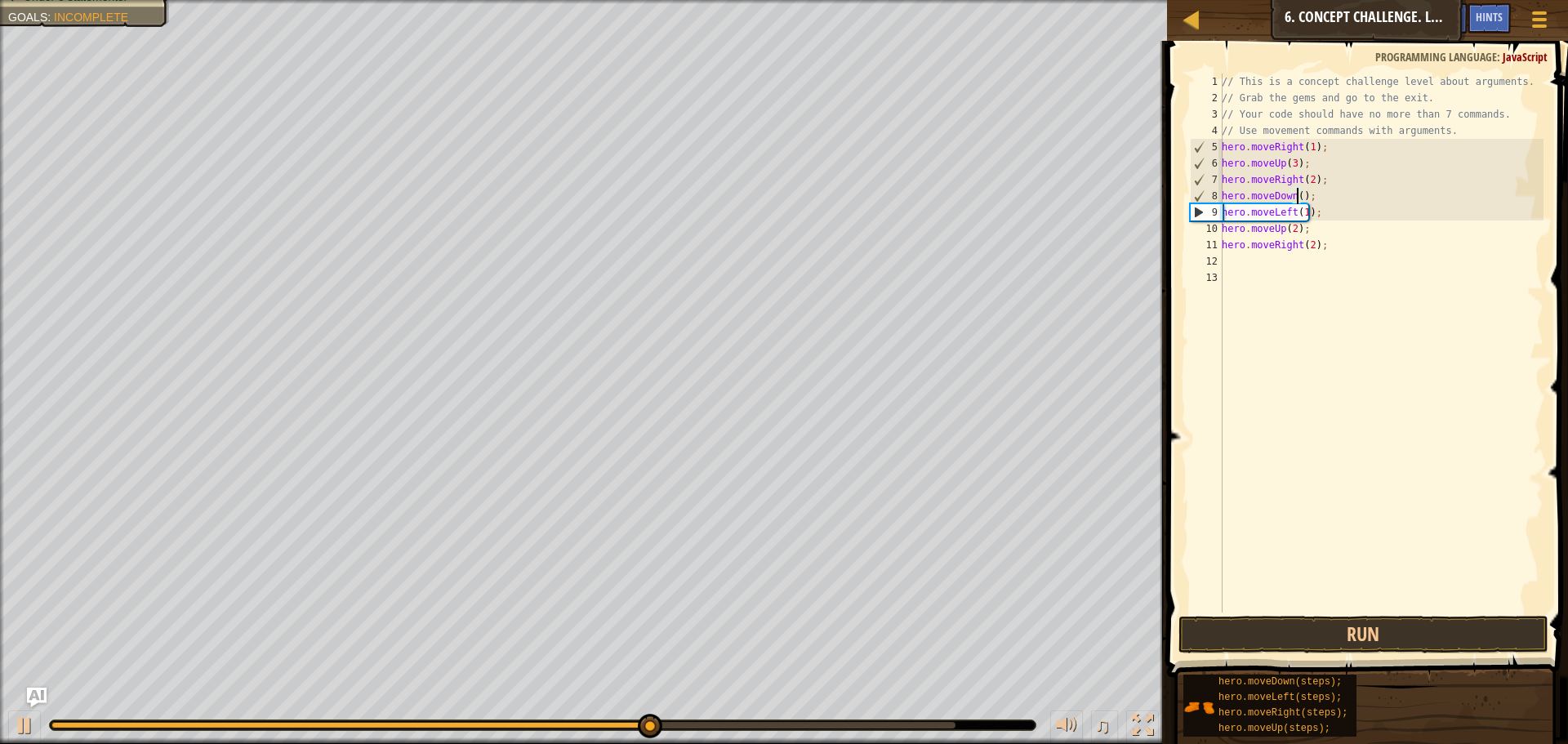
scroll to position [8, 7]
click at [1347, 635] on button "Run" at bounding box center [1364, 634] width 370 height 38
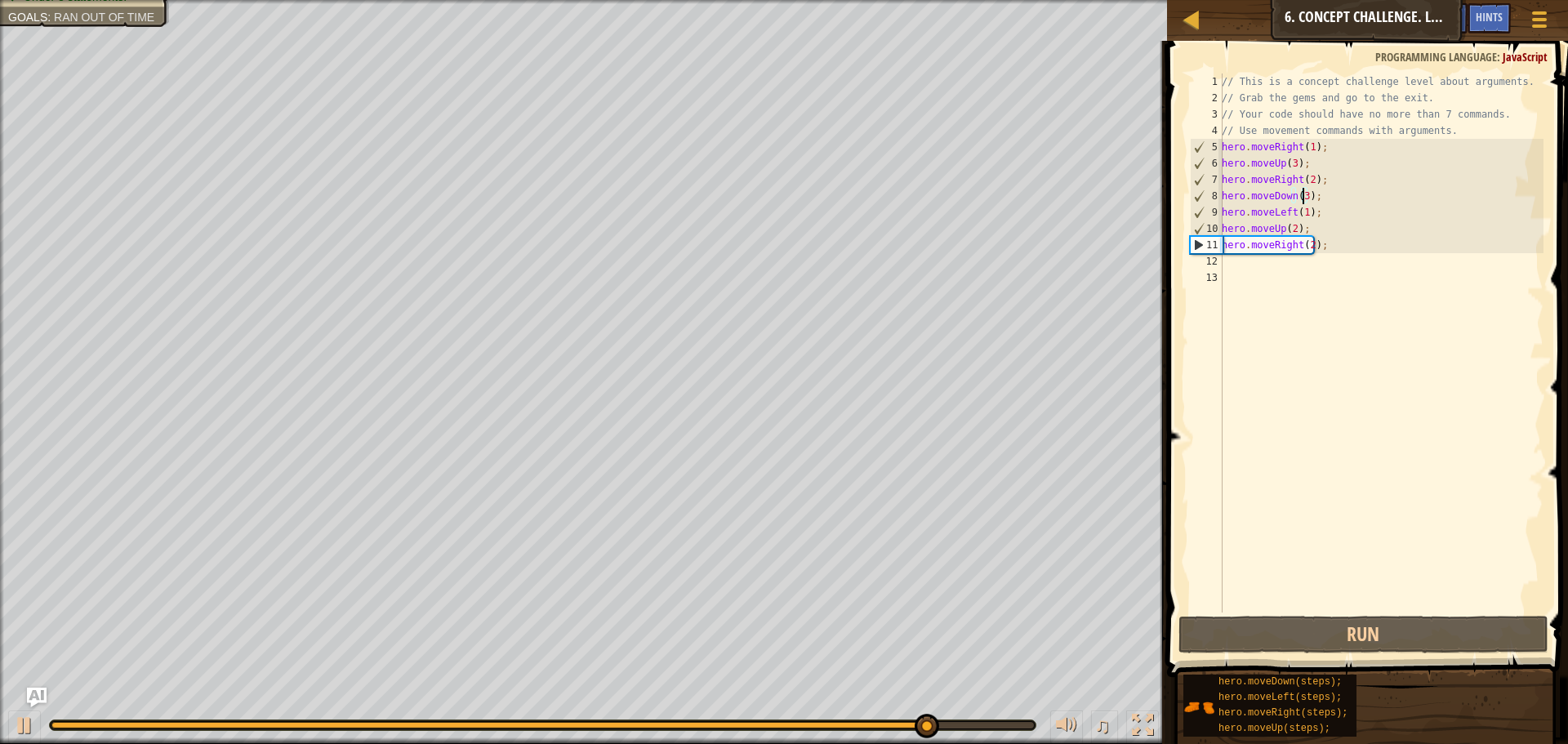
click at [1308, 247] on div "// This is a concept challenge level about arguments. // Grab the gems and go t…" at bounding box center [1381, 359] width 325 height 571
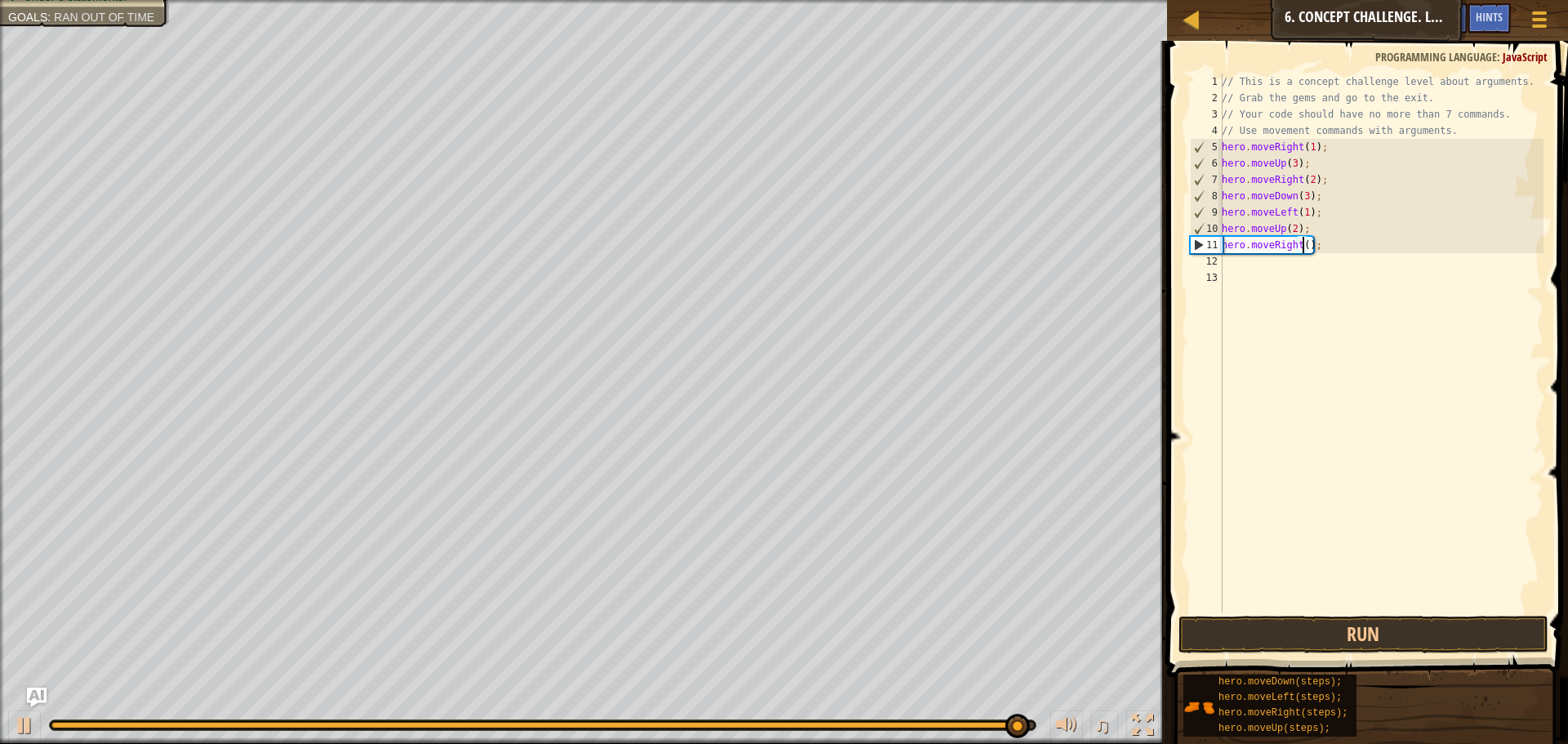
scroll to position [8, 8]
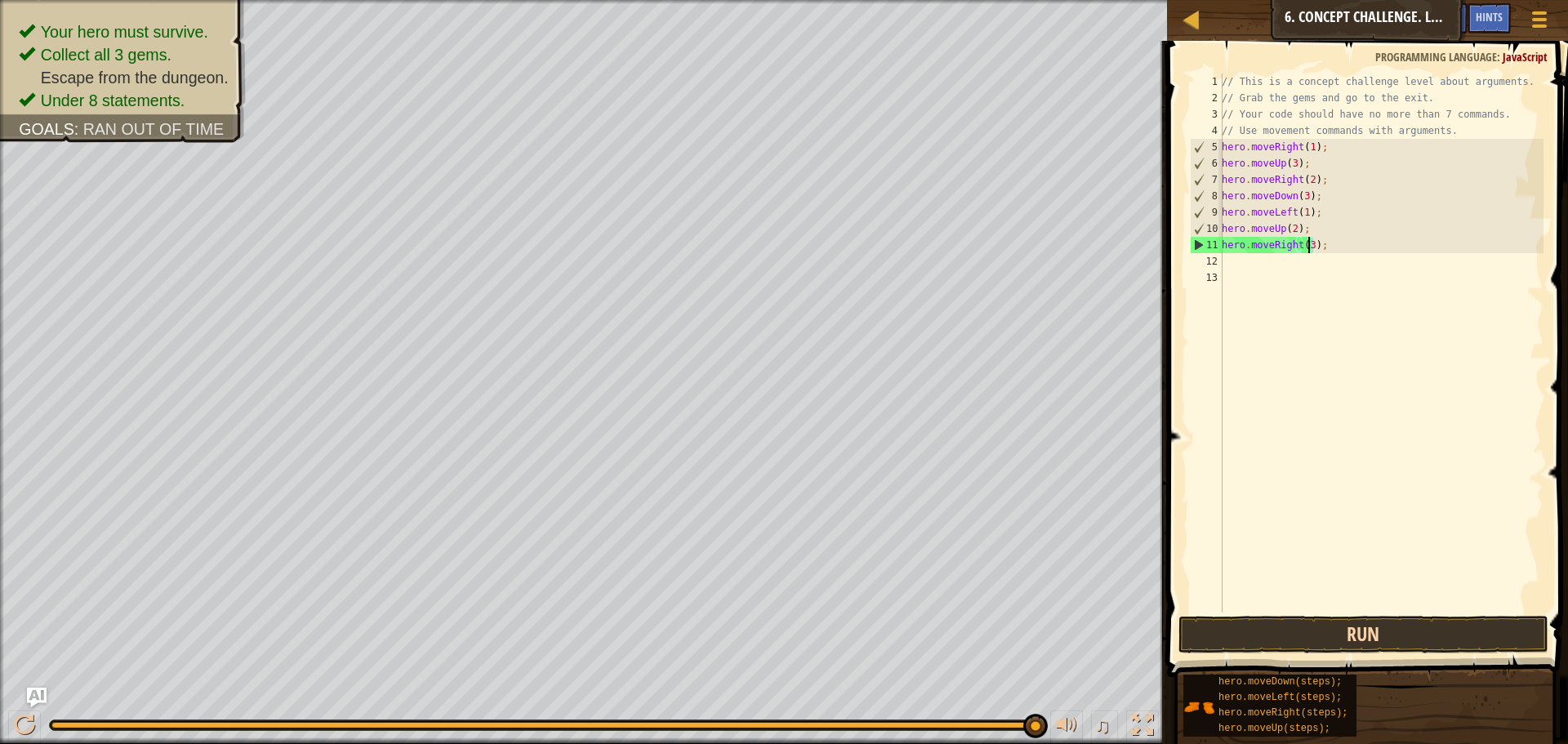
type textarea "hero.moveRight(3);"
click at [1338, 631] on button "Run" at bounding box center [1364, 634] width 370 height 38
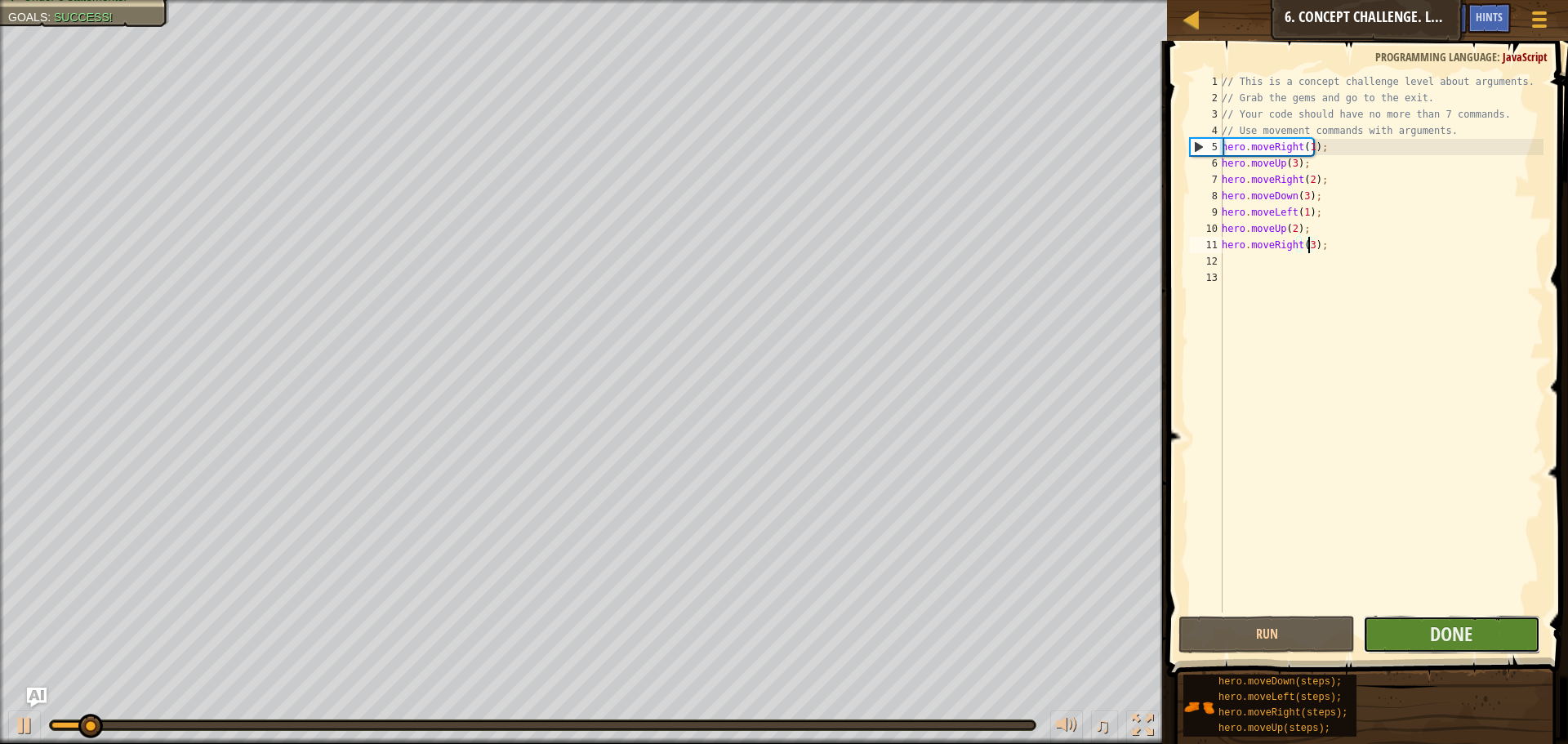
click at [1432, 619] on button "Done" at bounding box center [1451, 634] width 177 height 38
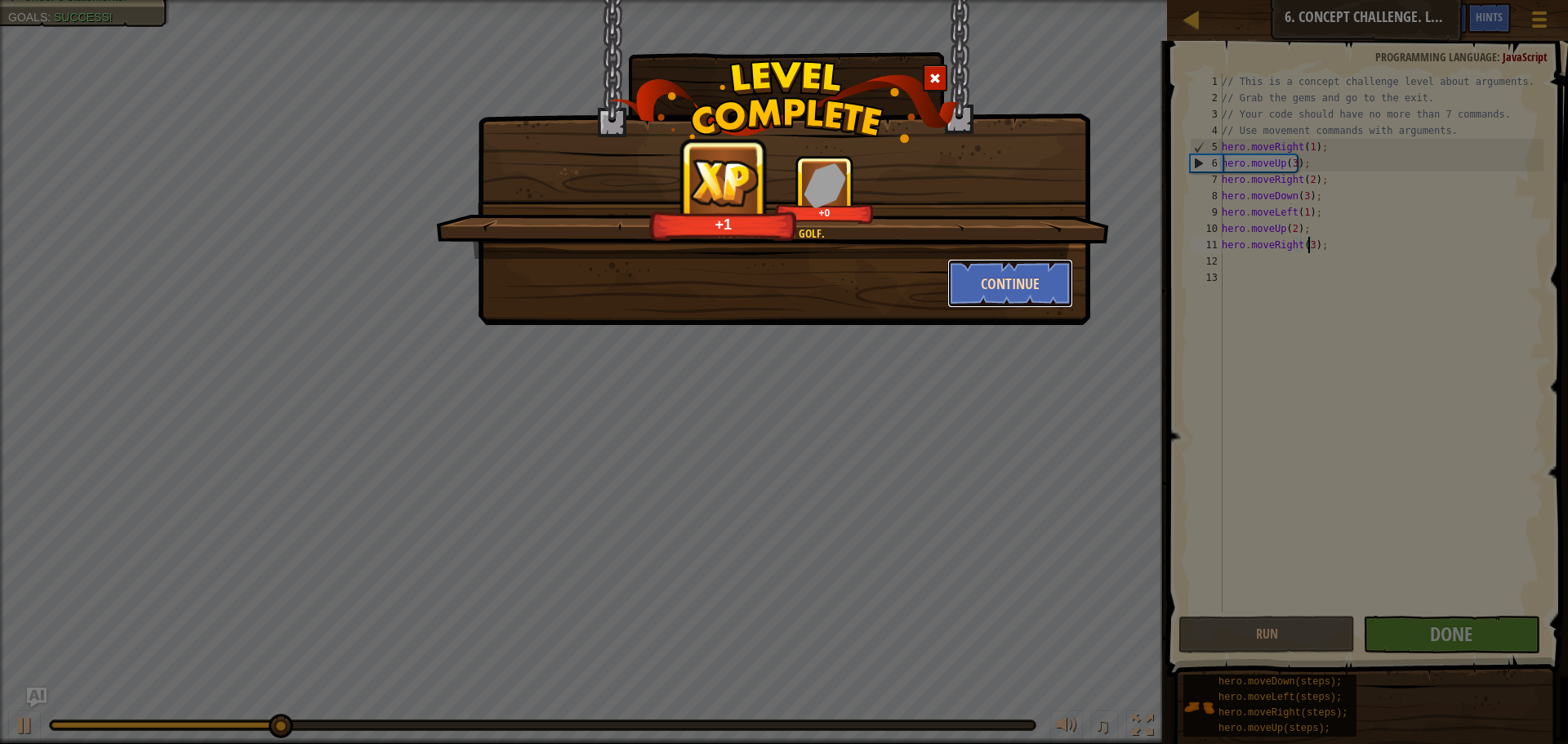
click at [989, 293] on button "Continue" at bounding box center [1011, 283] width 127 height 49
